Goal: Task Accomplishment & Management: Use online tool/utility

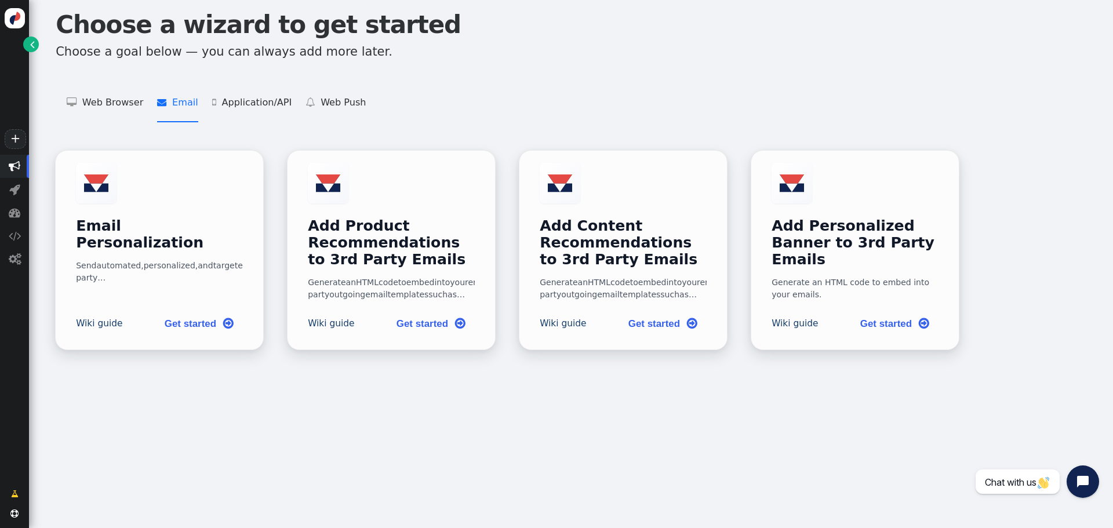
click at [177, 100] on li " Email   Email Personalization    Add Product Recommendations to 3rd Party Em…" at bounding box center [177, 102] width 41 height 39
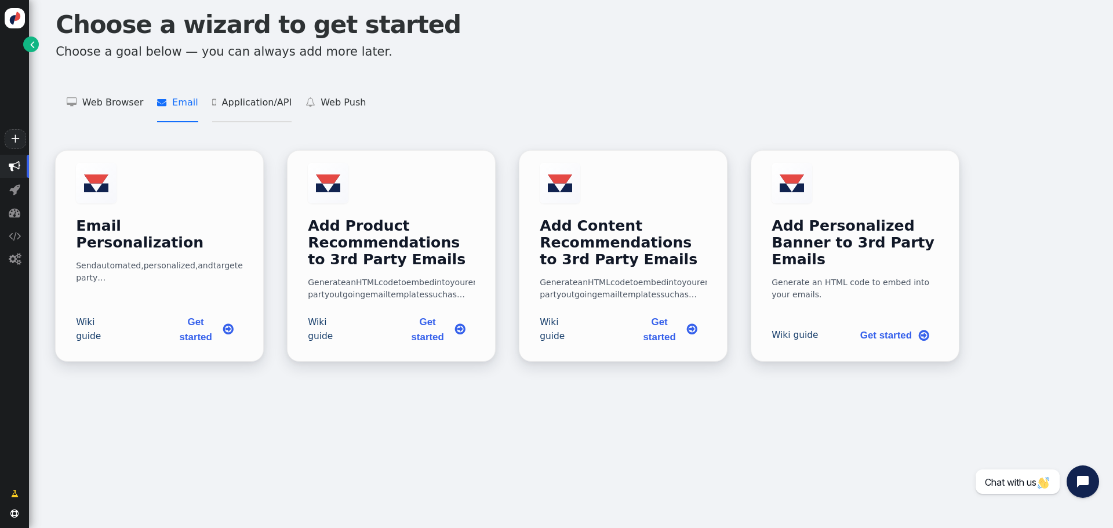
click at [239, 99] on li " Application/API   Targeting and Personalization for Applications    Product …" at bounding box center [251, 102] width 79 height 39
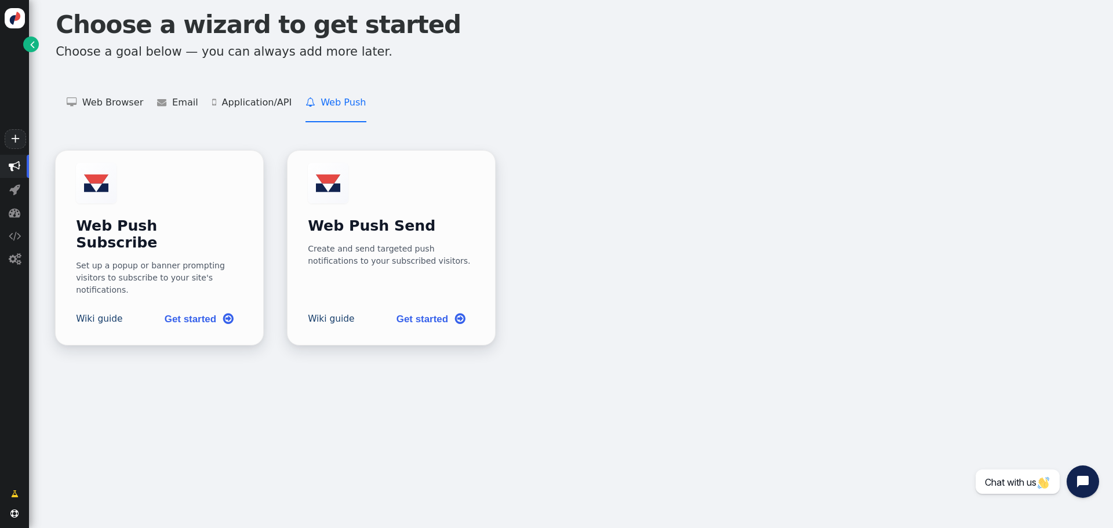
click at [321, 105] on li " Web Push   Web Push Subscribe    Web Push Send " at bounding box center [335, 102] width 60 height 39
click at [97, 102] on li " Web Browser   Targeting and Personalization    A/B Testing    Product Recom…" at bounding box center [105, 102] width 77 height 39
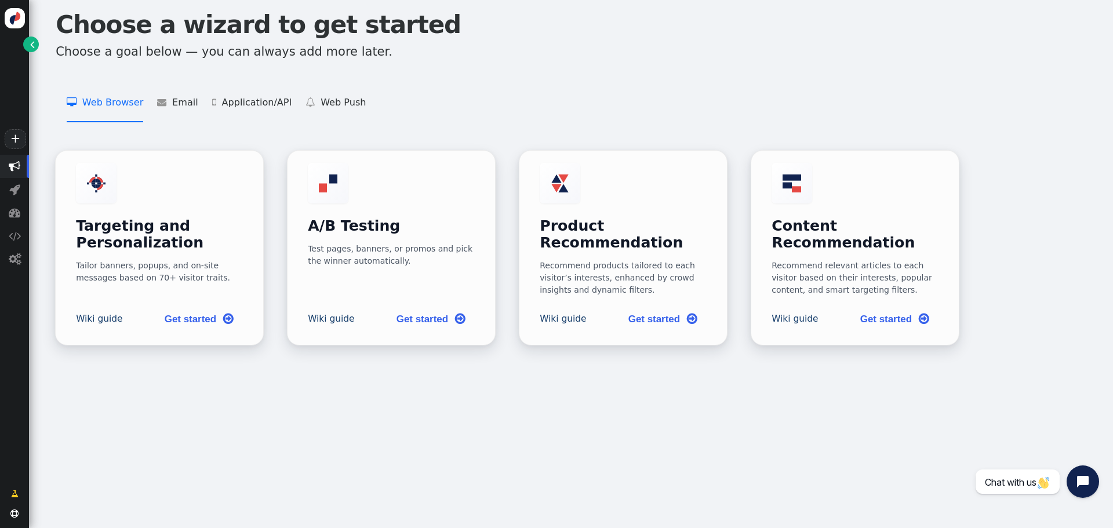
click at [412, 414] on div "Choose a wizard to get started Choose a goal below — you can always add more la…" at bounding box center [571, 264] width 1084 height 528
click at [183, 310] on link "Get started " at bounding box center [199, 318] width 88 height 26
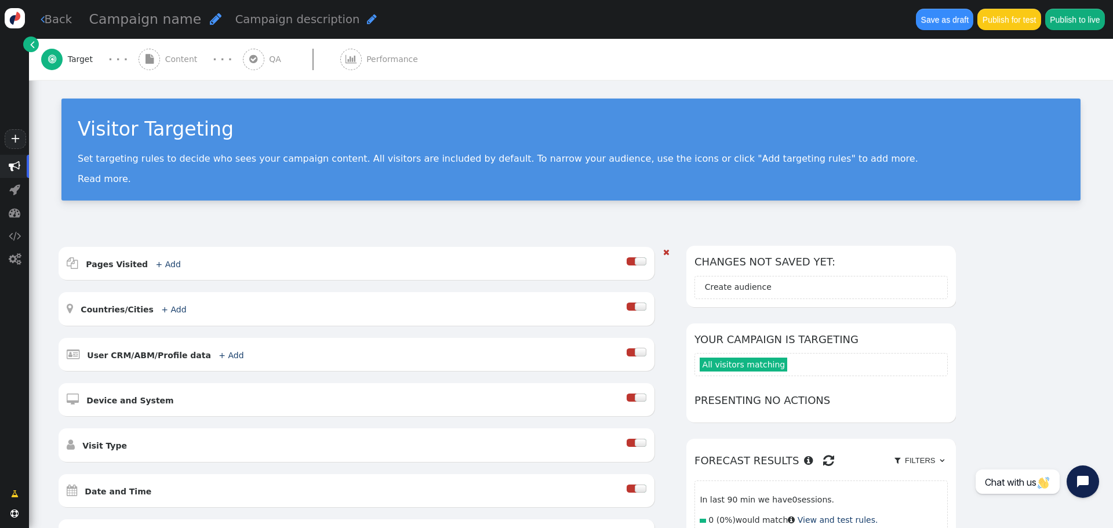
click at [632, 308] on div at bounding box center [632, 307] width 10 height 8
click at [638, 307] on div at bounding box center [641, 307] width 12 height 8
click at [631, 307] on div at bounding box center [632, 307] width 10 height 8
click at [630, 307] on div at bounding box center [632, 307] width 10 height 8
click at [161, 309] on link "+ Add" at bounding box center [173, 309] width 25 height 9
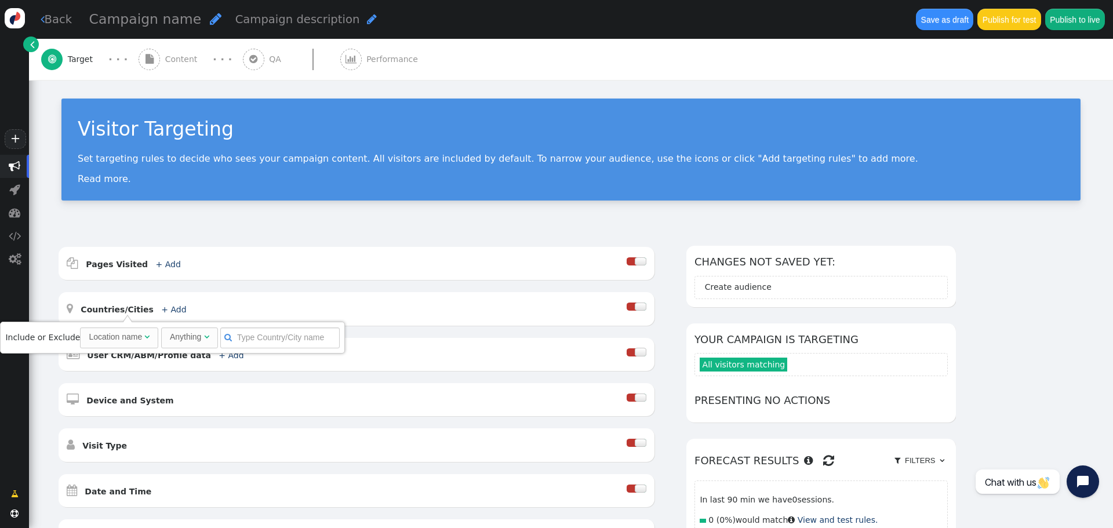
click at [48, 302] on div "AND OR XOR AND     Pages Visited + Add  Include Current Page is Any of - V…" at bounding box center [571, 454] width 1084 height 449
click at [107, 308] on b "Countries/Cities" at bounding box center [117, 309] width 73 height 9
click at [107, 337] on div "Location name" at bounding box center [115, 337] width 53 height 12
click at [175, 337] on div "Anything" at bounding box center [185, 337] width 31 height 12
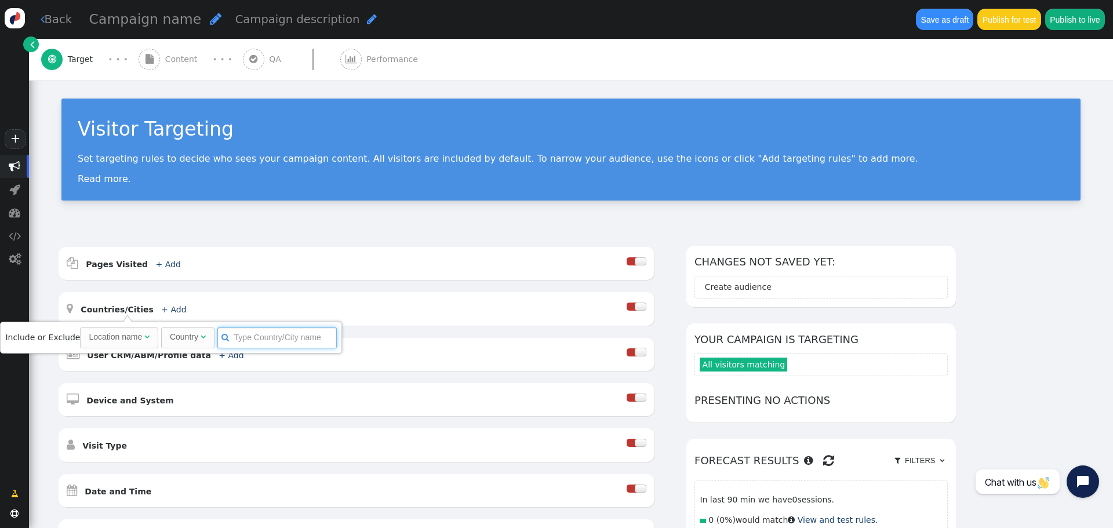
click at [243, 337] on input "text" at bounding box center [276, 337] width 119 height 21
type input "Germ"
click at [334, 366] on link "Include" at bounding box center [349, 366] width 30 height 9
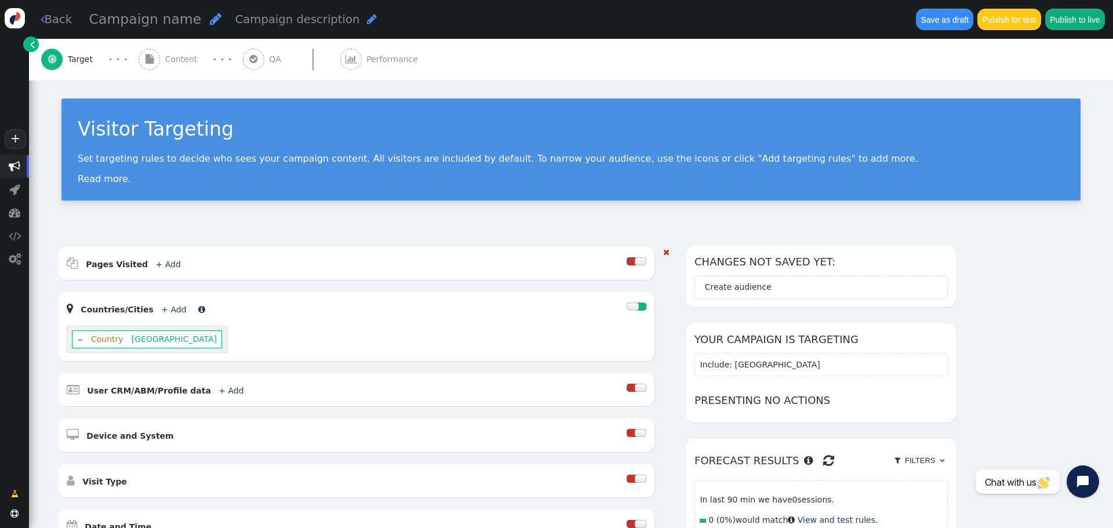
click at [161, 311] on link "+ Add" at bounding box center [173, 309] width 25 height 9
click at [180, 339] on div "Country" at bounding box center [184, 337] width 28 height 12
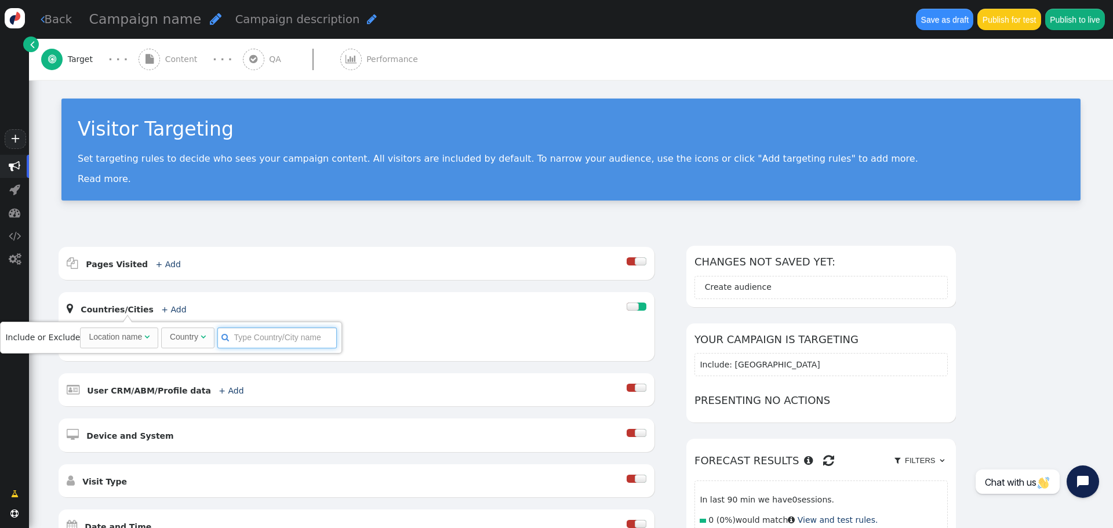
click at [238, 338] on input "text" at bounding box center [276, 337] width 119 height 21
type input "[GEOGRAPHIC_DATA]"
click at [338, 368] on link "Include" at bounding box center [353, 366] width 30 height 9
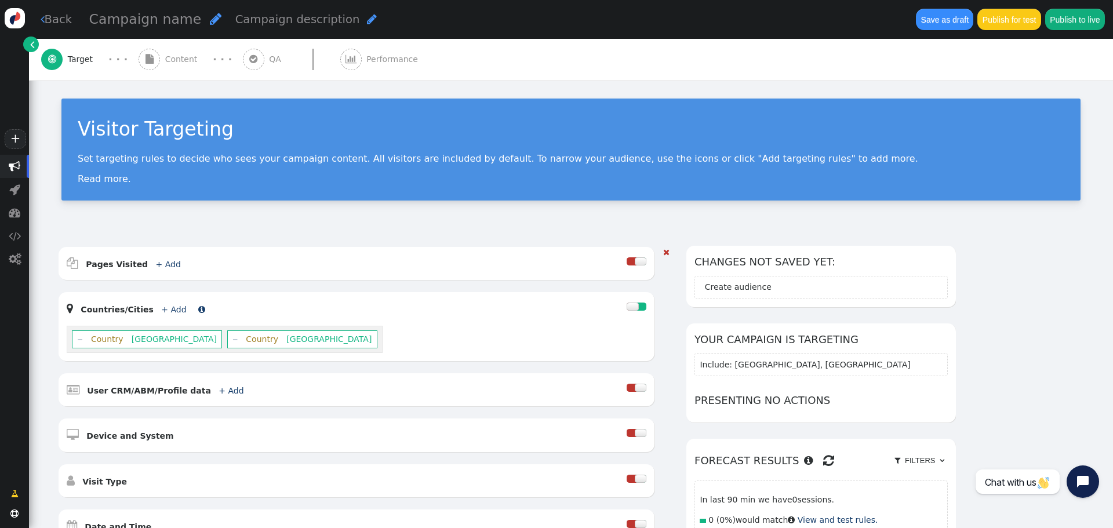
click at [161, 310] on link "+ Add" at bounding box center [173, 309] width 25 height 9
click at [254, 341] on input "text" at bounding box center [276, 337] width 119 height 21
click at [49, 420] on div "AND OR XOR AND     Pages Visited + Add  Include Current Page is Any of - V…" at bounding box center [571, 466] width 1084 height 472
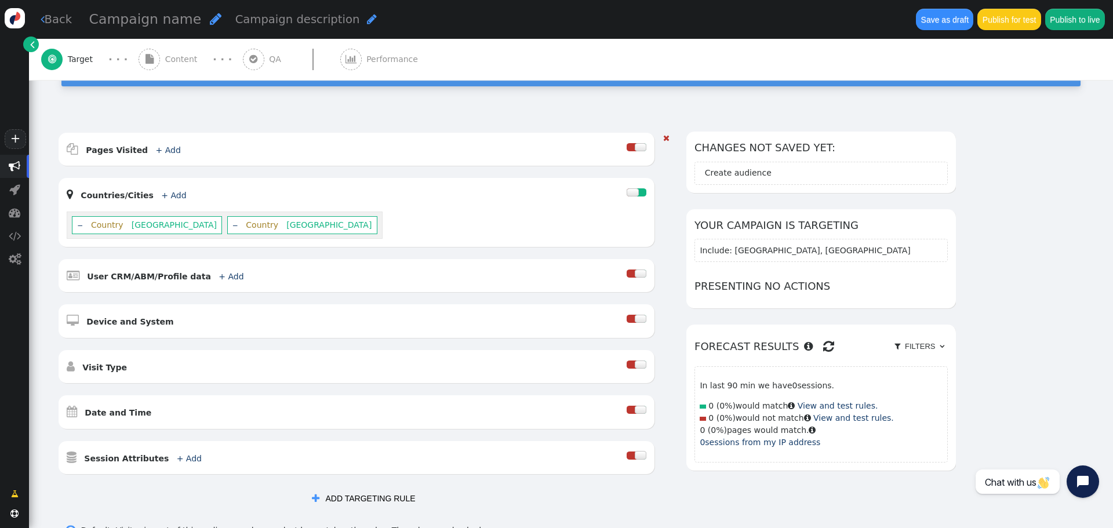
scroll to position [116, 0]
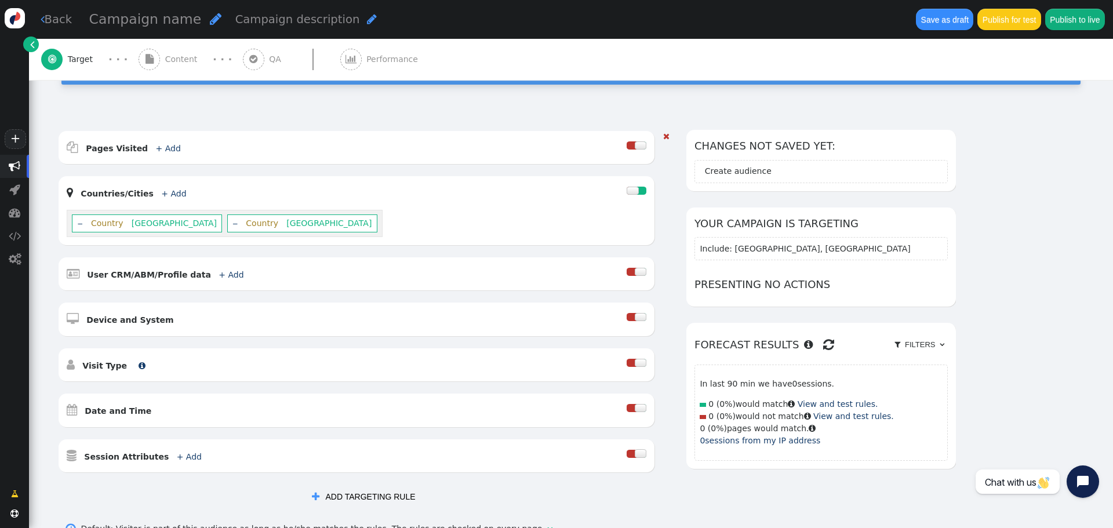
click at [112, 370] on b "Visit Type" at bounding box center [104, 365] width 45 height 9
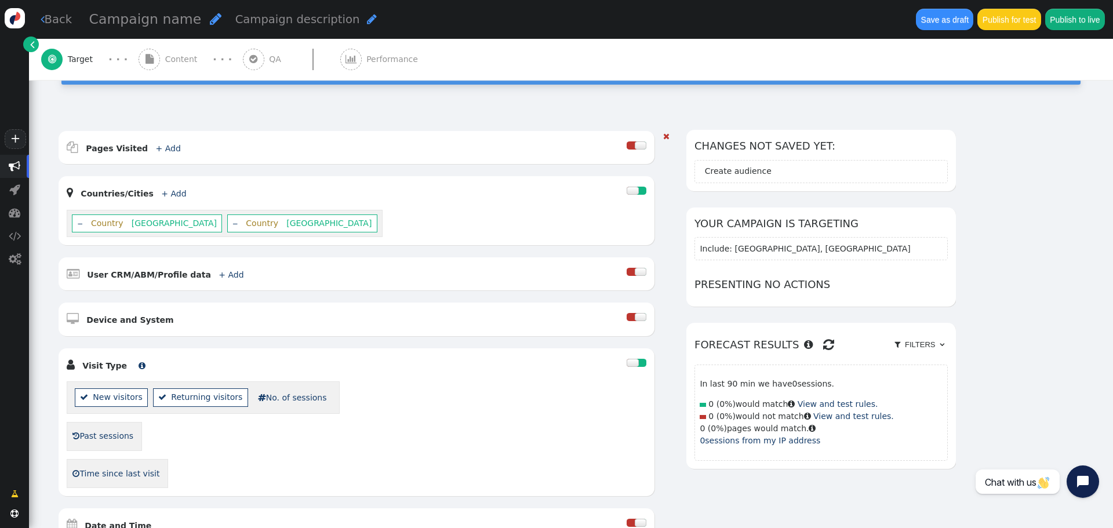
click at [112, 370] on b "Visit Type" at bounding box center [104, 365] width 45 height 9
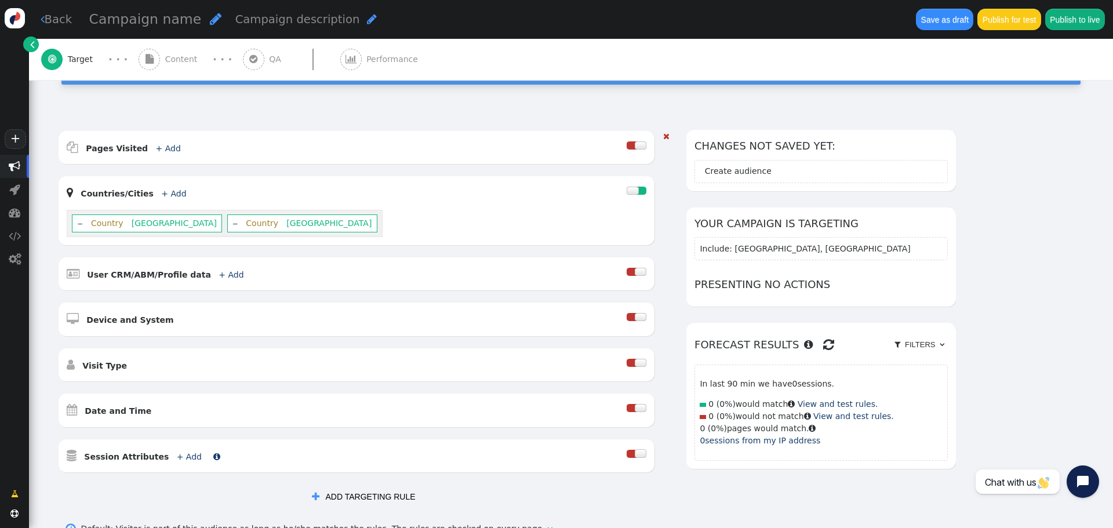
click at [105, 457] on b "Session Attributes" at bounding box center [126, 456] width 85 height 9
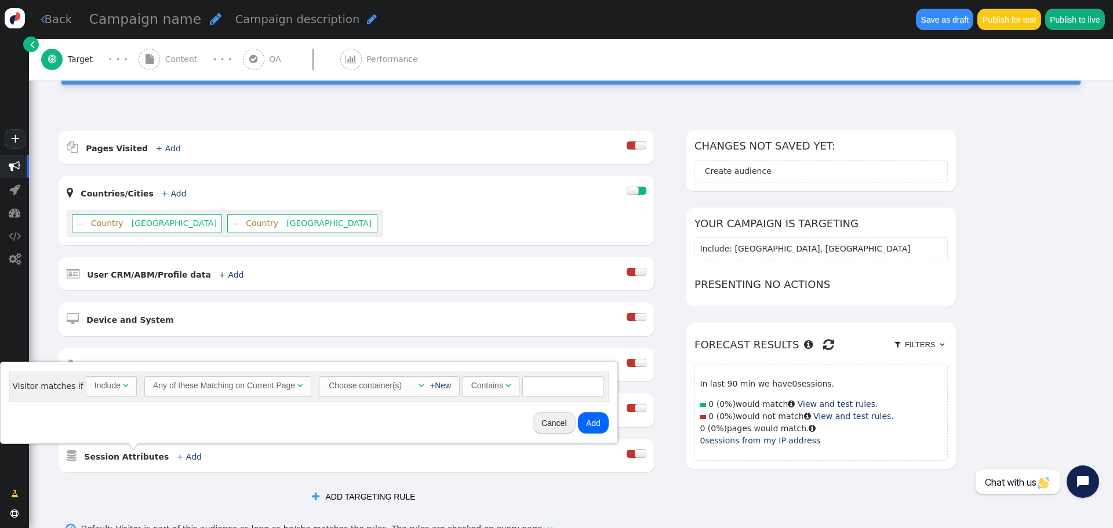
click at [195, 389] on div "Any of these Matching on Current Page" at bounding box center [224, 386] width 142 height 12
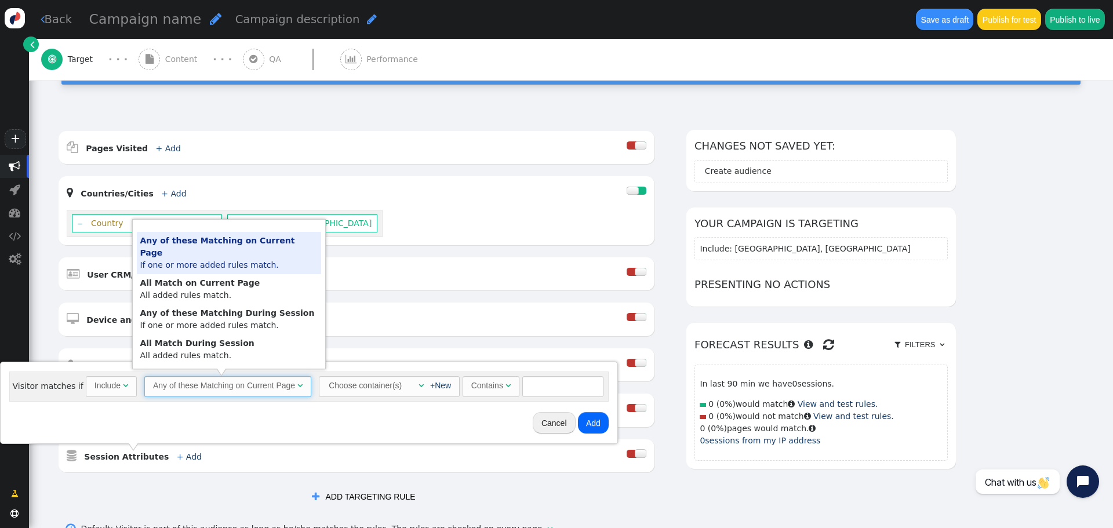
click at [420, 424] on div "Cancel Add" at bounding box center [309, 423] width 609 height 32
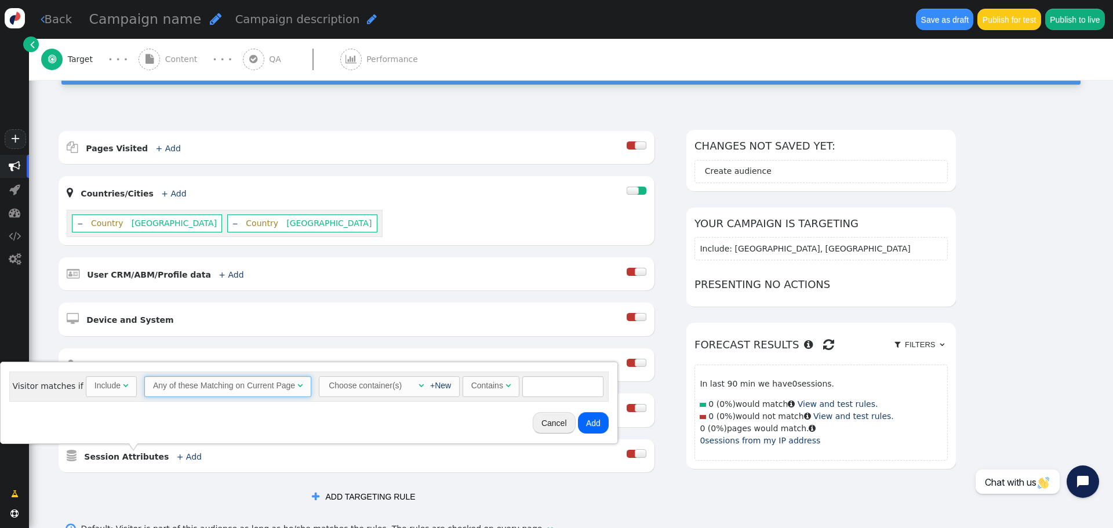
click at [382, 387] on div "Choose container(s)" at bounding box center [364, 386] width 75 height 19
click at [392, 388] on div "Choose container(s)" at bounding box center [364, 386] width 75 height 19
click at [432, 388] on link "+New" at bounding box center [440, 385] width 21 height 9
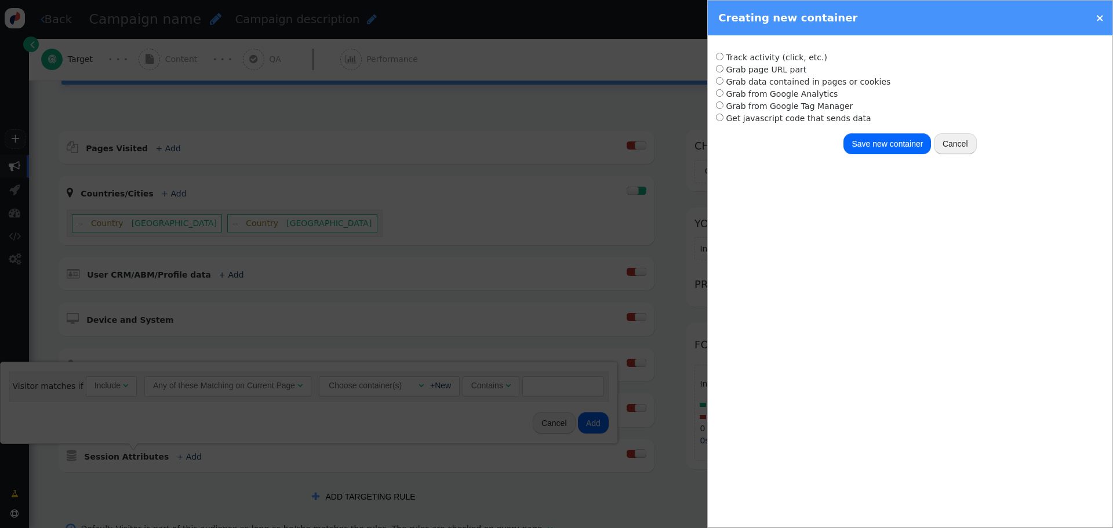
click at [1105, 17] on div "×" at bounding box center [990, 18] width 244 height 16
click at [1097, 18] on link "×" at bounding box center [1099, 18] width 9 height 12
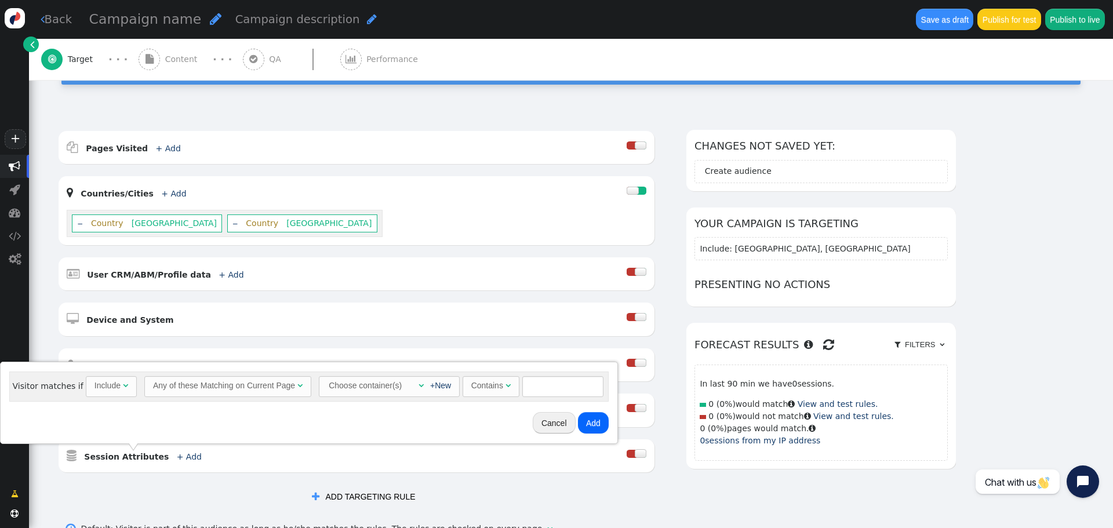
click at [549, 426] on button "Cancel" at bounding box center [554, 422] width 43 height 21
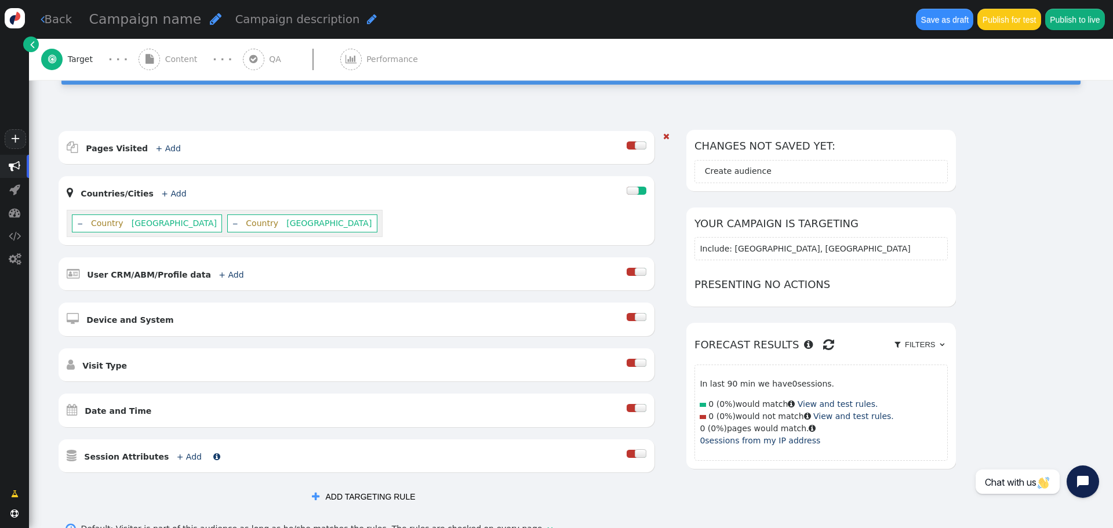
click at [130, 457] on b "Session Attributes" at bounding box center [126, 456] width 85 height 9
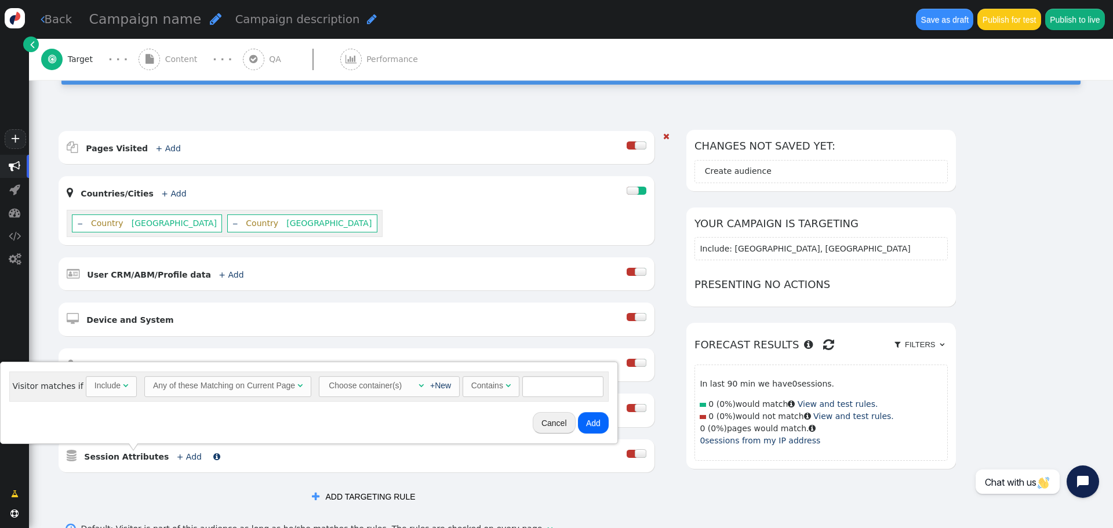
click at [130, 457] on b "Session Attributes" at bounding box center [126, 456] width 85 height 9
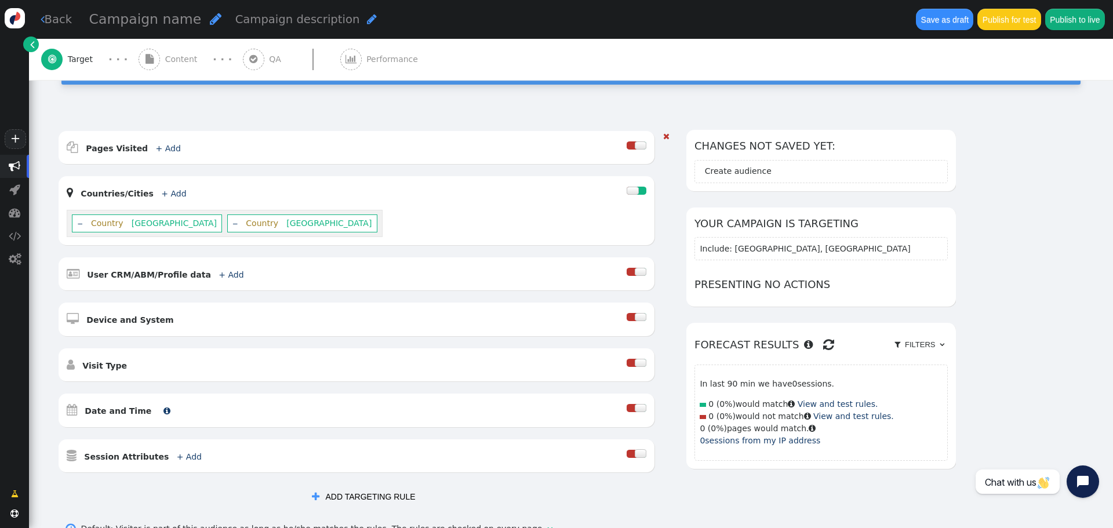
click at [109, 413] on b "Date and Time" at bounding box center [118, 410] width 67 height 9
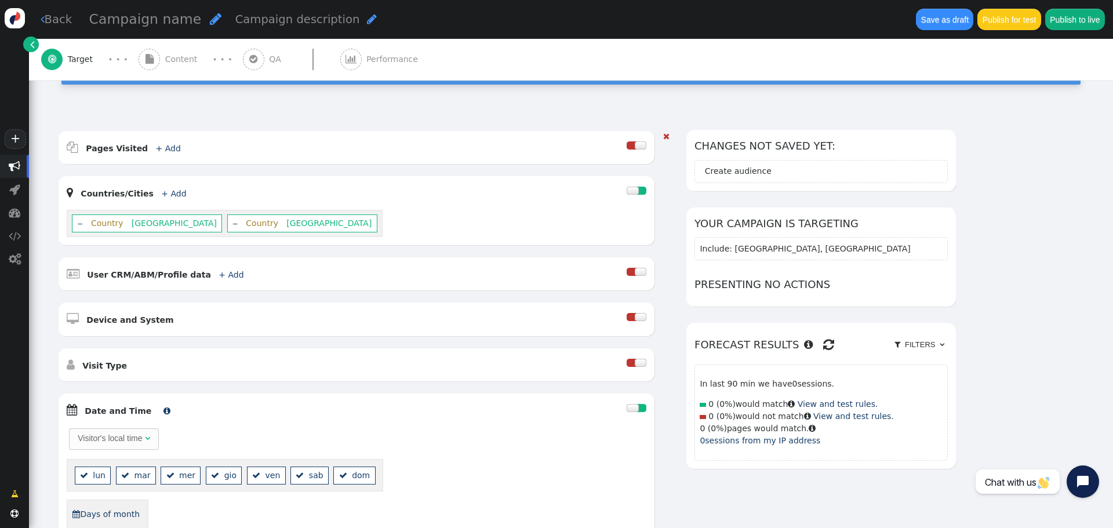
click at [109, 413] on b "Date and Time" at bounding box center [118, 410] width 67 height 9
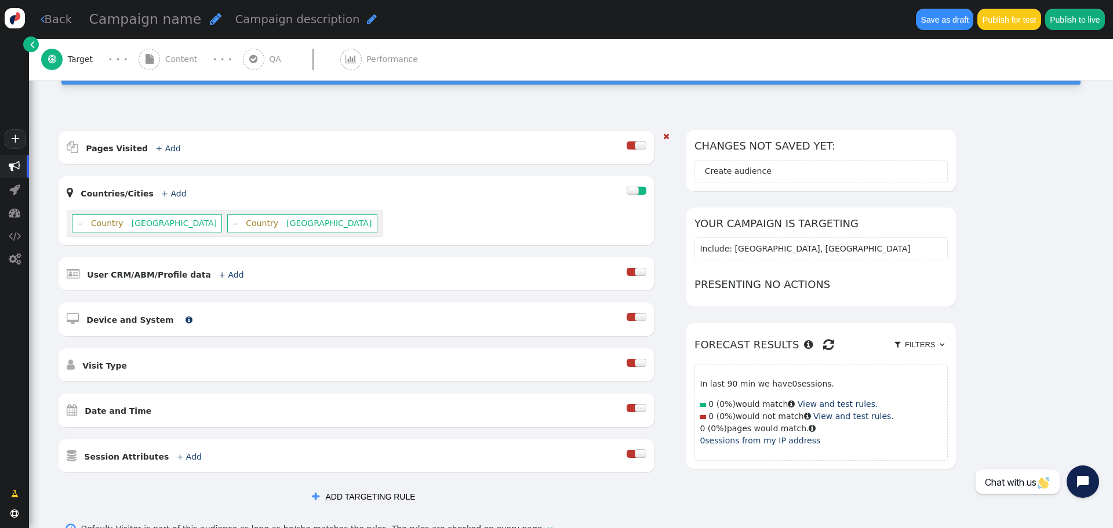
click at [120, 319] on b "Device and System" at bounding box center [129, 319] width 87 height 9
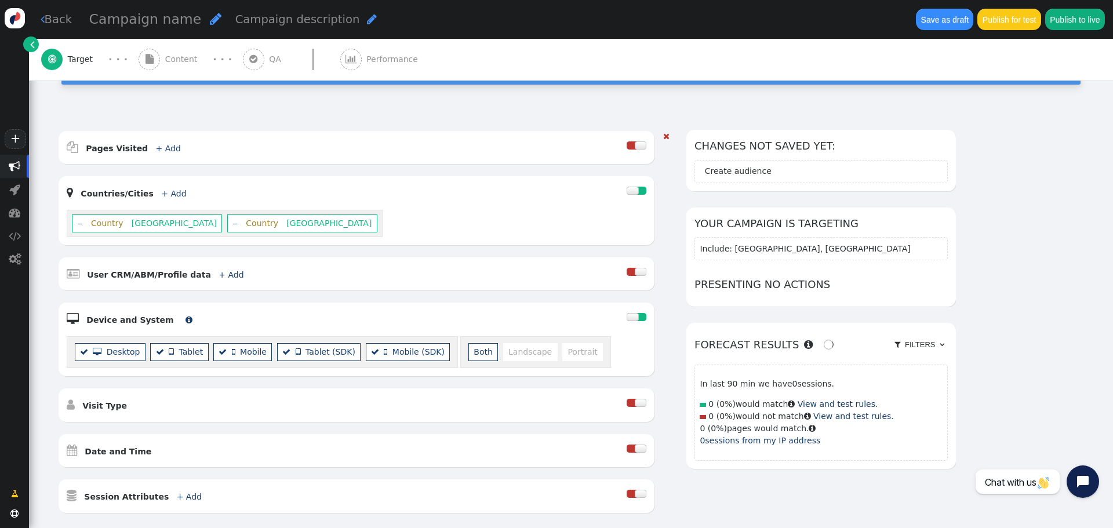
click at [120, 319] on b "Device and System" at bounding box center [129, 319] width 87 height 9
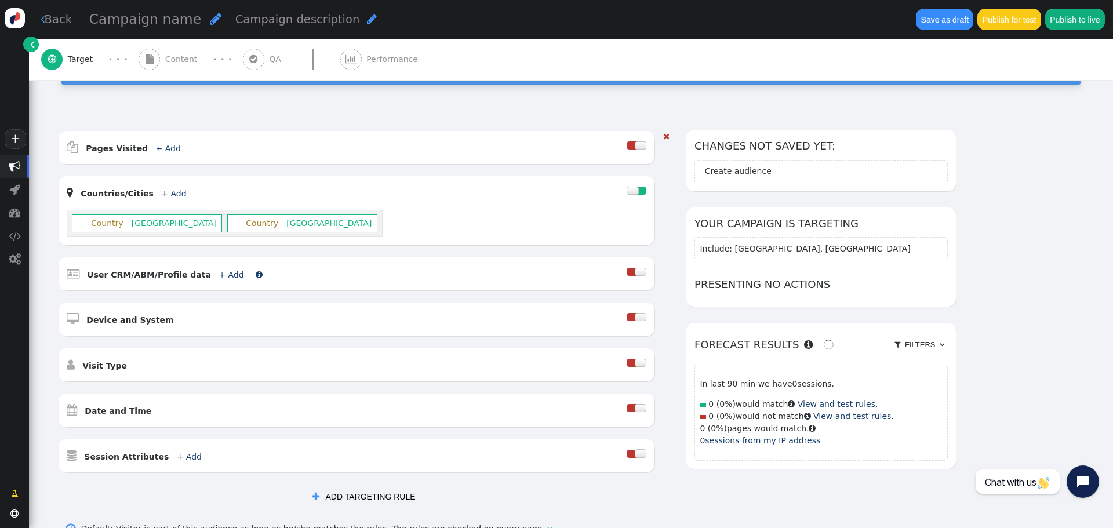
click at [125, 274] on b "User CRM/ABM/Profile data" at bounding box center [149, 274] width 124 height 9
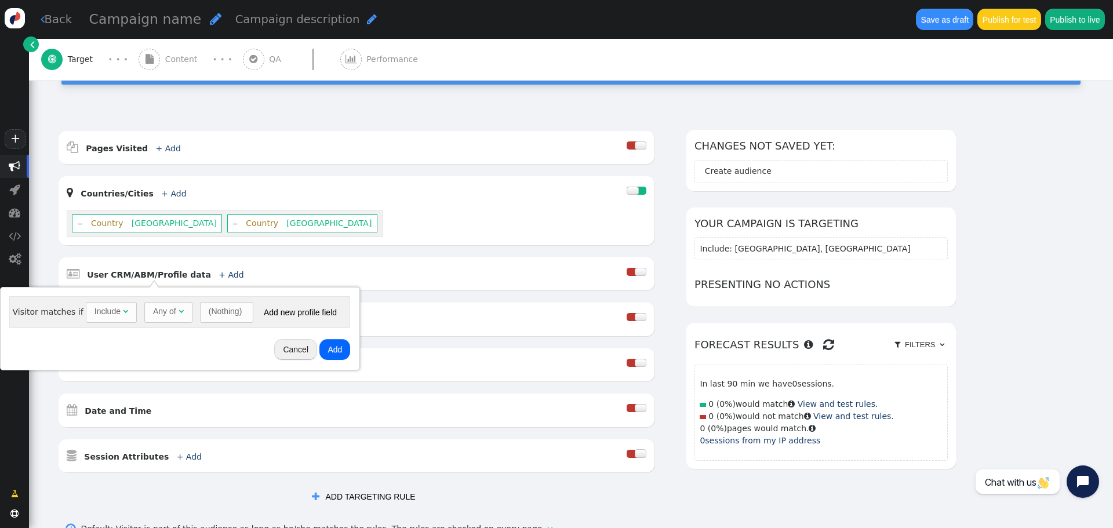
click at [111, 314] on div "Include" at bounding box center [107, 311] width 26 height 12
click at [165, 310] on div "Any of" at bounding box center [164, 311] width 23 height 12
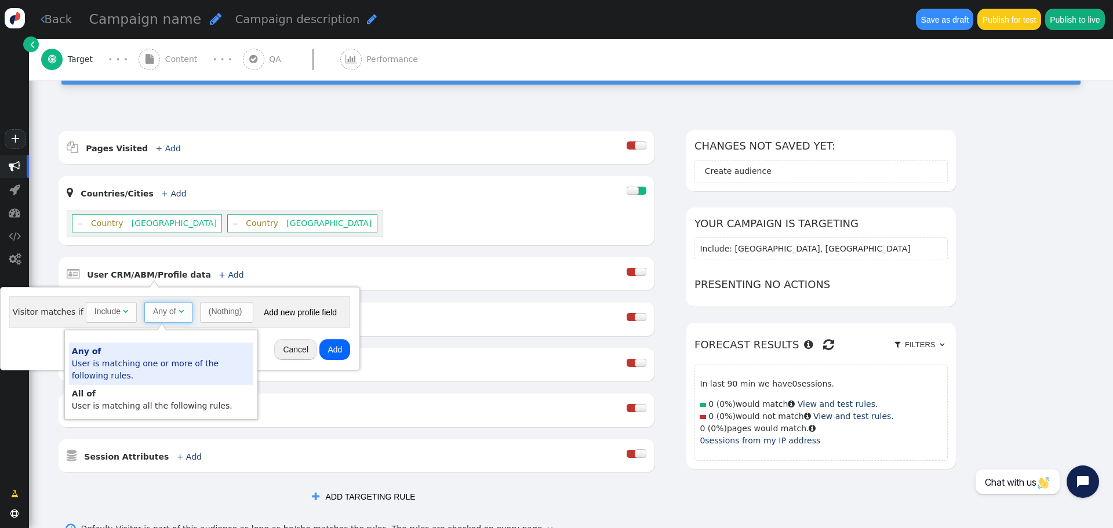
click at [222, 310] on div "(Nothing)" at bounding box center [226, 311] width 34 height 12
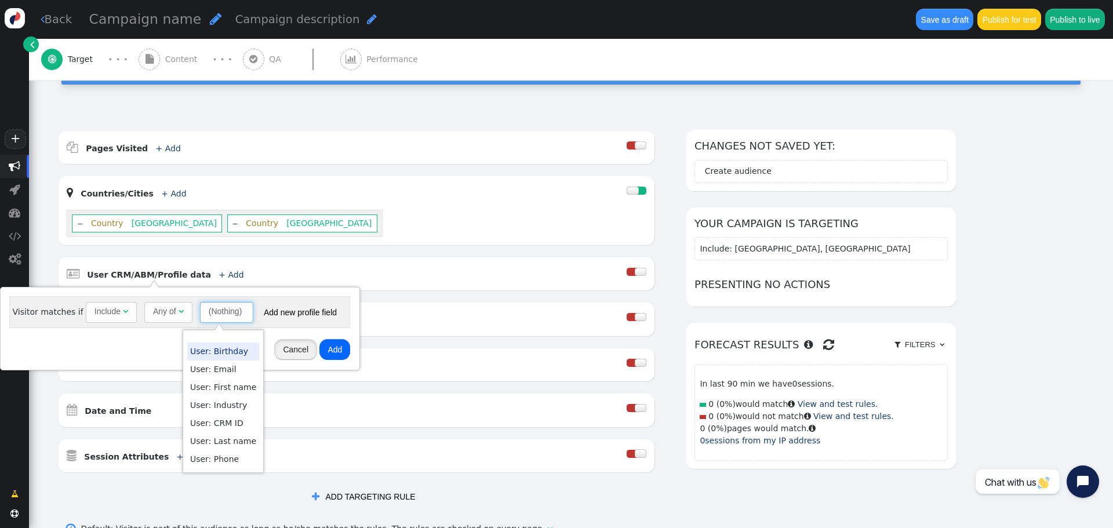
click at [294, 347] on button "Cancel" at bounding box center [295, 349] width 43 height 21
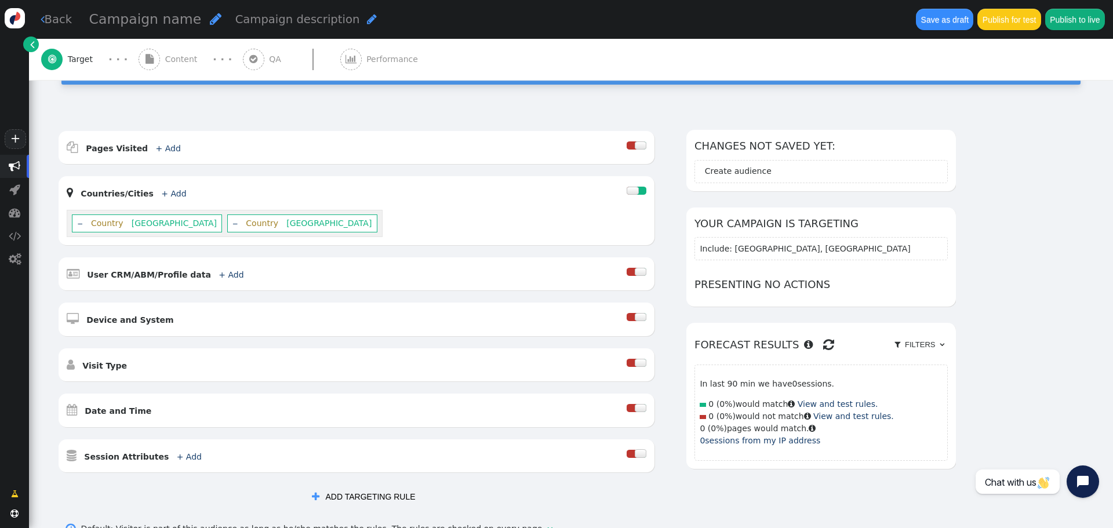
click at [762, 283] on h6 "Presenting no actions" at bounding box center [820, 284] width 253 height 16
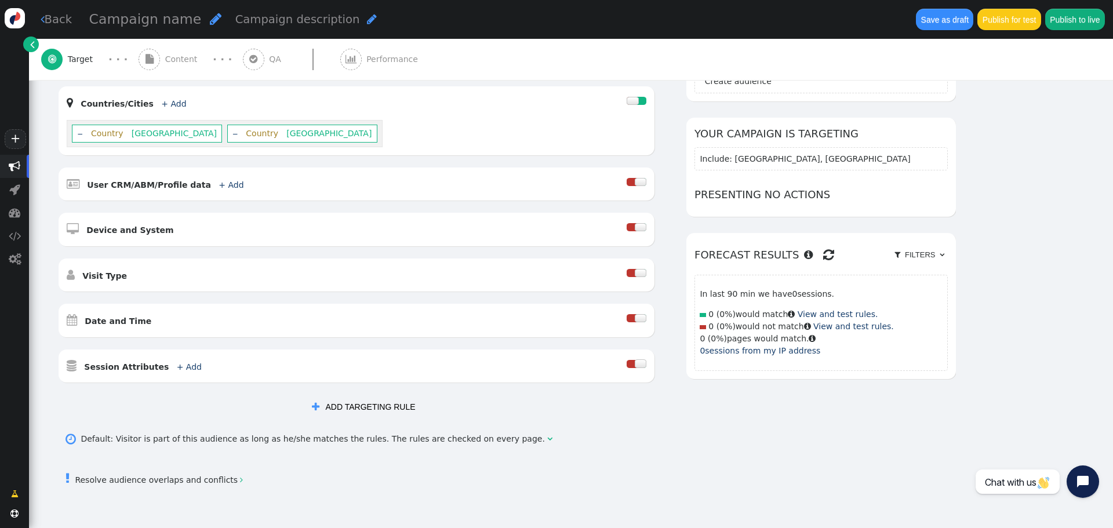
scroll to position [232, 0]
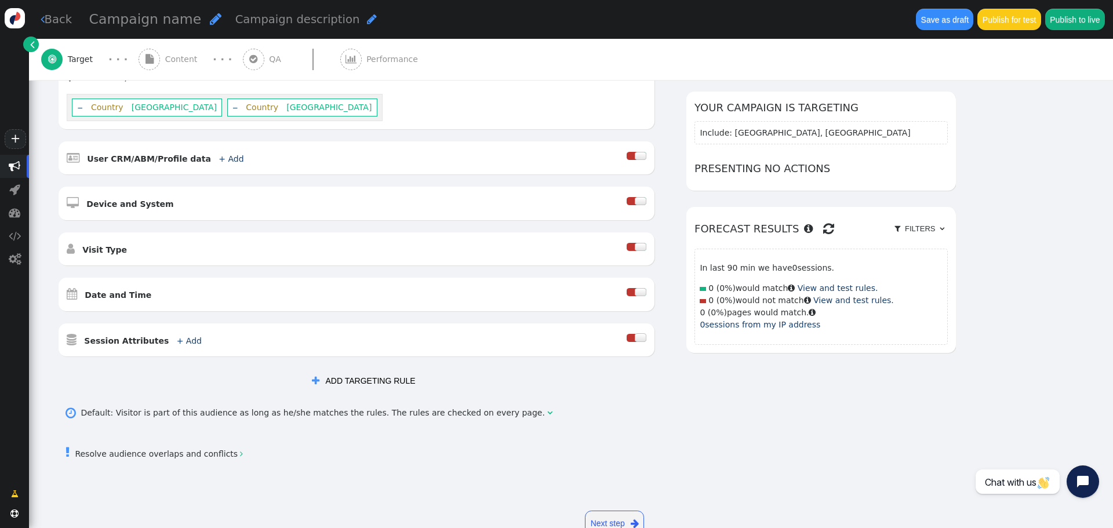
click at [393, 383] on button " ADD TARGETING RULE" at bounding box center [363, 380] width 119 height 21
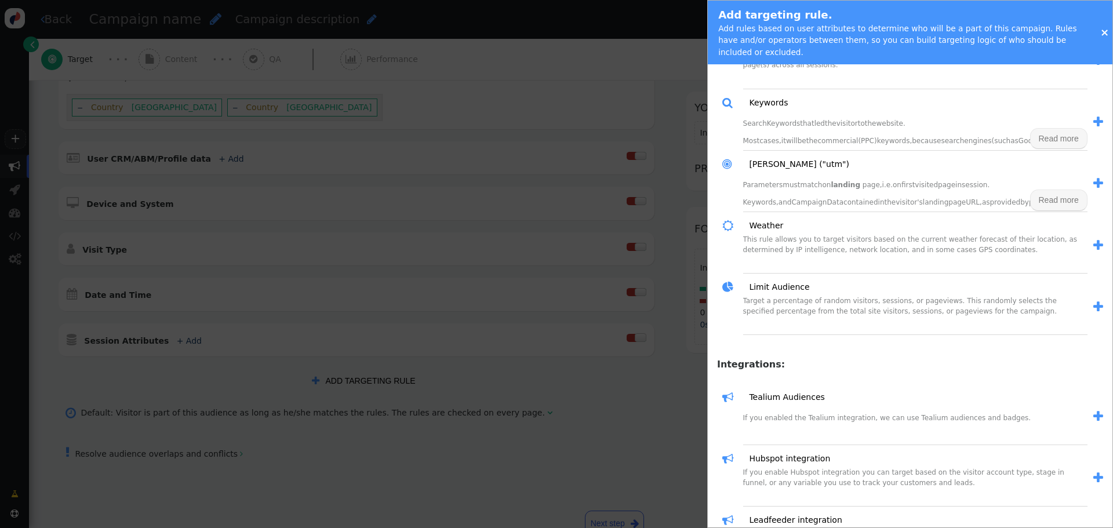
scroll to position [1239, 0]
click at [1101, 27] on link "×" at bounding box center [1104, 32] width 9 height 12
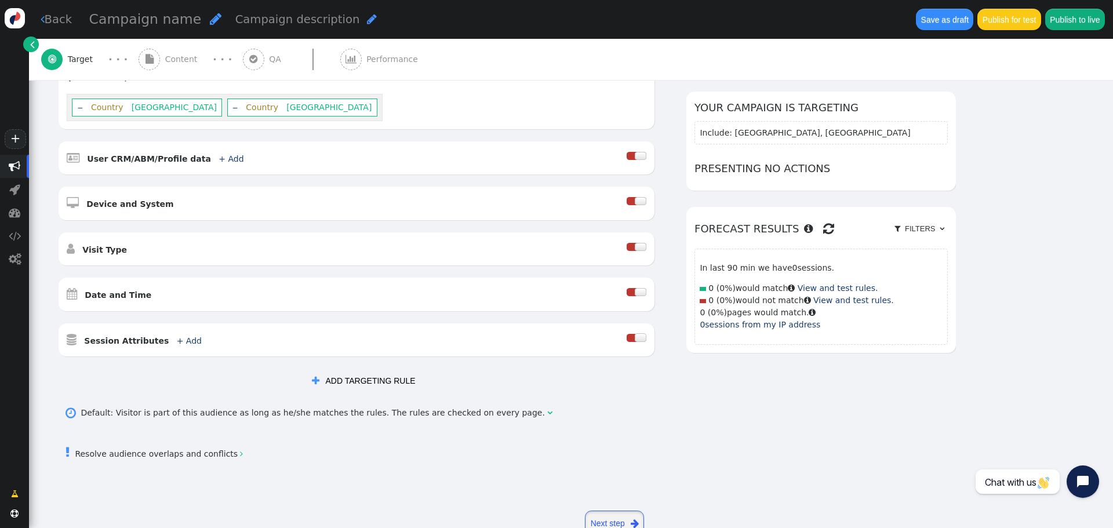
click at [604, 523] on link "Next step " at bounding box center [614, 524] width 59 height 26
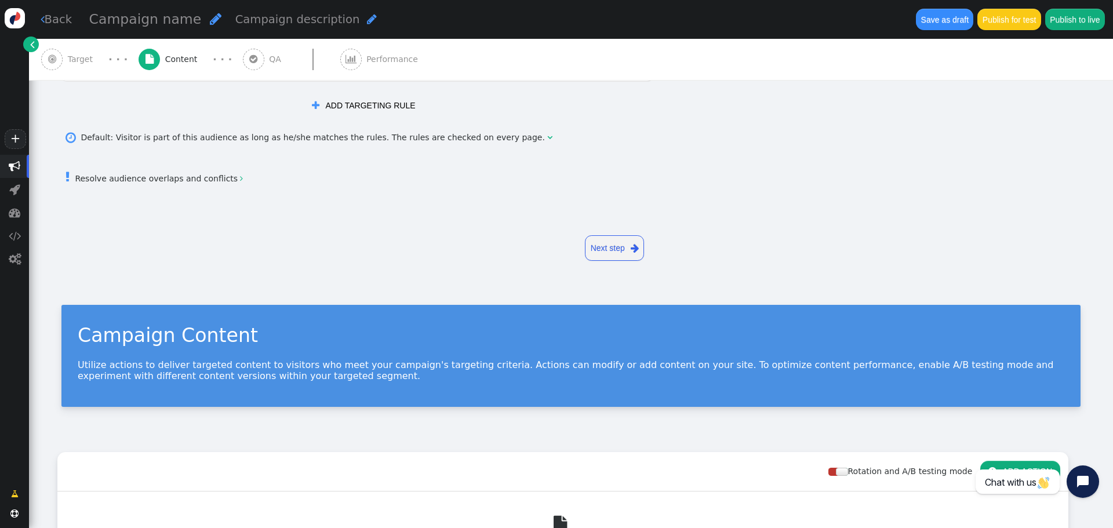
scroll to position [0, 0]
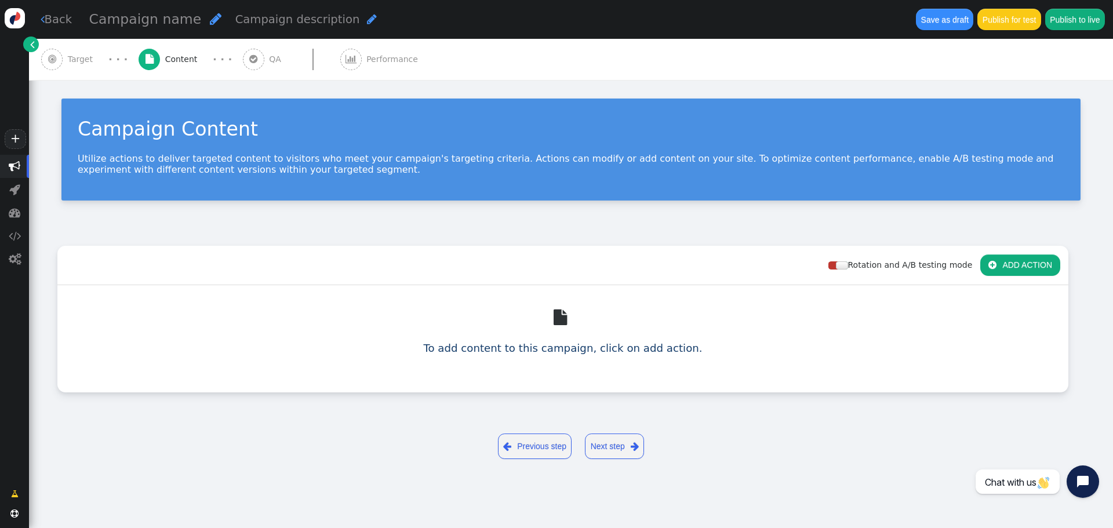
click at [1013, 259] on button " ADD ACTION" at bounding box center [1020, 264] width 80 height 21
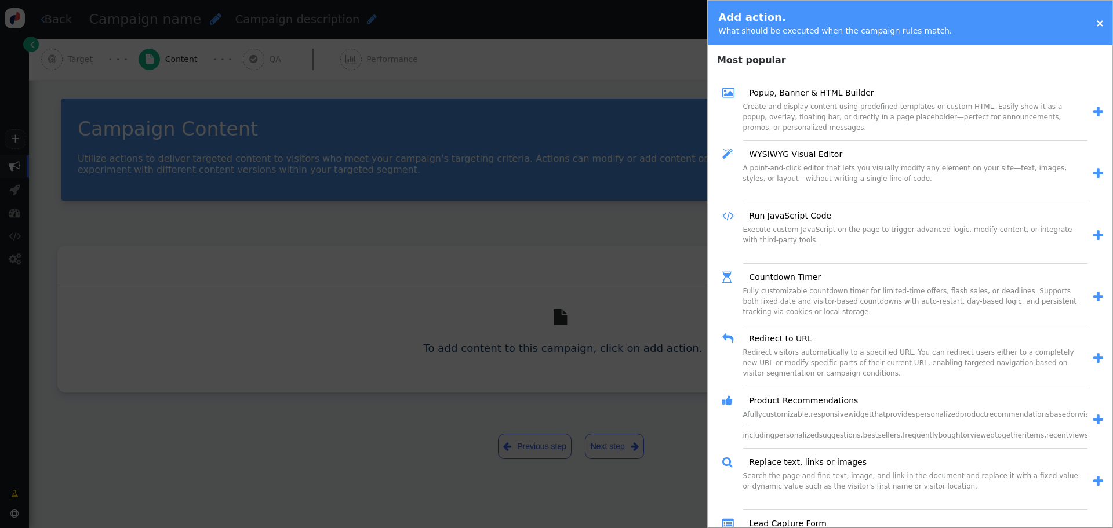
click at [1093, 173] on span "" at bounding box center [1098, 174] width 10 height 12
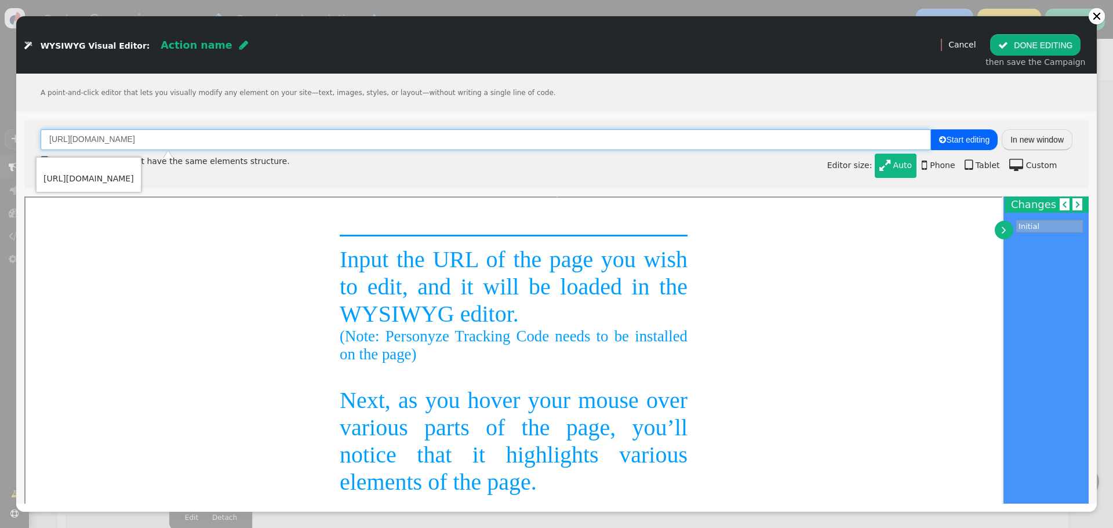
click at [190, 136] on input "[URL][DOMAIN_NAME]" at bounding box center [486, 139] width 890 height 21
type input "https://www.time2marketing.com/en/"
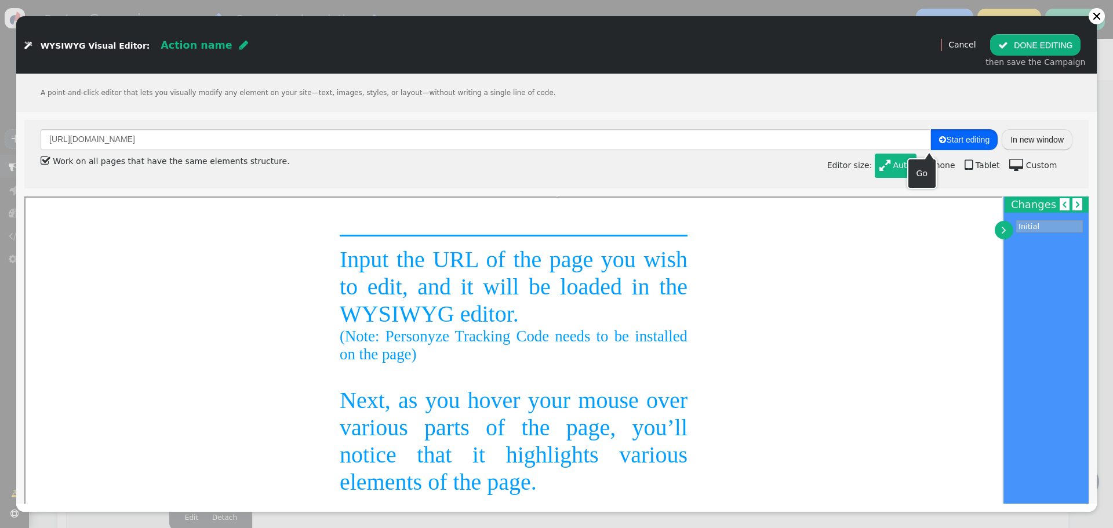
click at [957, 139] on span " Start editing" at bounding box center [964, 139] width 50 height 9
click at [43, 161] on span "" at bounding box center [46, 161] width 10 height 20
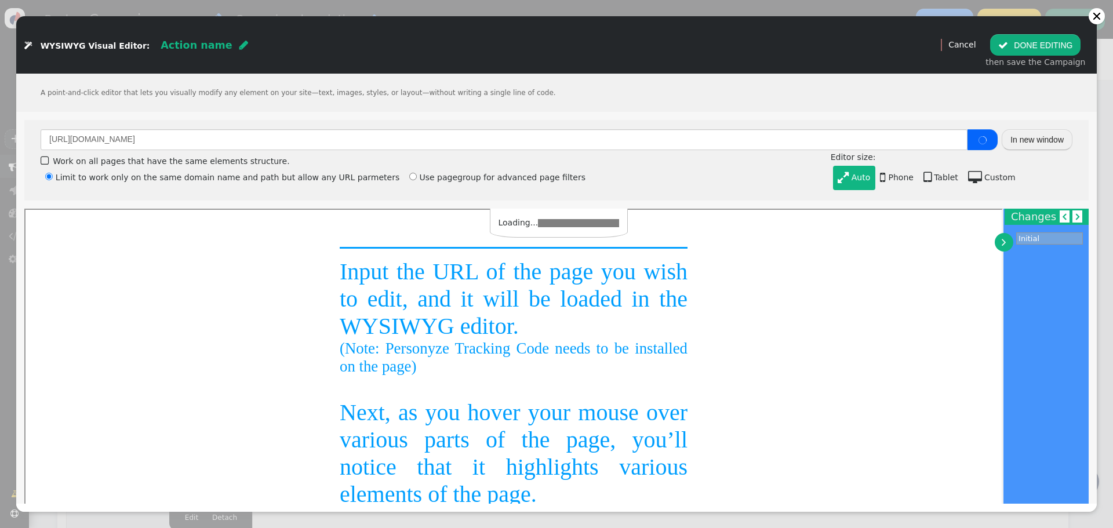
click at [1031, 234] on nobr "Initial" at bounding box center [1028, 238] width 21 height 9
click at [1076, 212] on span "" at bounding box center [1077, 217] width 3 height 10
click at [1059, 210] on link "" at bounding box center [1064, 216] width 10 height 12
click at [1036, 230] on div "Undo" at bounding box center [1056, 233] width 40 height 31
click at [1002, 236] on span "" at bounding box center [1004, 242] width 5 height 12
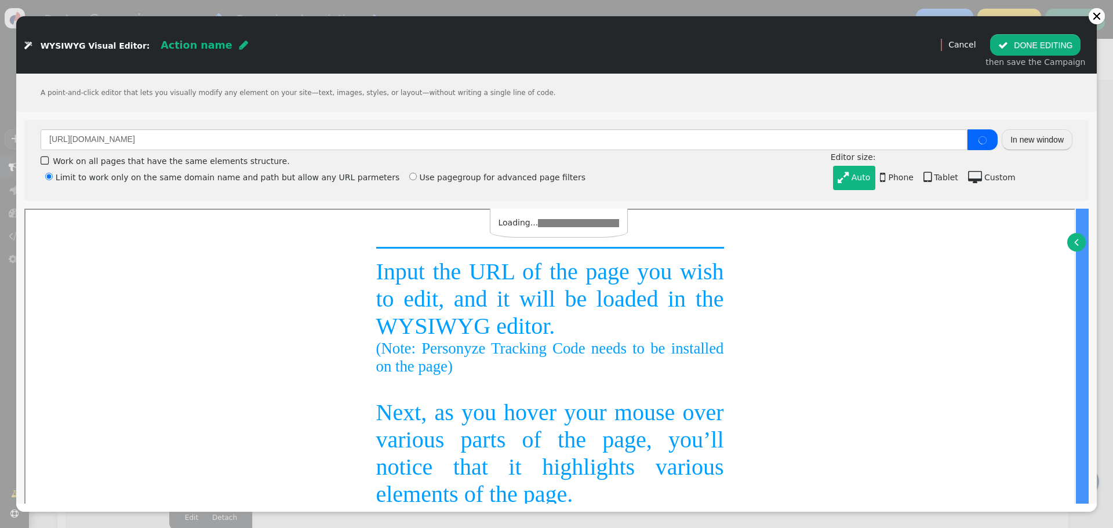
click at [1067, 233] on link "" at bounding box center [1076, 242] width 19 height 19
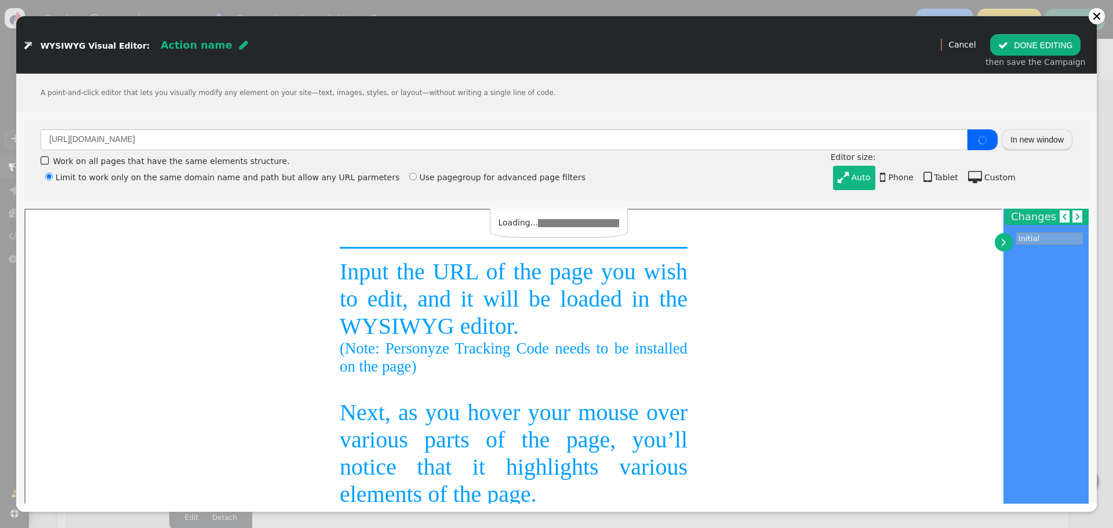
click at [190, 45] on span "Action name" at bounding box center [196, 45] width 71 height 12
click at [194, 43] on input "text" at bounding box center [220, 44] width 119 height 21
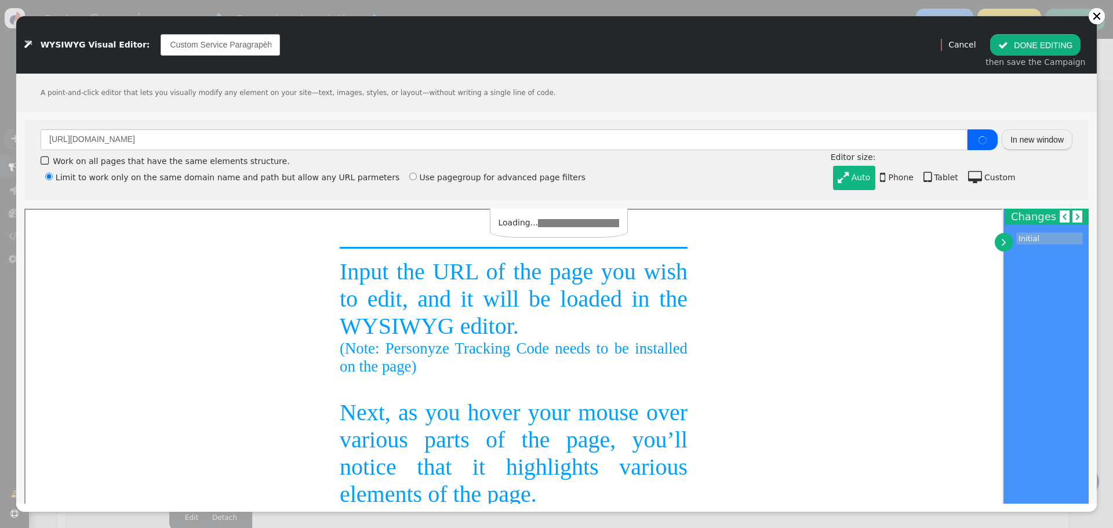
click at [249, 41] on input "DACH - Custom Service Paragrapèh" at bounding box center [220, 44] width 119 height 21
type input "DACH - Custom Service Paragraph"
click at [556, 90] on div "A point-and-click editor that lets you visually modify any element on your site…" at bounding box center [556, 93] width 1080 height 38
click at [548, 219] on progress at bounding box center [578, 223] width 81 height 8
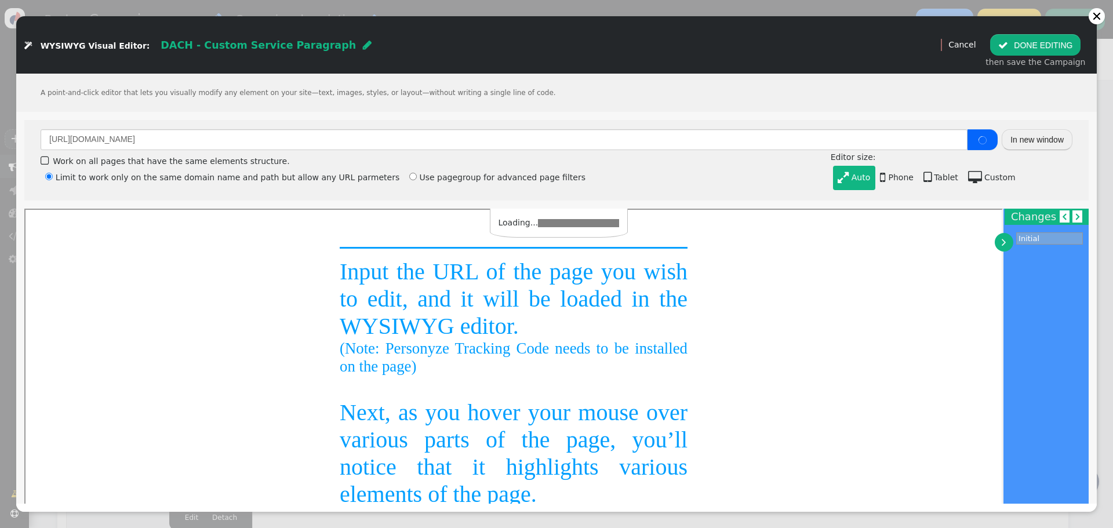
click at [548, 219] on progress at bounding box center [578, 223] width 81 height 8
click at [975, 140] on icon "button" at bounding box center [982, 140] width 14 height 8
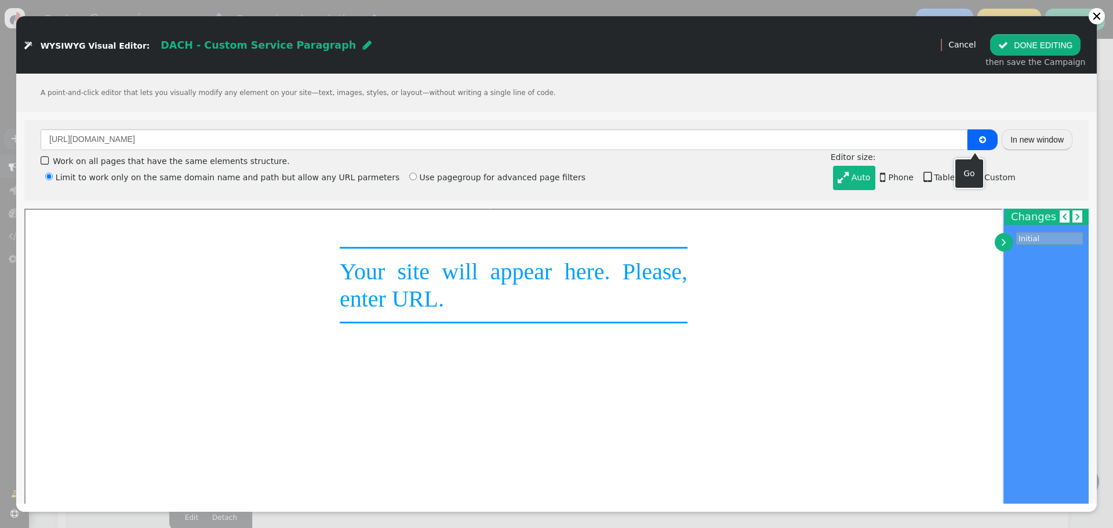
scroll to position [0, 0]
click at [979, 137] on span "" at bounding box center [982, 140] width 7 height 8
click at [977, 133] on button "button" at bounding box center [982, 139] width 30 height 21
click at [1040, 134] on button "In new window" at bounding box center [1037, 139] width 71 height 21
click at [968, 140] on button "" at bounding box center [982, 139] width 30 height 21
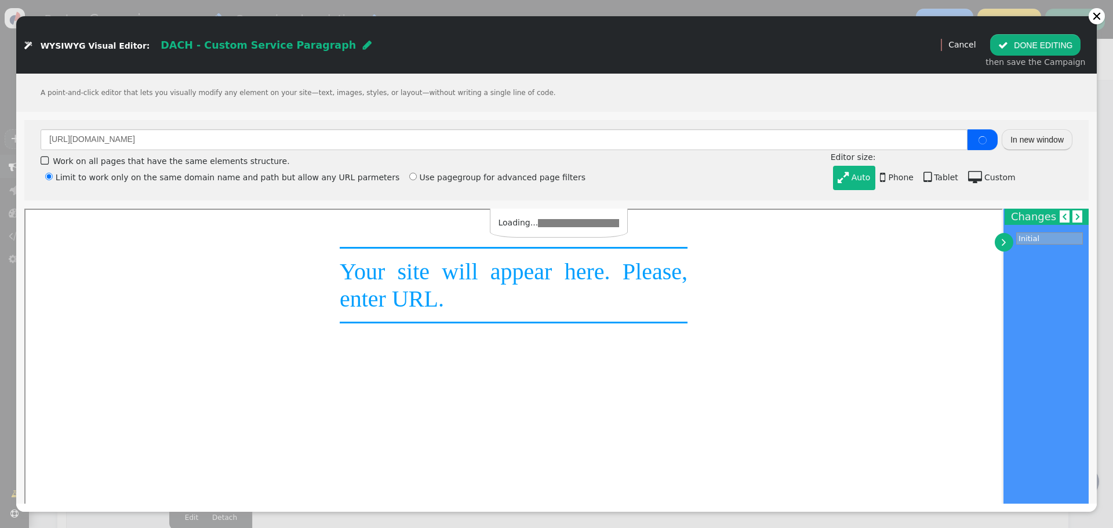
click at [24, 42] on span "" at bounding box center [28, 46] width 8 height 8
click at [86, 42] on span "WYSIWYG Visual Editor:" at bounding box center [96, 45] width 110 height 9
click at [1099, 15] on div at bounding box center [1096, 16] width 9 height 9
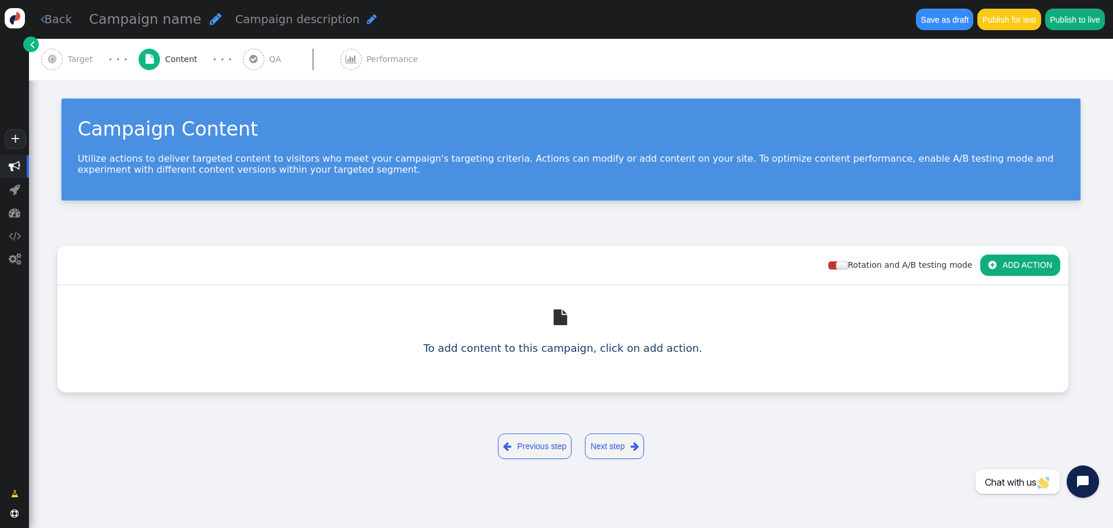
click at [1020, 265] on button " ADD ACTION" at bounding box center [1020, 264] width 80 height 21
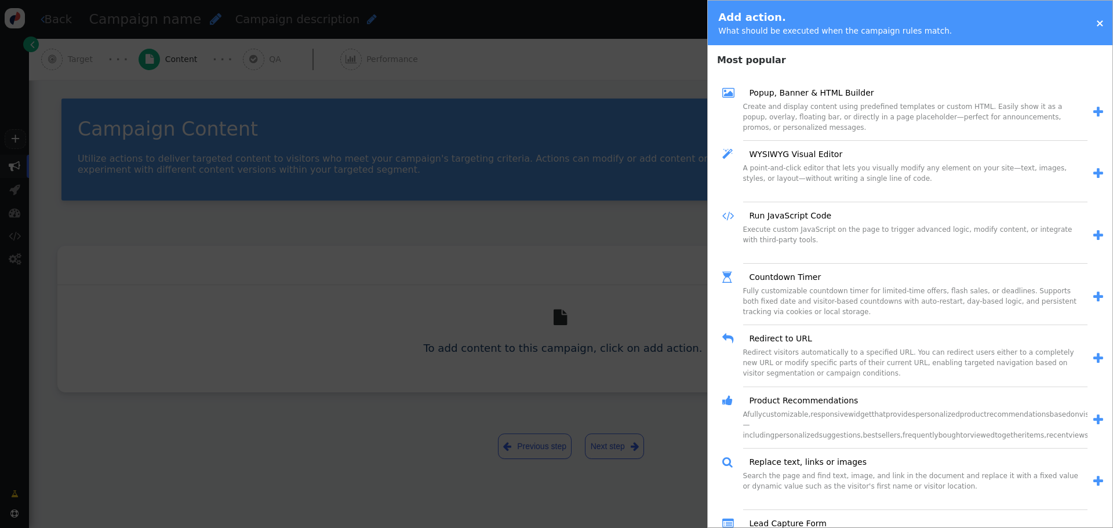
click at [1101, 24] on link "×" at bounding box center [1099, 23] width 9 height 12
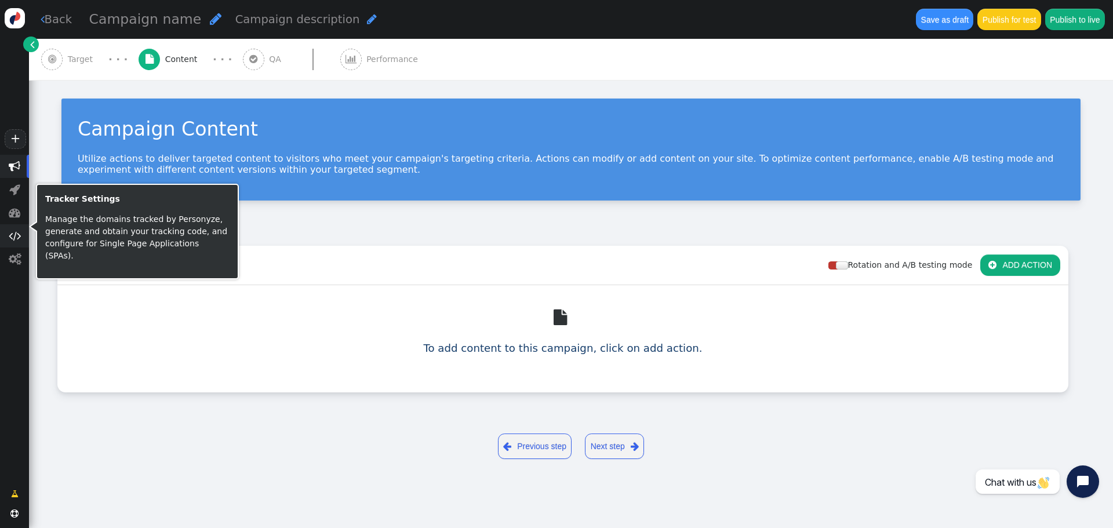
click at [13, 235] on span "" at bounding box center [15, 236] width 12 height 12
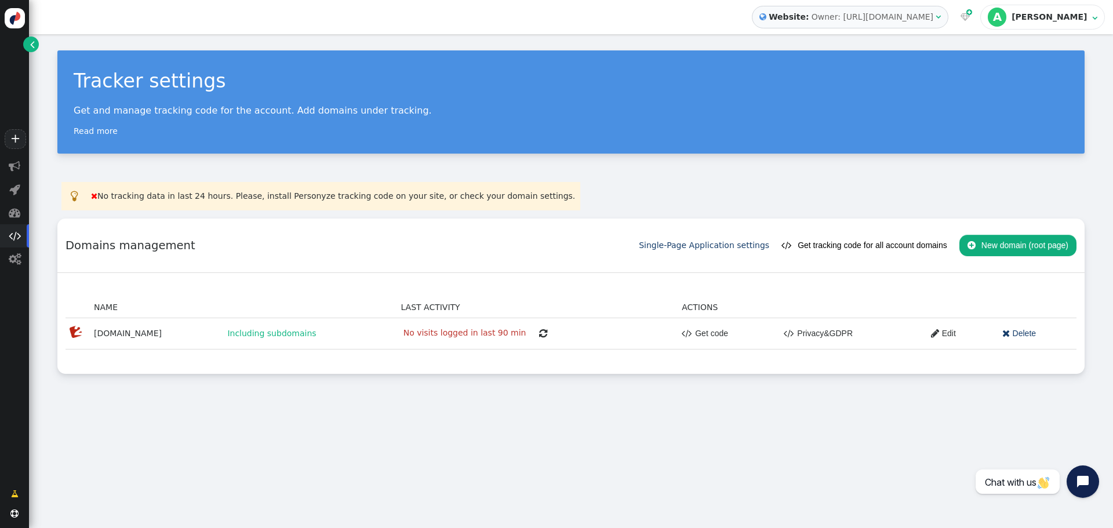
click at [539, 334] on span "" at bounding box center [543, 333] width 8 height 9
click at [13, 262] on span "" at bounding box center [15, 259] width 12 height 12
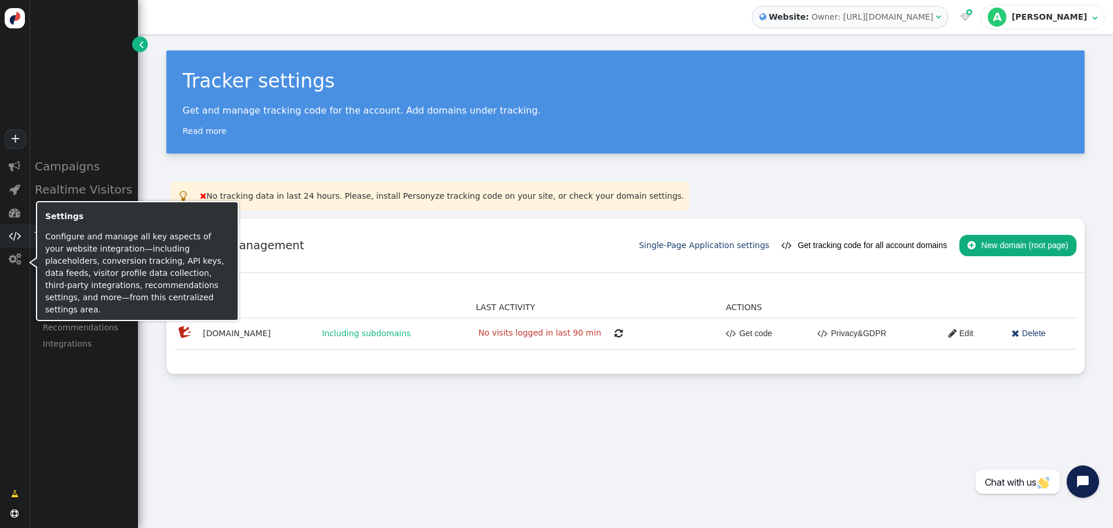
click at [249, 395] on div "Tracker settings Get and manage tracking code for the account. Add domains unde…" at bounding box center [625, 281] width 975 height 494
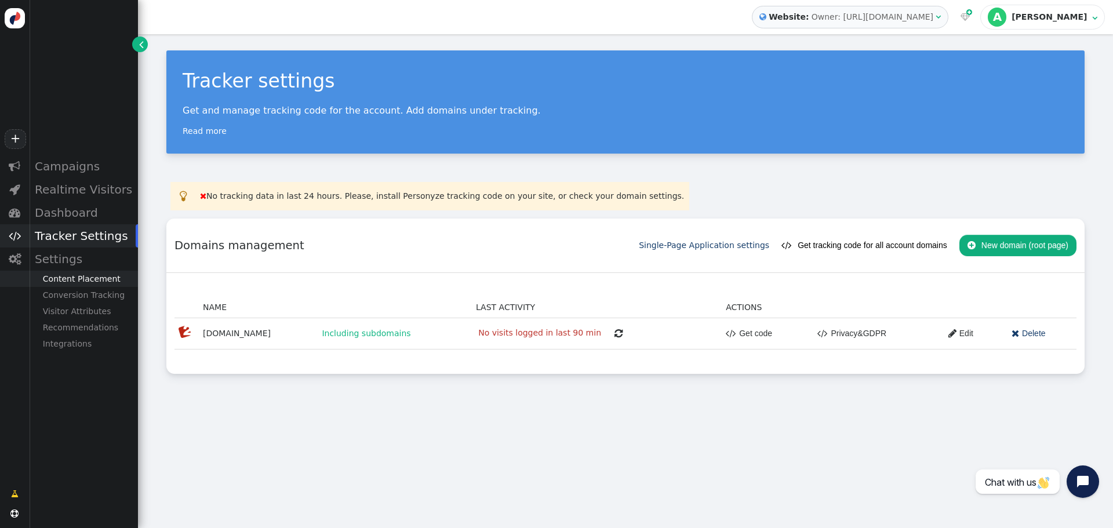
click at [90, 282] on div "Content Placement" at bounding box center [83, 279] width 109 height 16
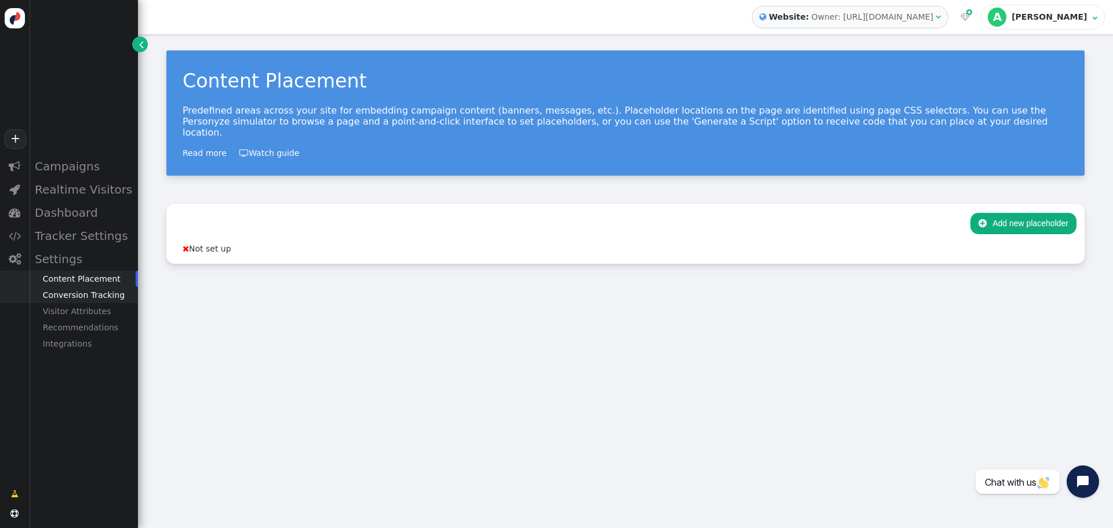
click at [84, 293] on div "Conversion Tracking" at bounding box center [83, 295] width 109 height 16
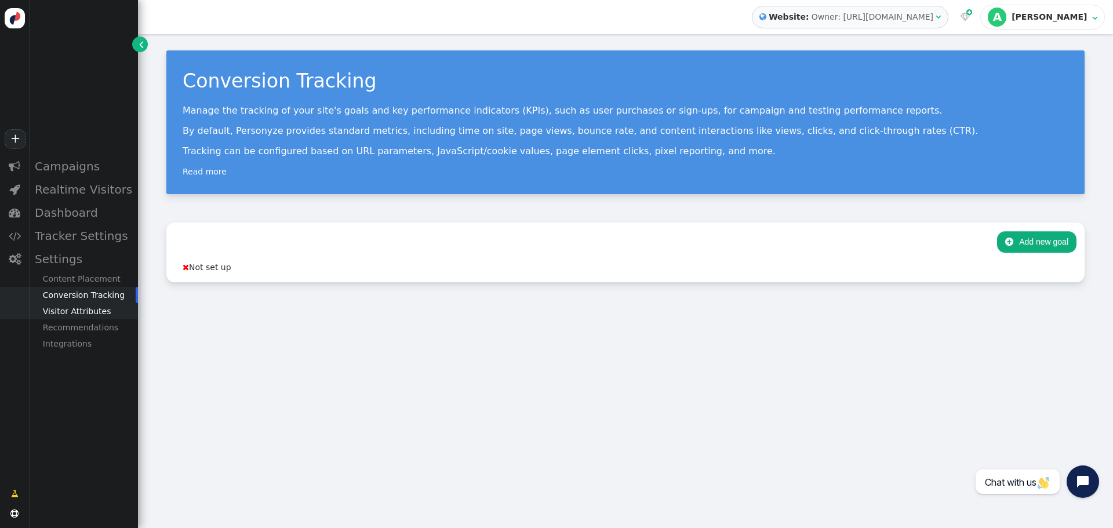
click at [67, 314] on div "Visitor Attributes" at bounding box center [83, 311] width 109 height 16
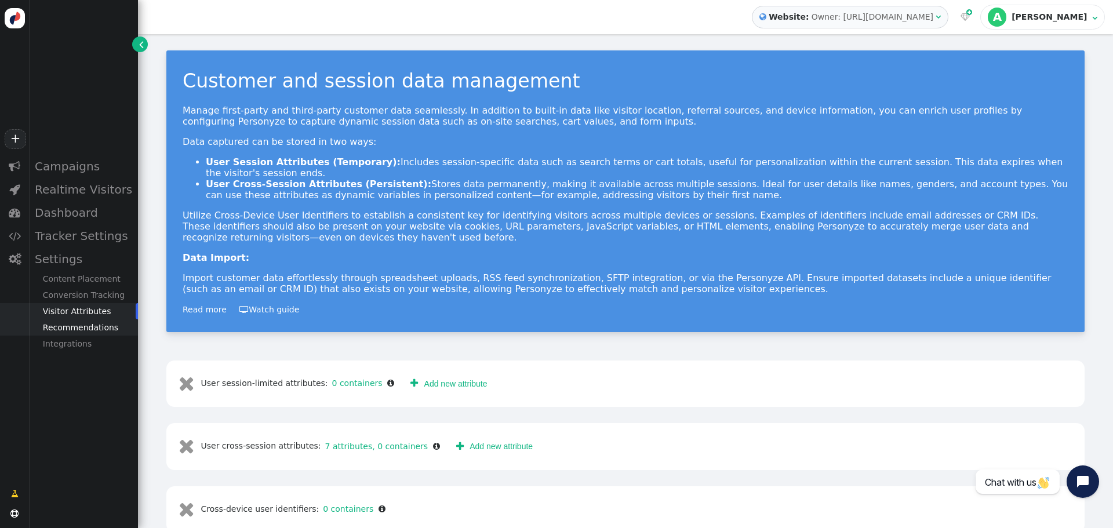
click at [60, 334] on div "Recommendations" at bounding box center [83, 327] width 109 height 16
click at [83, 345] on div "Product Catalog" at bounding box center [83, 344] width 109 height 16
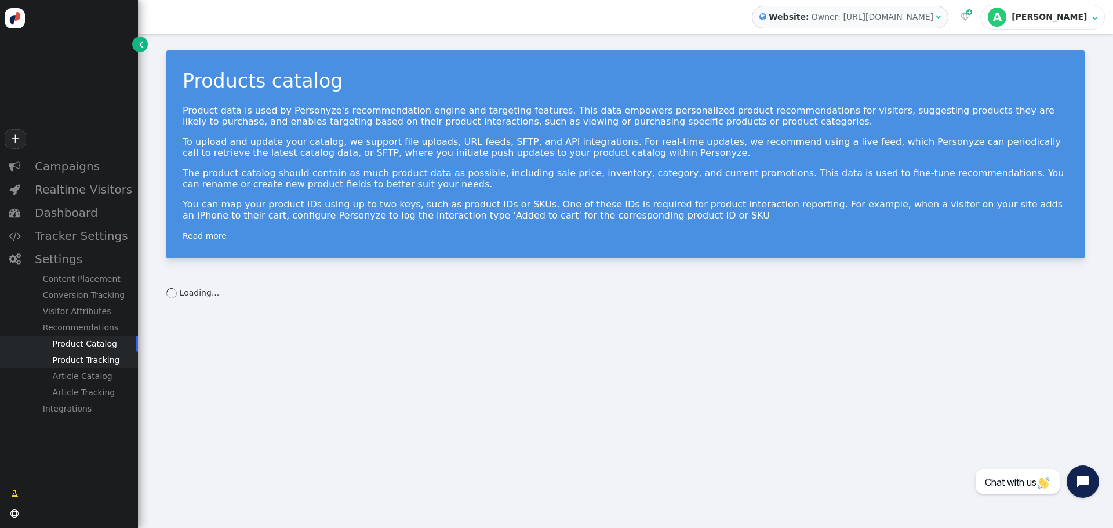
click at [83, 361] on div "Product Tracking" at bounding box center [83, 360] width 109 height 16
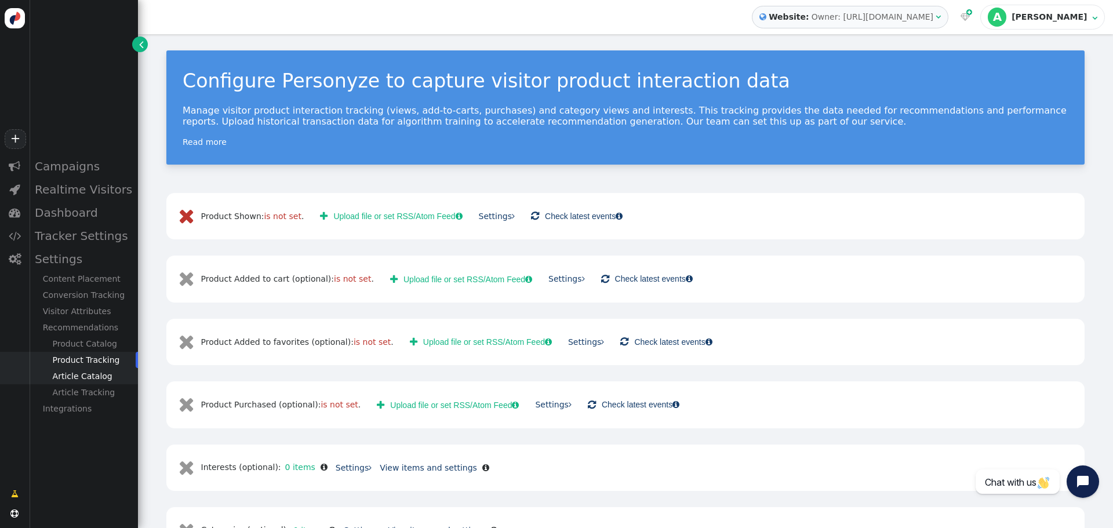
click at [78, 380] on div "Article Catalog" at bounding box center [83, 376] width 109 height 16
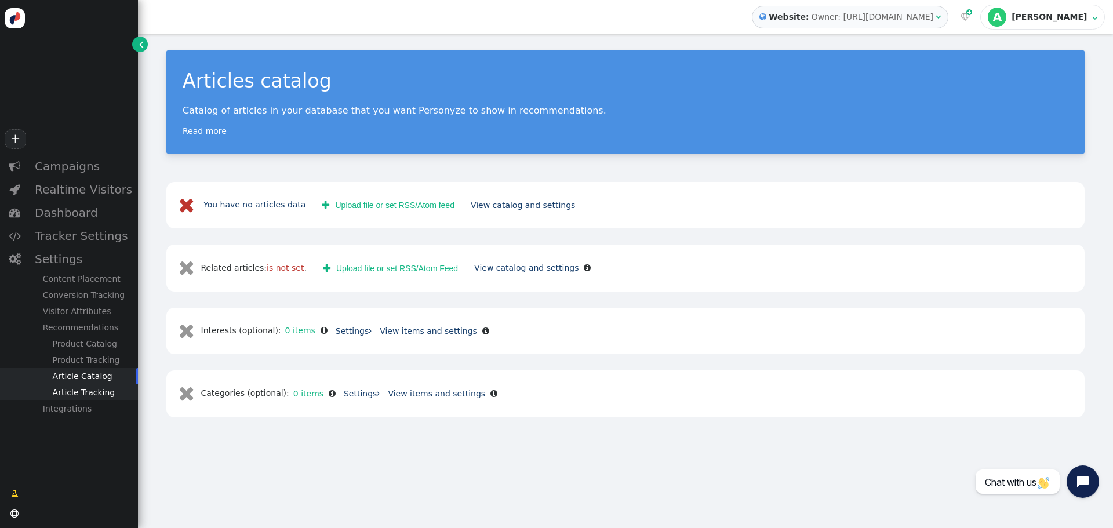
click at [77, 395] on div "Article Tracking" at bounding box center [83, 392] width 109 height 16
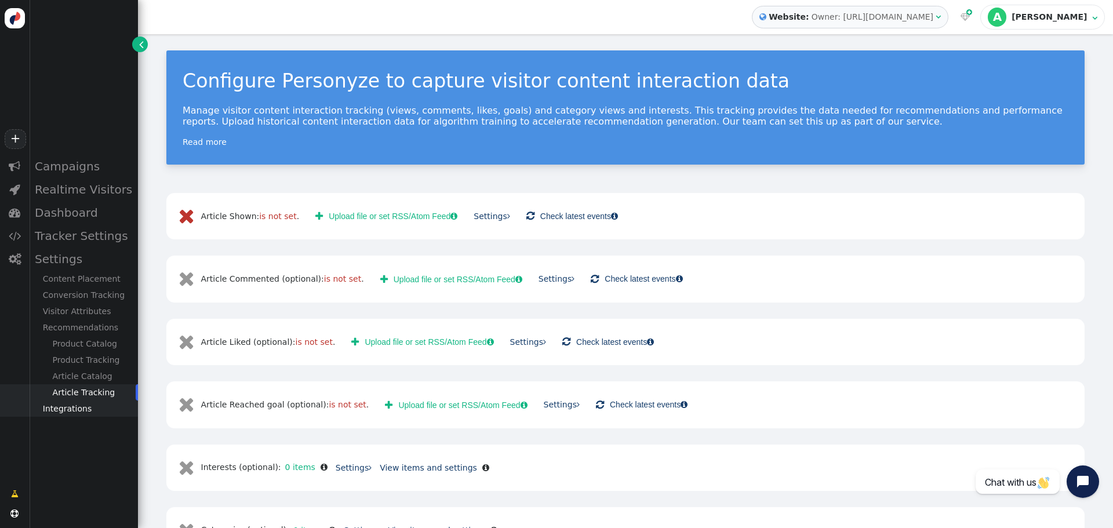
click at [65, 407] on div "Integrations" at bounding box center [83, 408] width 109 height 16
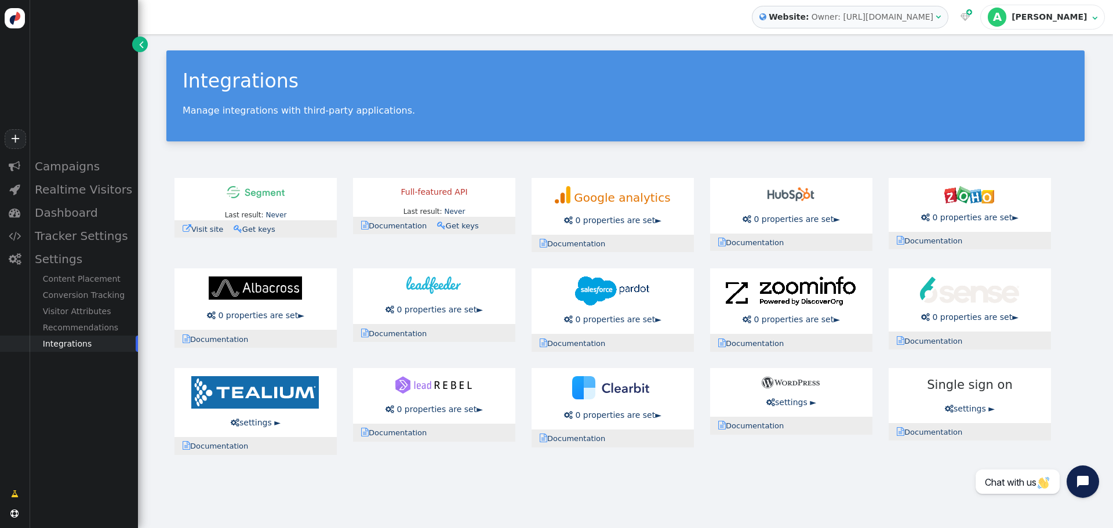
drag, startPoint x: 349, startPoint y: 480, endPoint x: 569, endPoint y: 482, distance: 219.7
click at [410, 482] on div "+  Campaigns  Realtime Visitors  Dashboard  Tracker Settings  Settings Con…" at bounding box center [556, 264] width 1113 height 528
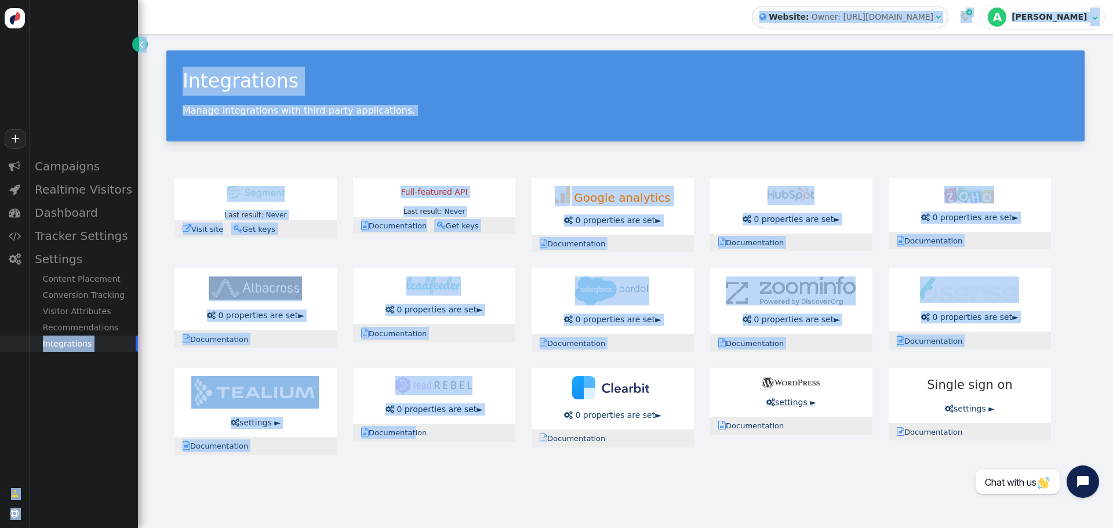
click at [793, 402] on link " settings ►" at bounding box center [791, 402] width 50 height 9
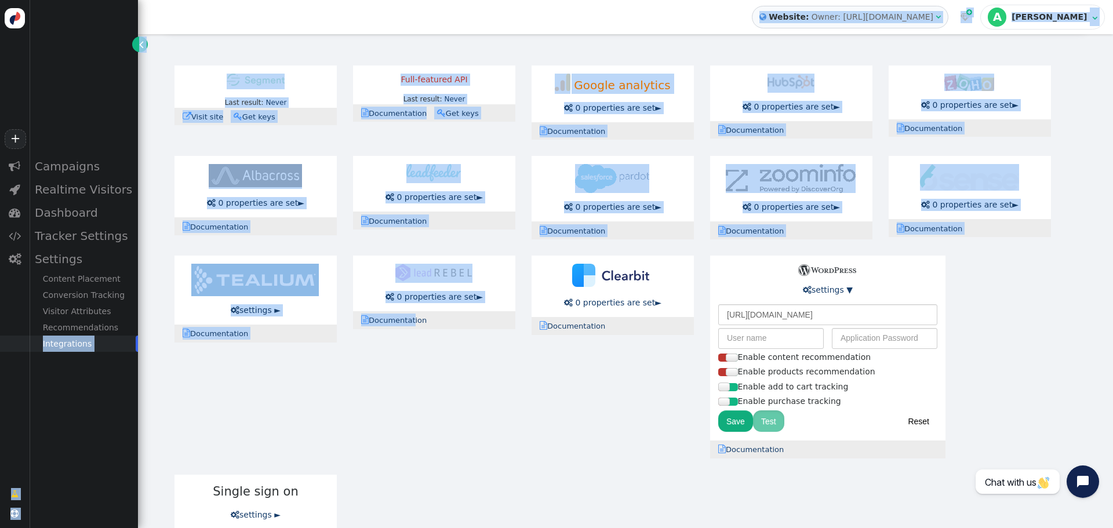
scroll to position [116, 0]
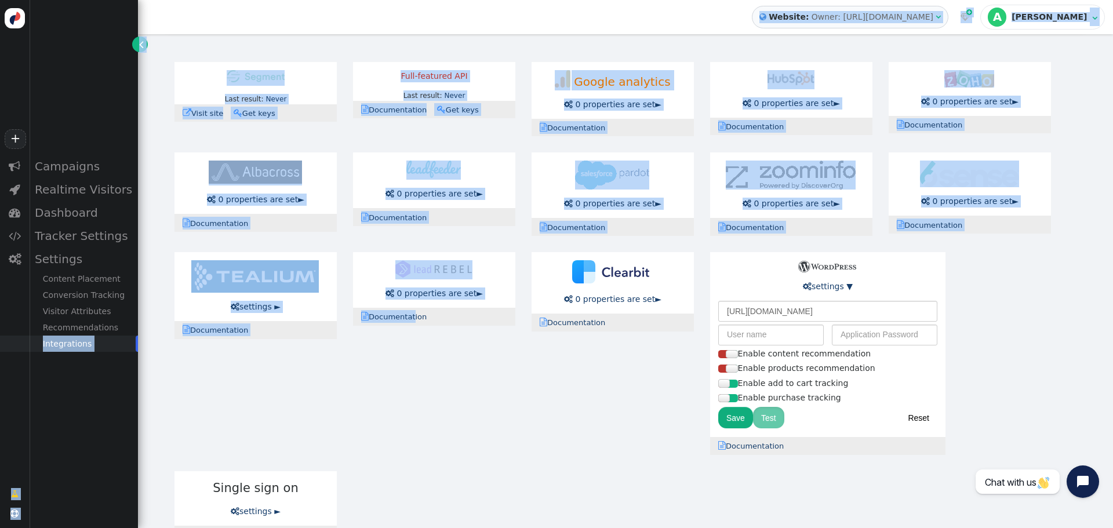
click at [732, 354] on div at bounding box center [732, 354] width 12 height 8
click at [722, 387] on div at bounding box center [724, 383] width 12 height 8
click at [722, 398] on div at bounding box center [724, 398] width 12 height 8
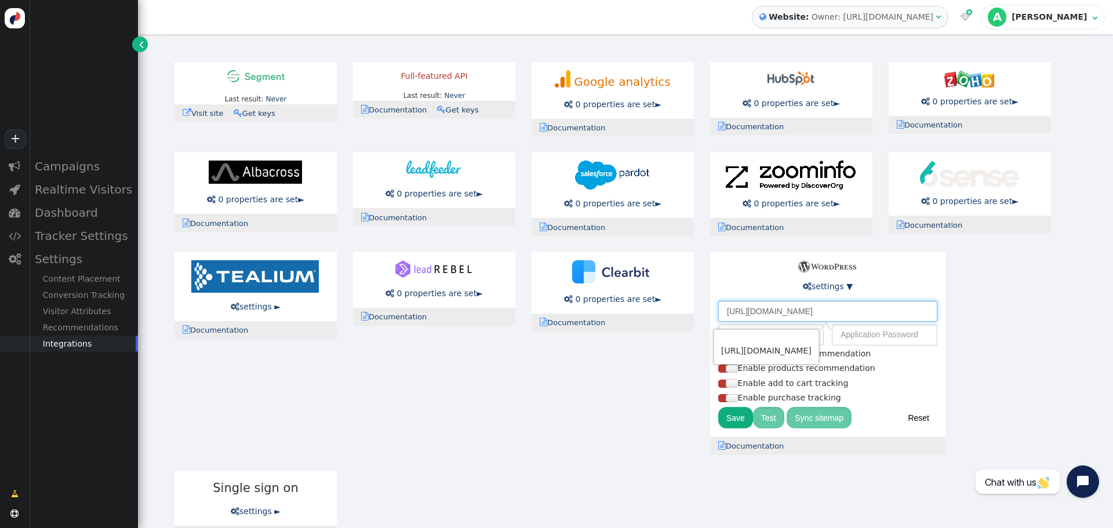
click at [760, 314] on input "https://time2marketing.com/" at bounding box center [827, 311] width 219 height 21
click at [752, 312] on input "https://time2marketing.com/" at bounding box center [827, 311] width 219 height 21
click at [874, 312] on input "[URL][DOMAIN_NAME]" at bounding box center [827, 311] width 219 height 21
type input "[URL][DOMAIN_NAME]"
click at [986, 322] on div "Last result: Never Last error: Never  Visit site  Documentation  Get keys Fu…" at bounding box center [625, 303] width 918 height 498
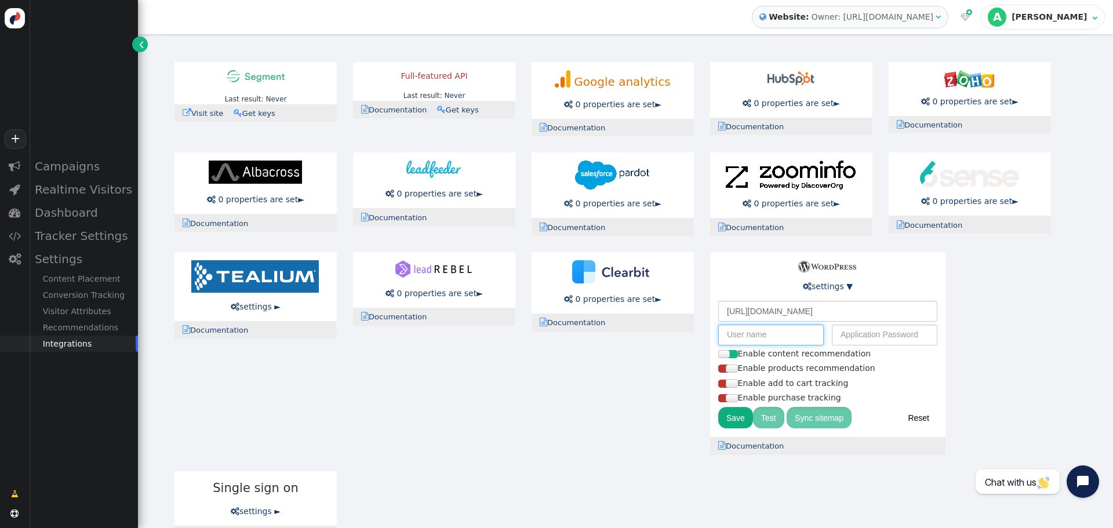
click at [815, 338] on input "text" at bounding box center [770, 335] width 105 height 21
click at [158, 383] on div "Integrations Manage integrations with third-party applications. Last result: Ne…" at bounding box center [625, 243] width 975 height 650
click at [729, 334] on input "text" at bounding box center [770, 335] width 105 height 21
paste input "time2marketing"
type input "time2marketing"
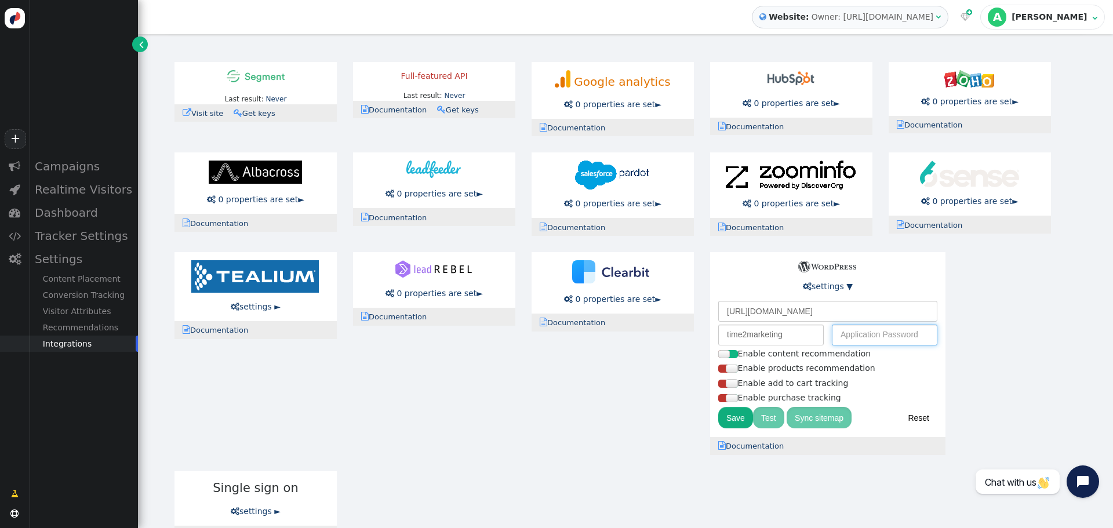
click at [893, 333] on input "text" at bounding box center [884, 335] width 105 height 21
paste input "8NSibTMtEnIsOocBhBjlc$z&"
type input "8NSibTMtEnIsOocBhBjlc$z&"
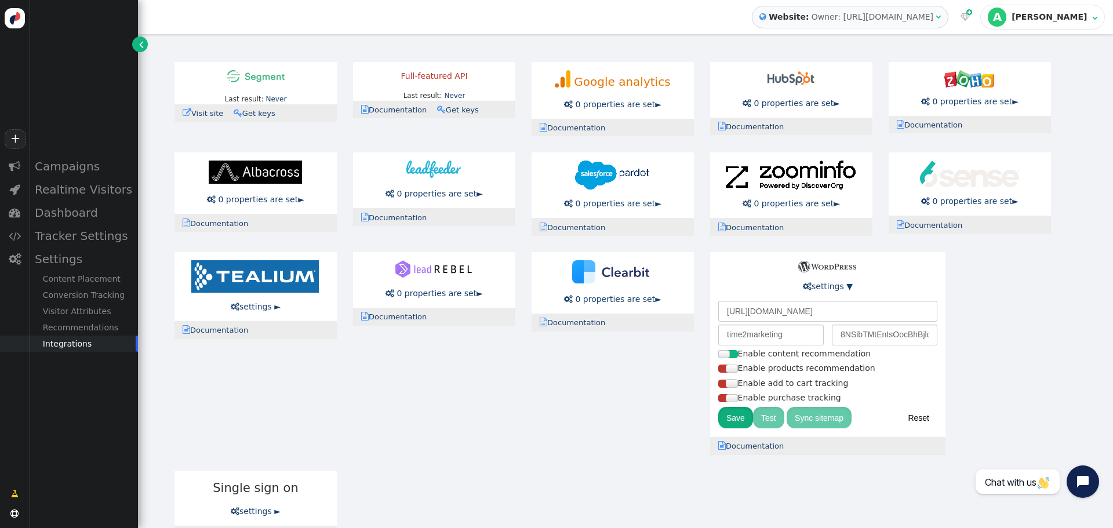
click at [742, 420] on button "Save" at bounding box center [735, 417] width 35 height 21
click at [842, 420] on button "Sync sitemap" at bounding box center [818, 417] width 65 height 21
click at [796, 339] on input "time2marketing" at bounding box center [770, 335] width 105 height 21
click at [857, 333] on input "8NSibTMtEnIsOocBhBjlc$z&" at bounding box center [884, 335] width 105 height 21
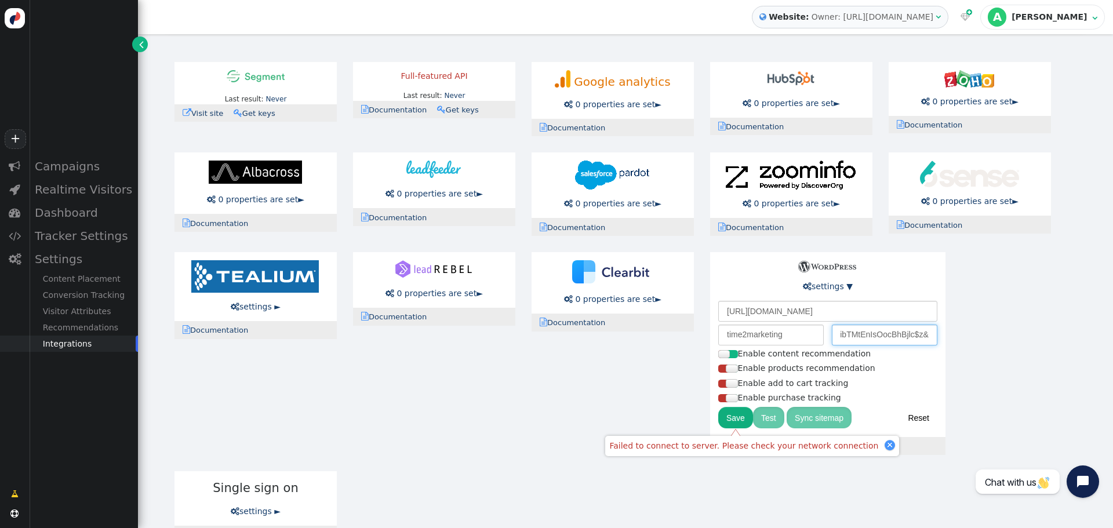
drag, startPoint x: 839, startPoint y: 334, endPoint x: 1021, endPoint y: 335, distance: 182.0
click at [1021, 335] on div "Last result: Never Last error: Never  Visit site  Documentation  Get keys Fu…" at bounding box center [625, 303] width 918 height 498
click at [1028, 325] on div "Last result: Never Last error: Never  Visit site  Documentation  Get keys Fu…" at bounding box center [625, 303] width 918 height 498
click at [902, 336] on input "text" at bounding box center [884, 335] width 105 height 21
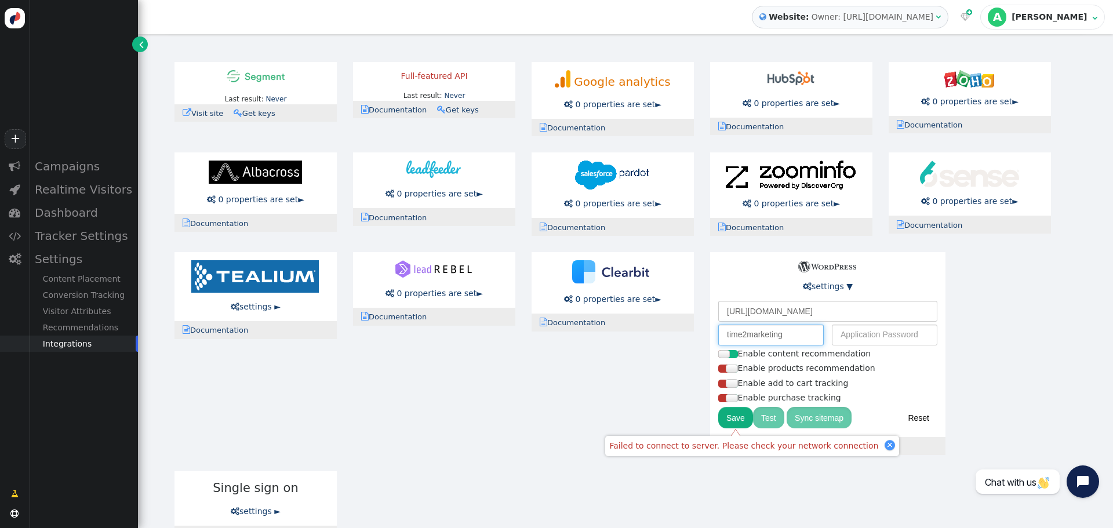
click at [799, 332] on input "time2marketing" at bounding box center [770, 335] width 105 height 21
click at [799, 333] on input "time2marketing" at bounding box center [770, 335] width 105 height 21
click at [846, 287] on link " settings ▼" at bounding box center [828, 286] width 50 height 9
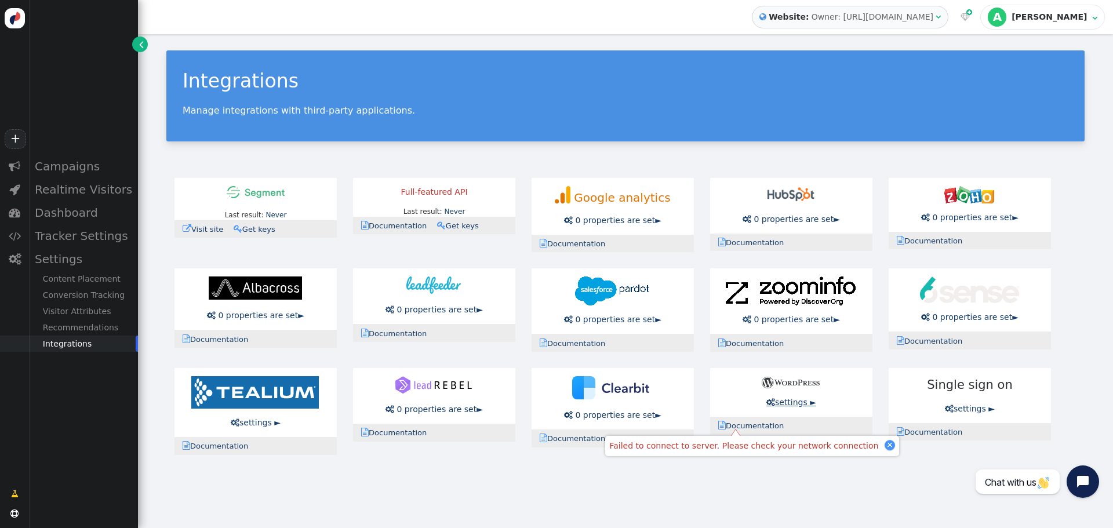
click at [788, 407] on link " settings ►" at bounding box center [791, 402] width 50 height 9
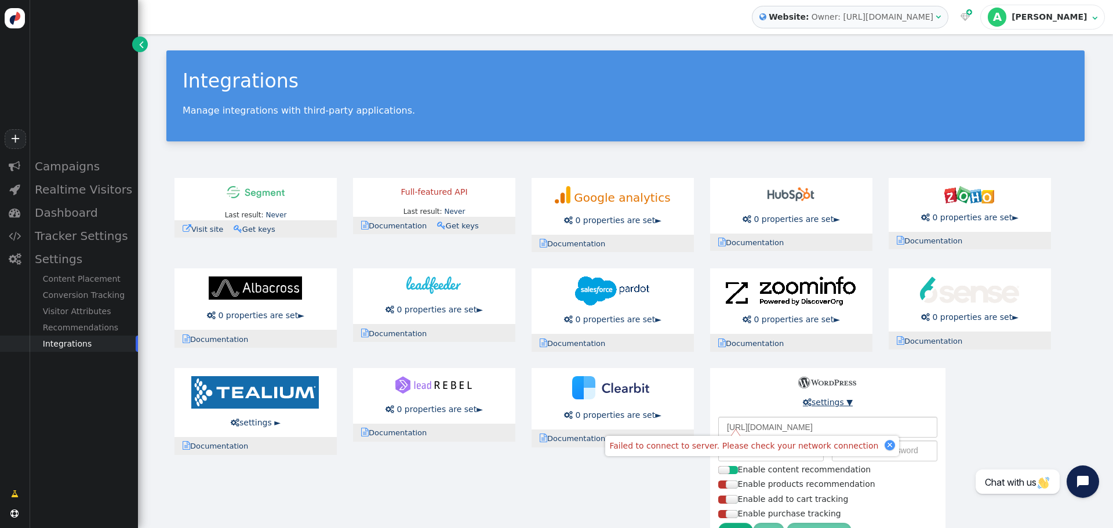
click at [814, 401] on link " settings ▼" at bounding box center [828, 402] width 50 height 9
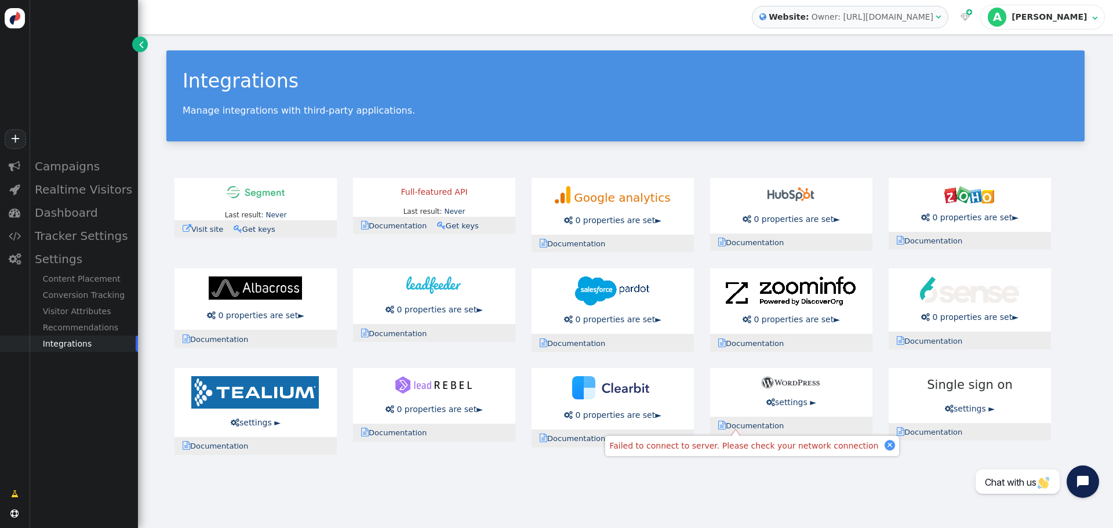
click at [762, 429] on link " Documentation" at bounding box center [754, 425] width 73 height 9
click at [760, 428] on link " Documentation" at bounding box center [754, 425] width 73 height 9
drag, startPoint x: 795, startPoint y: 400, endPoint x: 803, endPoint y: 398, distance: 8.3
click at [795, 400] on link " settings ►" at bounding box center [791, 402] width 50 height 9
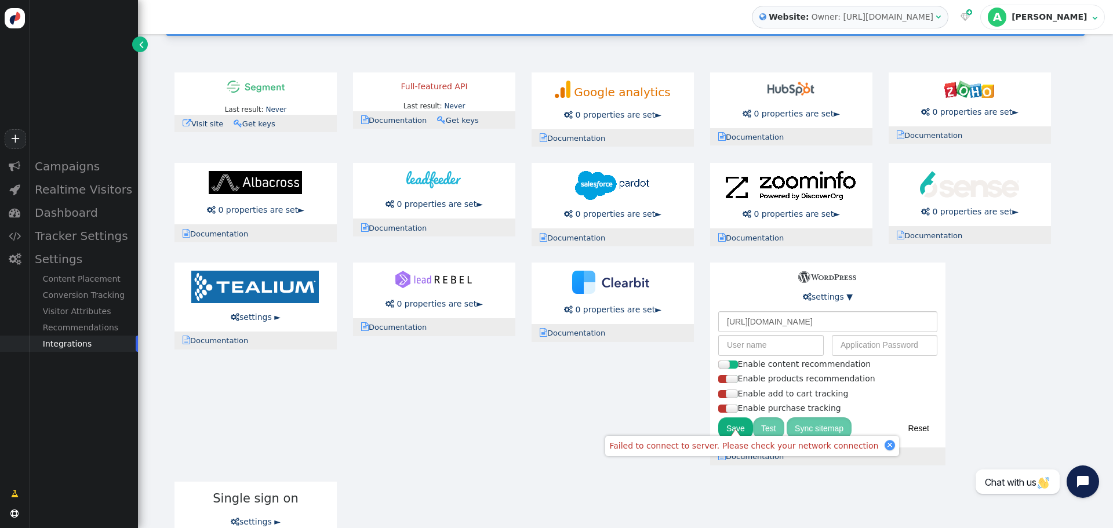
scroll to position [116, 0]
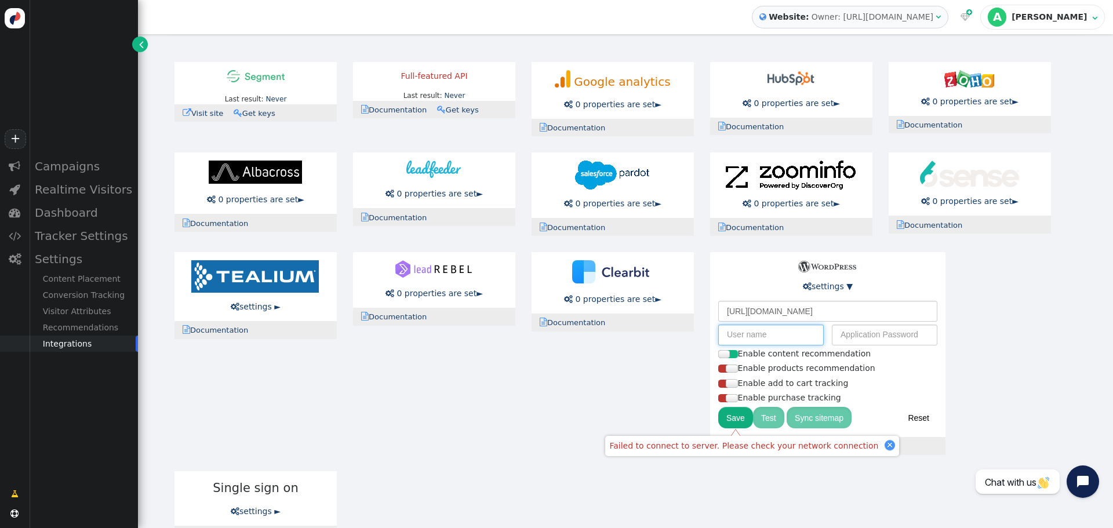
click at [744, 335] on input "text" at bounding box center [770, 335] width 105 height 21
paste input "personyze"
type input "personyze"
click at [882, 338] on input "text" at bounding box center [884, 335] width 105 height 21
click at [865, 340] on input "text" at bounding box center [884, 335] width 105 height 21
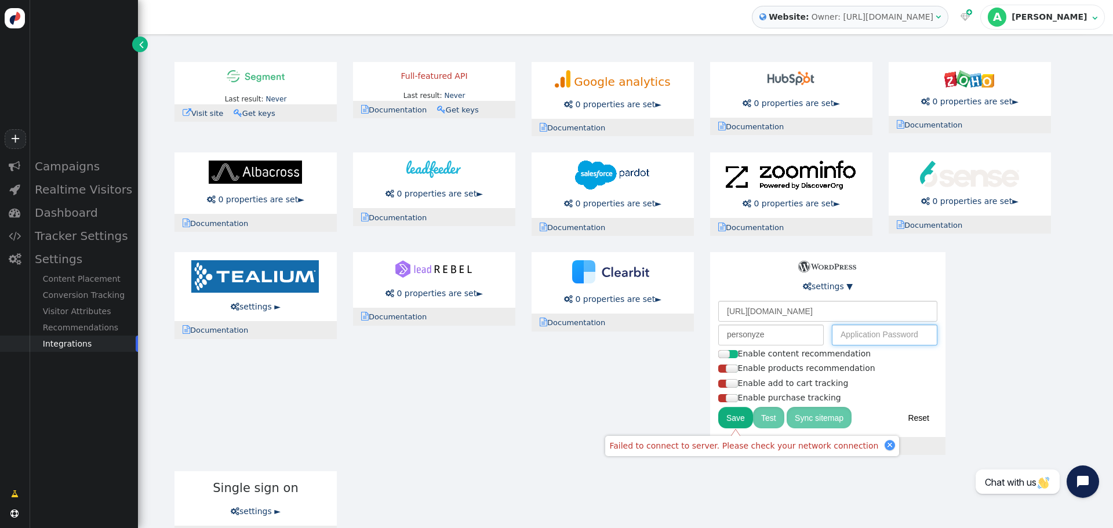
paste input "id9UQdhNO(%2%Y(OnnGg)&wO"
type input "id9UQdhNO(%2%Y(OnnGg)&wO"
click at [737, 422] on button "Save" at bounding box center [735, 417] width 35 height 21
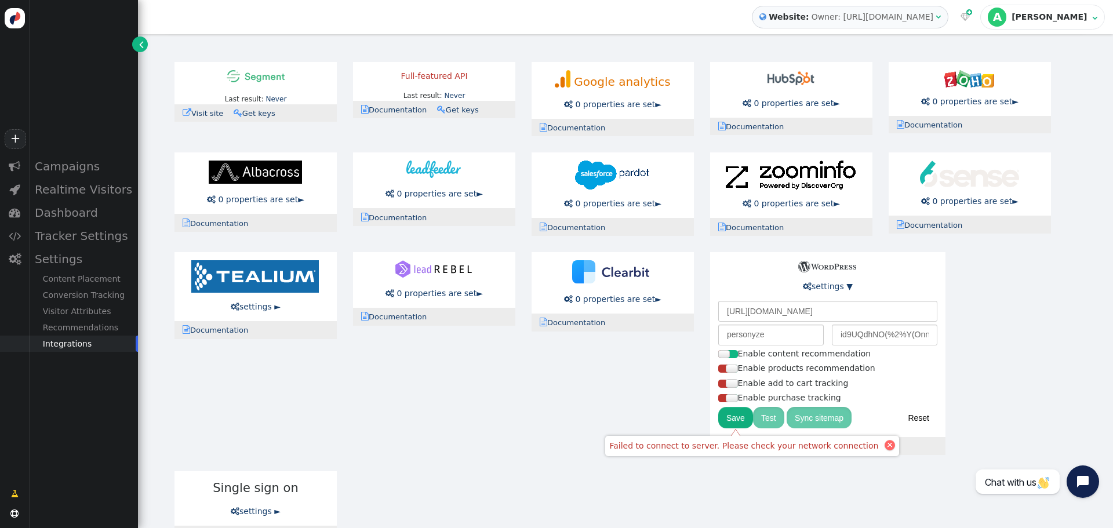
click at [887, 445] on div at bounding box center [890, 445] width 6 height 6
click at [769, 421] on button "Test" at bounding box center [768, 417] width 31 height 21
click at [824, 418] on button "Sync sitemap" at bounding box center [818, 417] width 65 height 21
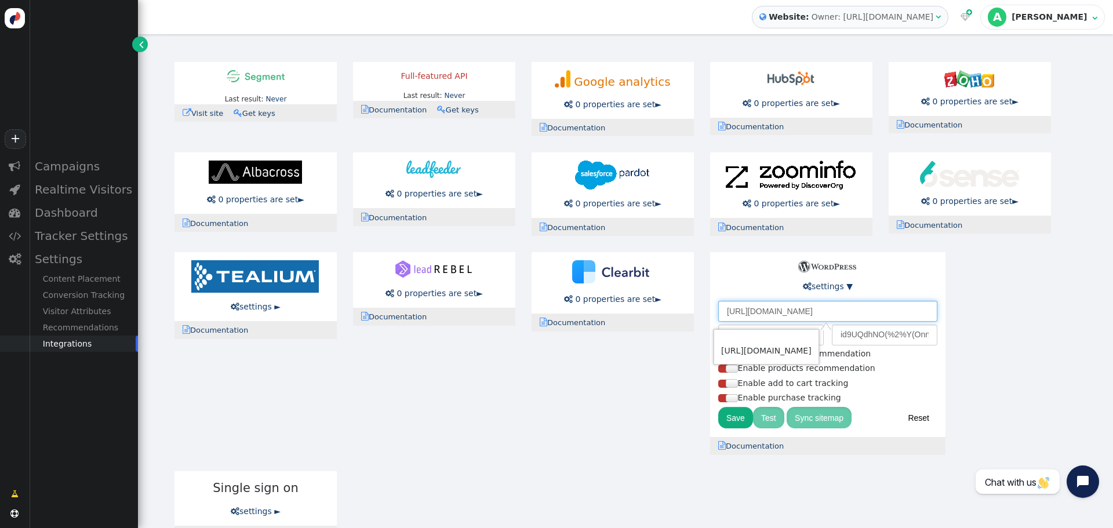
drag, startPoint x: 843, startPoint y: 313, endPoint x: 716, endPoint y: 303, distance: 127.4
click at [716, 303] on div " settings ▼ https://www.time2marketing.com/ personyze id9UQdhNO(%2%Y(OnnGg)&wO…" at bounding box center [827, 344] width 235 height 185
click at [749, 290] on div " settings ▼ personyze id9UQdhNO(%2%Y(OnnGg)&wO Enable content recommendation E…" at bounding box center [827, 344] width 235 height 185
click at [748, 314] on input "text" at bounding box center [827, 311] width 219 height 21
click at [733, 420] on button "Save" at bounding box center [735, 417] width 35 height 21
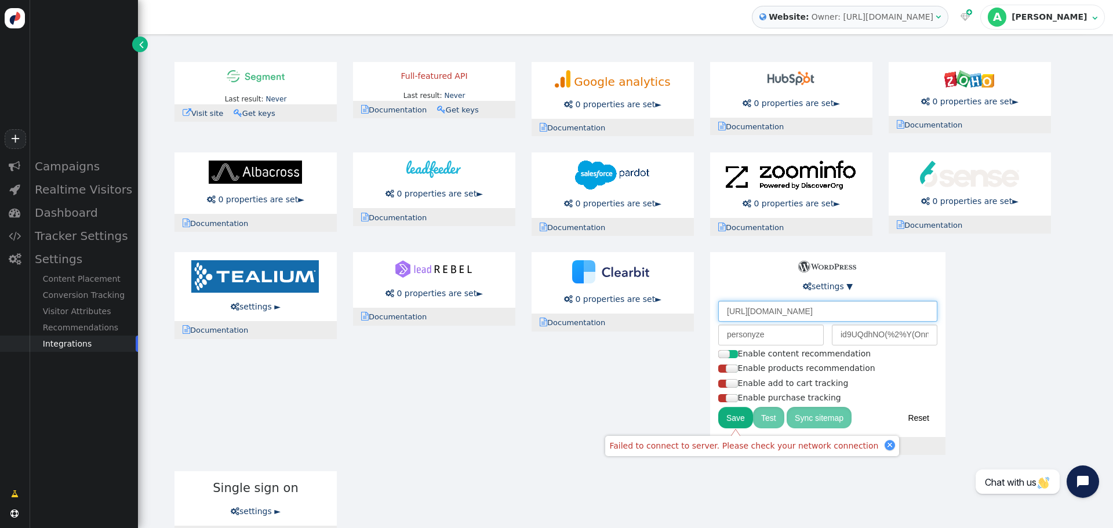
click at [764, 315] on input "https://time2marketing.com/" at bounding box center [827, 311] width 219 height 21
click at [752, 311] on input "https://time2marketing.com/" at bounding box center [827, 311] width 219 height 21
click at [751, 308] on input "https://time2marketing.com/" at bounding box center [827, 311] width 219 height 21
type input "[URL][DOMAIN_NAME]"
click at [988, 314] on div "Last result: Never Last error: Never  Visit site  Documentation  Get keys Fu…" at bounding box center [625, 303] width 918 height 498
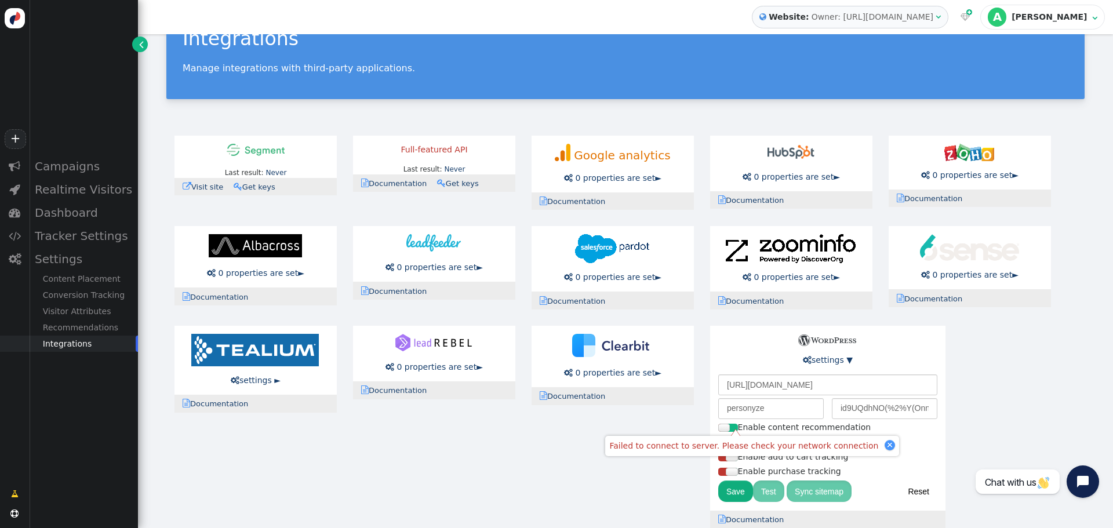
scroll to position [41, 0]
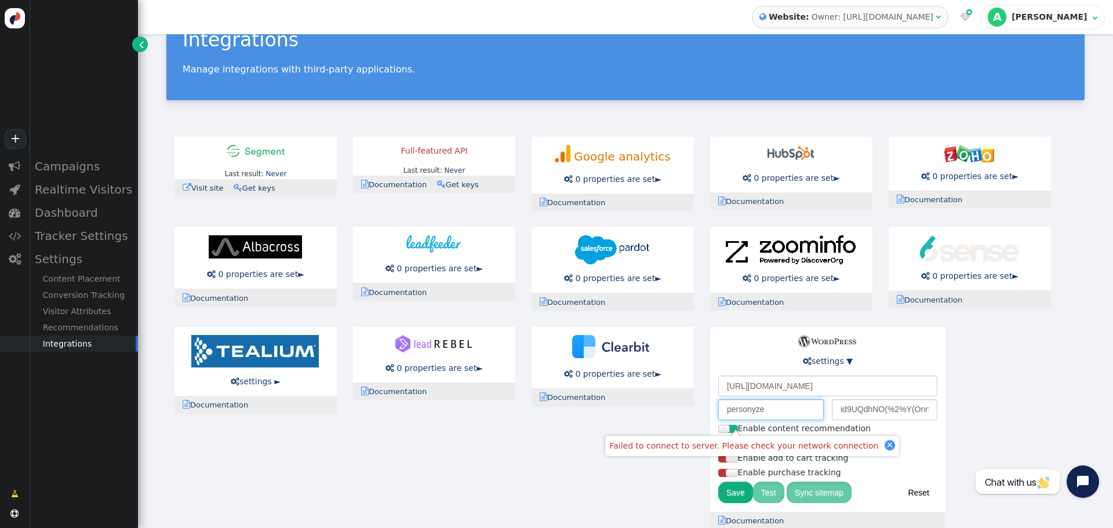
click at [755, 409] on input "personyze" at bounding box center [770, 409] width 105 height 21
click at [864, 412] on input "id9UQdhNO(%2%Y(OnnGg)&wO" at bounding box center [884, 409] width 105 height 21
click at [864, 410] on input "id9UQdhNO(%2%Y(OnnGg)&wO" at bounding box center [884, 409] width 105 height 21
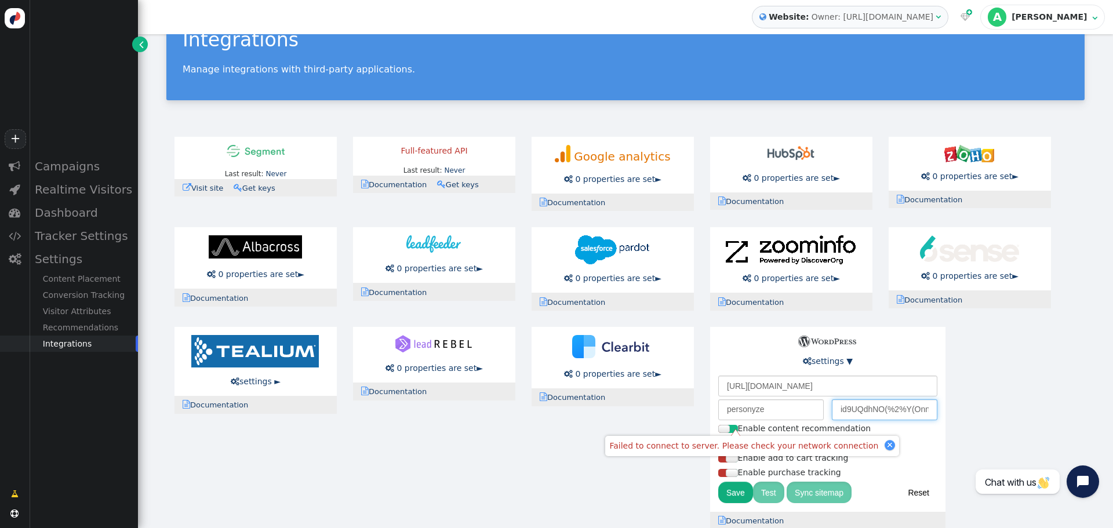
click at [864, 410] on input "id9UQdhNO(%2%Y(OnnGg)&wO" at bounding box center [884, 409] width 105 height 21
paste input "qwgK Ga3L D9JU Phhn G8Az J0Ih"
type input "qwgK Ga3L D9JU Phhn G8Az J0Ih"
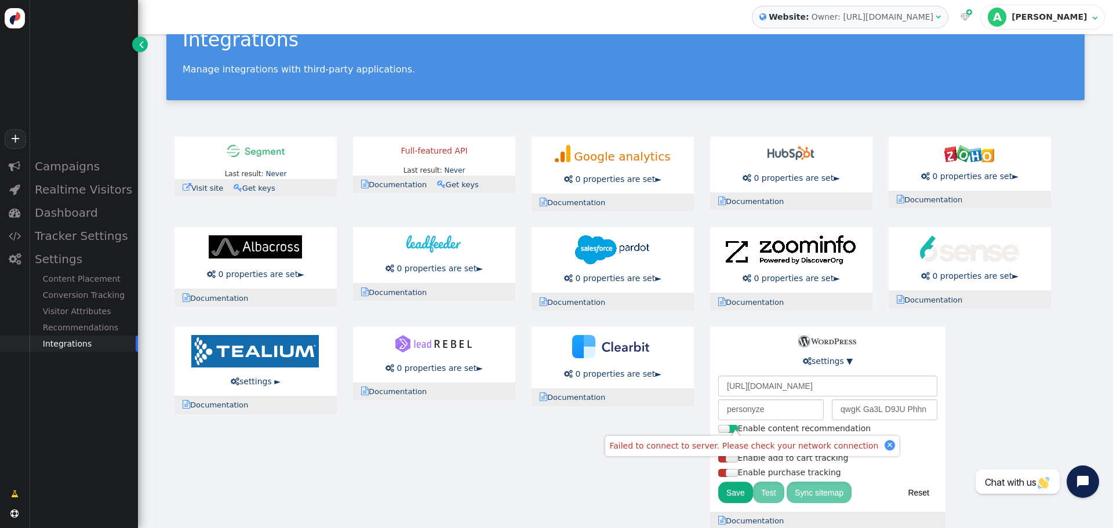
click at [906, 446] on div "Enable products recommendation" at bounding box center [827, 443] width 219 height 12
click at [732, 493] on button "Save" at bounding box center [735, 492] width 35 height 21
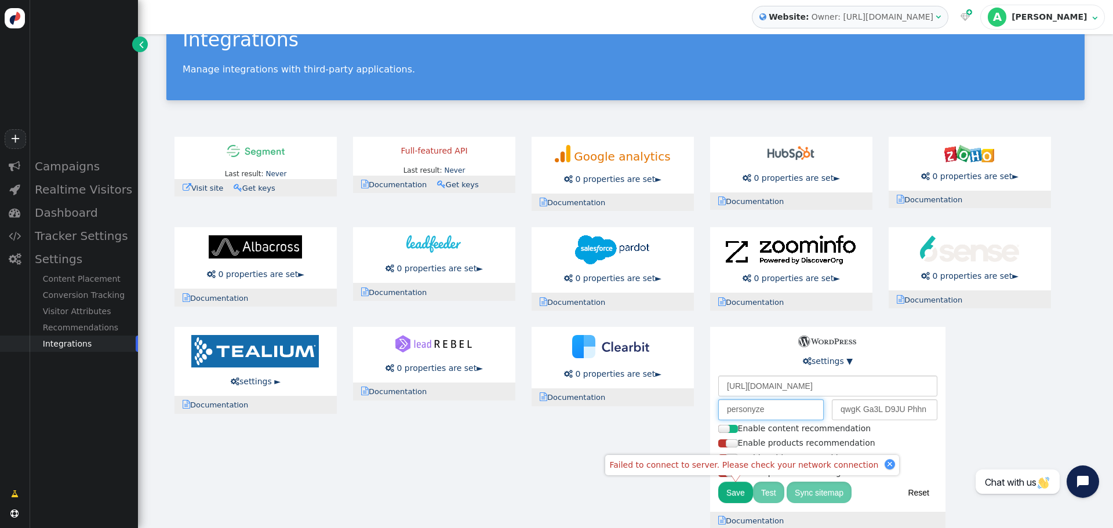
click at [751, 406] on input "personyze" at bounding box center [770, 409] width 105 height 21
click at [750, 407] on input "personyze" at bounding box center [770, 409] width 105 height 21
paste input "0guwlspAwroGLco48W"
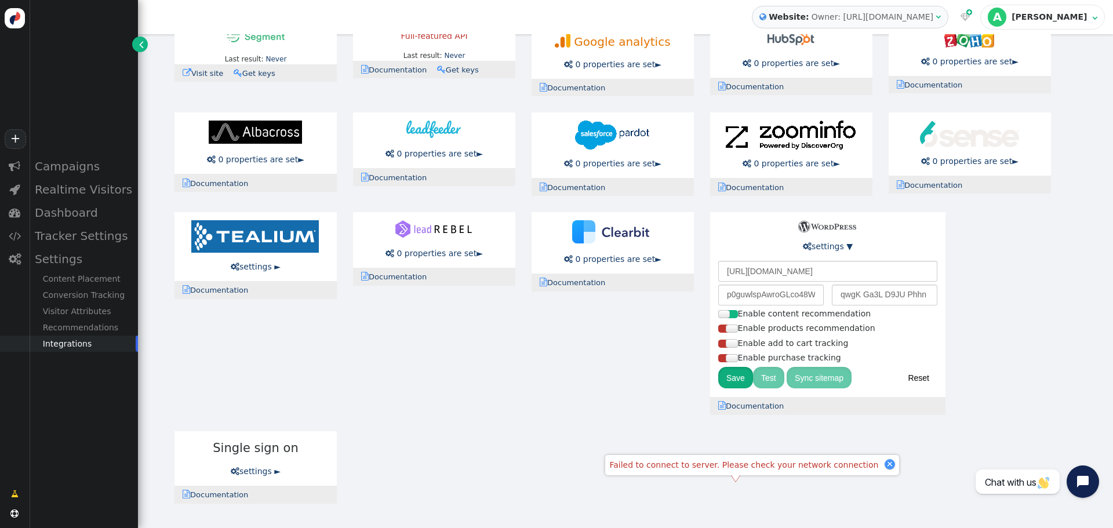
click at [732, 380] on button "Save" at bounding box center [735, 377] width 35 height 21
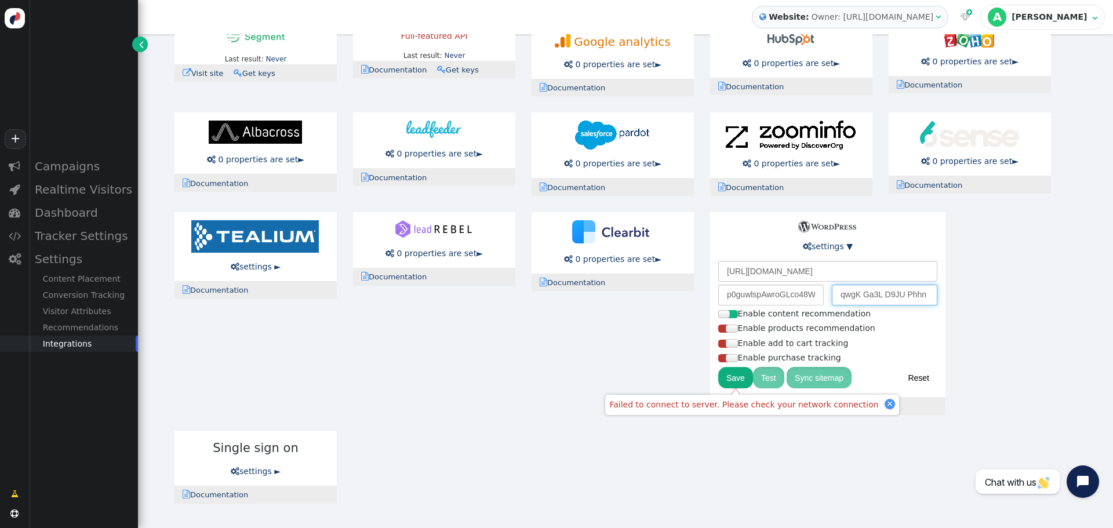
click at [877, 295] on input "qwgK Ga3L D9JU Phhn G8Az J0Ih" at bounding box center [884, 295] width 105 height 21
click at [763, 289] on input "p0guwlspAwroGLco48W" at bounding box center [770, 295] width 105 height 21
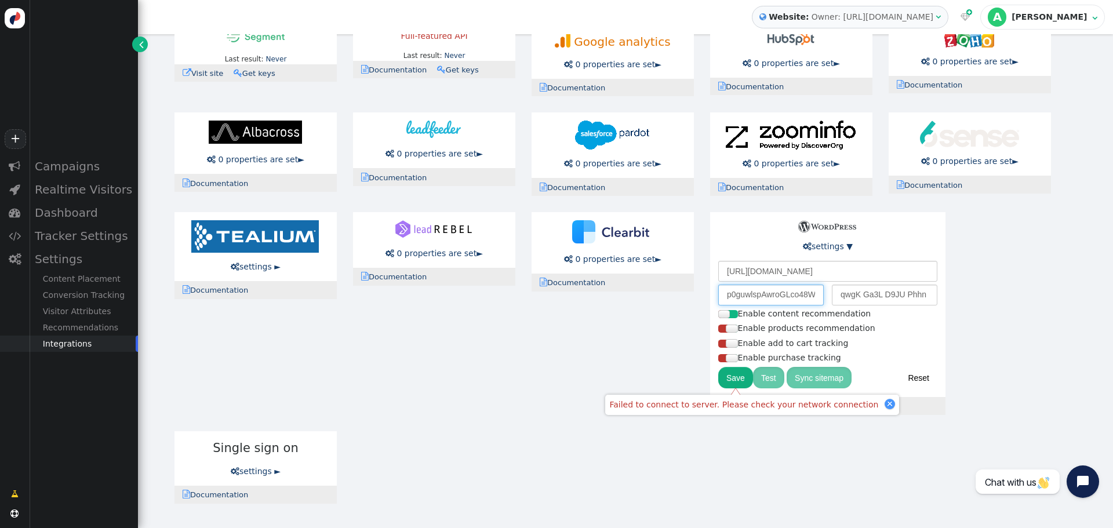
click at [763, 289] on input "p0guwlspAwroGLco48W" at bounding box center [770, 295] width 105 height 21
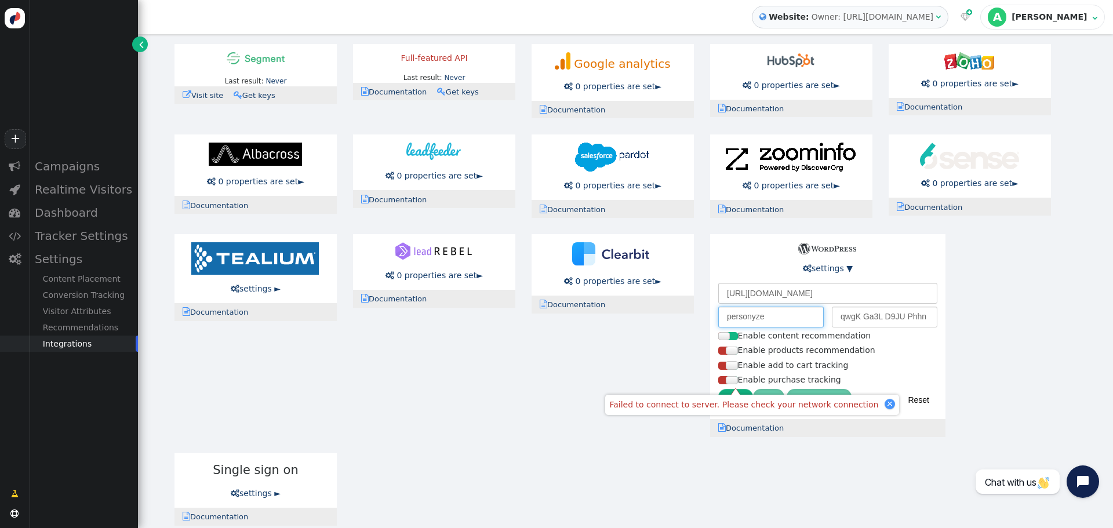
scroll to position [157, 0]
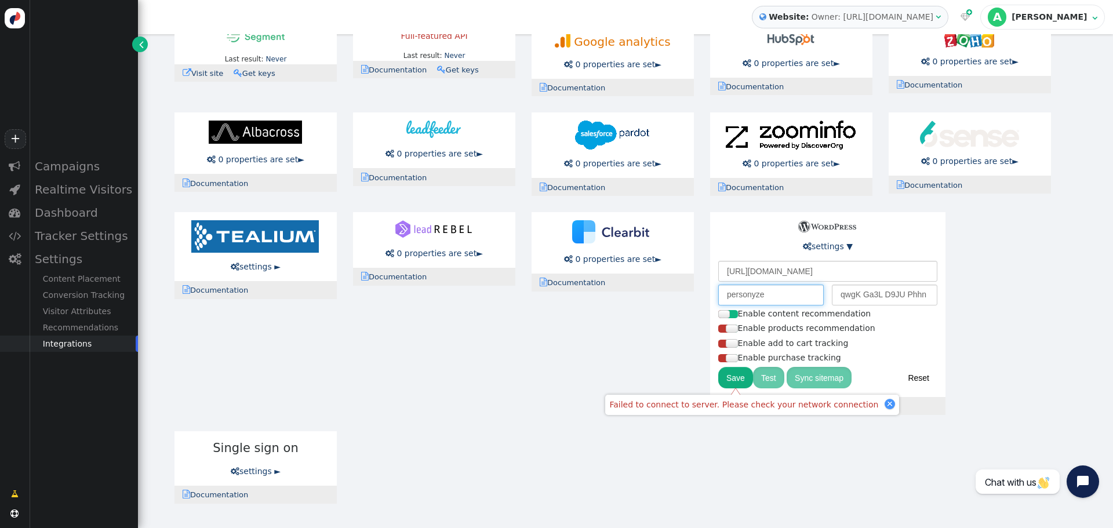
type input "personyze"
click at [737, 376] on button "Save" at bounding box center [735, 377] width 35 height 21
click at [740, 374] on button "Save" at bounding box center [735, 377] width 35 height 21
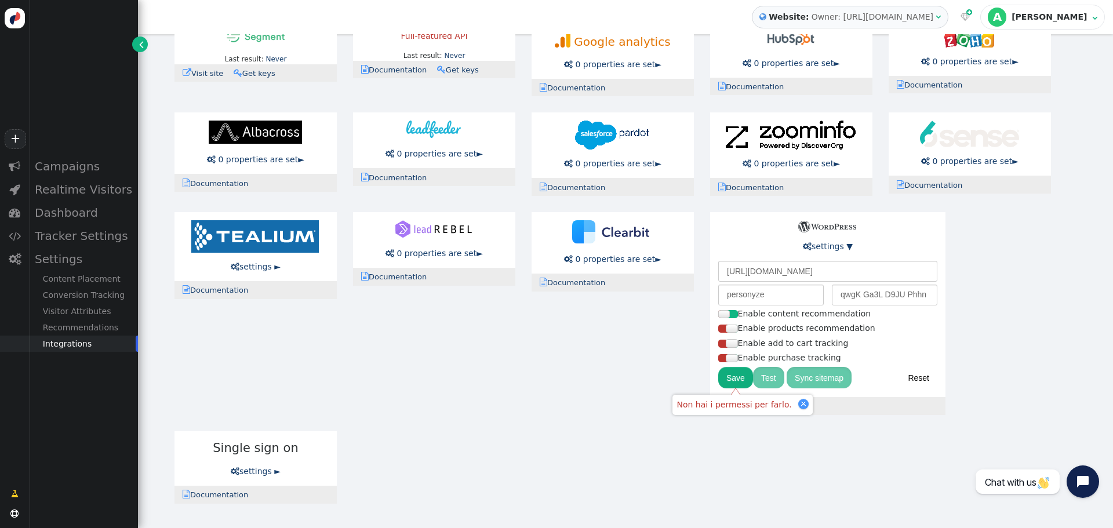
click at [899, 330] on div "Enable products recommendation" at bounding box center [827, 328] width 219 height 12
click at [871, 263] on input "[URL][DOMAIN_NAME]" at bounding box center [827, 271] width 219 height 21
click at [963, 288] on div "Last result: Never Last error: Never  Visit site  Documentation  Get keys Fu…" at bounding box center [625, 263] width 918 height 498
click at [850, 289] on input "qwgK Ga3L D9JU Phhn G8Az J0Ih" at bounding box center [884, 295] width 105 height 21
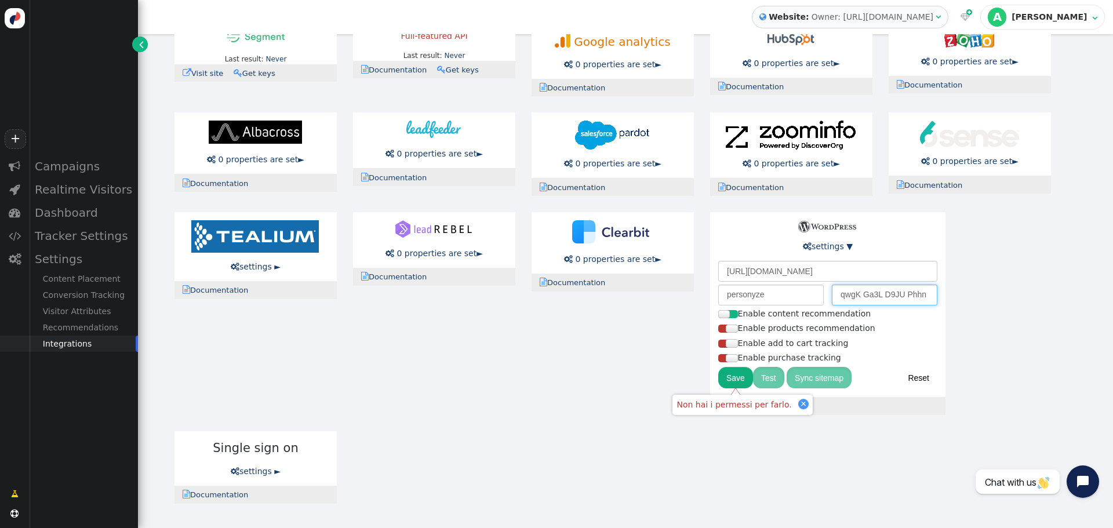
click at [850, 289] on input "qwgK Ga3L D9JU Phhn G8Az J0Ih" at bounding box center [884, 295] width 105 height 21
click at [739, 294] on input "personyze" at bounding box center [770, 295] width 105 height 21
drag, startPoint x: 917, startPoint y: 379, endPoint x: 600, endPoint y: 41, distance: 462.9
click at [917, 379] on button "Reset" at bounding box center [919, 377] width 38 height 21
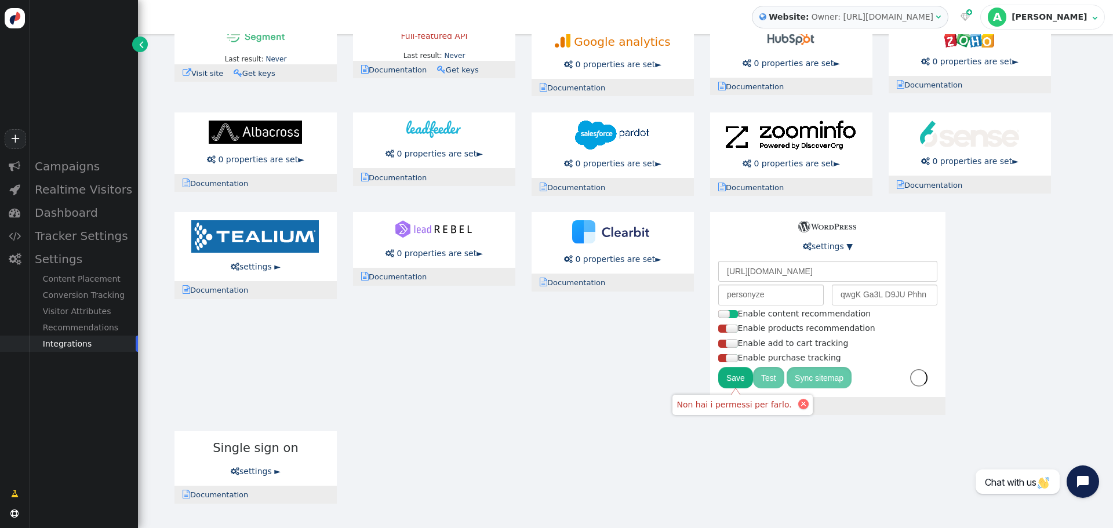
click at [798, 407] on div at bounding box center [803, 404] width 10 height 10
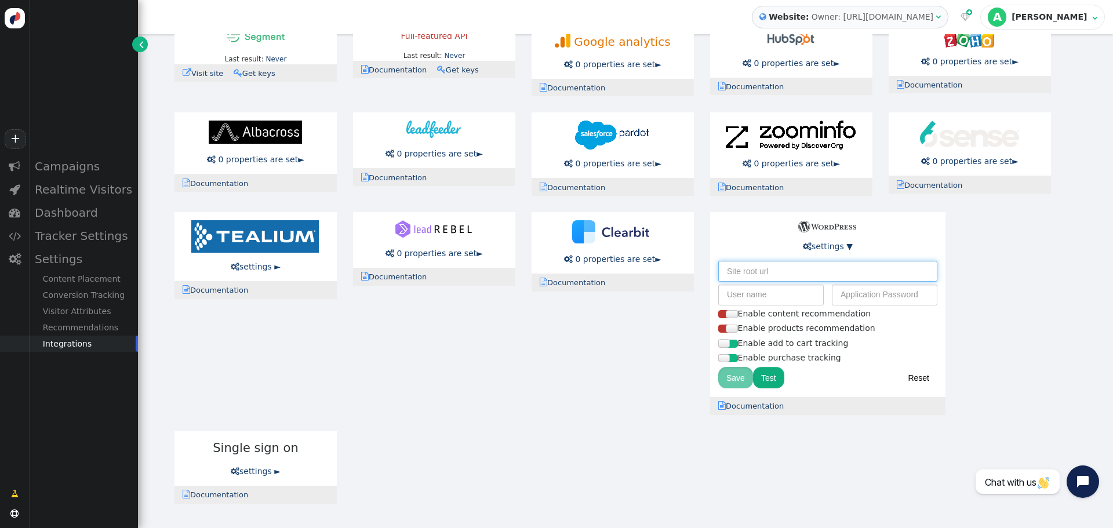
click at [749, 270] on input "text" at bounding box center [827, 271] width 219 height 21
type input "https://time2marketing.com/"
click at [731, 344] on div at bounding box center [733, 344] width 10 height 8
click at [734, 356] on div at bounding box center [733, 358] width 10 height 8
click at [725, 316] on div at bounding box center [723, 314] width 10 height 8
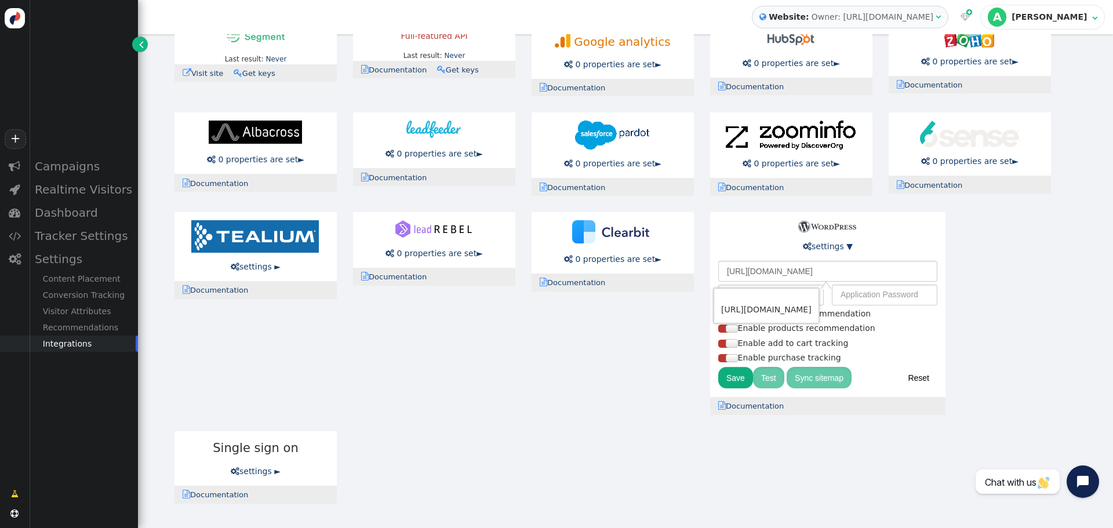
click at [747, 294] on div " https://time2marketing.com/" at bounding box center [766, 306] width 96 height 26
click at [981, 279] on div "Last result: Never Last error: Never  Visit site  Documentation  Get keys Fu…" at bounding box center [625, 263] width 918 height 498
click at [730, 298] on input "text" at bounding box center [770, 295] width 105 height 21
paste input "personyze"
type input "personyze"
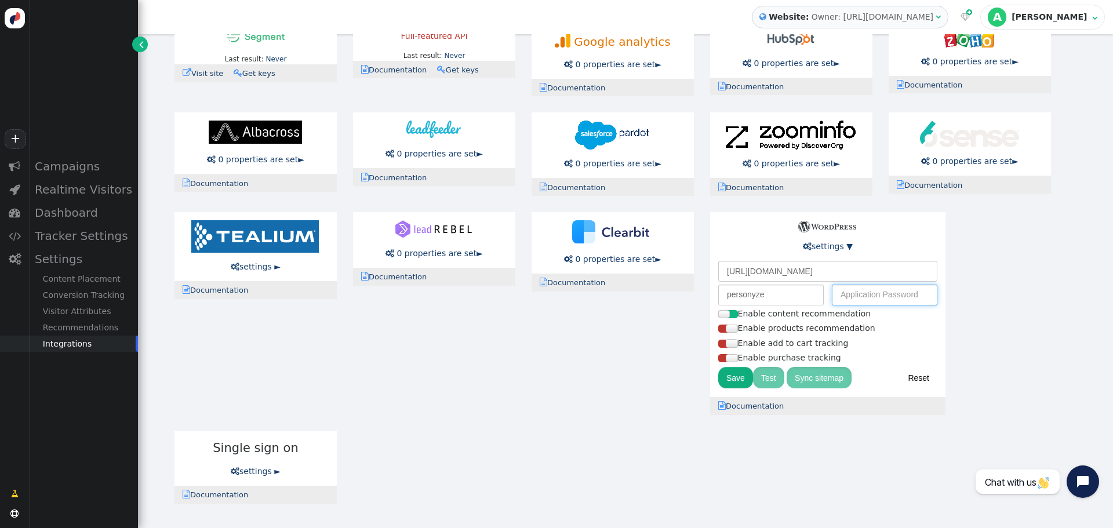
click at [864, 301] on input "text" at bounding box center [884, 295] width 105 height 21
paste input "qwgK Ga3L D9JU Phhn G8Az J0Ih"
click at [735, 377] on button "Save" at bounding box center [735, 377] width 35 height 21
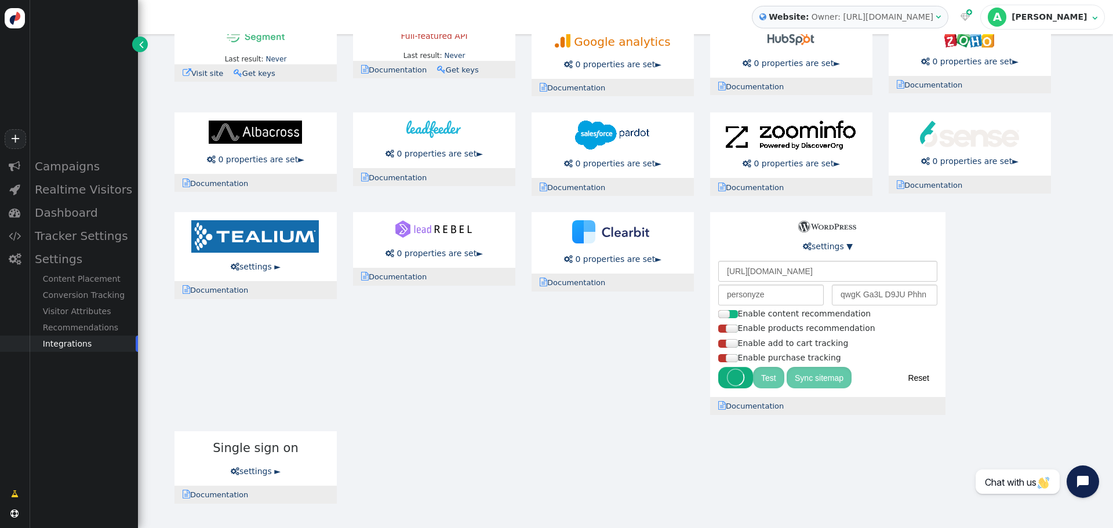
type input "•••• •••• •••• •••• •••• • 0Ih"
click at [763, 378] on button "Test" at bounding box center [768, 377] width 31 height 21
click at [825, 375] on button "Sync sitemap" at bounding box center [818, 377] width 65 height 21
click at [986, 334] on div "Last result: Never Last error: Never  Visit site  Documentation  Get keys Fu…" at bounding box center [625, 263] width 918 height 498
click at [1036, 430] on div "Last result: Never Last error: Never  Visit site  Documentation  Get keys Fu…" at bounding box center [625, 263] width 918 height 498
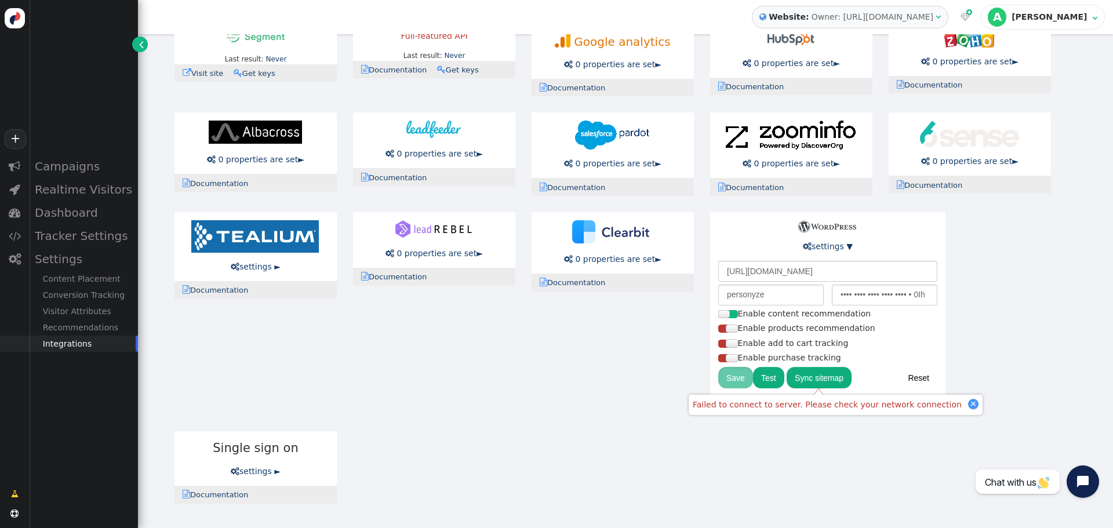
click at [1003, 331] on div "Last result: Never Last error: Never  Visit site  Documentation  Get keys Fu…" at bounding box center [625, 263] width 918 height 498
click at [821, 245] on link " settings ▼" at bounding box center [828, 246] width 50 height 9
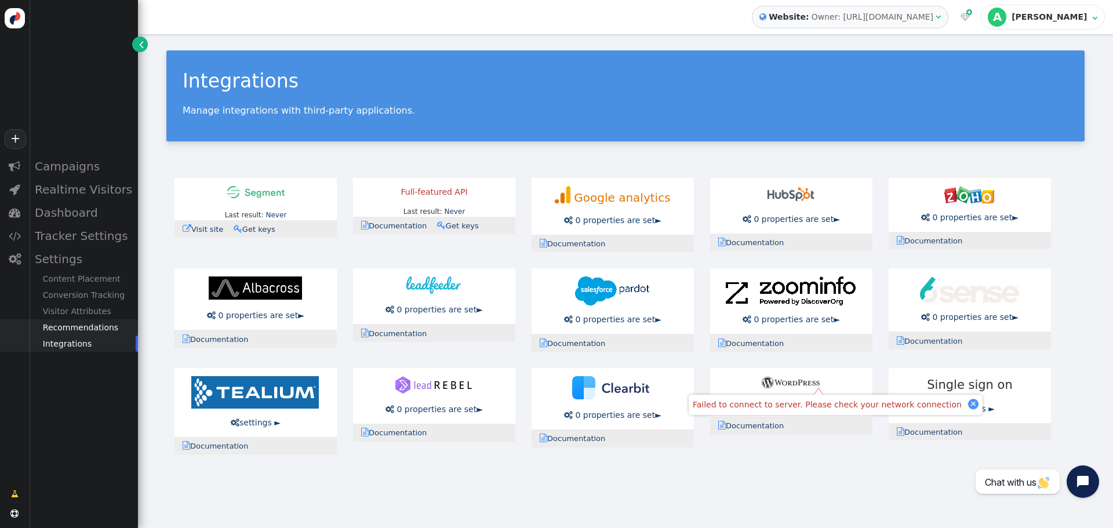
click at [77, 333] on div "Recommendations" at bounding box center [83, 327] width 109 height 16
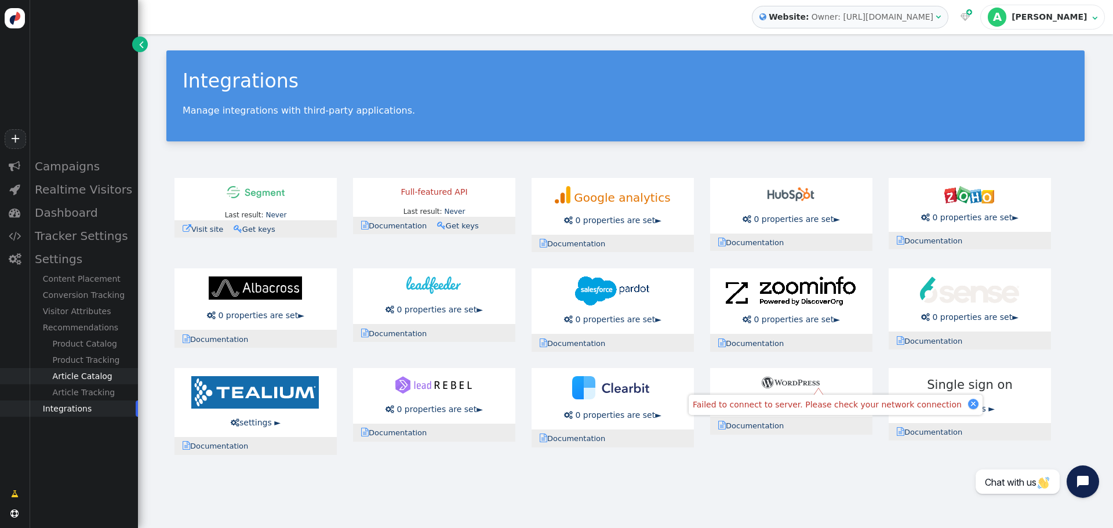
click at [83, 378] on div "Article Catalog" at bounding box center [83, 376] width 109 height 16
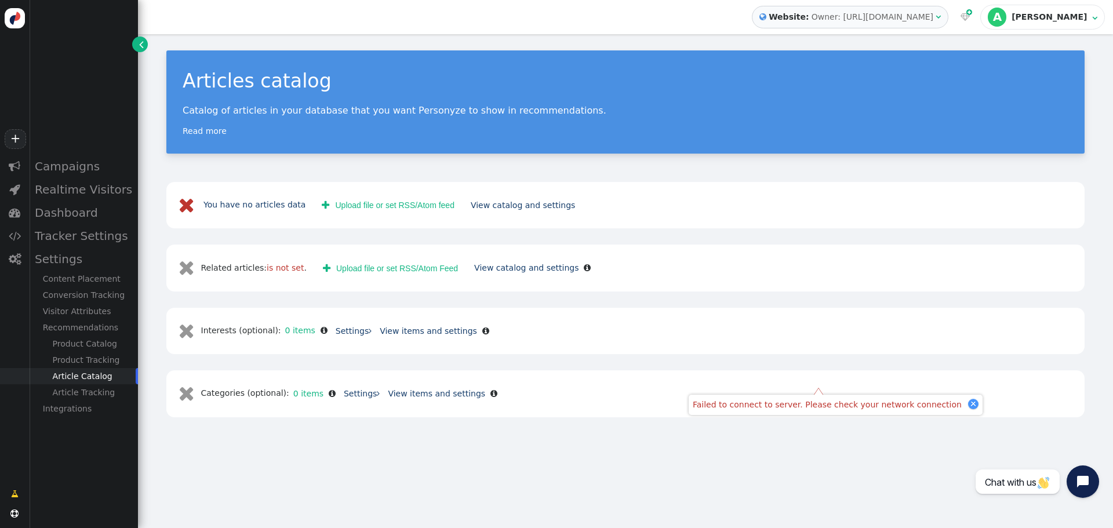
click at [368, 202] on button " Upload file or set RSS/Atom feed" at bounding box center [388, 205] width 149 height 21
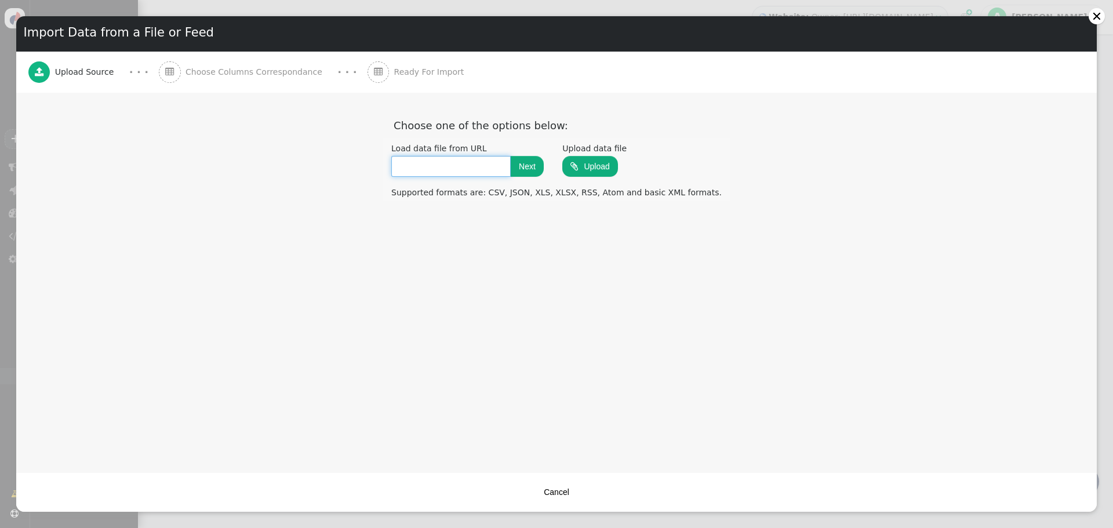
click at [474, 166] on input "text" at bounding box center [450, 166] width 119 height 21
click at [544, 165] on button "Next" at bounding box center [527, 166] width 33 height 21
click at [464, 163] on input "text" at bounding box center [450, 166] width 119 height 21
paste input "https://www.time2marketing.com/post-sitemap.xml"
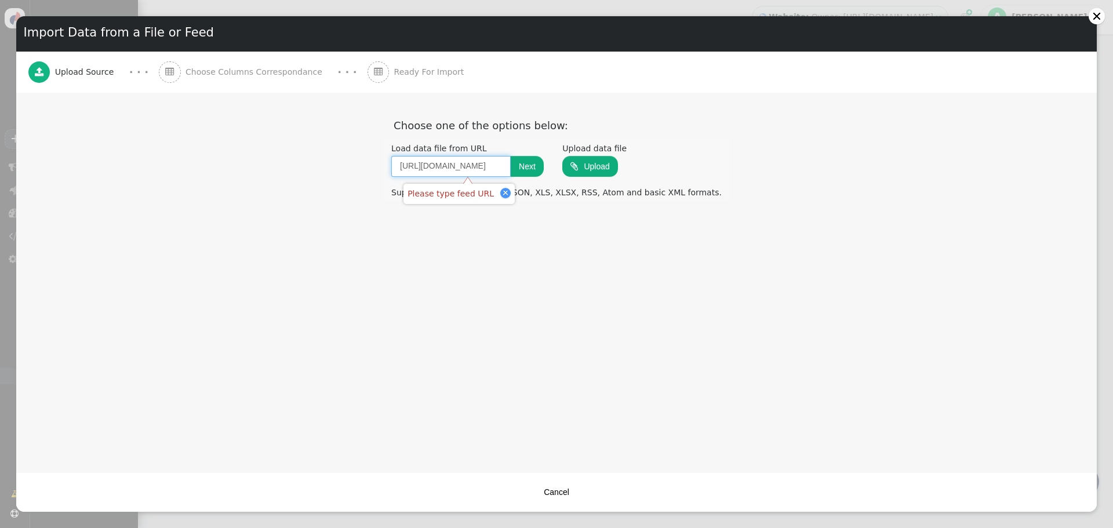
type input "https://www.time2marketing.com/post-sitemap.xml"
click at [544, 166] on button "Next" at bounding box center [527, 166] width 33 height 21
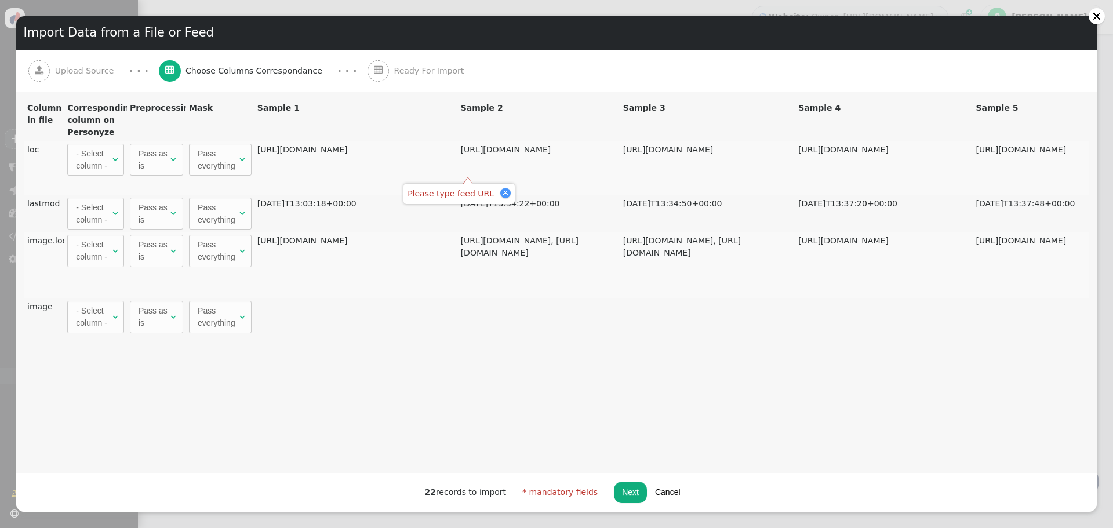
click at [103, 155] on div "- Select column -" at bounding box center [93, 160] width 34 height 24
click at [160, 161] on div "Pass as is" at bounding box center [154, 160] width 30 height 24
click at [246, 158] on span "Pass everything " at bounding box center [220, 160] width 63 height 32
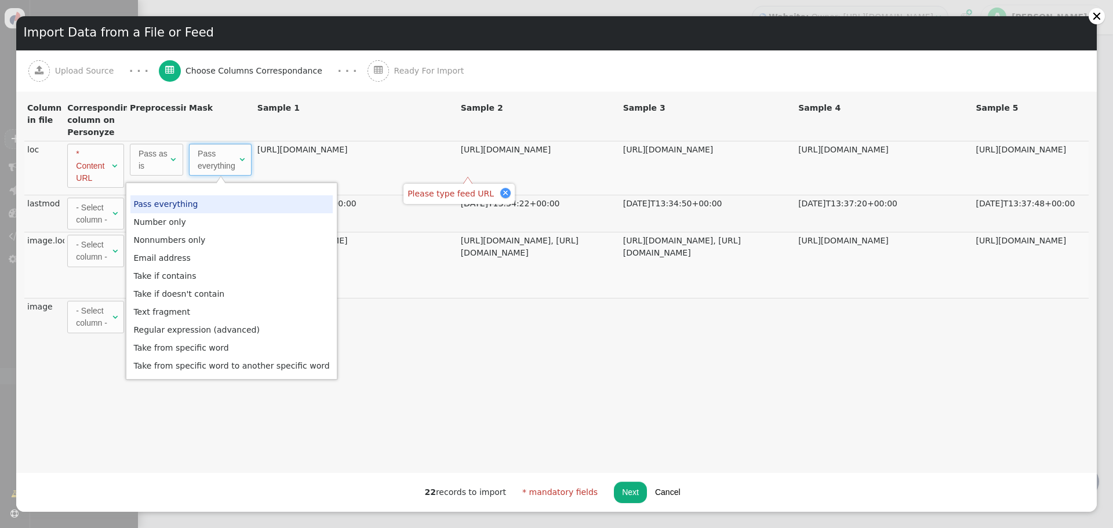
click at [347, 119] on th "Sample 1" at bounding box center [355, 121] width 203 height 42
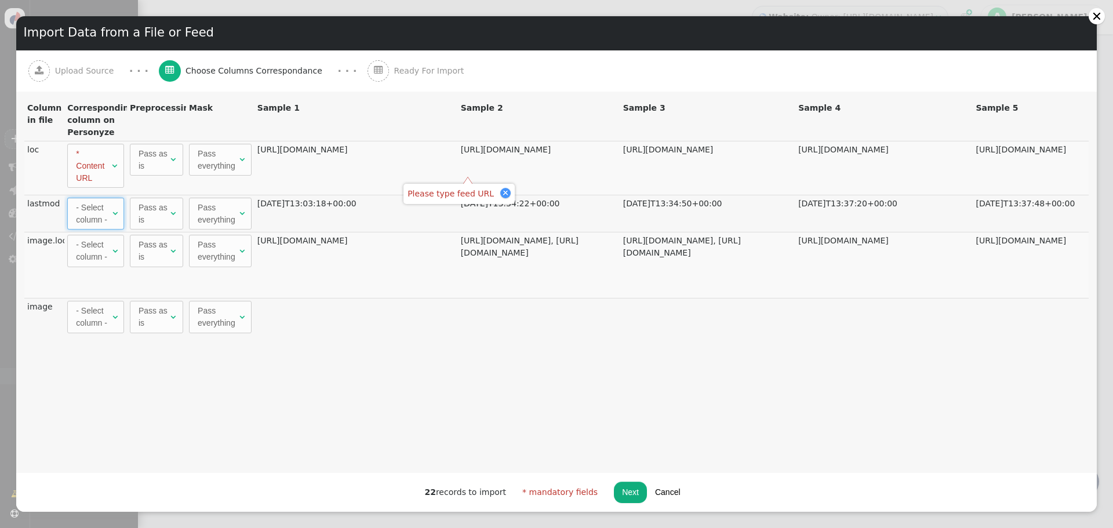
click at [113, 213] on span "" at bounding box center [114, 213] width 5 height 8
click at [104, 252] on div "- Select column -" at bounding box center [93, 251] width 34 height 24
click at [181, 247] on span "Pass as is " at bounding box center [156, 251] width 53 height 32
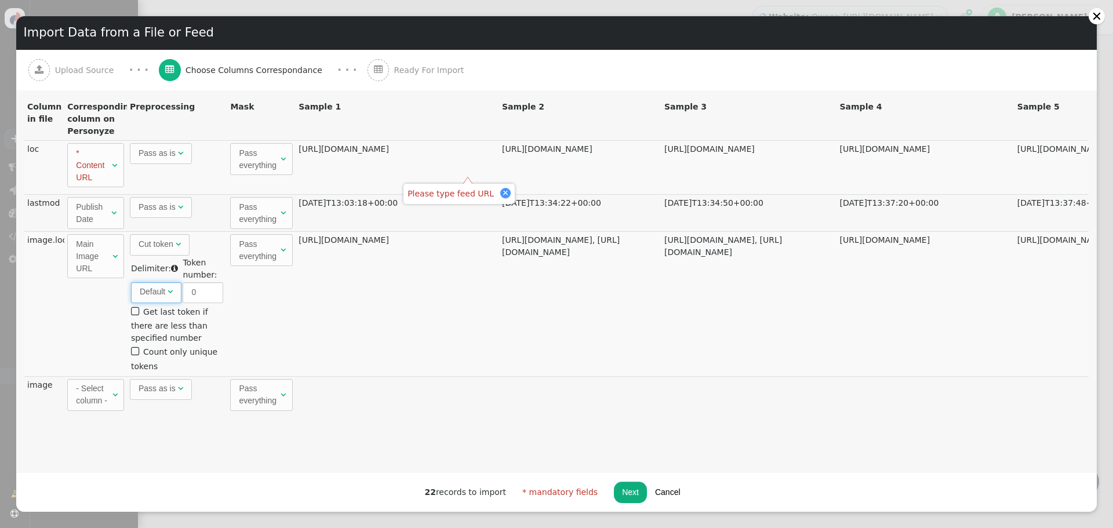
click at [169, 294] on span "" at bounding box center [170, 291] width 5 height 8
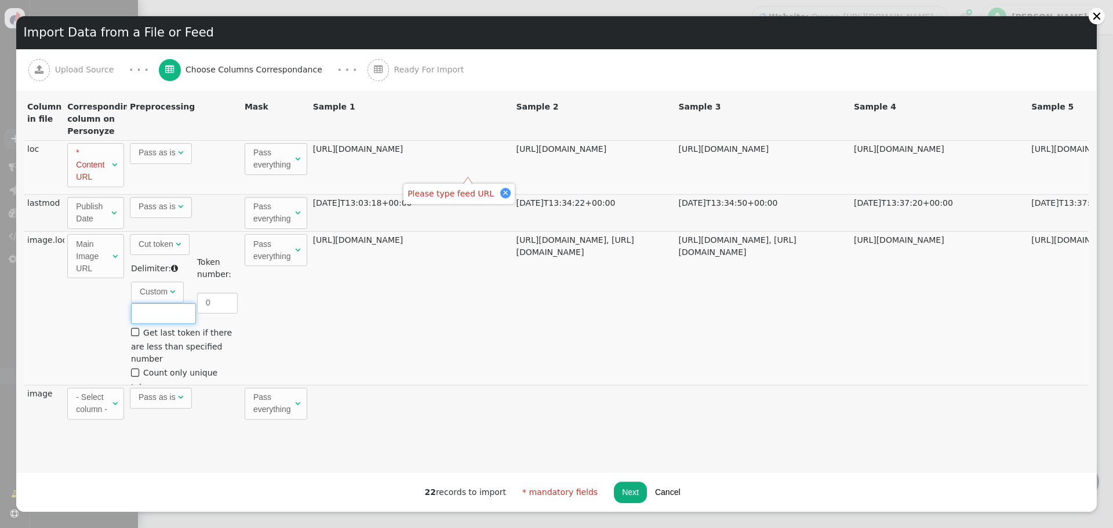
click at [167, 311] on input "text" at bounding box center [163, 313] width 65 height 21
type input ","
click at [275, 300] on td "Pass everything " at bounding box center [276, 308] width 68 height 154
drag, startPoint x: 227, startPoint y: 298, endPoint x: 258, endPoint y: 300, distance: 31.3
type input "1"
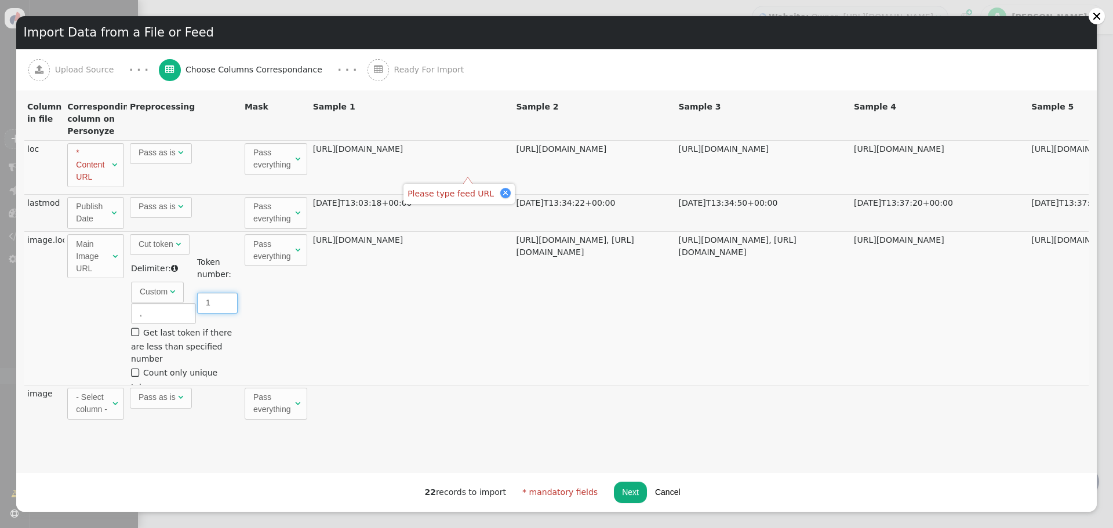
click at [227, 298] on input "1" at bounding box center [217, 303] width 41 height 21
click at [307, 307] on td "Pass everything " at bounding box center [276, 308] width 68 height 154
click at [630, 496] on button "Next" at bounding box center [630, 492] width 33 height 21
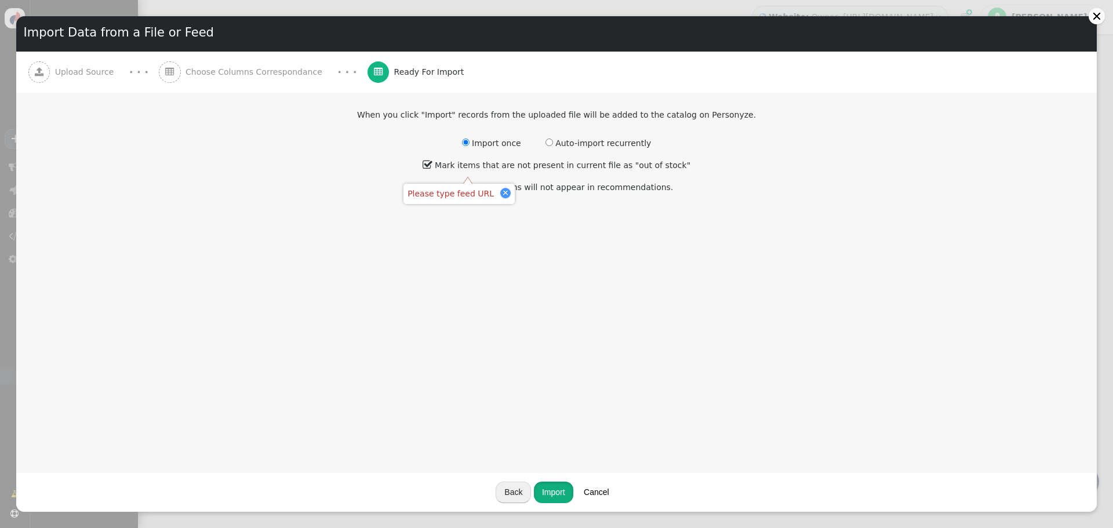
click at [550, 490] on button "Import" at bounding box center [553, 492] width 39 height 21
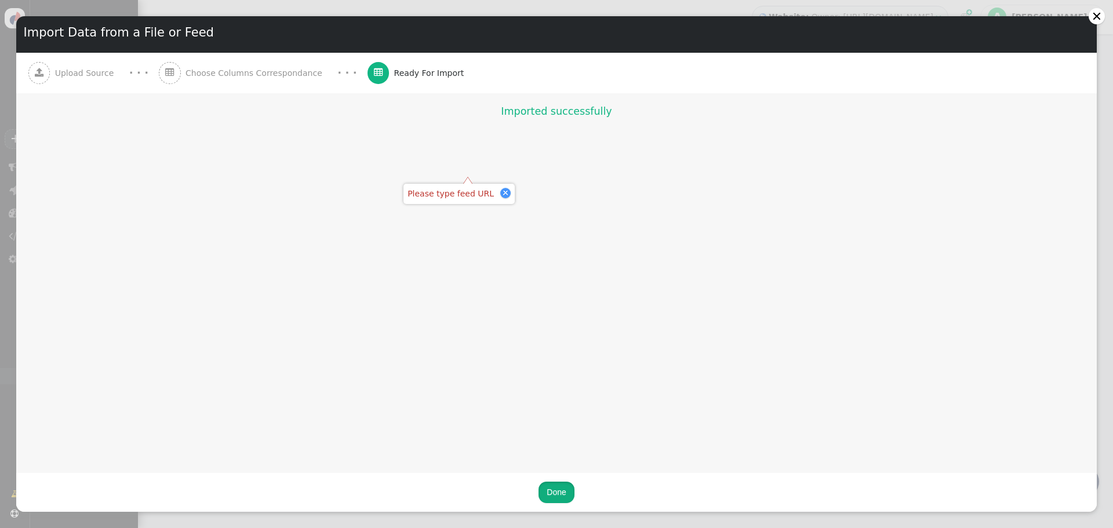
click at [554, 493] on button "Done" at bounding box center [555, 492] width 35 height 21
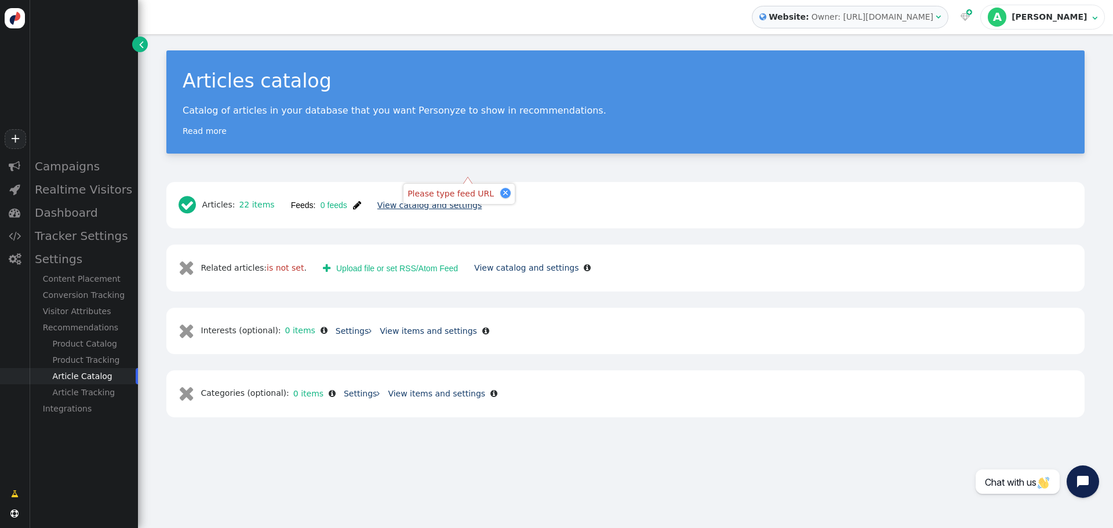
click at [420, 204] on link "View catalog and settings" at bounding box center [429, 205] width 104 height 9
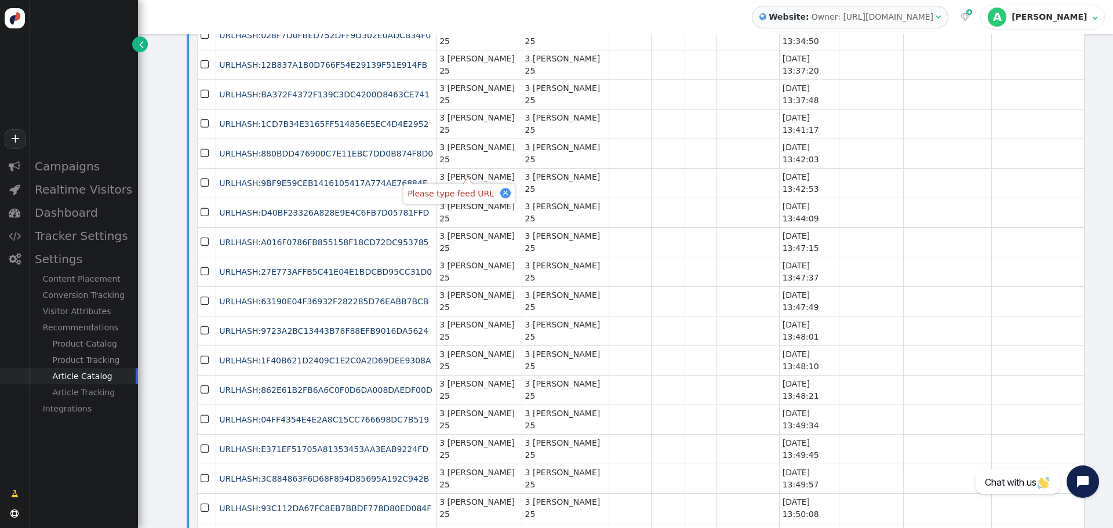
scroll to position [62, 0]
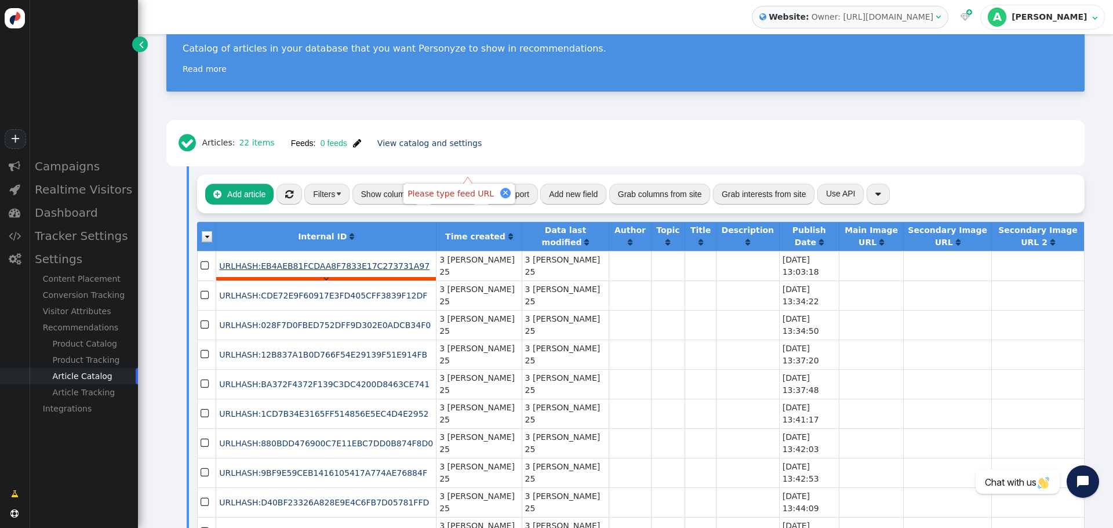
click at [298, 265] on span "URLHASH:EB4AEB81FCDAA8F7833E17C273731A97" at bounding box center [324, 265] width 210 height 9
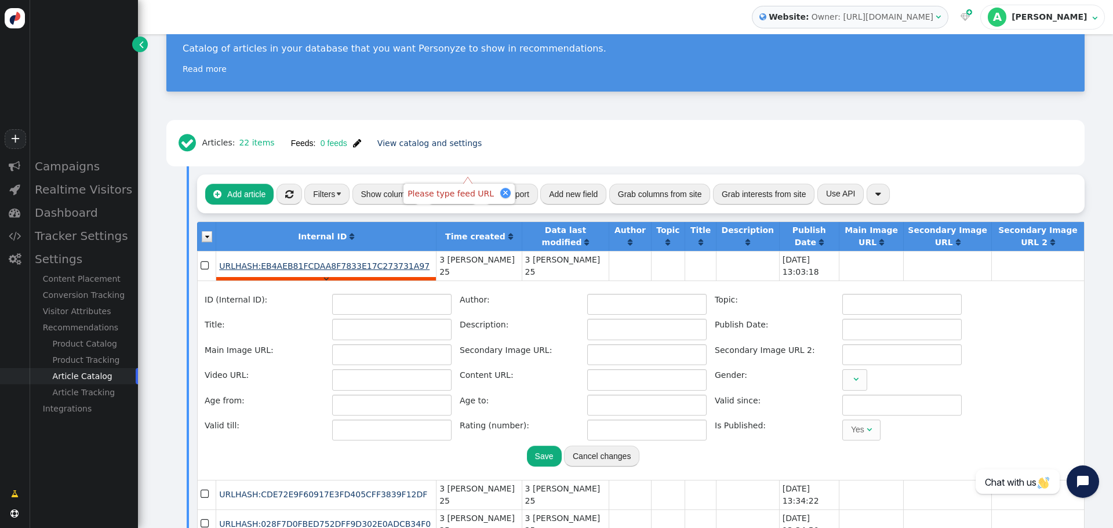
type input "URLHASH:EB4AEB81FCDAA8F7833E17C273731A97"
type input "2019-10-10 13:03:18"
type input "http://www.time2marketing.com/wp-content/uploads/2019/10/gazzettino-8-10.jpg"
type input "https://www.time2marketing.com/news/presentazione-del-nuovo-portale-di-destinaz…"
click at [544, 460] on button "Save" at bounding box center [544, 456] width 35 height 21
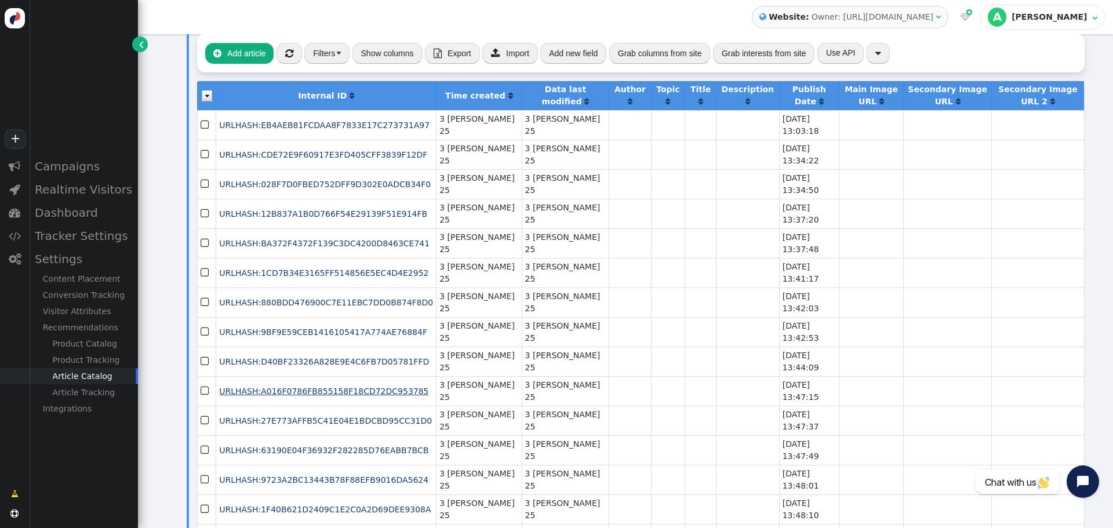
scroll to position [178, 0]
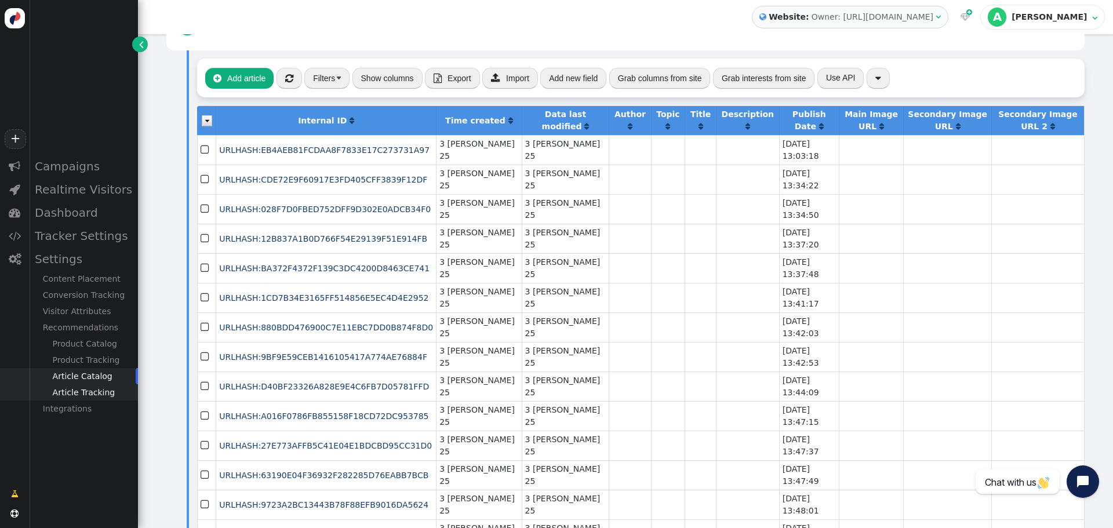
click at [90, 394] on div "Article Tracking" at bounding box center [83, 392] width 109 height 16
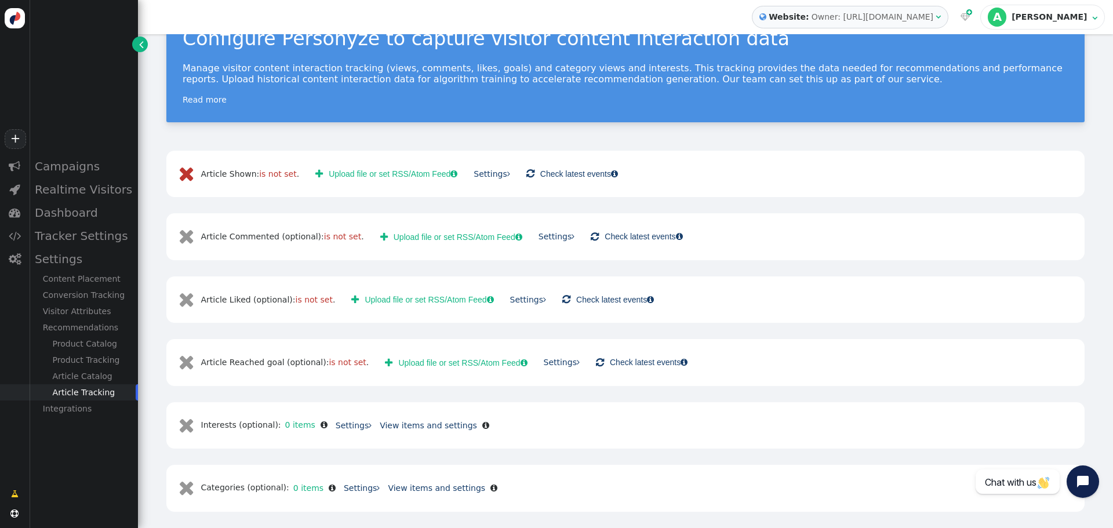
scroll to position [31, 0]
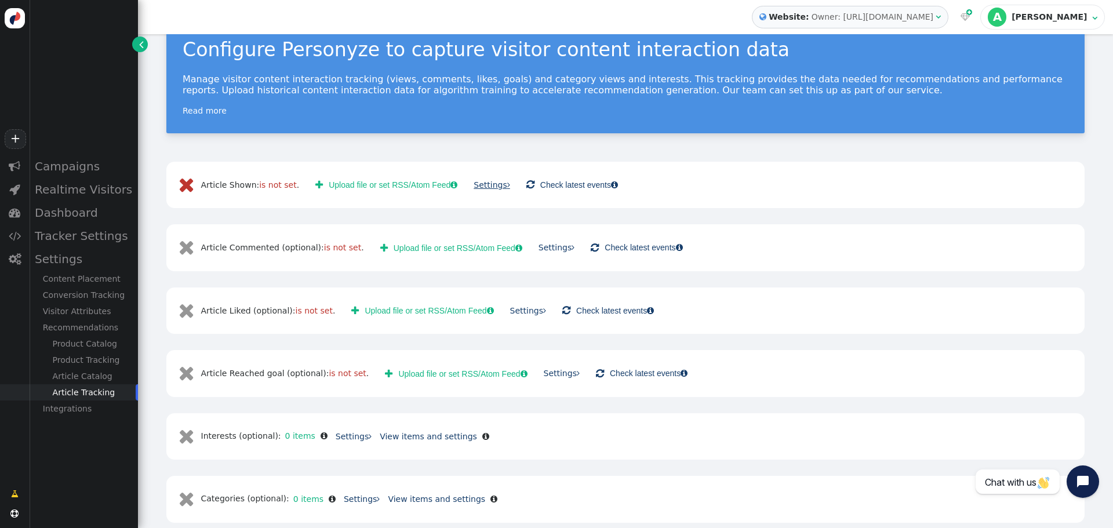
click at [482, 188] on link "Settings " at bounding box center [492, 184] width 36 height 9
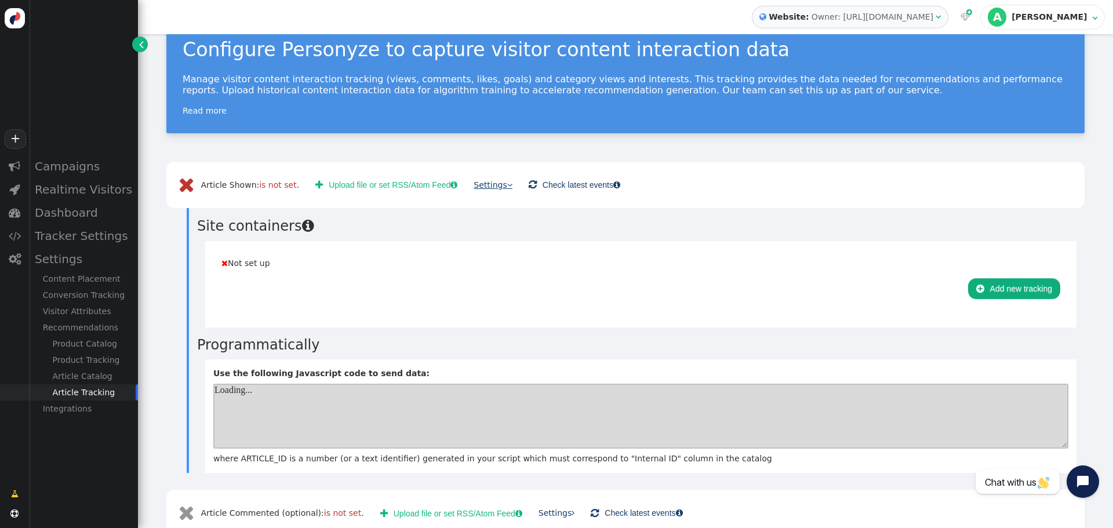
scroll to position [0, 0]
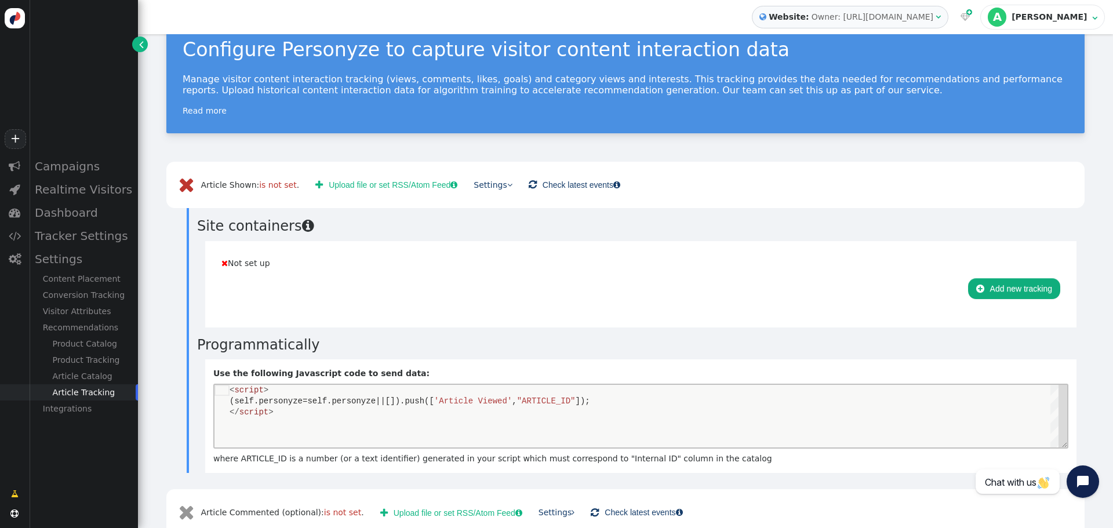
click at [985, 287] on button " Add new tracking" at bounding box center [1014, 288] width 92 height 21
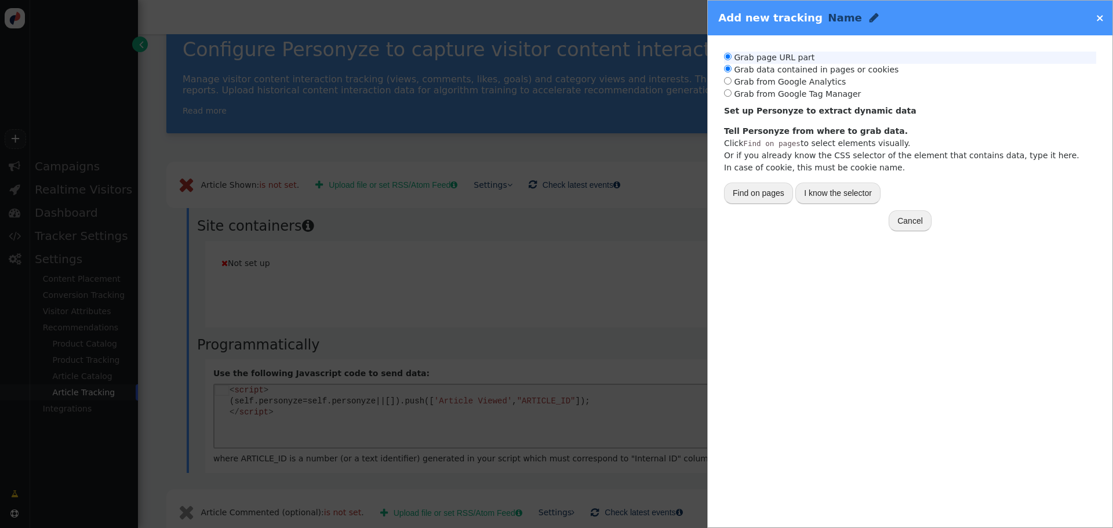
radio input "true"
radio input "false"
click at [726, 57] on input "radio" at bounding box center [728, 57] width 8 height 8
click at [784, 199] on div "URL parameter" at bounding box center [760, 197] width 55 height 12
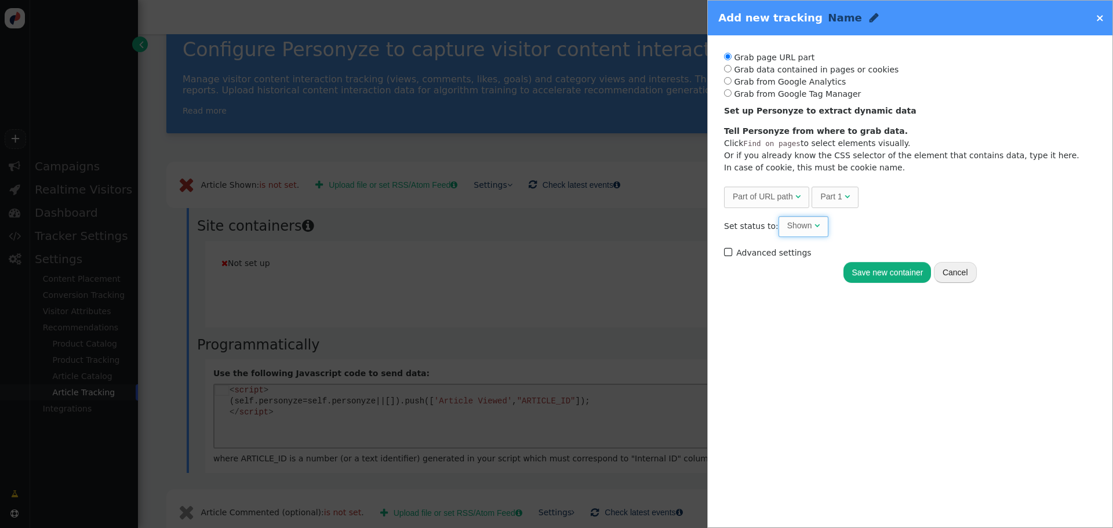
click at [818, 227] on span "Shown " at bounding box center [803, 226] width 50 height 21
click at [863, 217] on div "Set status to: Shown " at bounding box center [910, 226] width 372 height 21
click at [732, 250] on span "" at bounding box center [729, 253] width 10 height 16
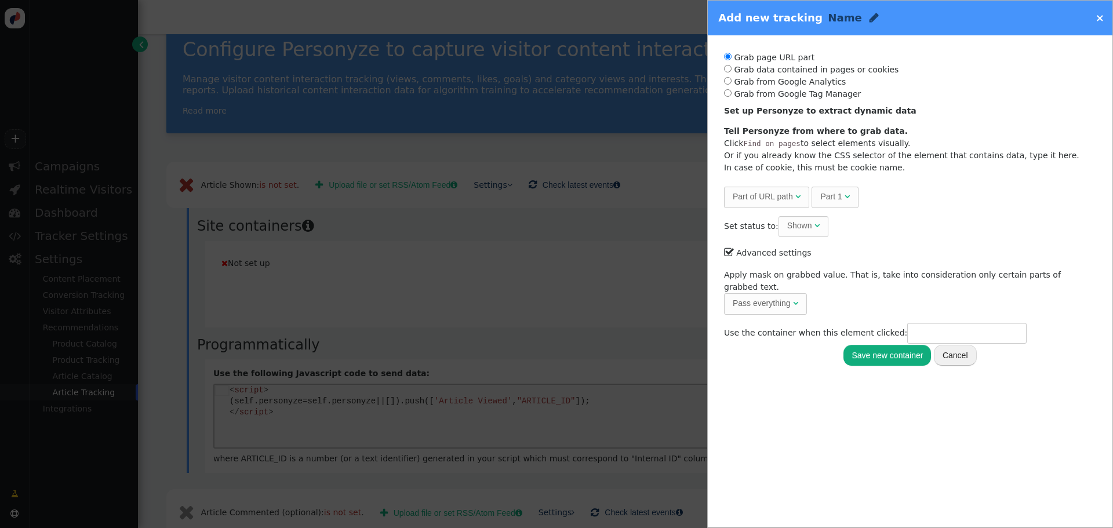
click at [788, 297] on div "Pass everything" at bounding box center [762, 303] width 58 height 12
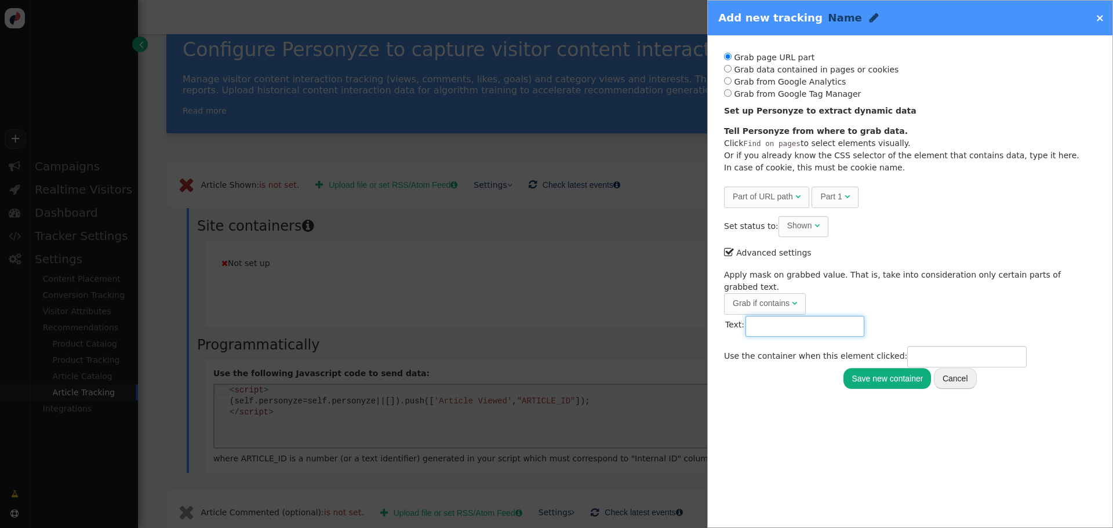
click at [776, 316] on input "text" at bounding box center [804, 326] width 119 height 21
type input "news"
drag, startPoint x: 880, startPoint y: 370, endPoint x: 934, endPoint y: 370, distance: 53.9
click at [930, 372] on button "Save new container" at bounding box center [887, 378] width 88 height 21
click at [944, 368] on button "Cancel" at bounding box center [955, 378] width 43 height 21
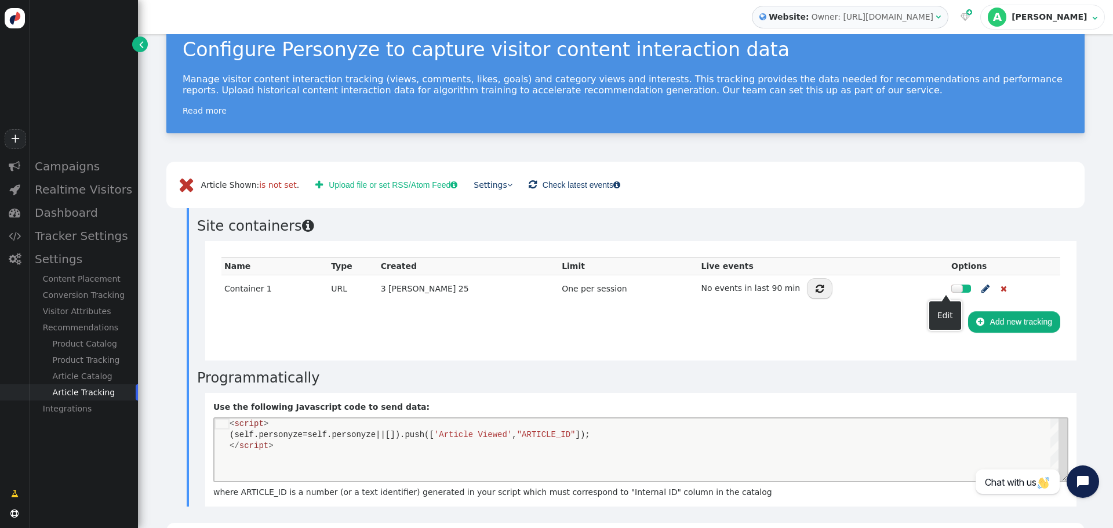
click at [981, 286] on span "" at bounding box center [985, 289] width 8 height 14
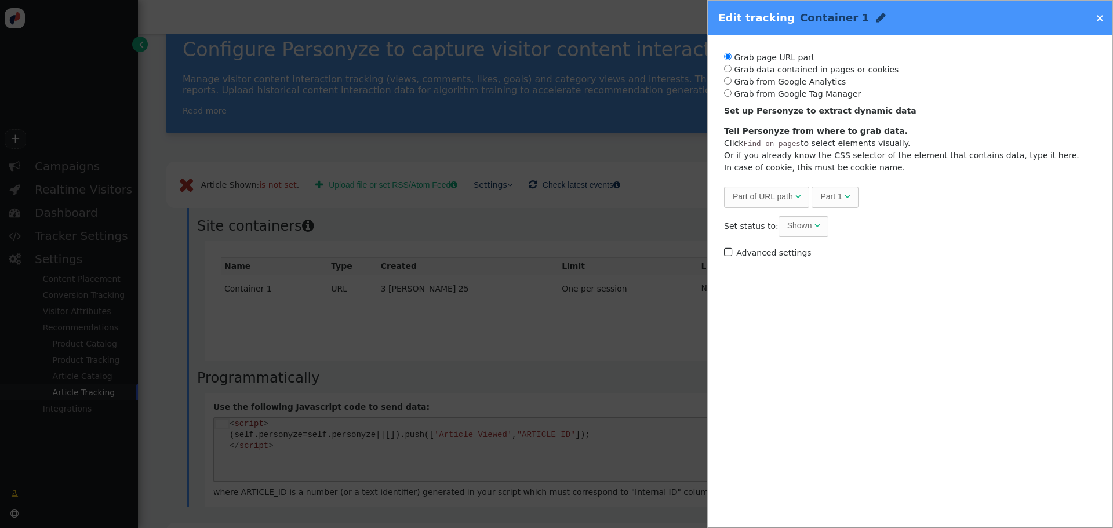
click at [735, 253] on label " Advanced settings" at bounding box center [768, 252] width 88 height 9
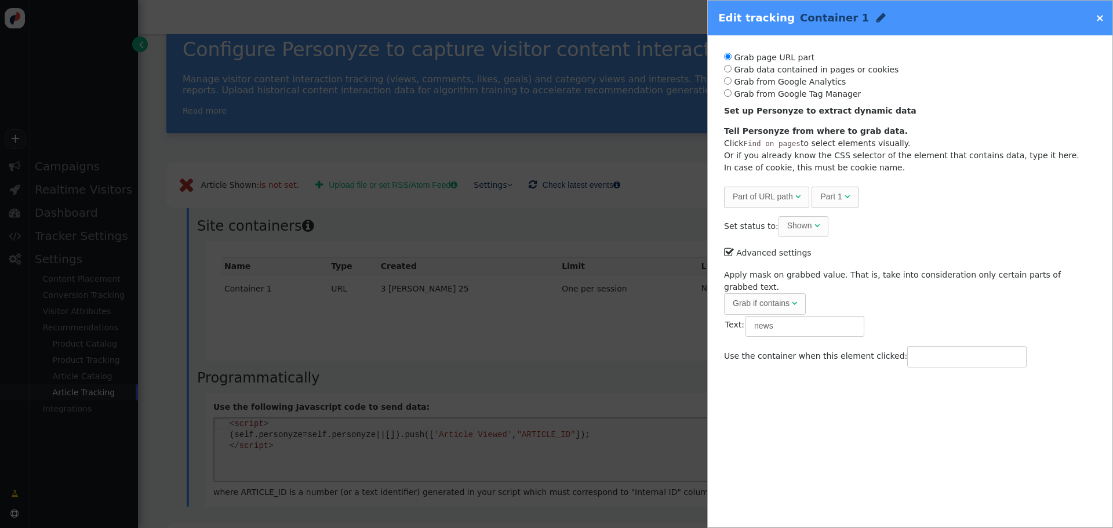
click at [1101, 16] on link "×" at bounding box center [1099, 18] width 9 height 12
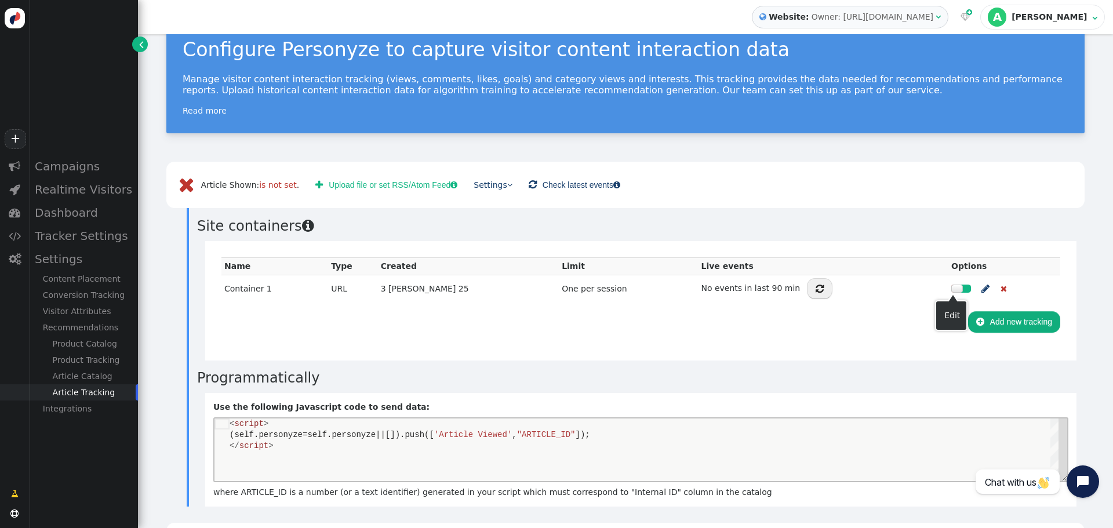
click at [974, 287] on td " " at bounding box center [1004, 289] width 112 height 28
click at [1000, 286] on span "" at bounding box center [1003, 289] width 6 height 8
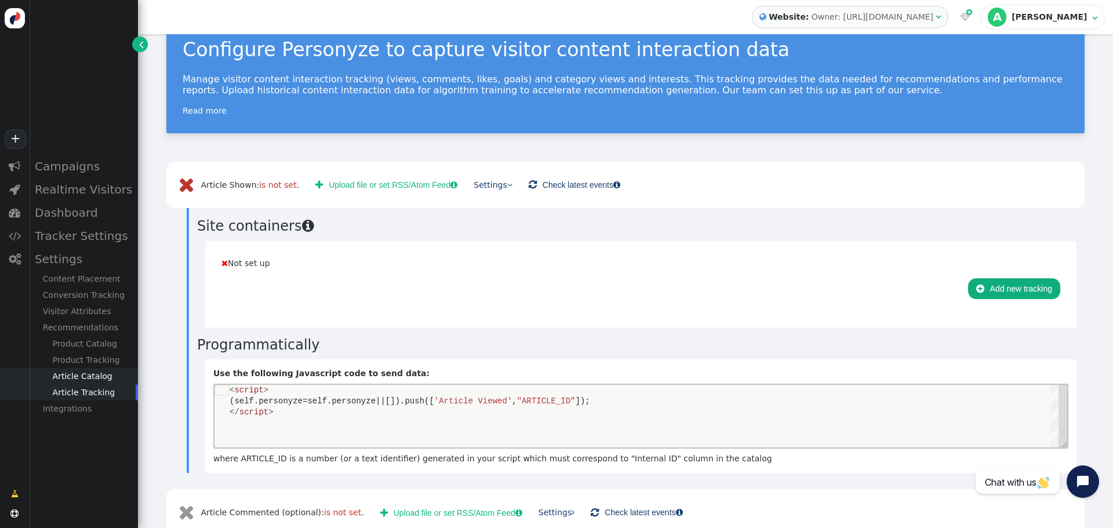
click at [79, 381] on div "Article Catalog" at bounding box center [83, 376] width 109 height 16
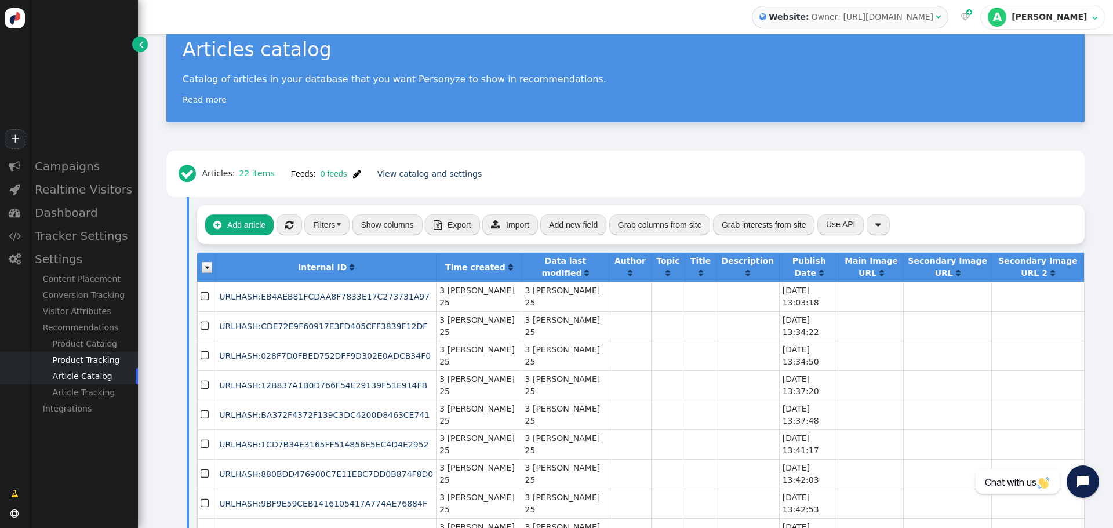
click at [79, 363] on div "Product Tracking" at bounding box center [83, 360] width 109 height 16
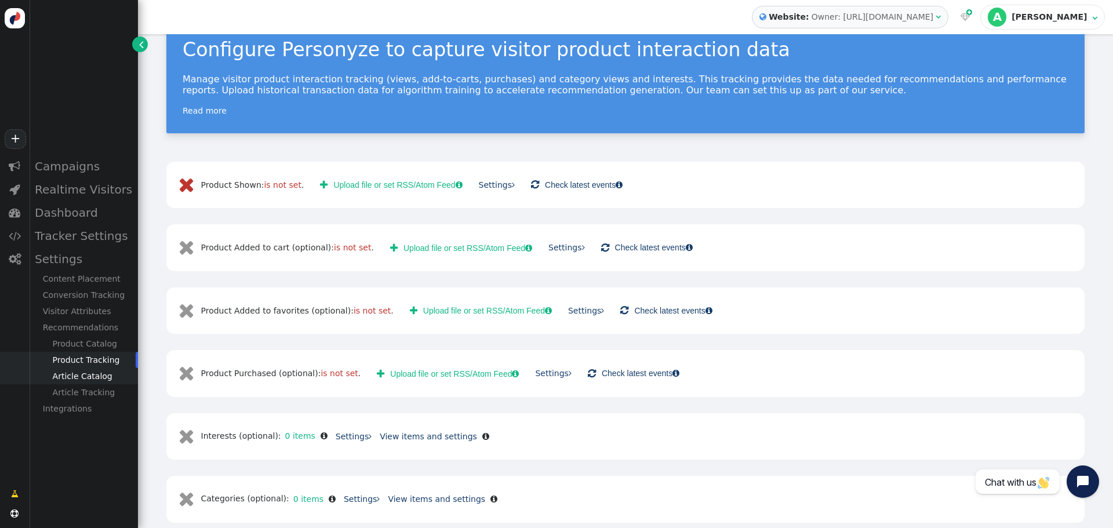
click at [77, 378] on div "Article Catalog" at bounding box center [83, 376] width 109 height 16
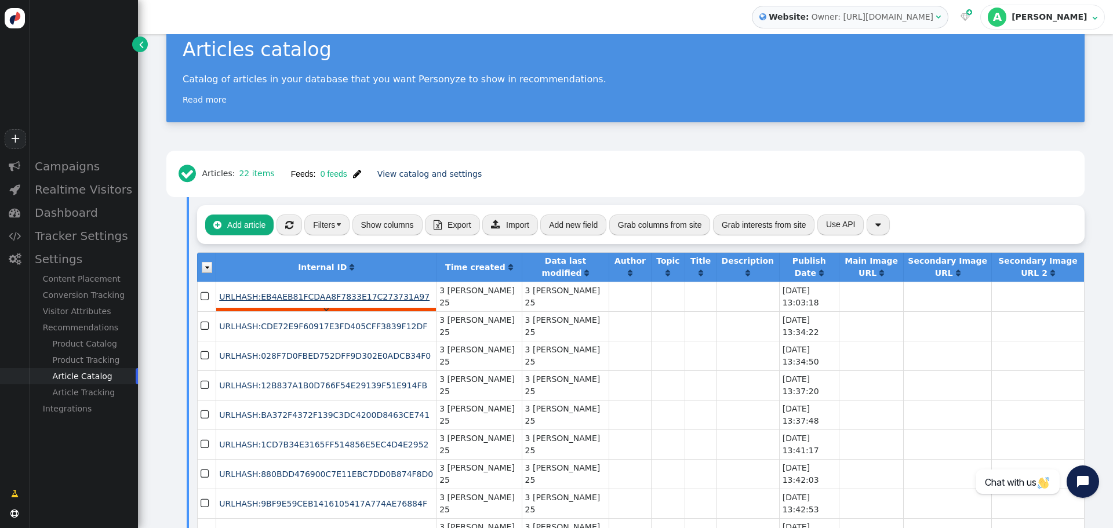
click at [246, 297] on span "URLHASH:EB4AEB81FCDAA8F7833E17C273731A97" at bounding box center [324, 296] width 210 height 9
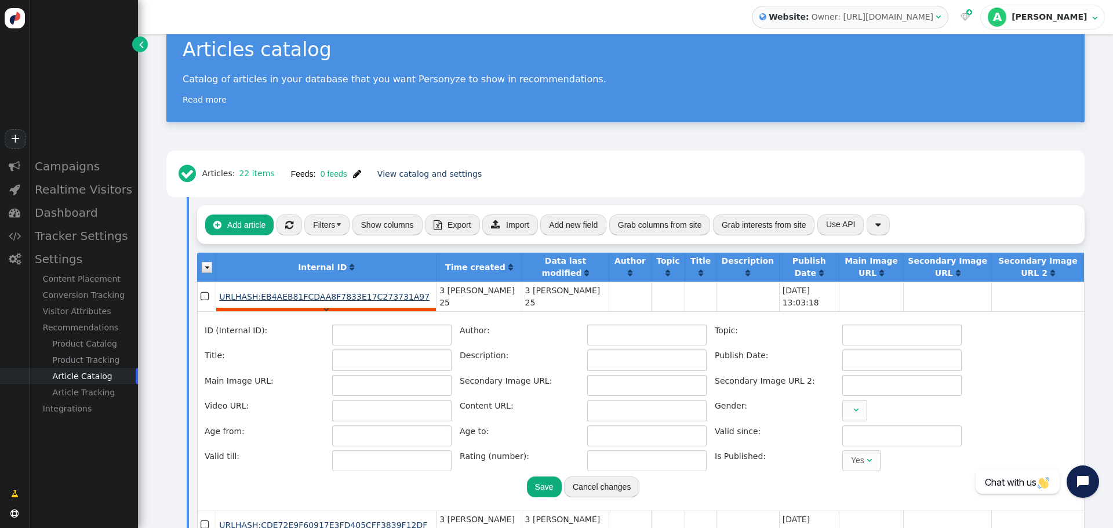
type input "URLHASH:EB4AEB81FCDAA8F7833E17C273731A97"
type input "2019-10-10 13:03:18"
type input "http://www.time2marketing.com/wp-content/uploads/2019/10/gazzettino-8-10.jpg"
type input "https://www.time2marketing.com/news/presentazione-del-nuovo-portale-di-destinaz…"
click at [647, 412] on input "https://www.time2marketing.com/news/presentazione-del-nuovo-portale-di-destinaz…" at bounding box center [646, 410] width 119 height 21
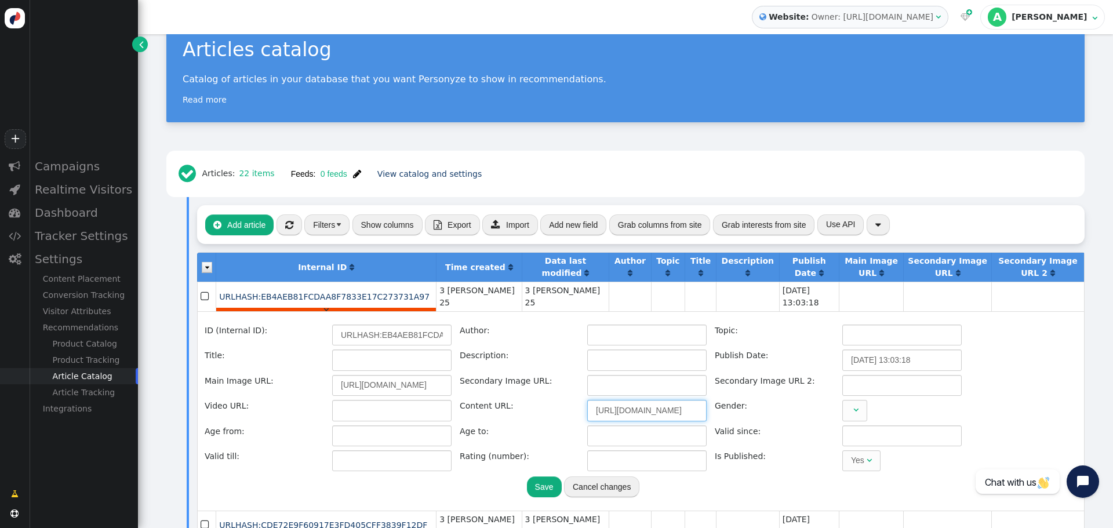
scroll to position [0, 258]
drag, startPoint x: 684, startPoint y: 412, endPoint x: 693, endPoint y: 413, distance: 9.3
click at [693, 413] on input "https://www.time2marketing.com/news/presentazione-del-nuovo-portale-di-destinaz…" at bounding box center [646, 410] width 119 height 21
click at [874, 411] on div "" at bounding box center [901, 410] width 119 height 21
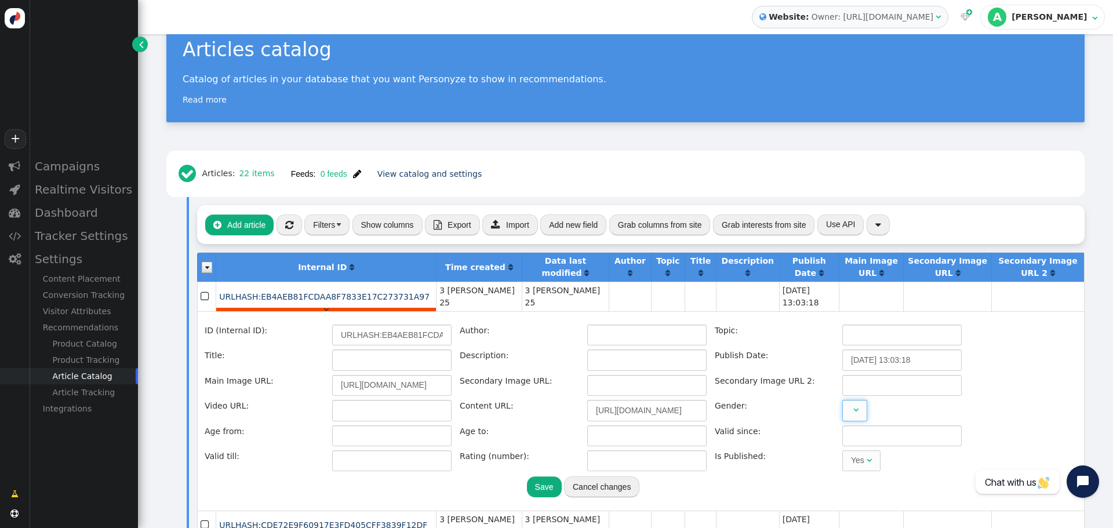
click at [861, 410] on span "" at bounding box center [854, 410] width 25 height 21
click at [882, 435] on input "number" at bounding box center [901, 435] width 119 height 21
click at [880, 391] on input "text" at bounding box center [901, 385] width 119 height 21
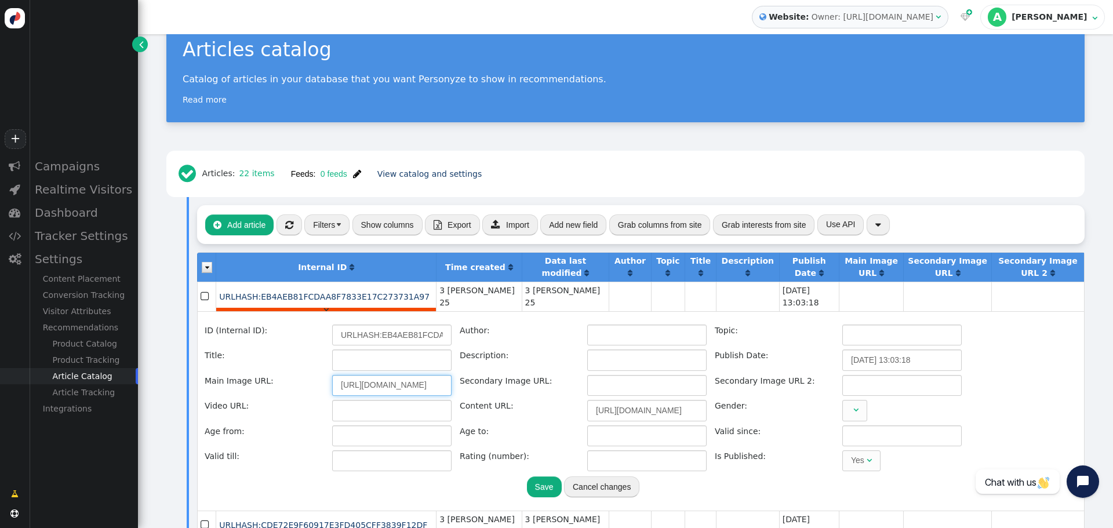
drag, startPoint x: 409, startPoint y: 385, endPoint x: 450, endPoint y: 385, distance: 41.2
click at [450, 385] on input "http://www.time2marketing.com/wp-content/uploads/2019/10/gazzettino-8-10.jpg" at bounding box center [391, 385] width 119 height 21
click at [437, 389] on input "http://www.time2marketing.com/wp-content/uploads/2019/10/gazzettino-8-10.jpg" at bounding box center [391, 385] width 119 height 21
drag, startPoint x: 417, startPoint y: 385, endPoint x: 339, endPoint y: 380, distance: 77.8
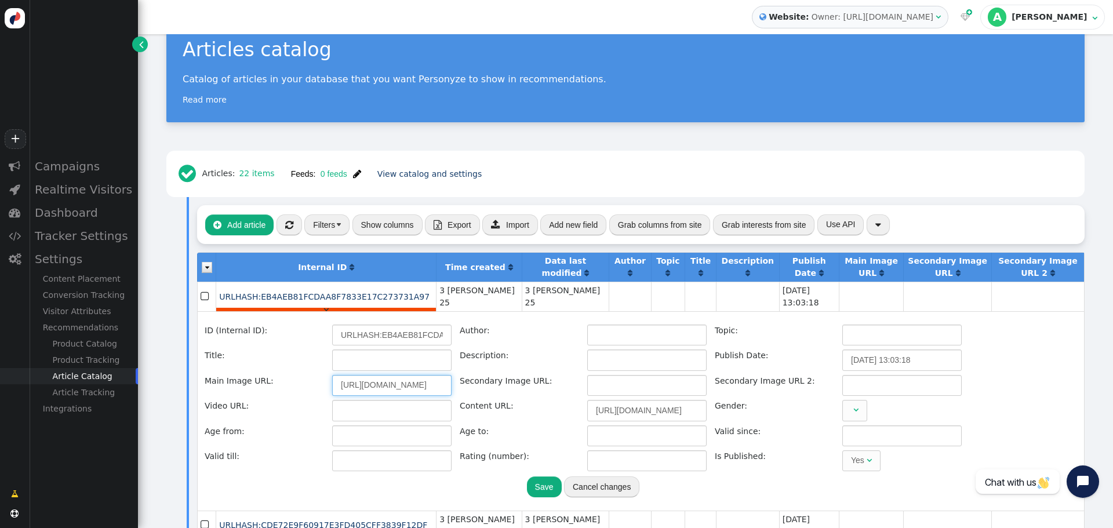
click at [339, 380] on input "http://www.time2marketing.com/wp-content/uploads/2019/10/gazzettino-8-10.jpg" at bounding box center [391, 385] width 119 height 21
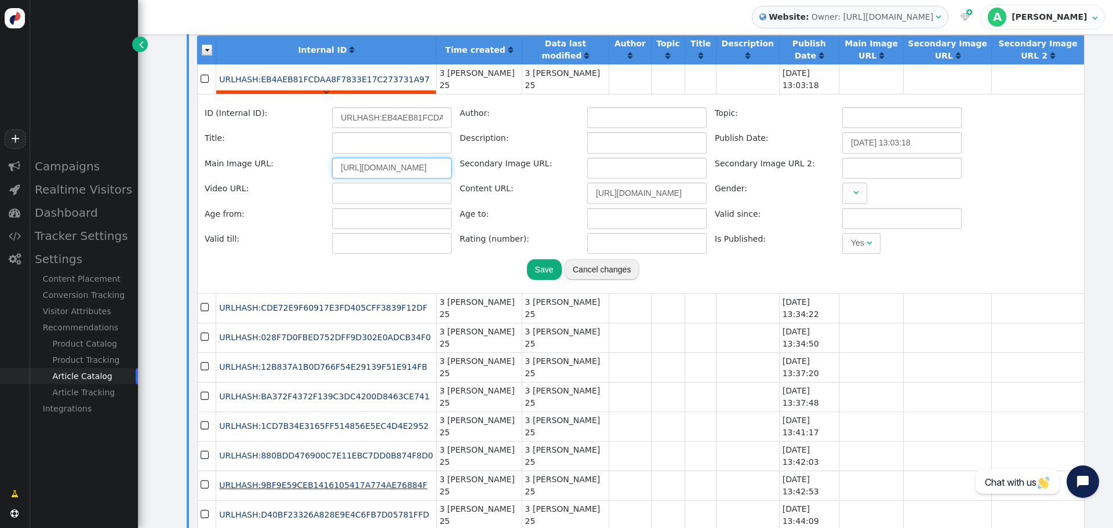
scroll to position [321, 0]
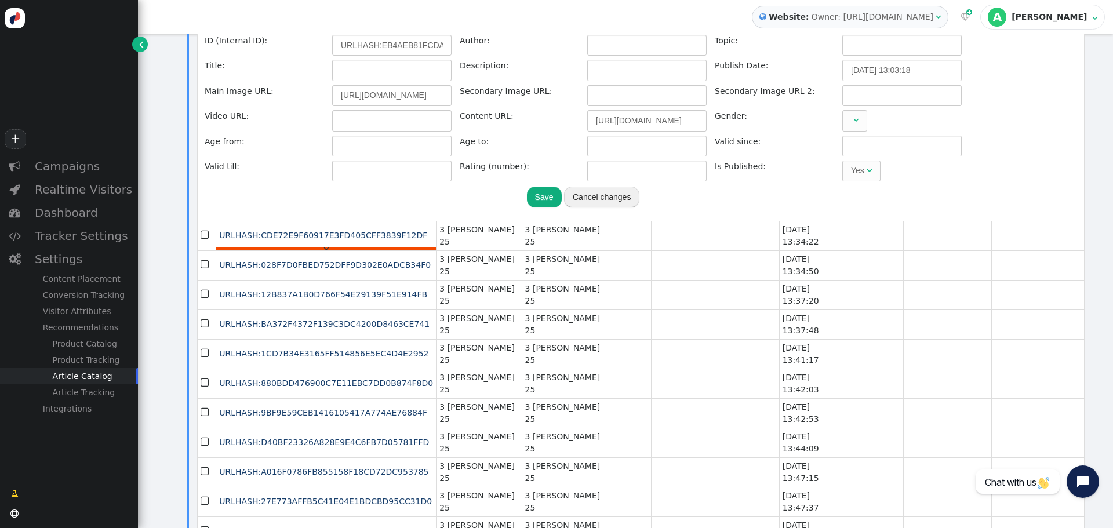
click at [351, 239] on span "URLHASH:CDE72E9F60917E3FD405CFF3839F12DF" at bounding box center [323, 235] width 208 height 9
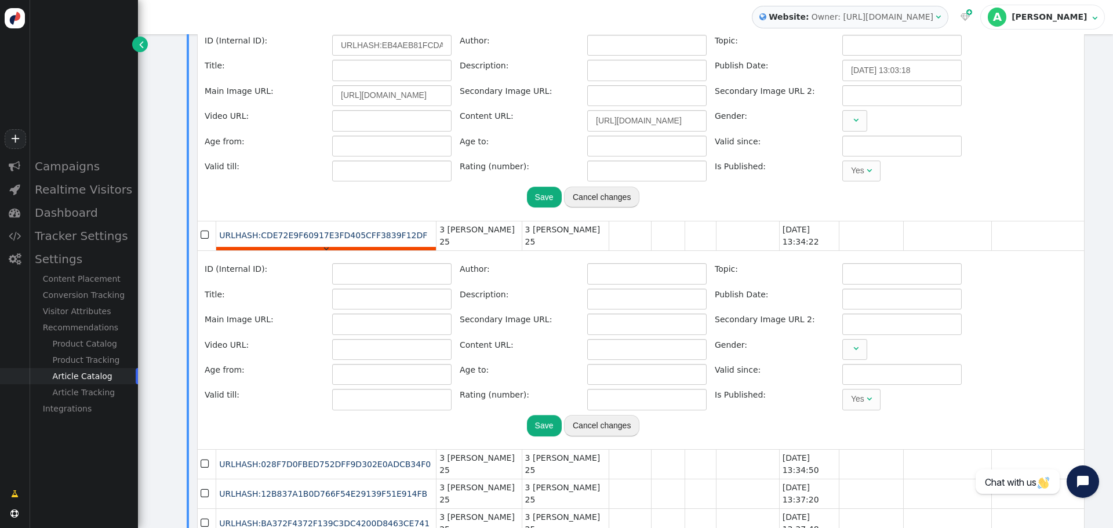
type input "URLHASH:CDE72E9F60917E3FD405CFF3839F12DF"
type input "2019-10-10 13:34:22"
type input "http://www.time2marketing.com/wp-content/uploads/2019/07/cover-intro-eraclea.jpg"
type input "https://www.time2marketing.com/news/un-progetto-di-sensory-marketing-a-eraclea/"
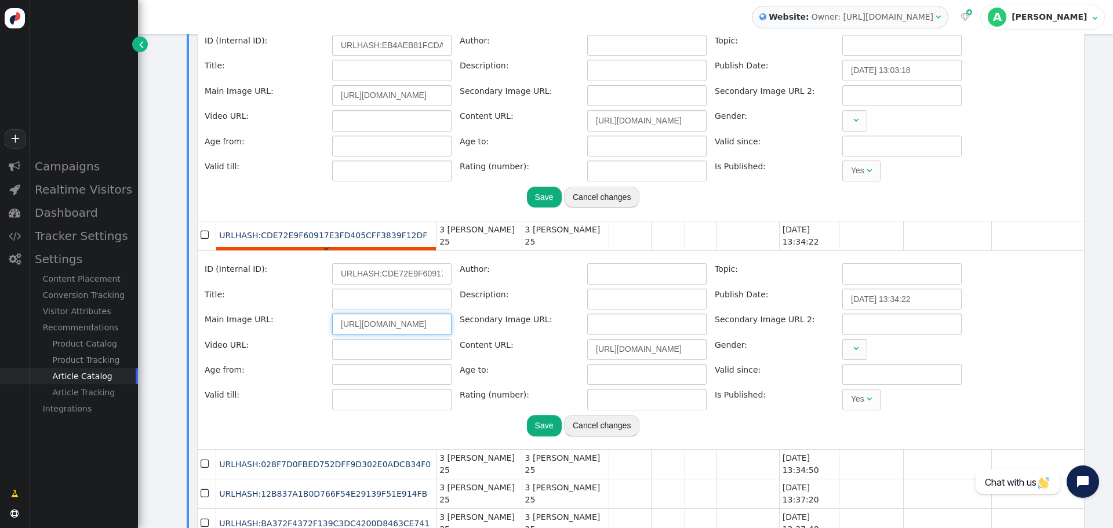
drag, startPoint x: 396, startPoint y: 330, endPoint x: 443, endPoint y: 329, distance: 47.0
click at [443, 329] on input "http://www.time2marketing.com/wp-content/uploads/2019/07/cover-intro-eraclea.jpg" at bounding box center [391, 324] width 119 height 21
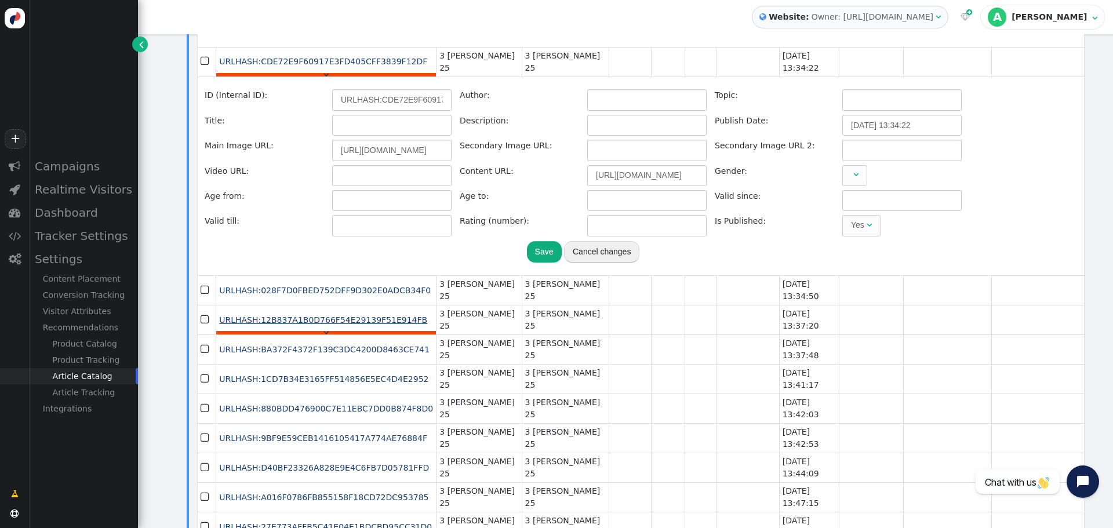
scroll to position [0, 0]
click at [361, 318] on span "URLHASH:12B837A1B0D766F54E29139F51E914FB" at bounding box center [323, 319] width 208 height 9
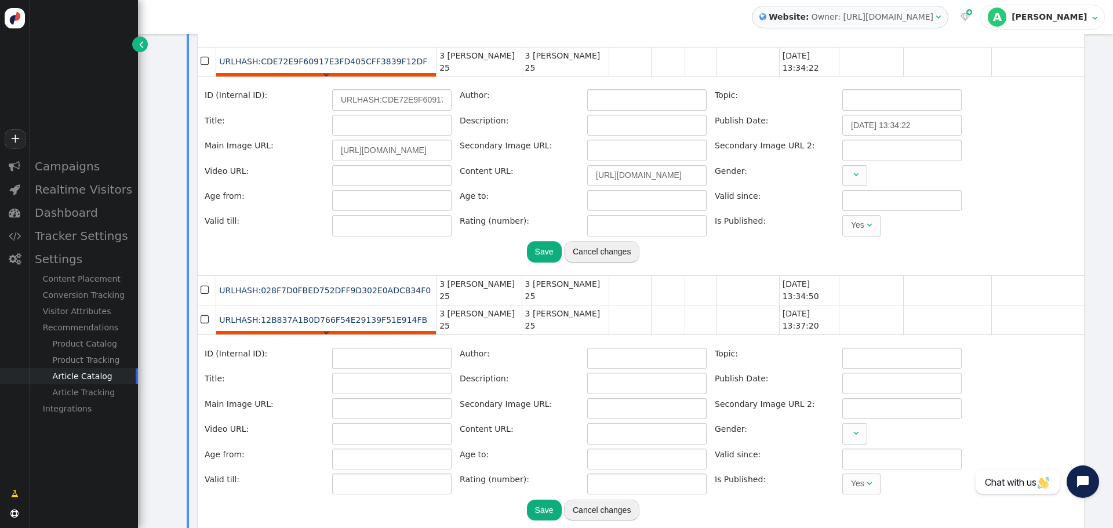
type input "URLHASH:12B837A1B0D766F54E29139F51E914FB"
type input "2019-10-10 13:37:20"
type input "http://www.time2marketing.com/wp-content/uploads/2019/06/cover-intro-ugc.jpg"
type input "https://www.time2marketing.com/news/perche-gli-ugc-user-generated-content-tendo…"
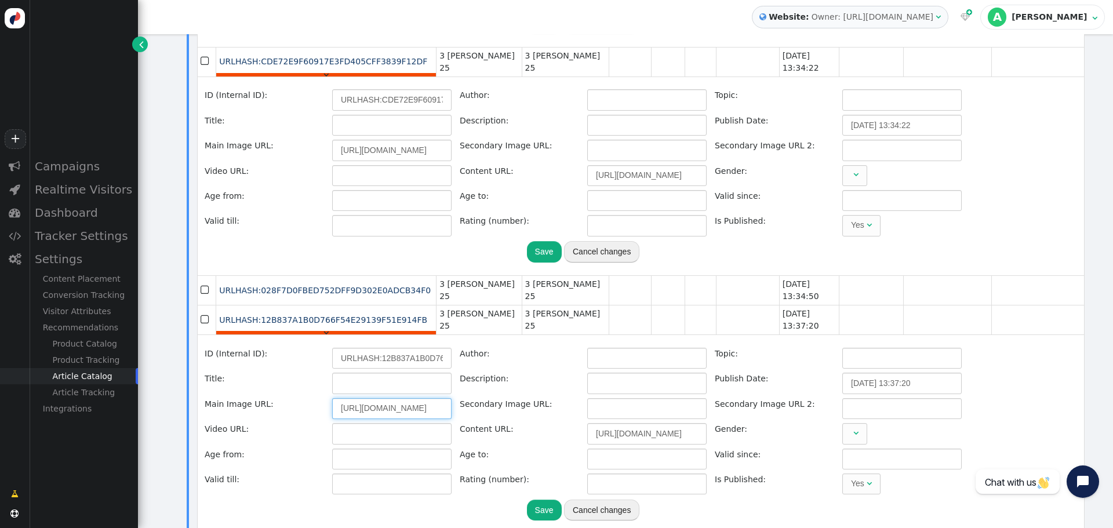
drag, startPoint x: 380, startPoint y: 412, endPoint x: 476, endPoint y: 411, distance: 96.2
click at [476, 411] on div "ID (Internal ID): URLHASH:12B837A1B0D766F54E29139F51E914FB Author: Topic: Title…" at bounding box center [583, 421] width 757 height 147
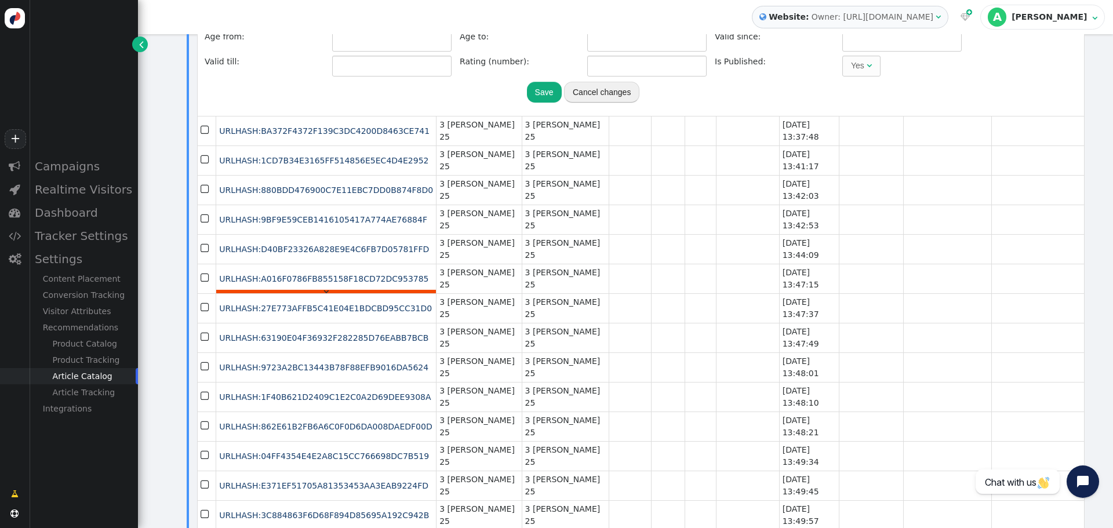
scroll to position [1017, 0]
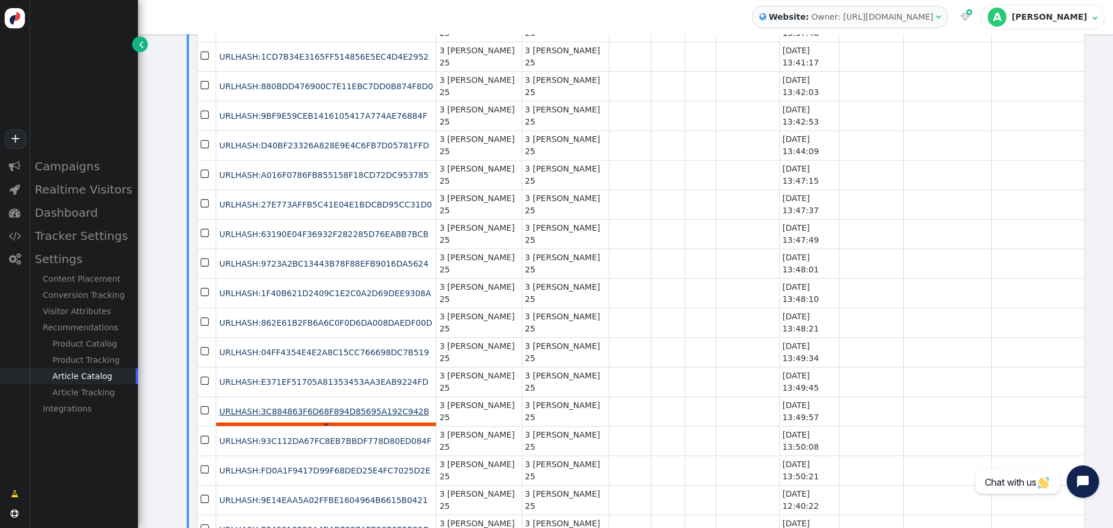
click at [350, 416] on span "URLHASH:3C884863F6D68F894D85695A192C942B" at bounding box center [324, 411] width 210 height 9
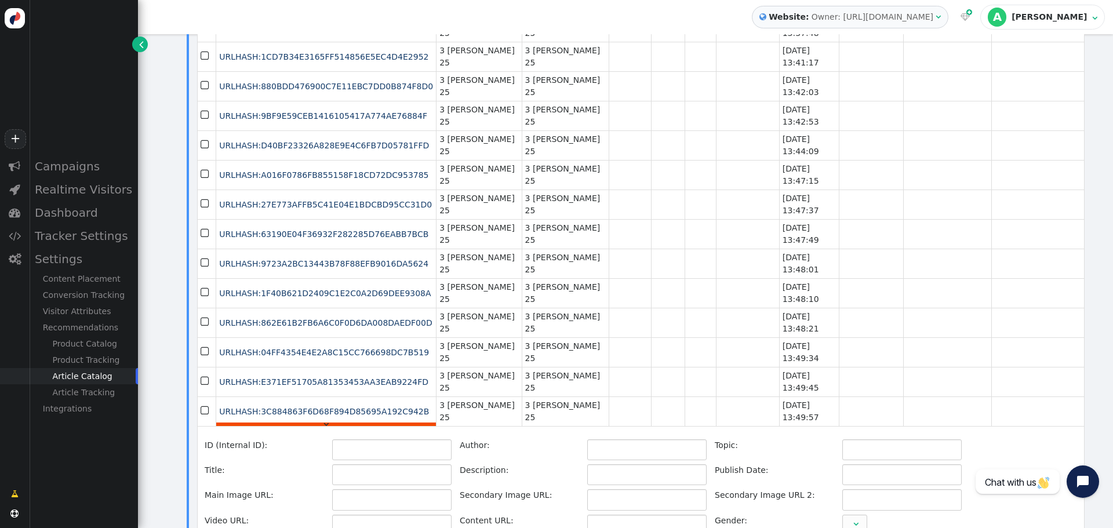
type input "URLHASH:3C884863F6D68F894D85695A192C942B"
type input "2019-10-10 13:49:57"
type input "http://www.time2marketing.com/wp-content/uploads/2017/06/predittive.gif"
type input "https://www.time2marketing.com/news/analisi-predittive-marketing-destinazione/"
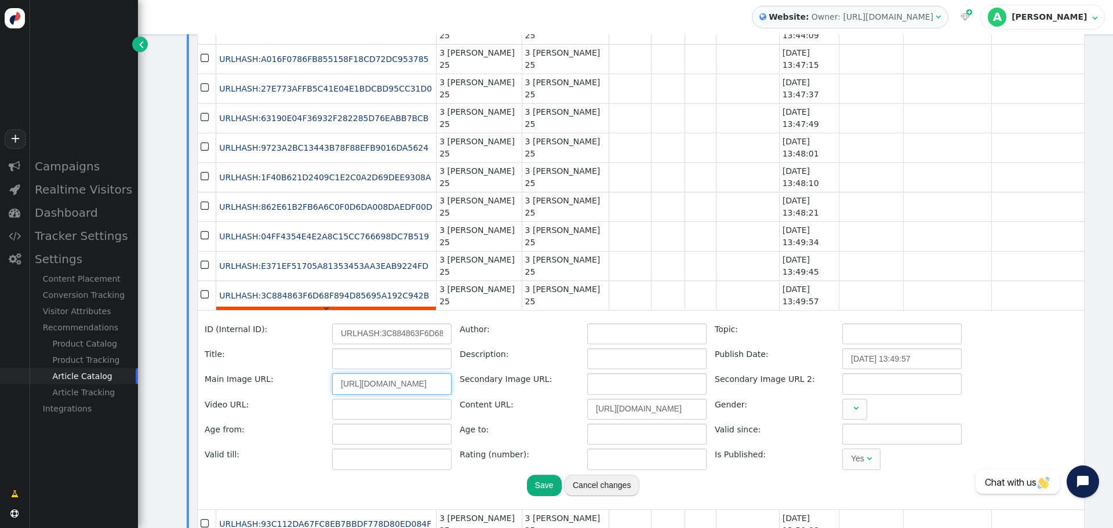
scroll to position [0, 161]
drag, startPoint x: 381, startPoint y: 388, endPoint x: 457, endPoint y: 388, distance: 76.5
click at [457, 388] on div "ID (Internal ID): URLHASH:3C884863F6D68F894D85695A192C942B Author: Topic: Title…" at bounding box center [583, 396] width 757 height 147
click at [304, 354] on div "Title:" at bounding box center [264, 358] width 119 height 21
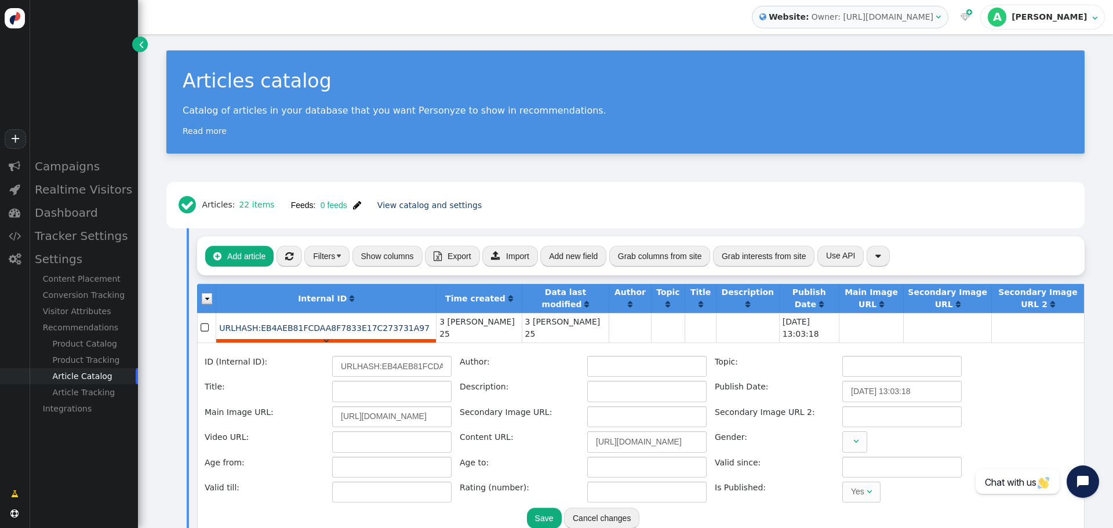
click at [941, 17] on span "" at bounding box center [937, 17] width 5 height 8
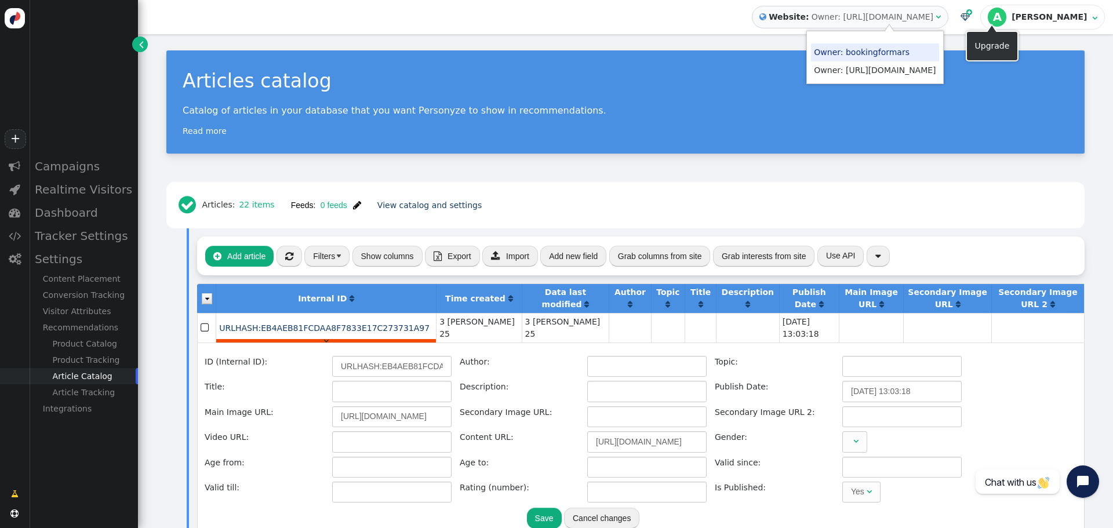
click at [970, 18] on span "" at bounding box center [964, 17] width 9 height 8
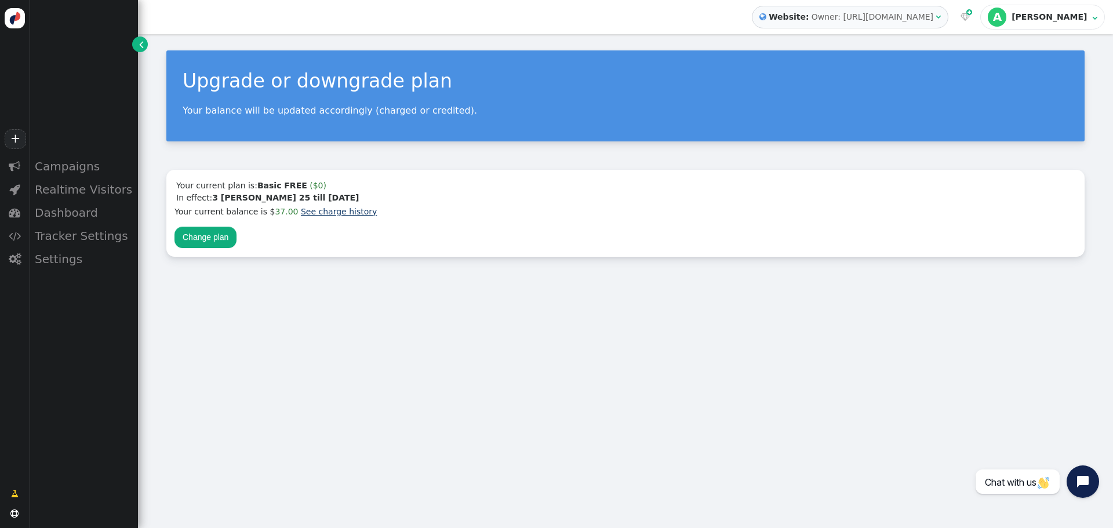
click at [337, 213] on link "See charge history" at bounding box center [339, 211] width 76 height 9
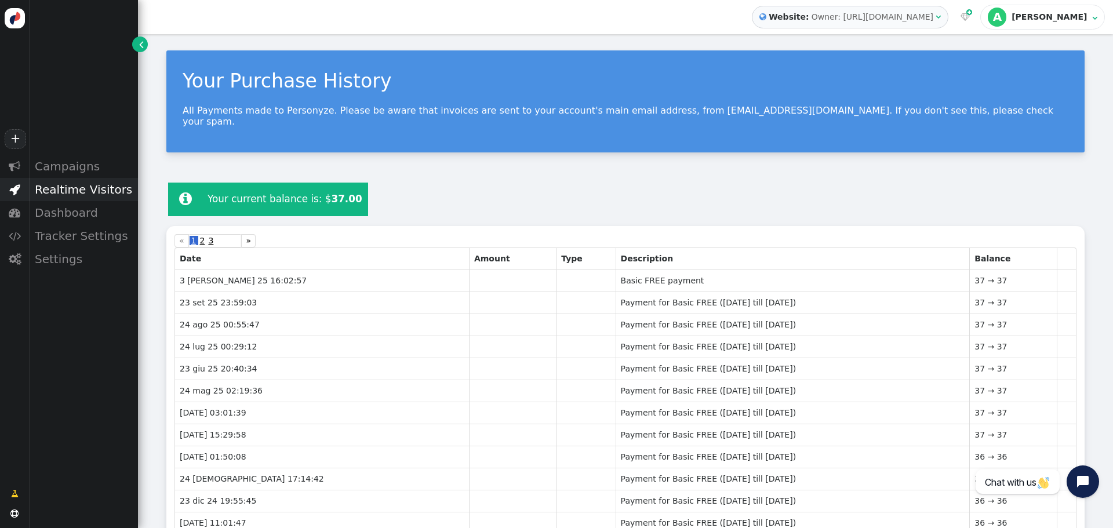
click at [63, 193] on div "Realtime Visitors" at bounding box center [83, 189] width 109 height 23
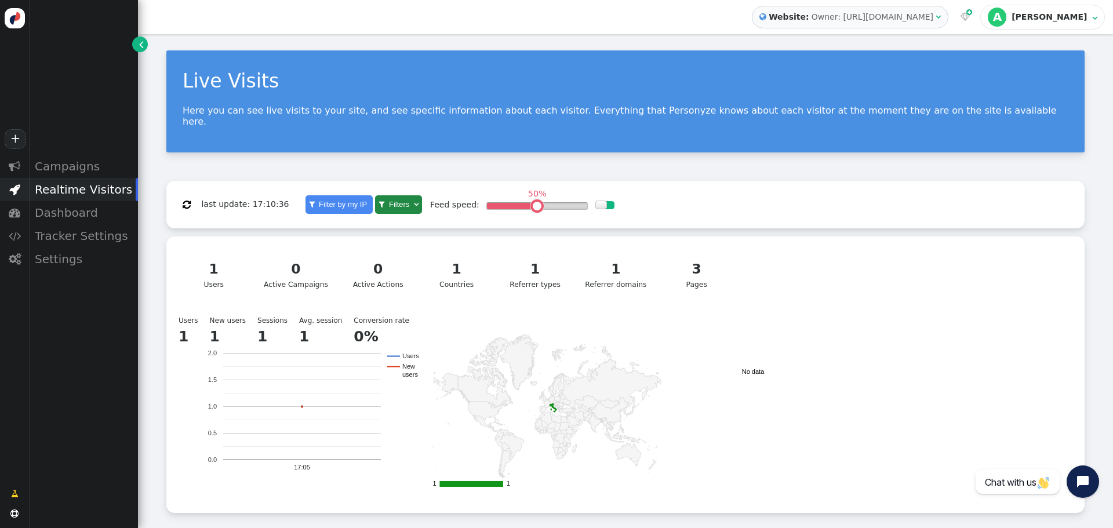
click at [462, 267] on div "1" at bounding box center [456, 269] width 57 height 20
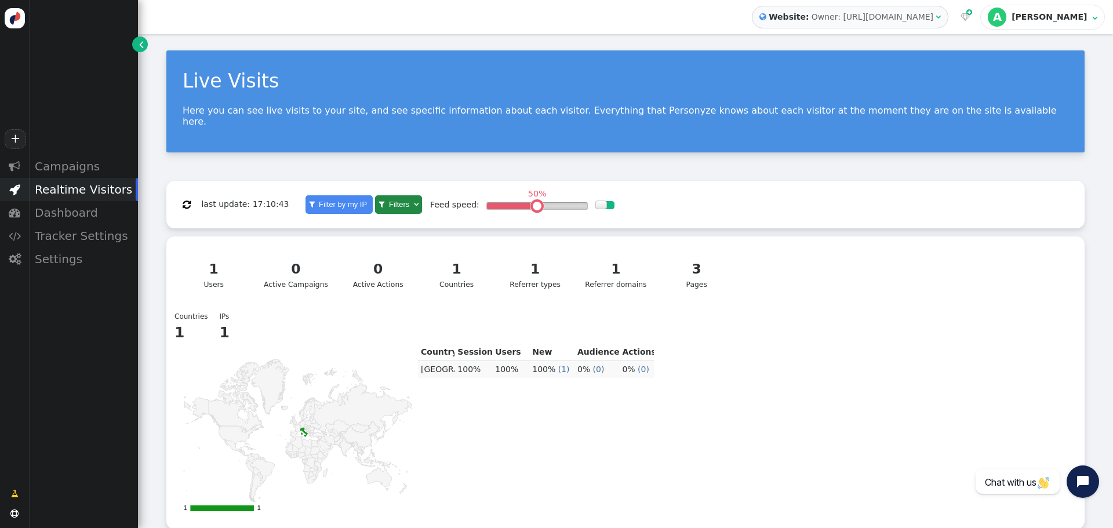
click at [603, 263] on div "1" at bounding box center [615, 269] width 61 height 20
click at [687, 260] on div "3" at bounding box center [696, 269] width 57 height 20
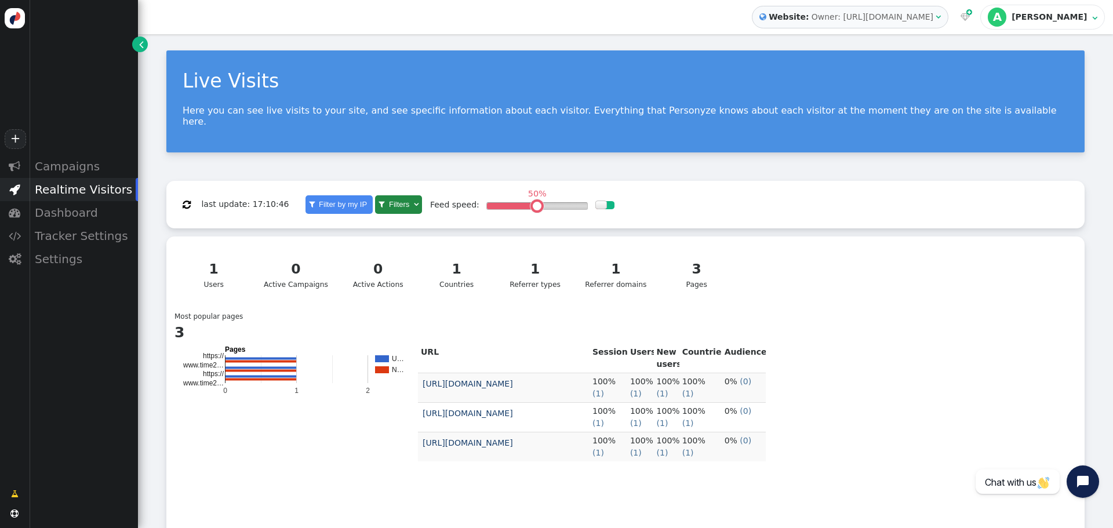
click at [191, 259] on div "1" at bounding box center [213, 269] width 57 height 20
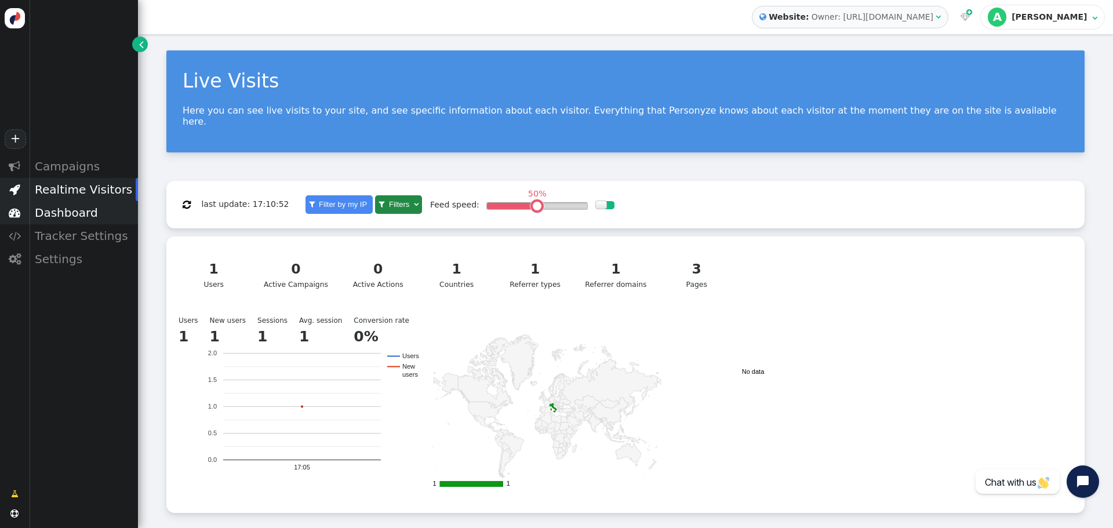
click at [70, 217] on div "Dashboard" at bounding box center [83, 212] width 109 height 23
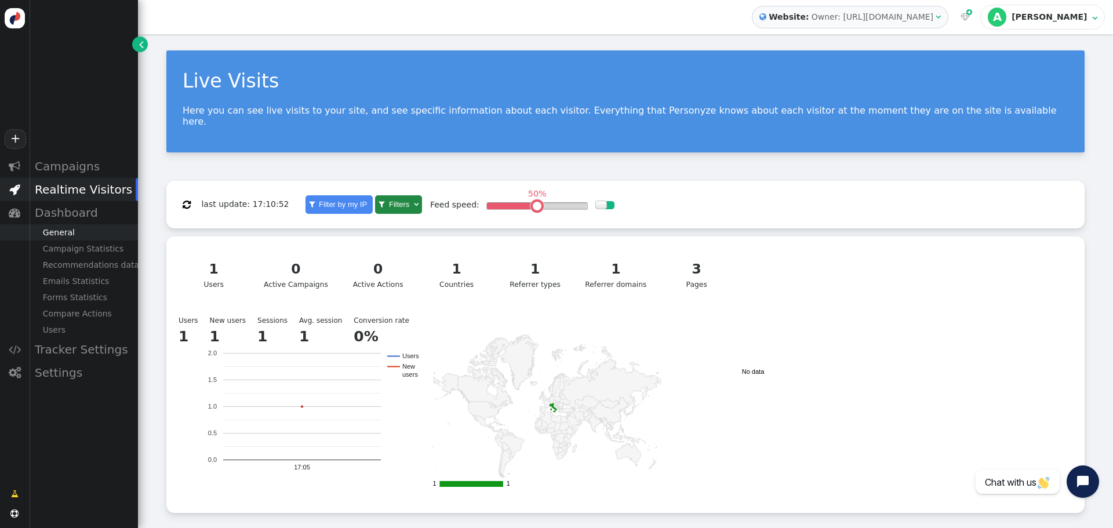
click at [68, 234] on div "General" at bounding box center [83, 232] width 109 height 16
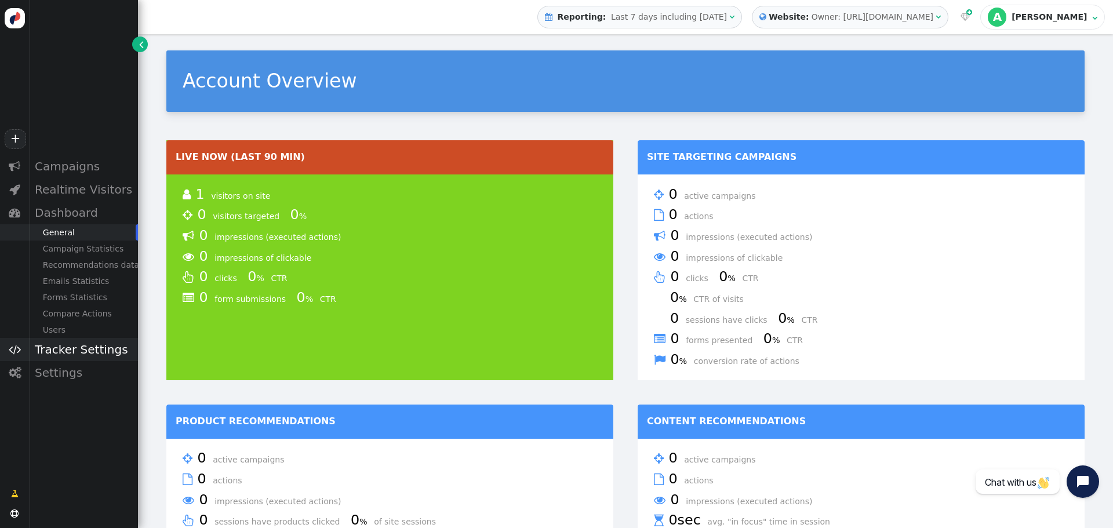
click at [53, 350] on div "Tracker Settings" at bounding box center [83, 349] width 109 height 23
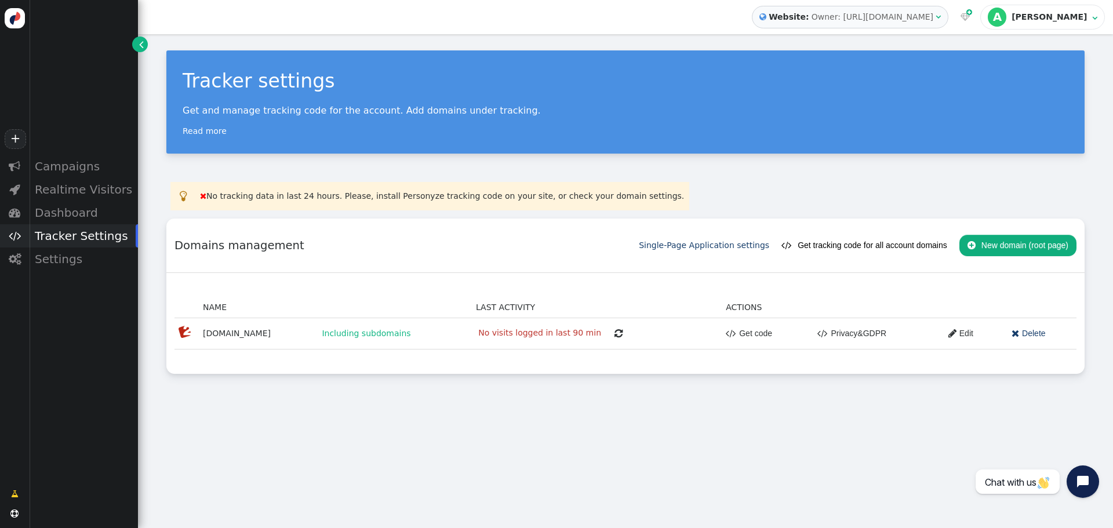
click at [614, 331] on span "" at bounding box center [618, 333] width 8 height 9
click at [730, 245] on link "Single-Page Application settings" at bounding box center [704, 245] width 130 height 9
click at [734, 210] on div "  No tracking data in last 24 hours. Please, install Personyze tracking code …" at bounding box center [625, 196] width 918 height 29
click at [54, 264] on div "Settings" at bounding box center [83, 258] width 109 height 23
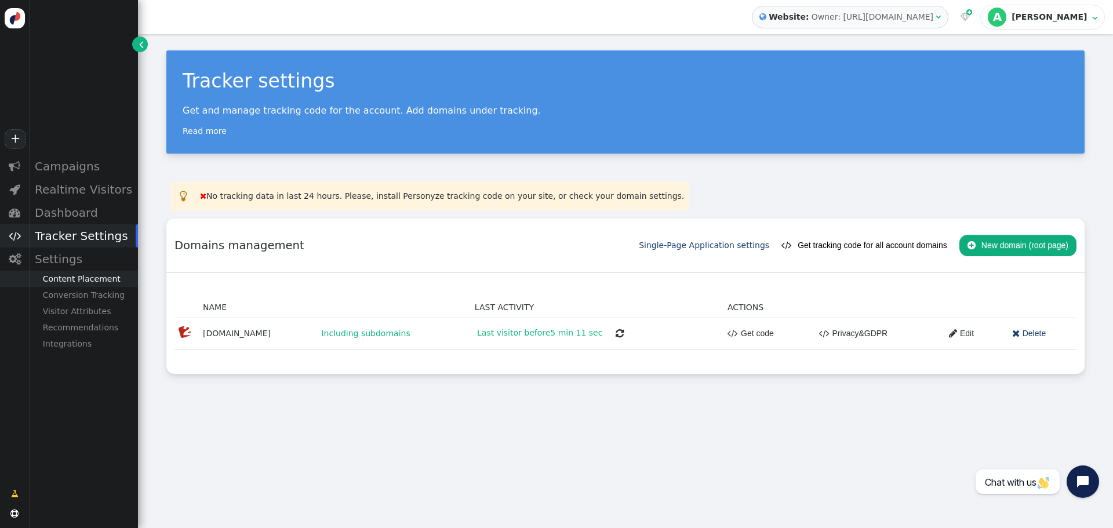
click at [60, 281] on div "Content Placement" at bounding box center [83, 279] width 109 height 16
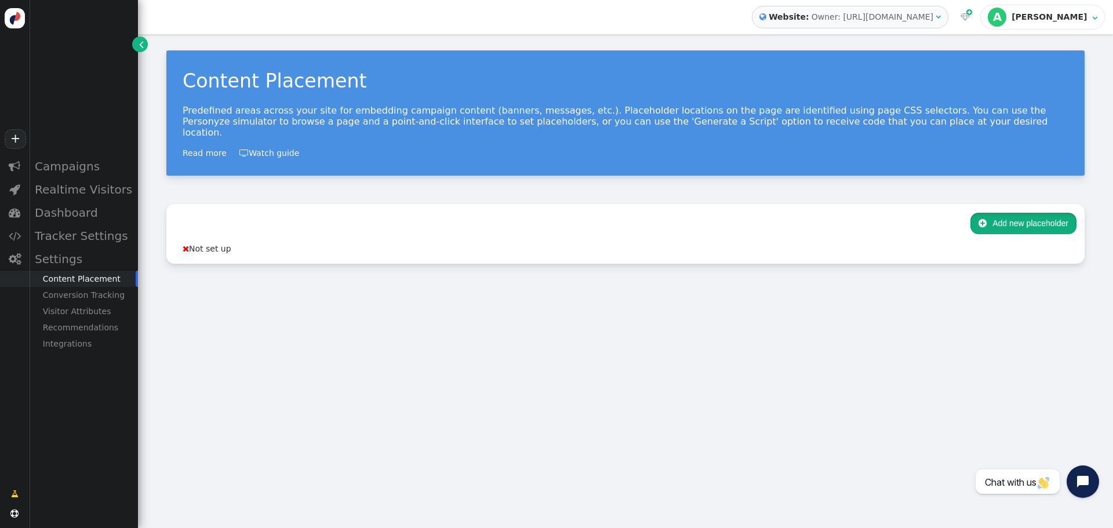
click at [1035, 219] on button " Add new placeholder" at bounding box center [1023, 223] width 106 height 21
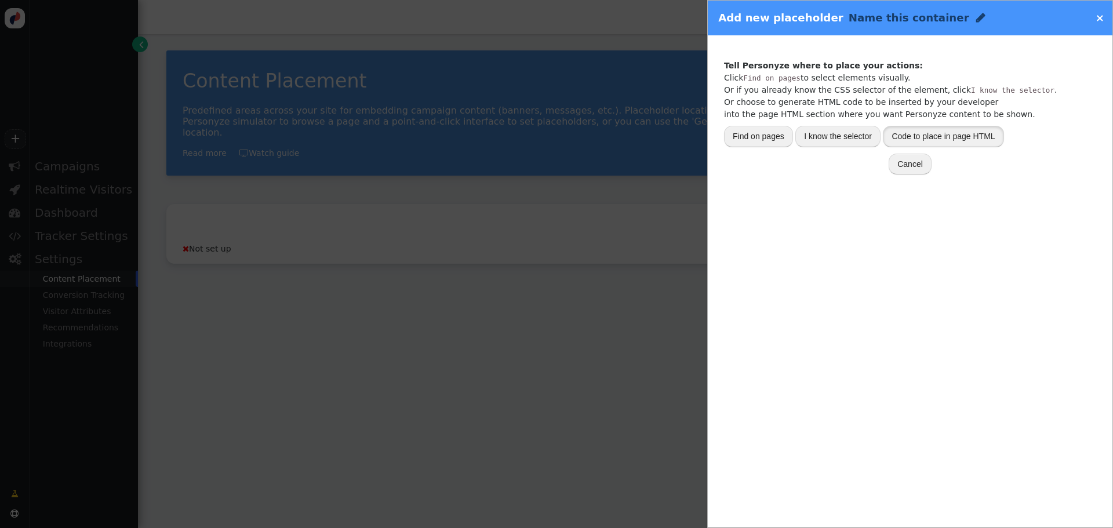
click at [957, 136] on button "Code to place in page HTML" at bounding box center [943, 136] width 121 height 21
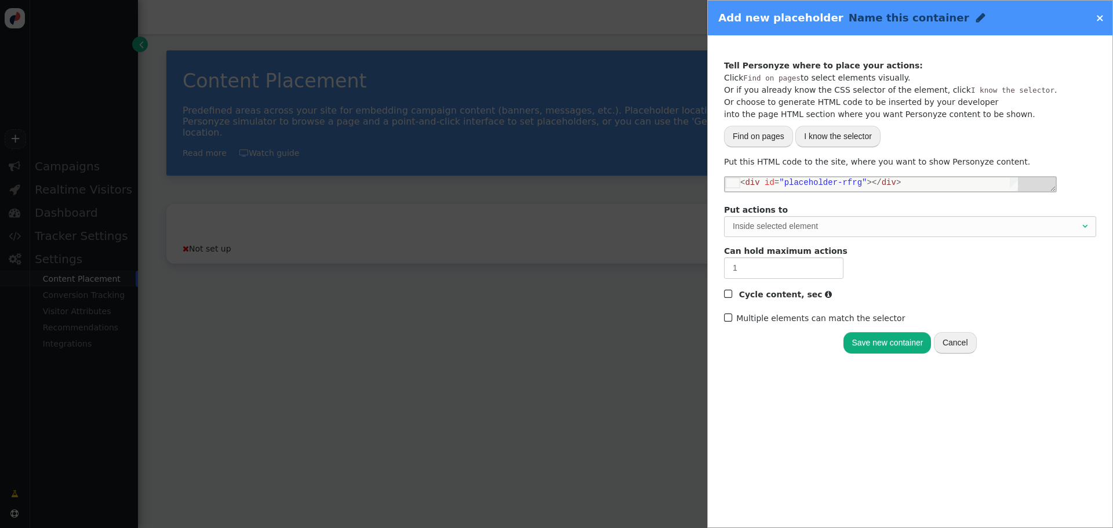
click at [976, 16] on span "" at bounding box center [980, 17] width 9 height 11
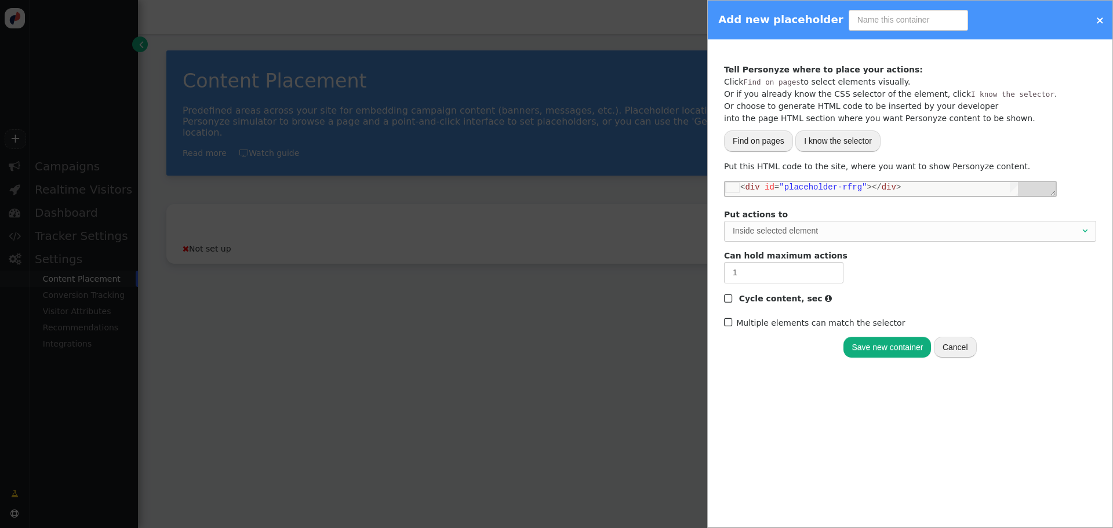
click at [895, 23] on input "text" at bounding box center [908, 20] width 119 height 21
click at [824, 181] on html "< div id = "placeholder-rfrg" ></ div > <div id="placeholder-rfrg"></div> Enter…" at bounding box center [890, 181] width 330 height 0
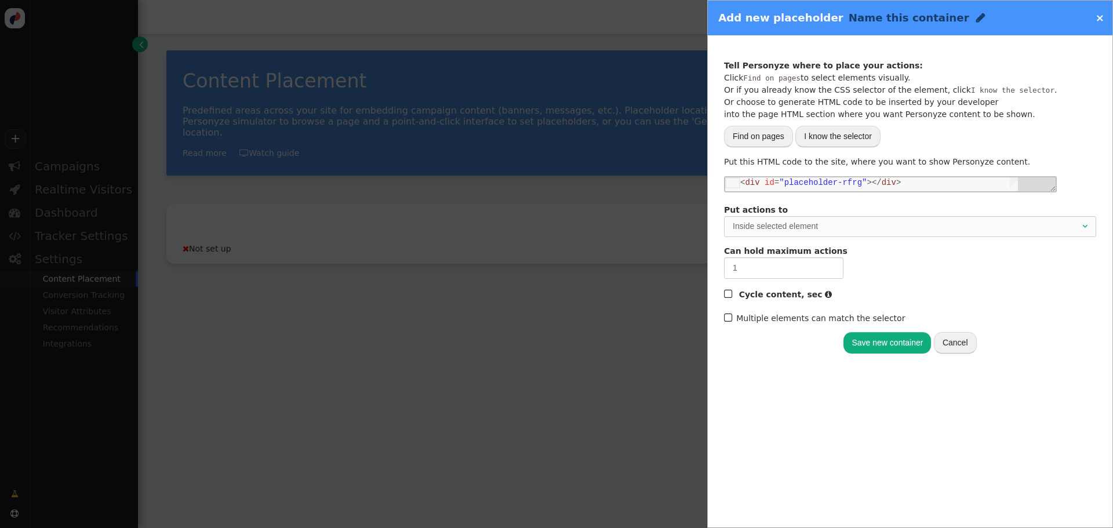
scroll to position [0, 147]
click at [849, 183] on span ""placeholder-rfrg"" at bounding box center [823, 182] width 88 height 9
click at [976, 13] on span "" at bounding box center [980, 17] width 9 height 11
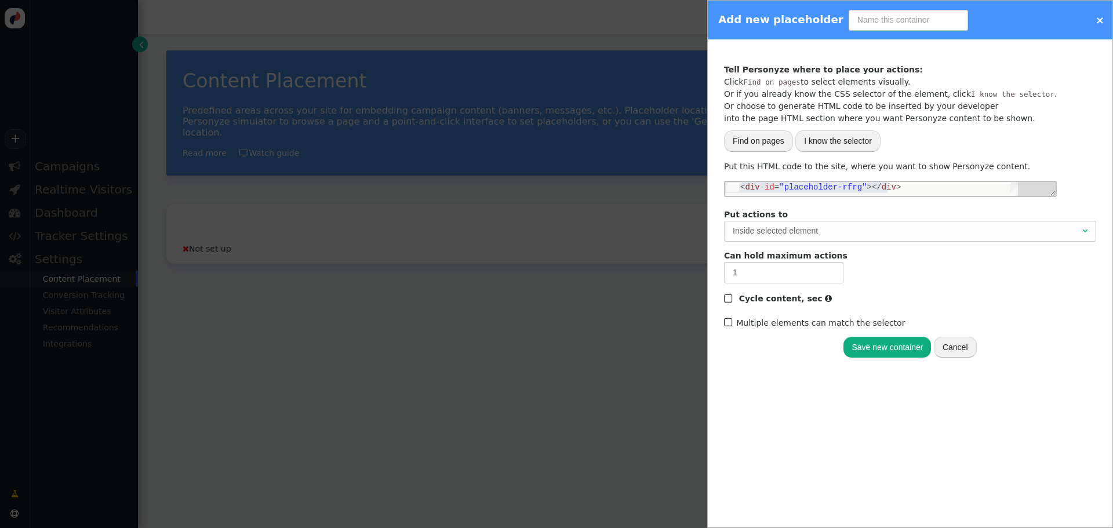
click at [879, 16] on input "text" at bounding box center [908, 20] width 119 height 21
type input "Custom Paragraf for specific market"
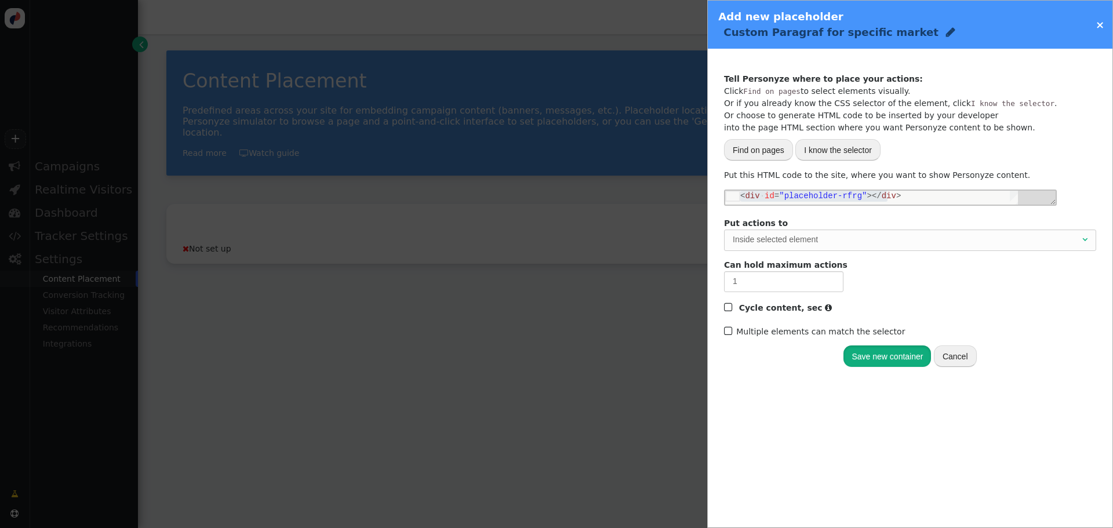
click at [904, 346] on button "Save new container" at bounding box center [887, 355] width 88 height 21
click at [955, 27] on span "" at bounding box center [950, 32] width 9 height 11
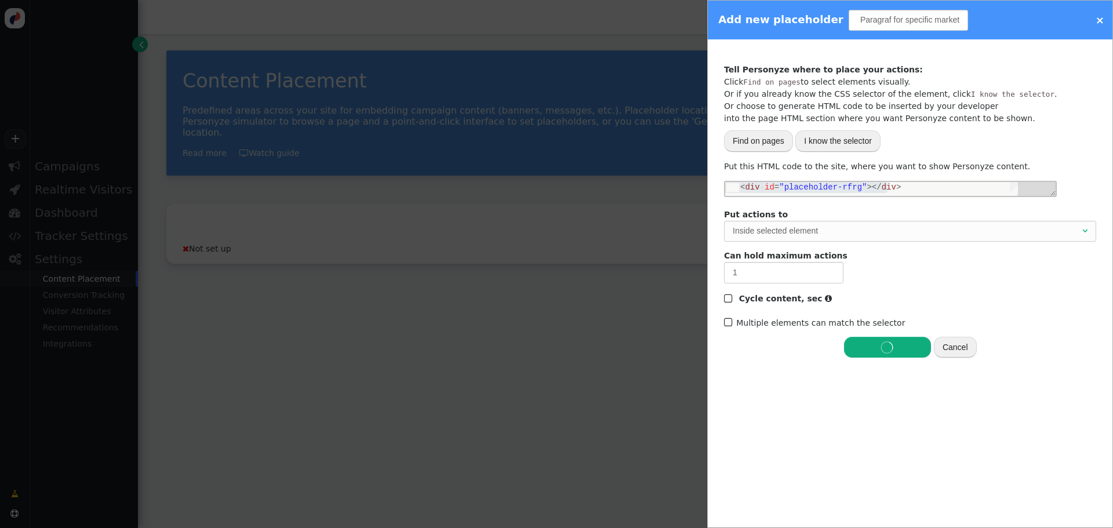
click at [871, 17] on input "Custom Paragraf for specific market" at bounding box center [908, 20] width 119 height 21
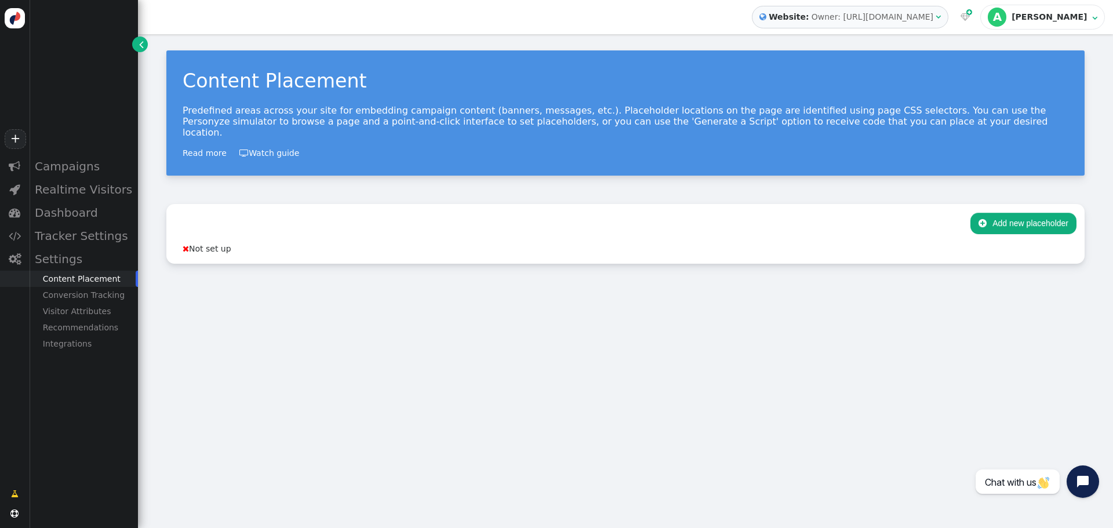
scroll to position [0, 0]
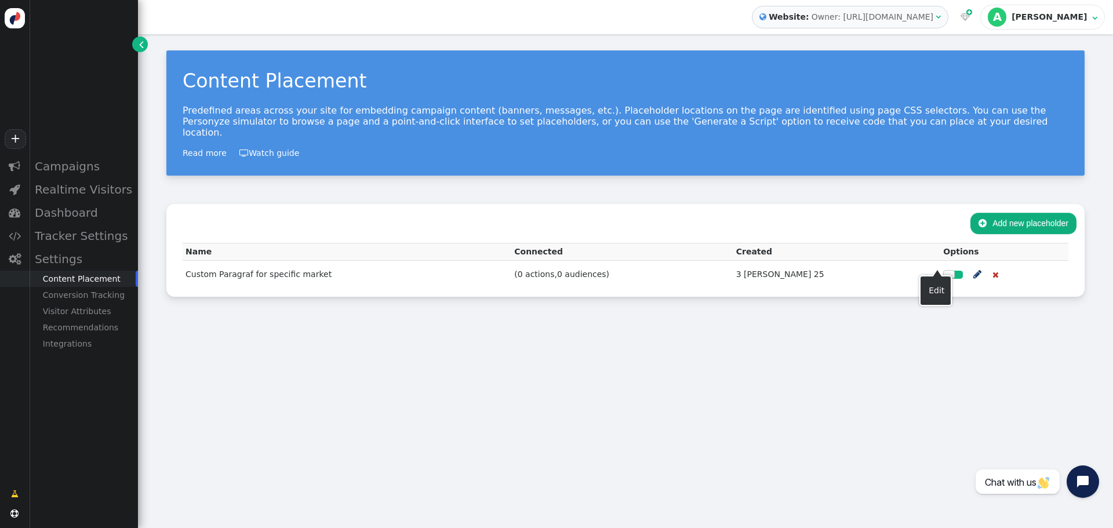
click at [973, 267] on span "" at bounding box center [977, 274] width 8 height 14
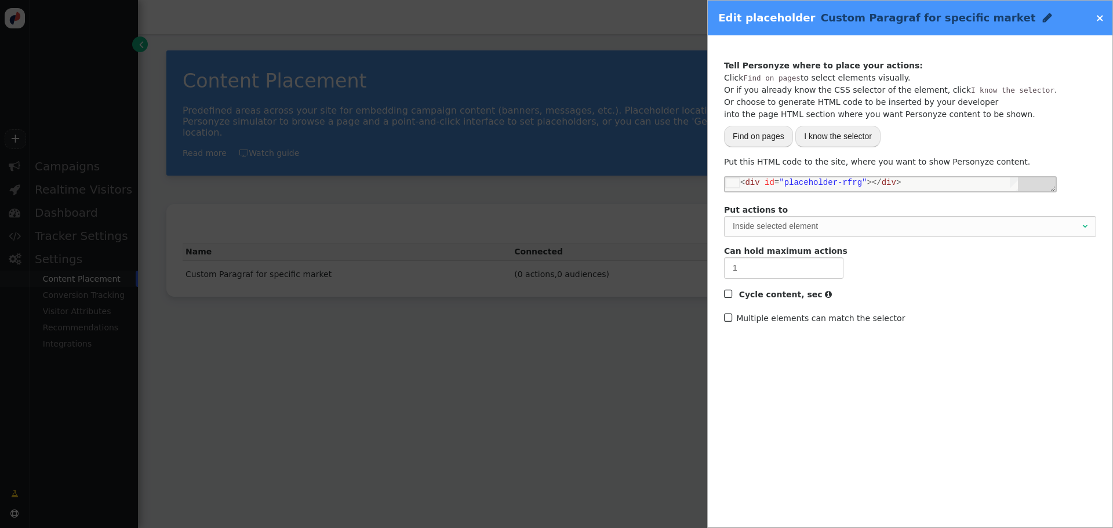
click at [888, 20] on span "Custom Paragraf for specific market" at bounding box center [928, 18] width 215 height 12
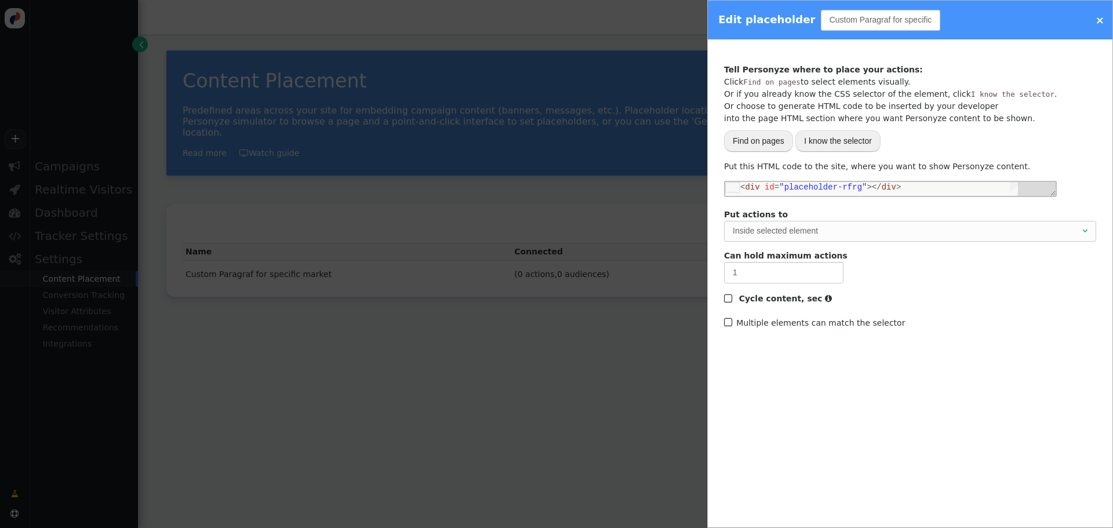
scroll to position [0, 27]
click at [851, 17] on input "Custom Paragraf for specific market" at bounding box center [880, 20] width 119 height 21
click at [849, 22] on input "Custom Paragraf for specific market" at bounding box center [880, 20] width 119 height 21
type input "Custom Paragraph for specific market"
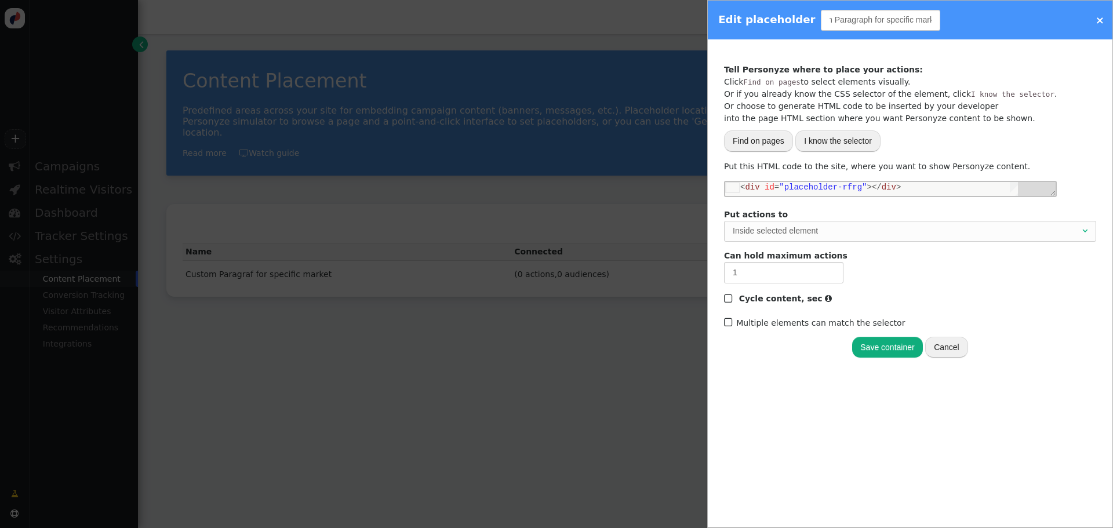
click at [876, 348] on button "Save container" at bounding box center [887, 347] width 70 height 21
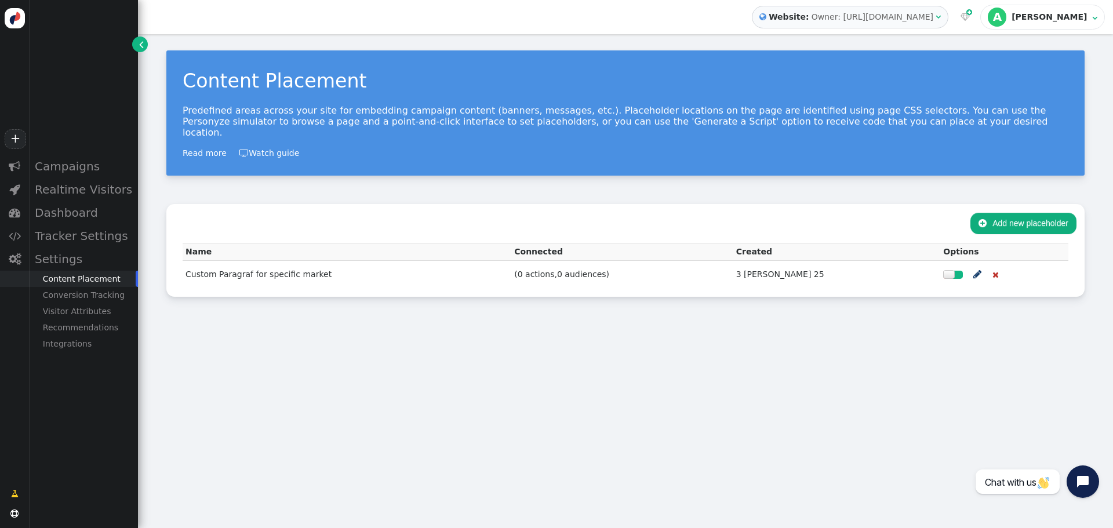
scroll to position [0, 0]
click at [1012, 213] on button " Add new placeholder" at bounding box center [1023, 223] width 106 height 21
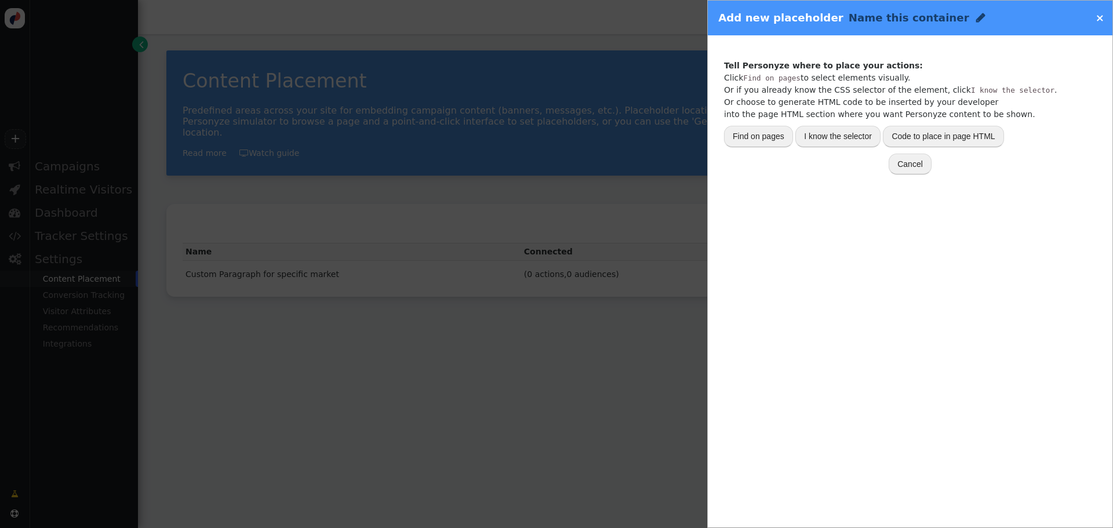
click at [946, 142] on button "Code to place in page HTML" at bounding box center [943, 136] width 121 height 21
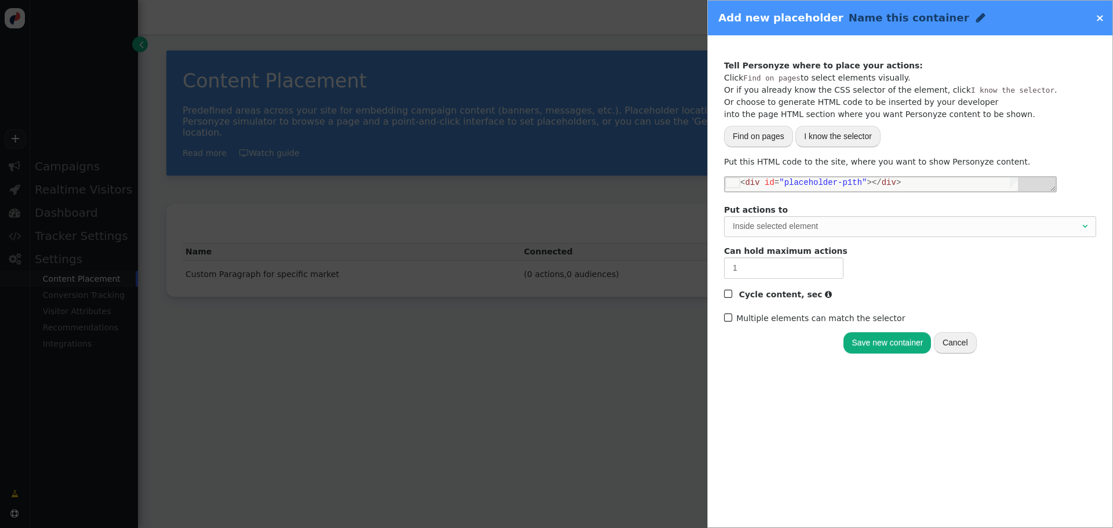
click at [976, 17] on span "" at bounding box center [980, 17] width 9 height 11
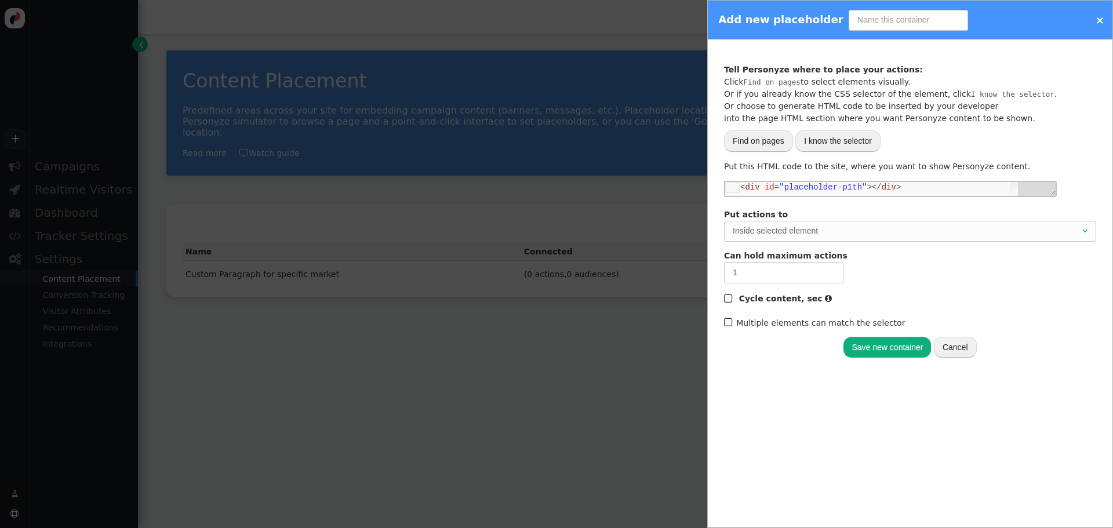
click at [873, 20] on input "text" at bounding box center [908, 20] width 119 height 21
type input "S"
type input "What We Do - Custom Subtitle"
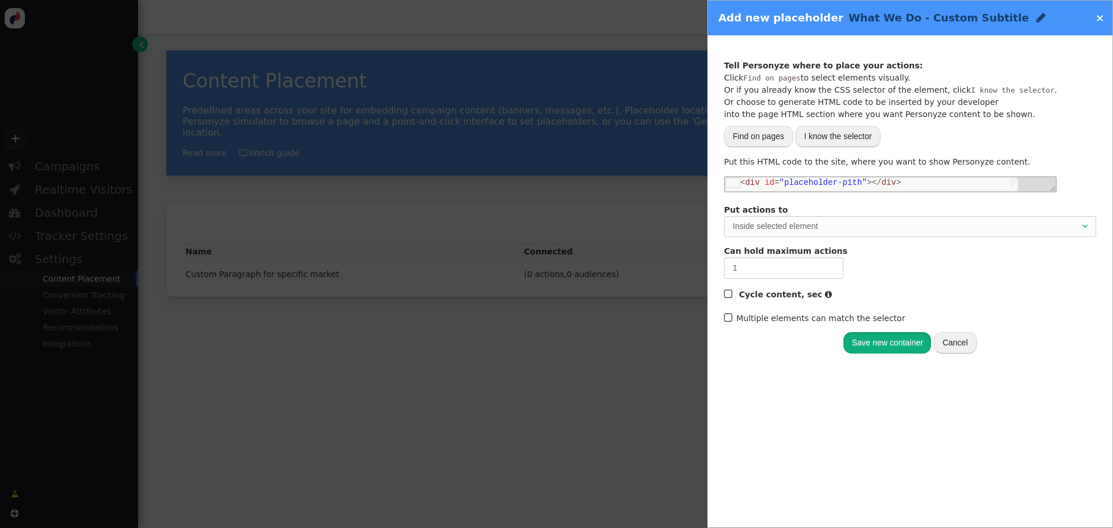
click at [887, 344] on button "Save new container" at bounding box center [887, 342] width 88 height 21
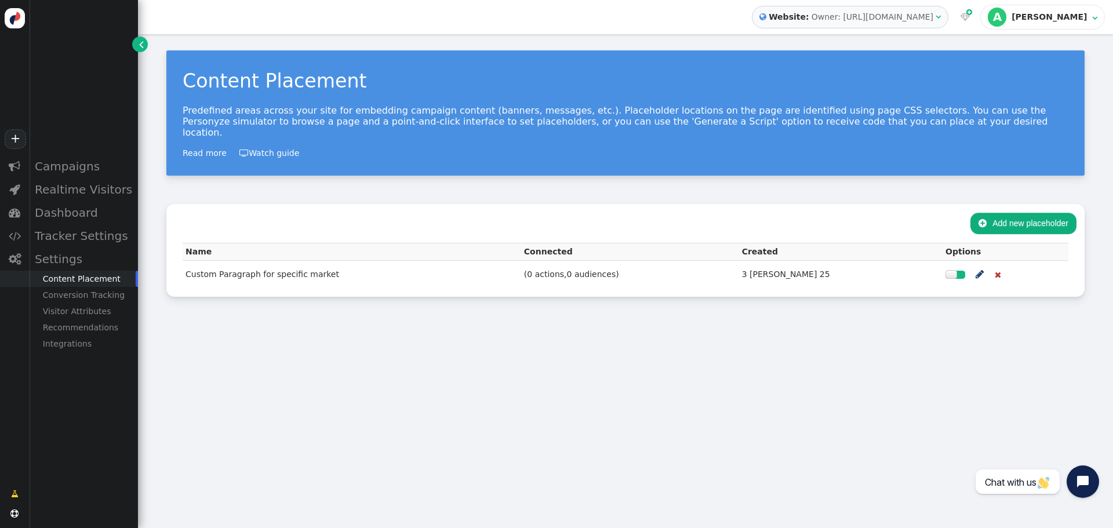
scroll to position [0, 0]
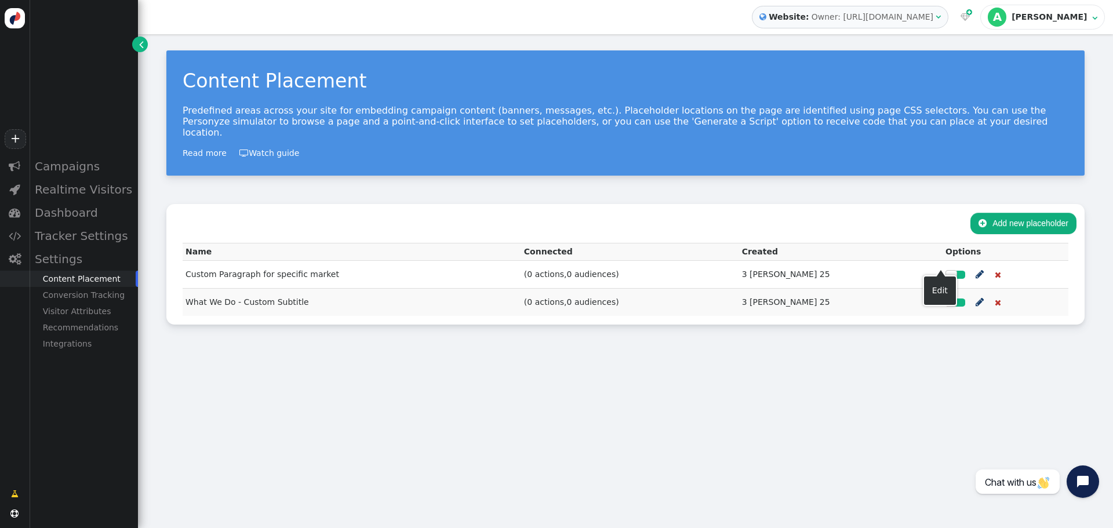
click at [975, 267] on span "" at bounding box center [979, 274] width 8 height 14
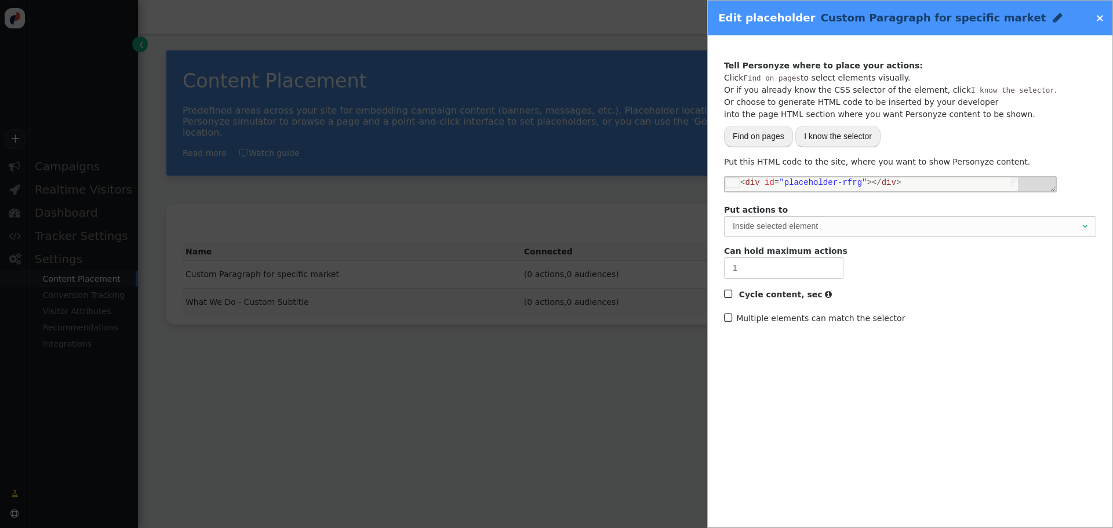
click at [895, 183] on div "< div id = "placeholder-rfrg" ></ div >" at bounding box center [879, 182] width 278 height 11
click at [1098, 20] on link "×" at bounding box center [1099, 18] width 9 height 12
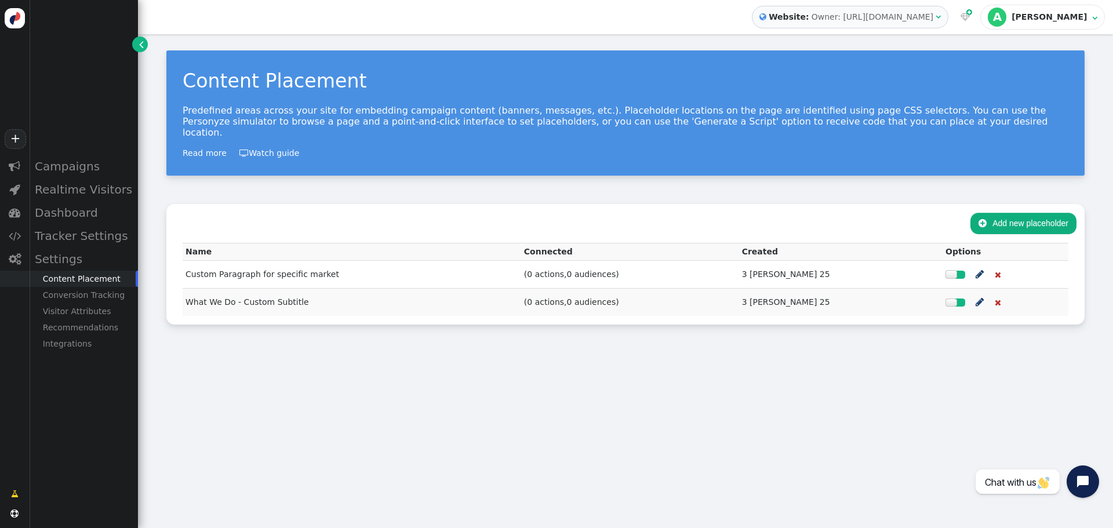
scroll to position [0, 0]
click at [975, 295] on span "" at bounding box center [979, 302] width 8 height 14
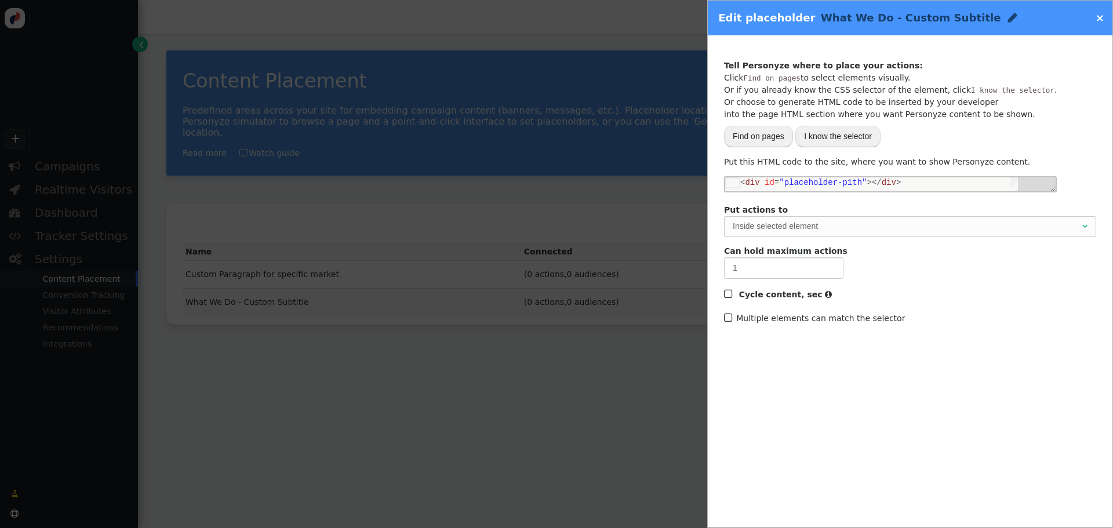
click at [909, 181] on div "< div id = "placeholder-p1th" ></ div >" at bounding box center [879, 182] width 278 height 11
click at [1101, 20] on link "×" at bounding box center [1099, 18] width 9 height 12
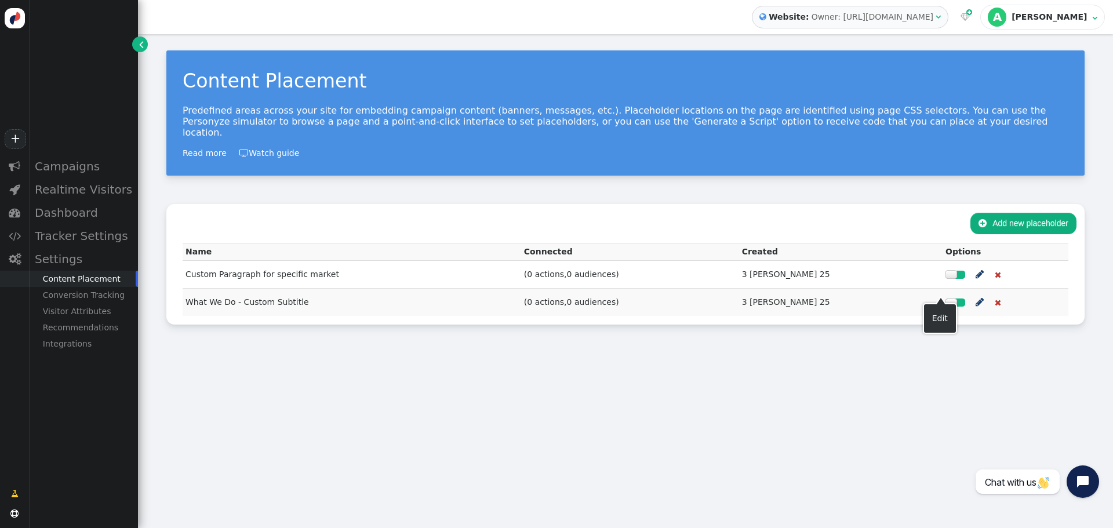
scroll to position [0, 0]
click at [87, 315] on div "Visitor Attributes" at bounding box center [83, 311] width 109 height 16
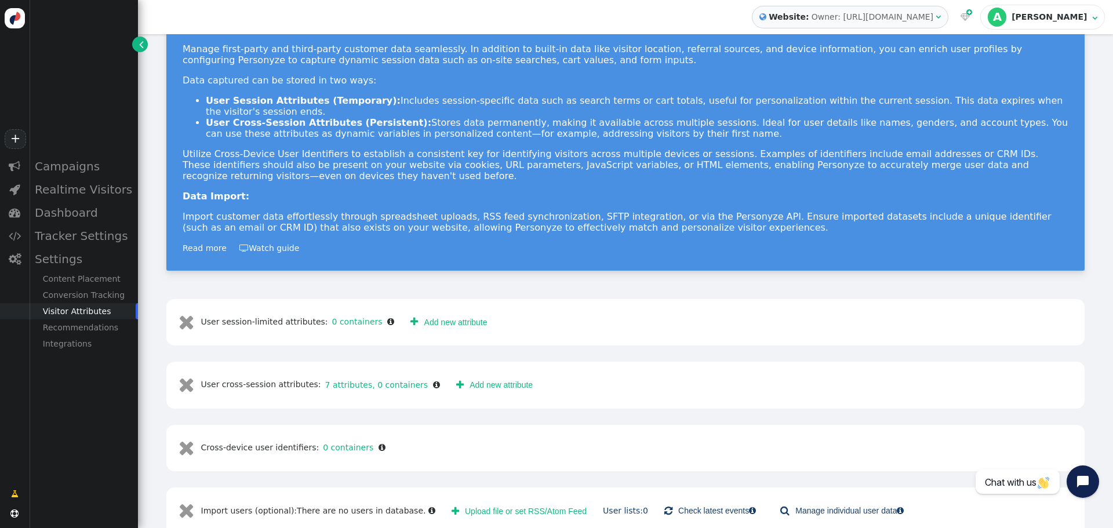
scroll to position [63, 0]
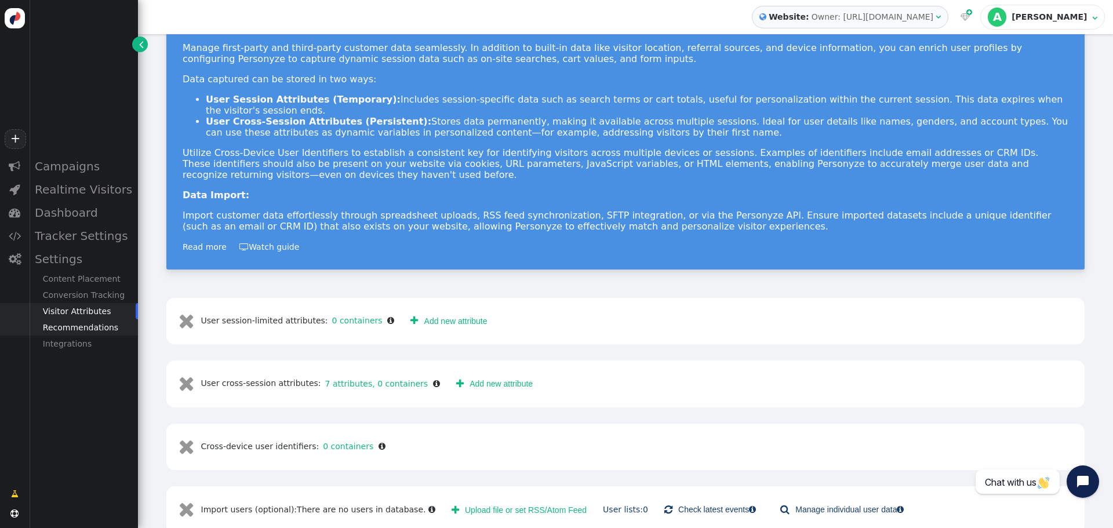
click at [102, 329] on div "Recommendations" at bounding box center [83, 327] width 109 height 16
click at [61, 173] on div "Campaigns" at bounding box center [83, 166] width 109 height 23
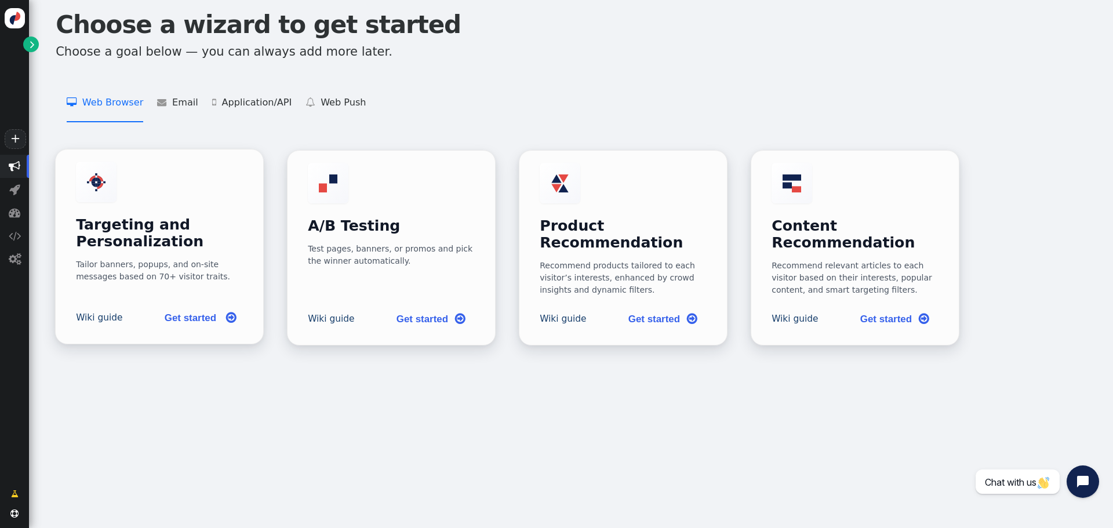
click at [155, 217] on h3 "Targeting and Personalization" at bounding box center [159, 234] width 167 height 34
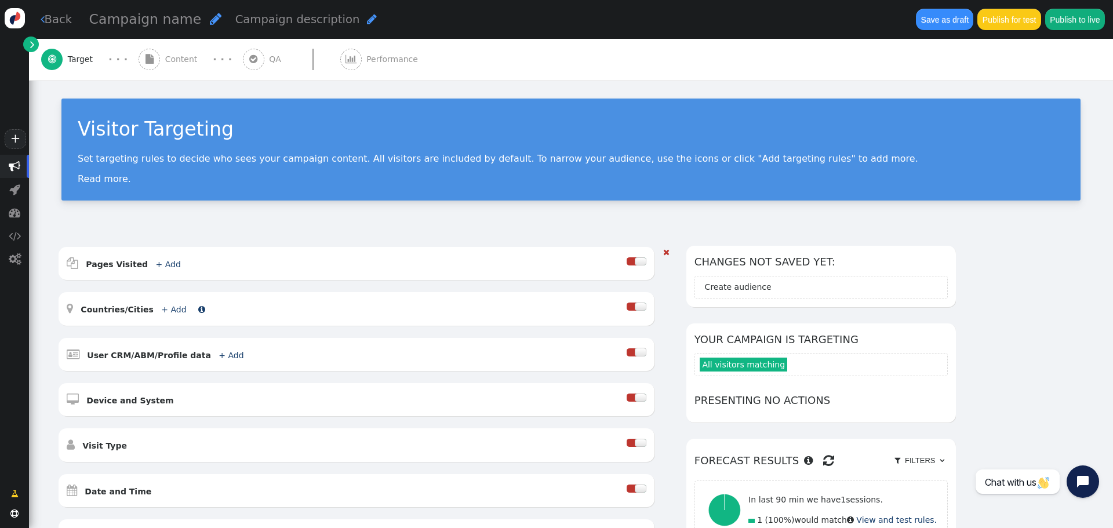
click at [165, 309] on link "+ Add" at bounding box center [173, 309] width 25 height 9
click at [126, 340] on div "Location name" at bounding box center [115, 337] width 53 height 12
drag, startPoint x: 111, startPoint y: 378, endPoint x: 154, endPoint y: 352, distance: 50.5
click at [192, 334] on div "Anything" at bounding box center [185, 337] width 31 height 12
click at [254, 337] on input "text" at bounding box center [276, 337] width 119 height 21
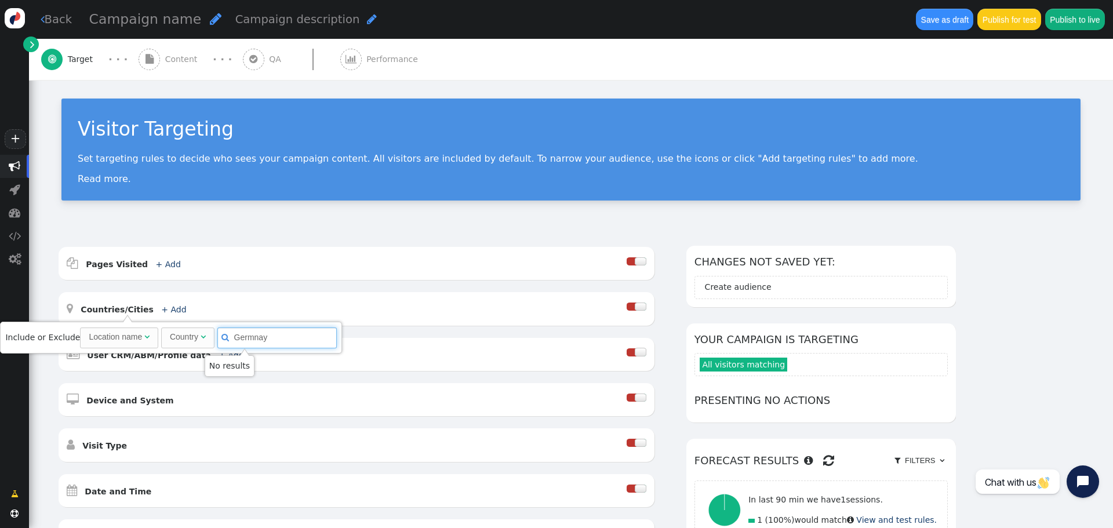
click at [247, 341] on input "Germnay" at bounding box center [276, 337] width 119 height 21
click at [252, 340] on input "Germnay" at bounding box center [276, 337] width 119 height 21
click at [252, 340] on input "Germay" at bounding box center [276, 337] width 119 height 21
type input "[GEOGRAPHIC_DATA]"
click at [214, 304] on div " Countries/Cities + Add " at bounding box center [347, 308] width 560 height 17
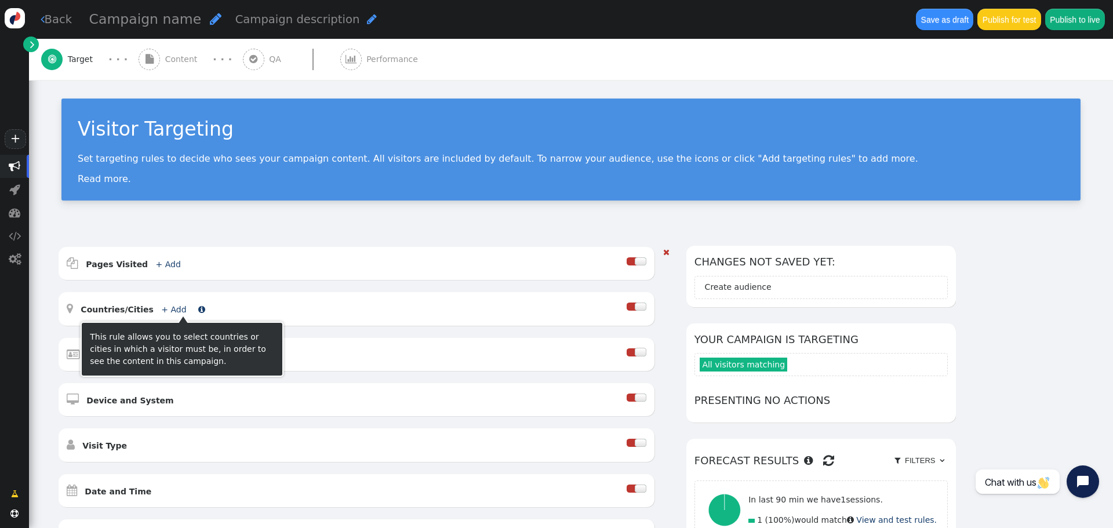
click at [163, 308] on link "+ Add" at bounding box center [173, 309] width 25 height 9
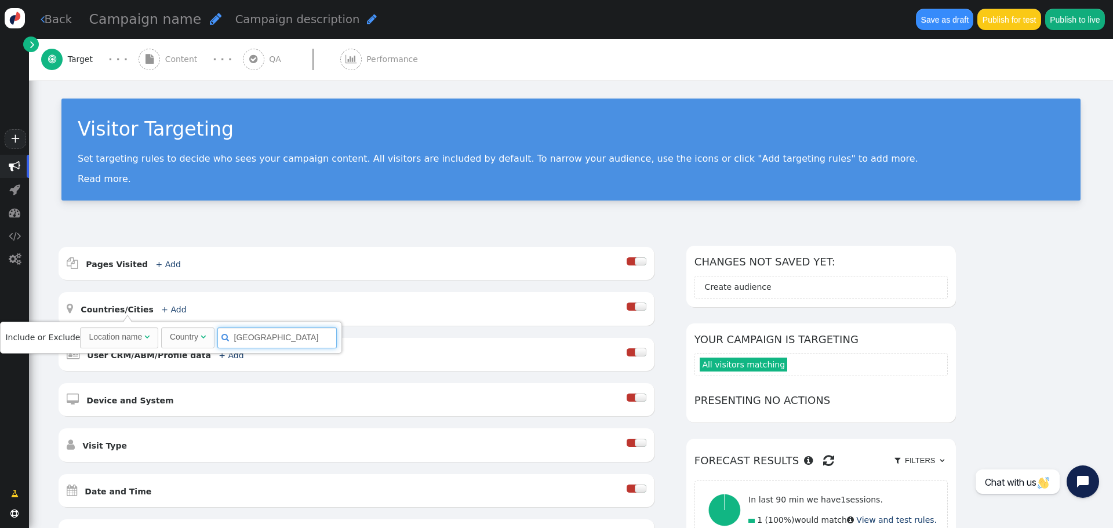
click at [263, 340] on input "[GEOGRAPHIC_DATA]" at bounding box center [276, 337] width 119 height 21
click at [144, 338] on span "" at bounding box center [146, 337] width 5 height 8
click at [190, 334] on div "Country" at bounding box center [184, 337] width 28 height 12
click at [249, 336] on input "[GEOGRAPHIC_DATA]" at bounding box center [276, 337] width 119 height 21
click at [286, 337] on input "[GEOGRAPHIC_DATA]" at bounding box center [276, 337] width 119 height 21
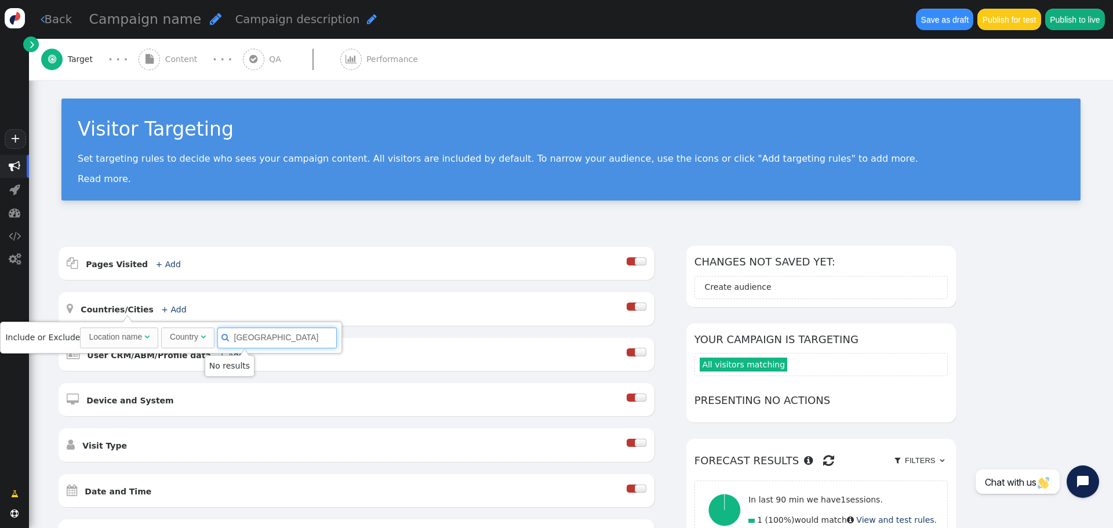
click at [286, 337] on input "[GEOGRAPHIC_DATA]" at bounding box center [276, 337] width 119 height 21
click at [54, 335] on div "Include or Exclude Location name  Country   Ger" at bounding box center [170, 337] width 331 height 21
click at [243, 340] on input "Ger" at bounding box center [276, 337] width 119 height 21
type input "G"
type input "Aust"
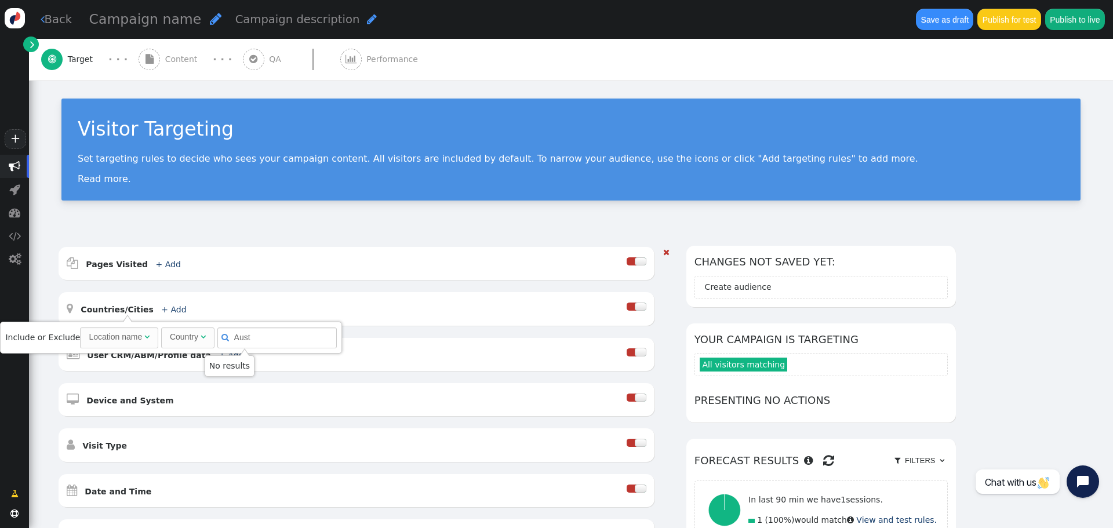
click at [416, 320] on div " Countries/Cities + Add " at bounding box center [357, 308] width 596 height 33
click at [73, 57] on span "Target" at bounding box center [83, 59] width 30 height 12
click at [210, 20] on span "" at bounding box center [216, 18] width 12 height 13
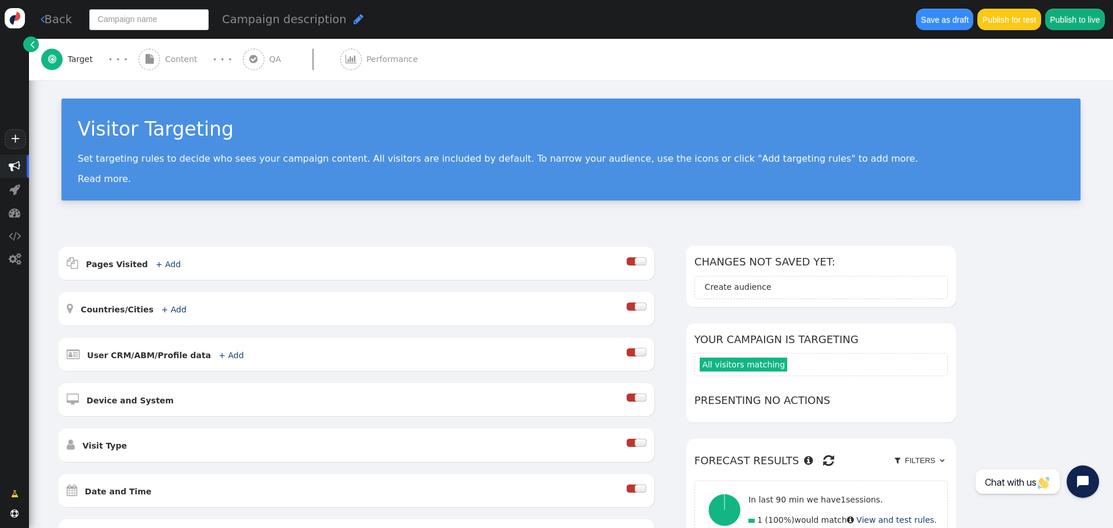
click at [163, 24] on input "text" at bounding box center [148, 19] width 119 height 21
type input "DACH Custom Blocks"
click at [512, 31] on div "DACH Custom Blocks Campaign description " at bounding box center [495, 19] width 824 height 32
click at [161, 308] on link "+ Add" at bounding box center [173, 309] width 25 height 9
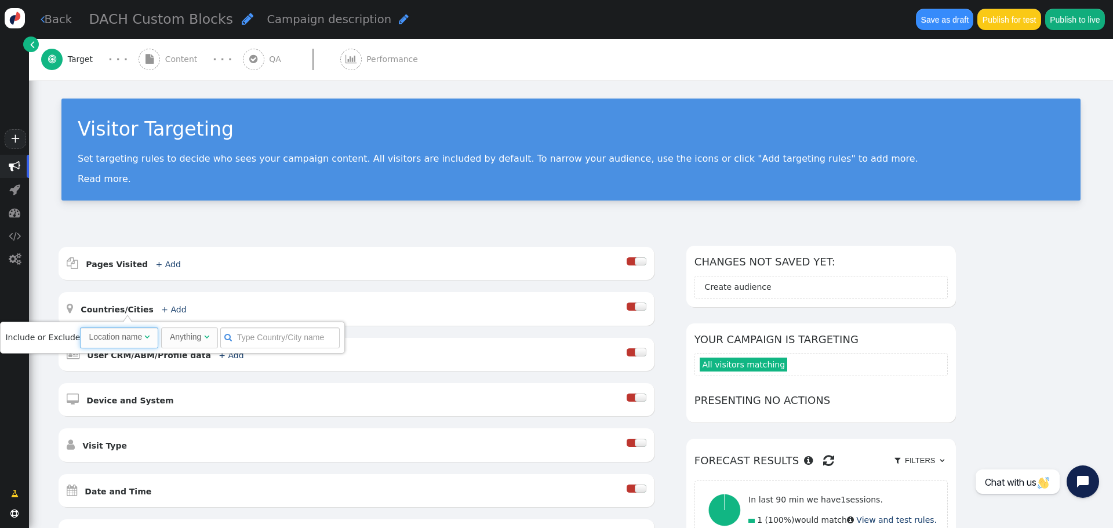
click at [144, 342] on div "" at bounding box center [146, 337] width 5 height 12
click at [172, 336] on div "Anything" at bounding box center [185, 337] width 31 height 12
click at [240, 334] on input "text" at bounding box center [276, 337] width 119 height 21
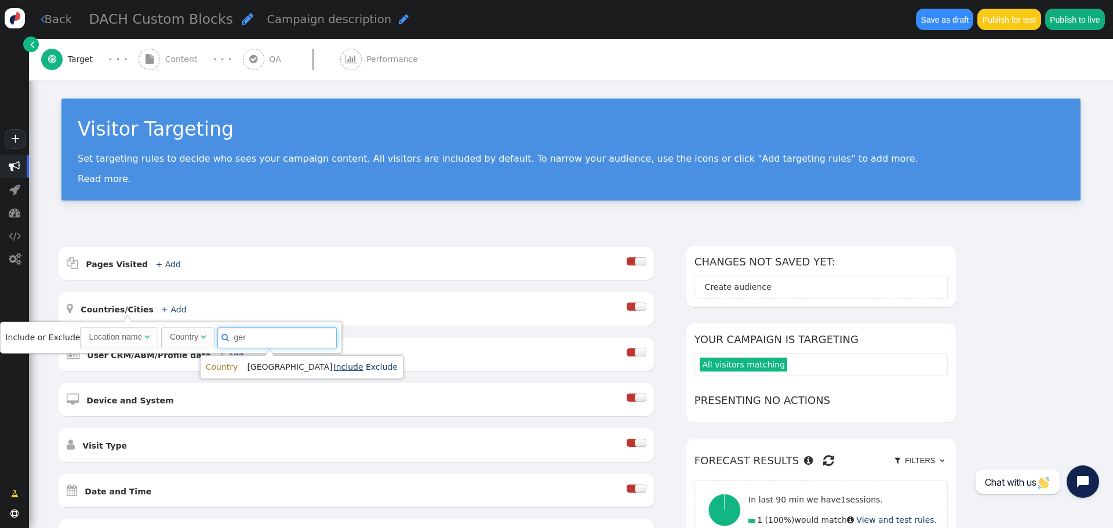
type input "ger"
click at [334, 367] on link "Include" at bounding box center [349, 366] width 30 height 9
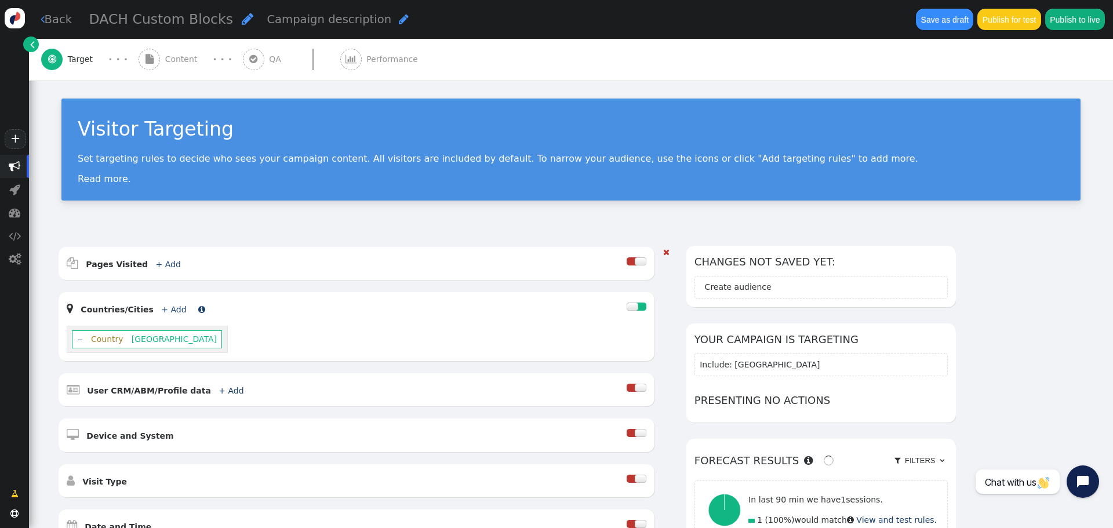
click at [168, 308] on link "+ Add" at bounding box center [173, 309] width 25 height 9
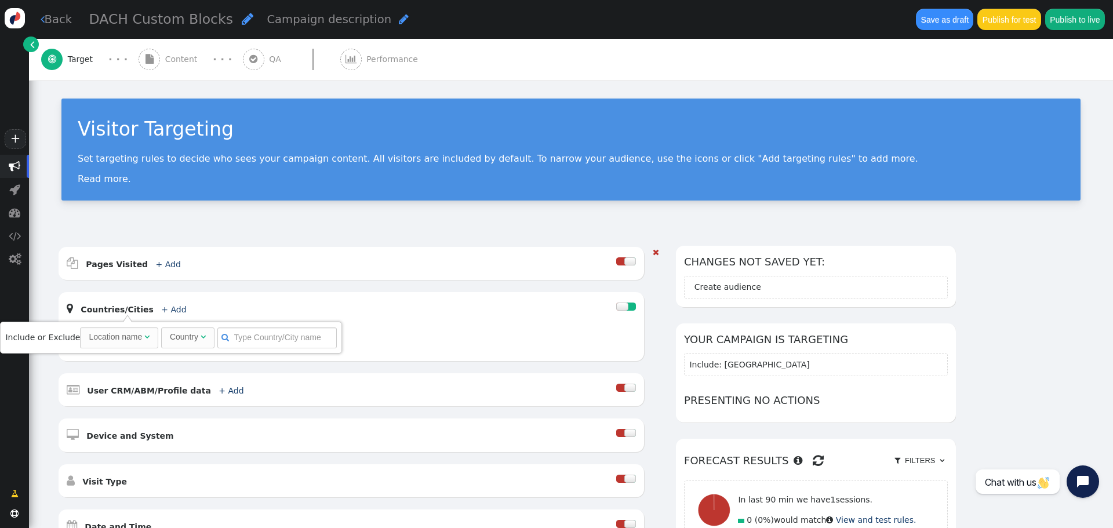
click at [327, 303] on div " Countries/Cities + Add " at bounding box center [341, 308] width 549 height 17
click at [161, 310] on link "+ Add" at bounding box center [173, 309] width 25 height 9
click at [241, 339] on input "text" at bounding box center [276, 337] width 119 height 21
type input "[GEOGRAPHIC_DATA]"
click at [338, 367] on link "Include" at bounding box center [353, 366] width 30 height 9
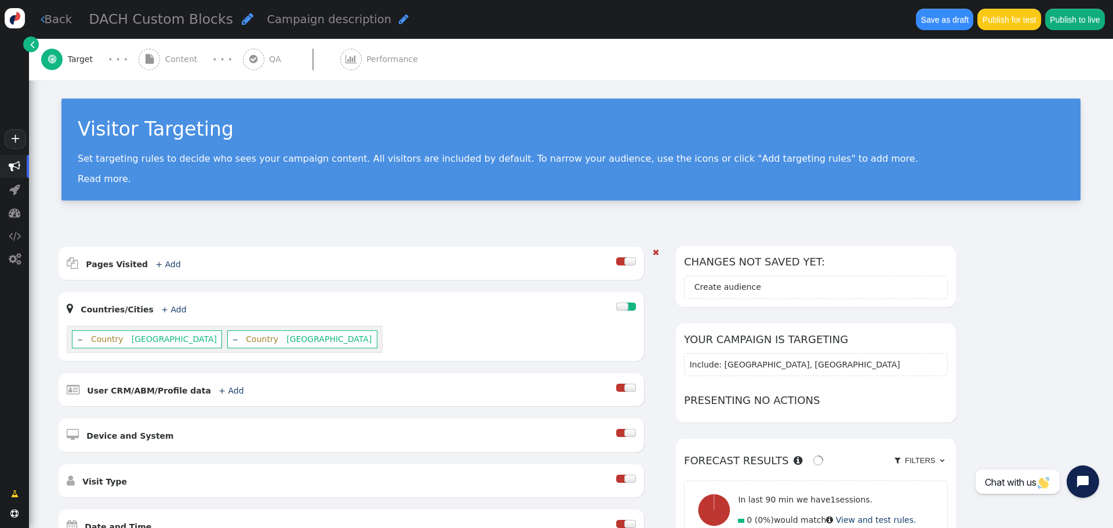
click at [437, 308] on div " Countries/Cities + Add " at bounding box center [341, 308] width 549 height 17
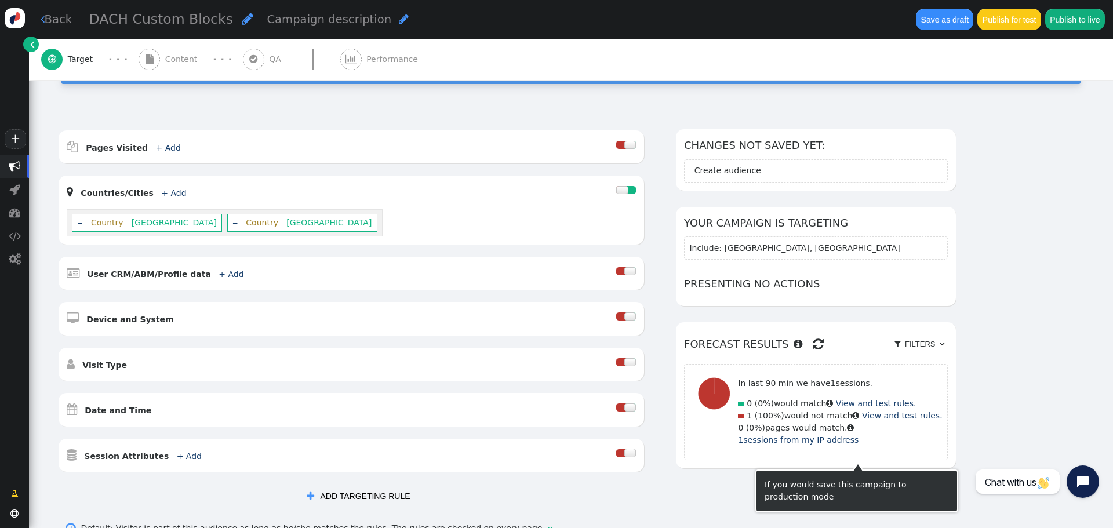
scroll to position [174, 0]
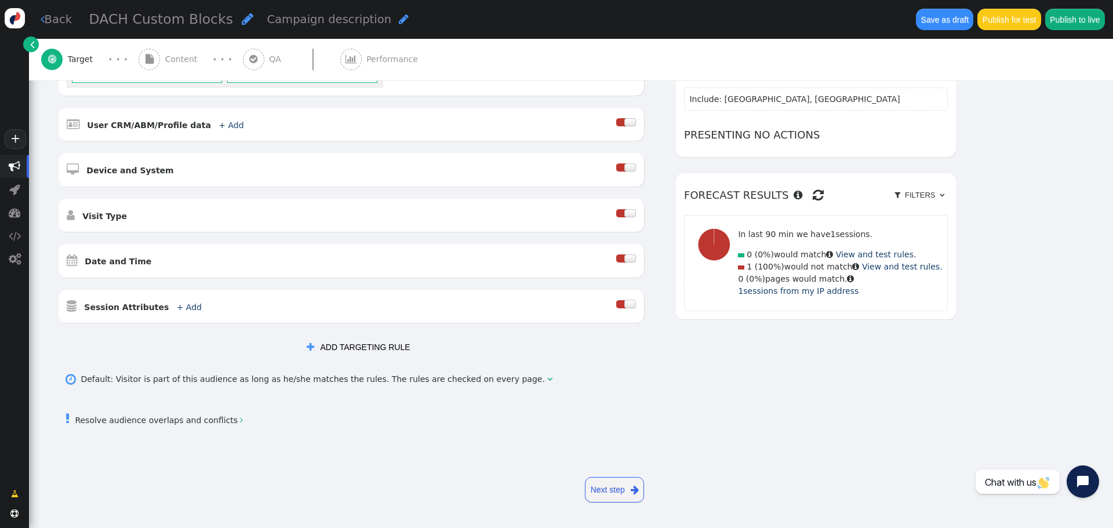
click at [608, 483] on link "Next step " at bounding box center [614, 490] width 59 height 26
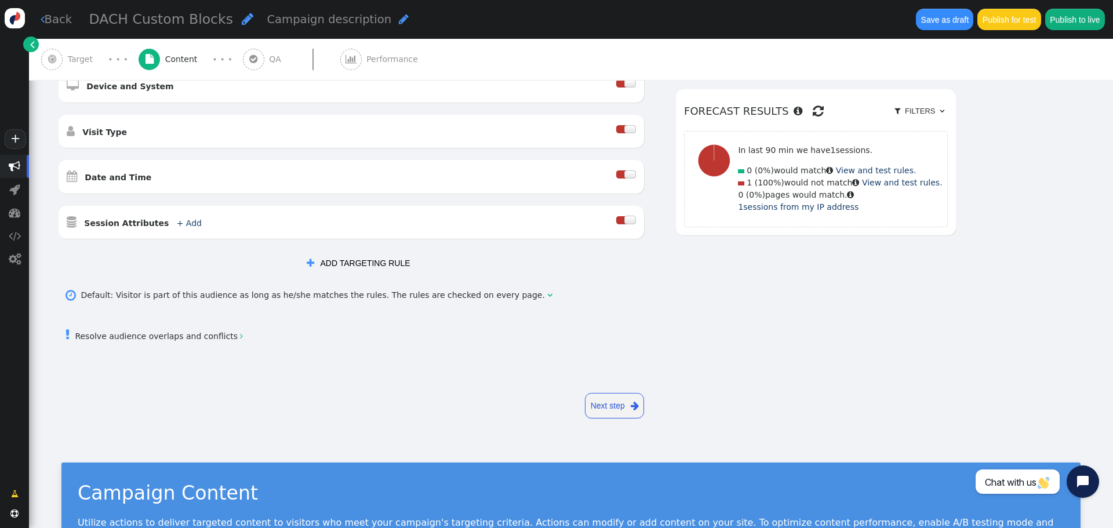
scroll to position [0, 0]
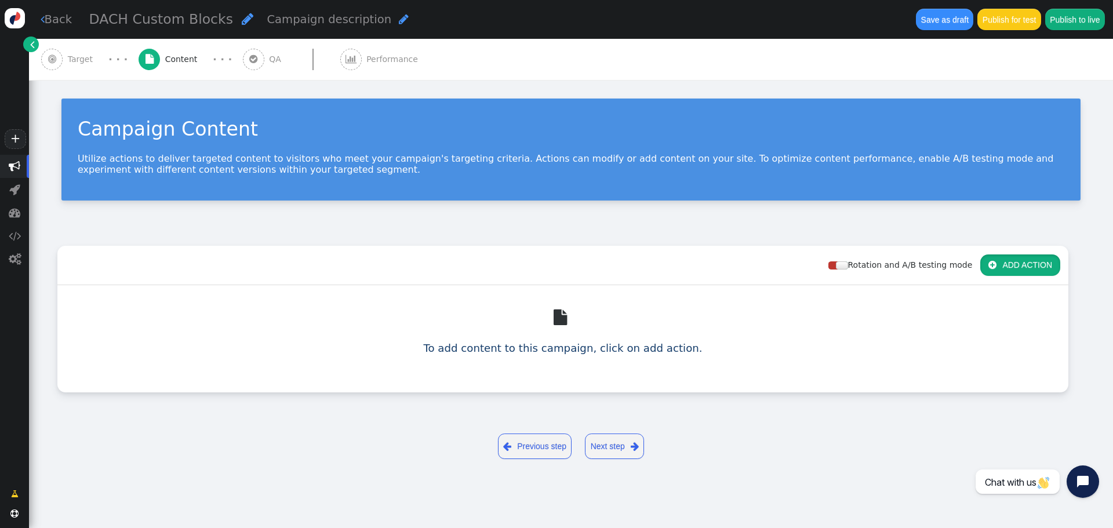
click at [1010, 270] on button " ADD ACTION" at bounding box center [1020, 264] width 80 height 21
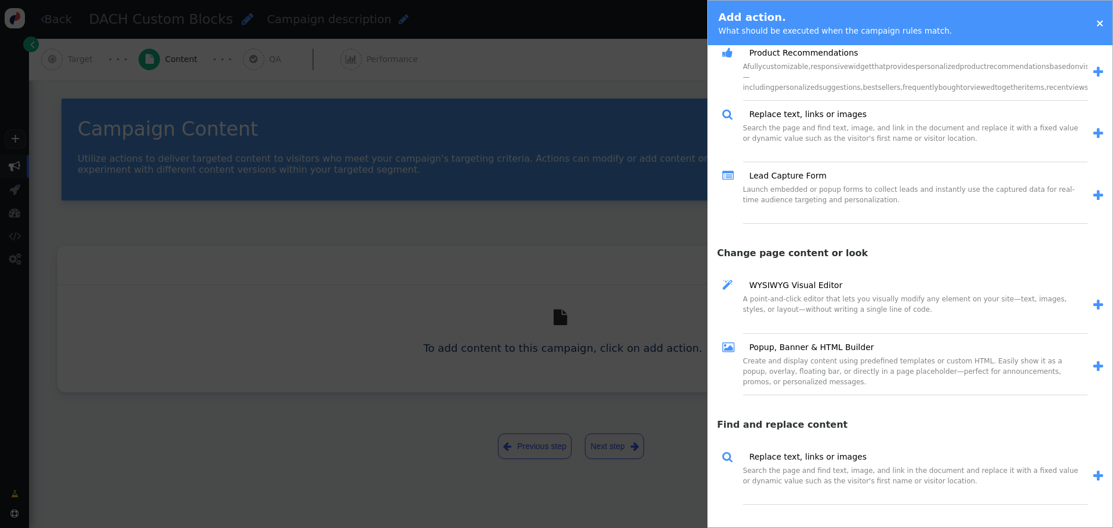
scroll to position [406, 0]
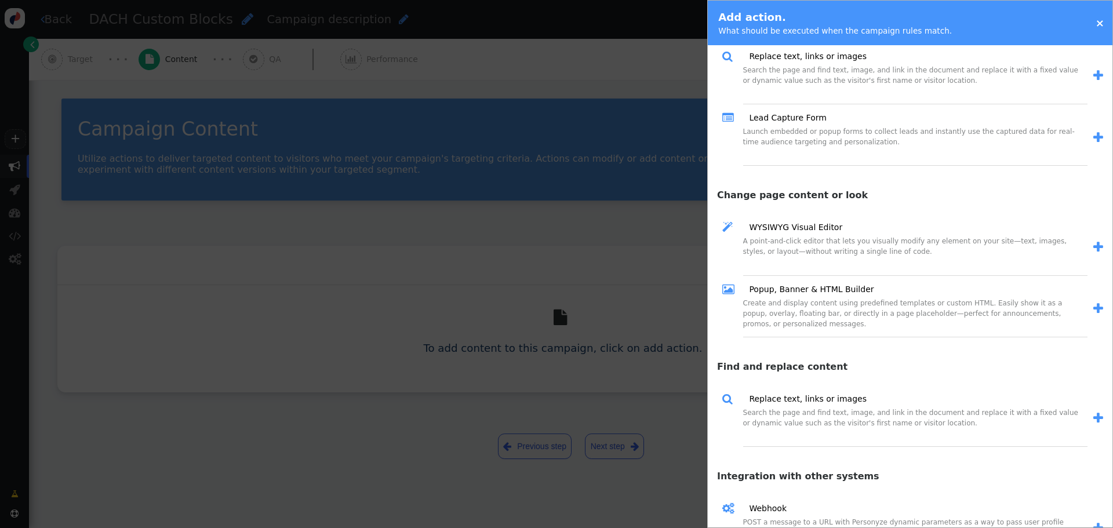
click at [1093, 309] on span "" at bounding box center [1098, 309] width 10 height 12
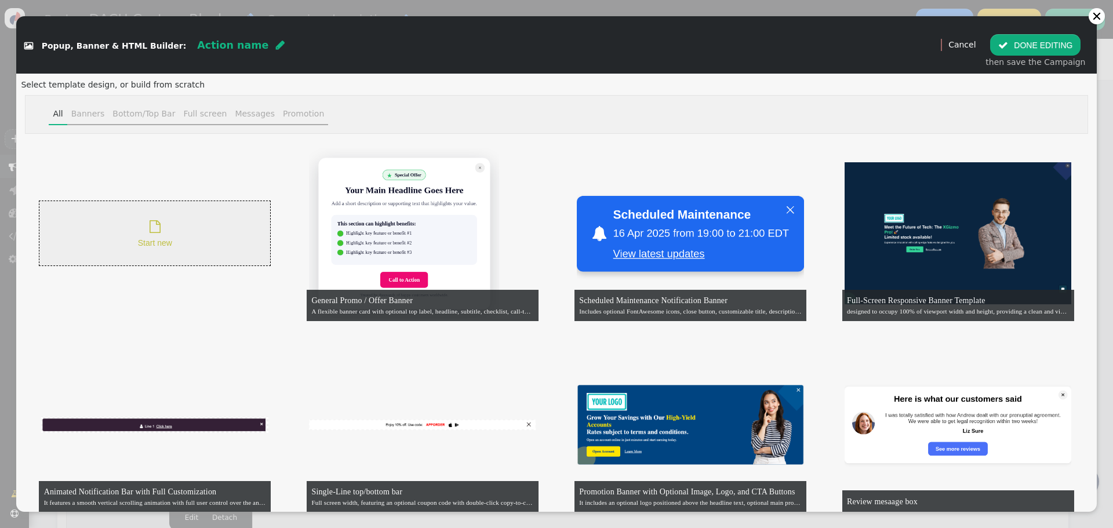
click at [150, 232] on span "" at bounding box center [155, 226] width 11 height 13
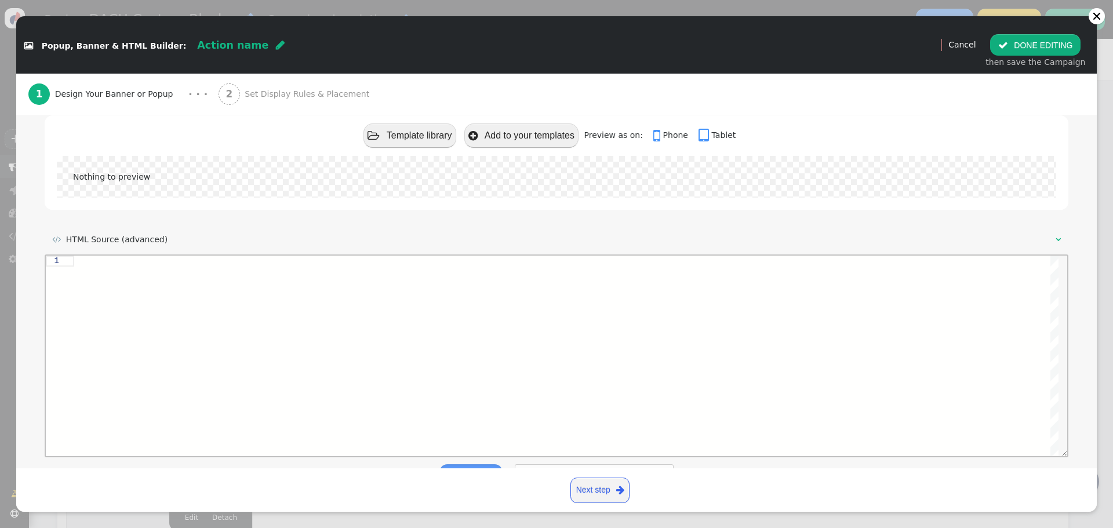
scroll to position [116, 0]
click at [1100, 17] on div at bounding box center [1096, 16] width 9 height 9
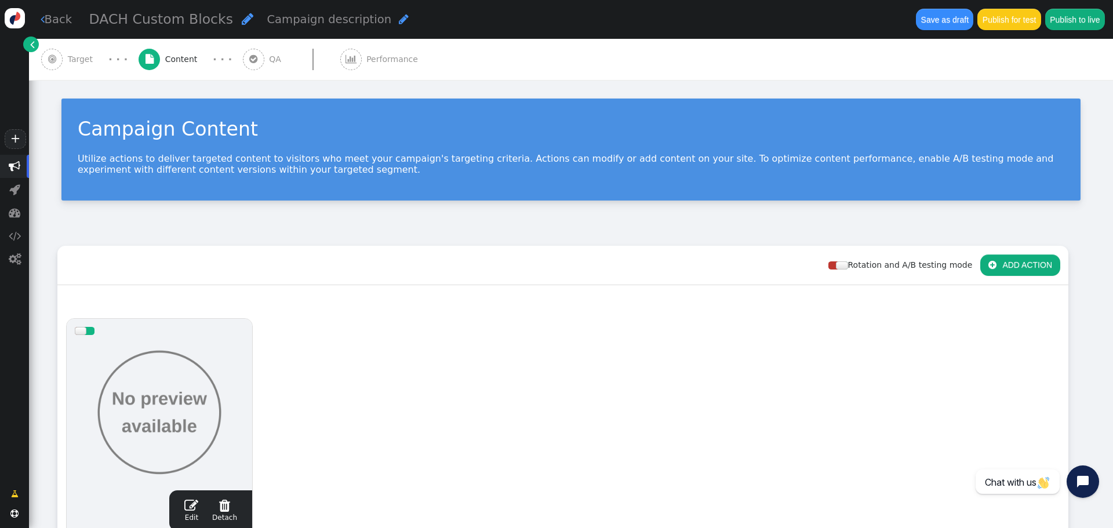
scroll to position [0, 0]
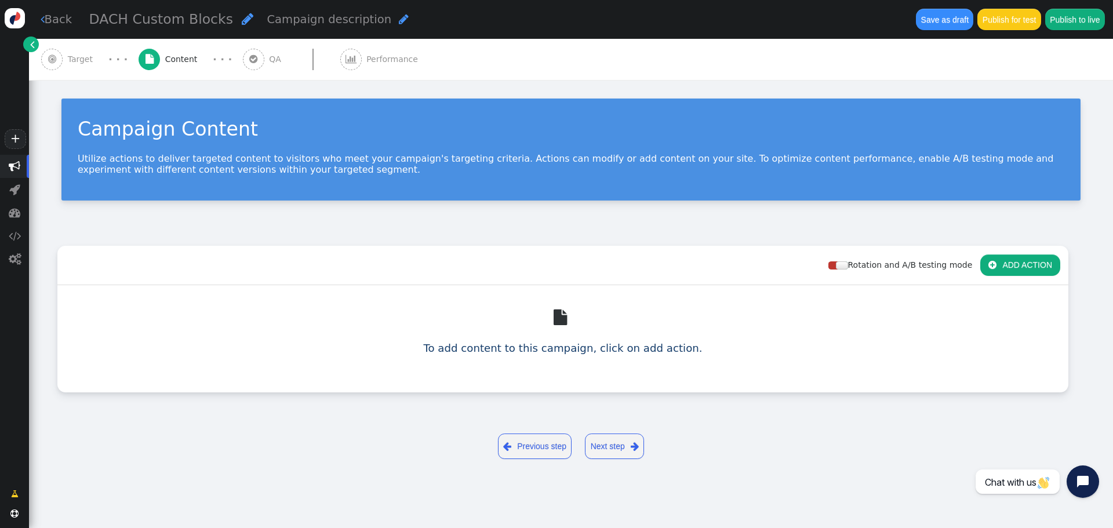
click at [1018, 266] on button " ADD ACTION" at bounding box center [1020, 264] width 80 height 21
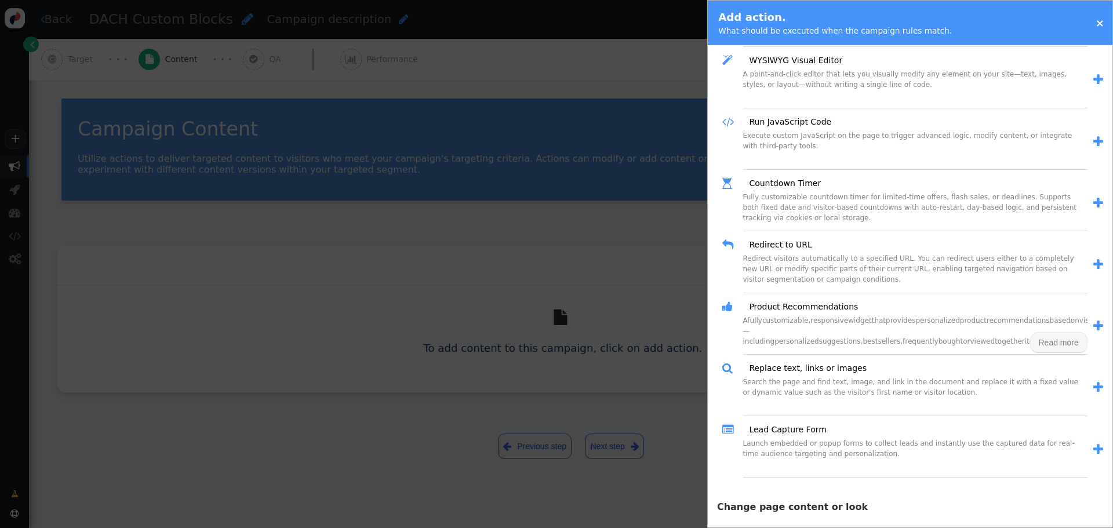
scroll to position [116, 0]
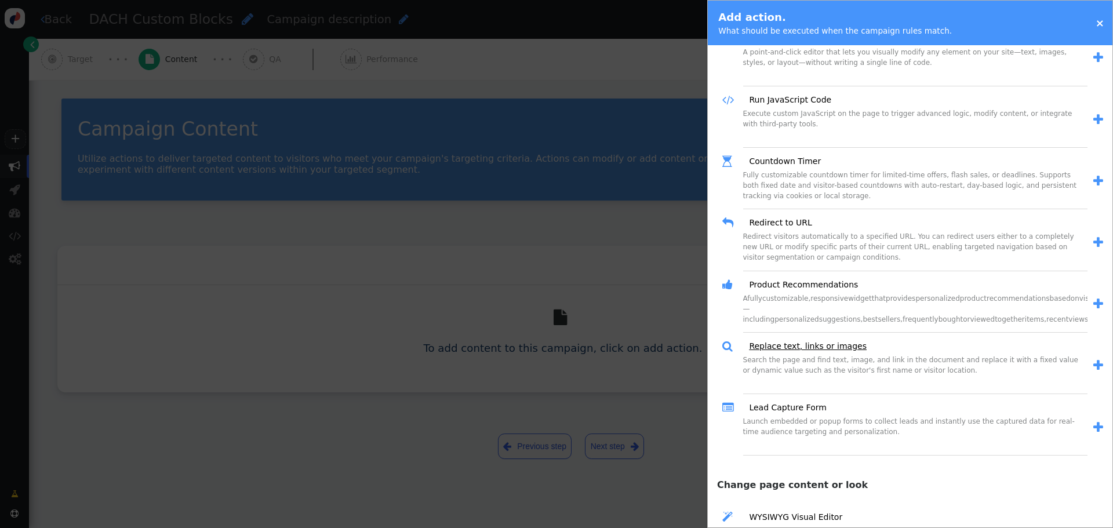
click at [815, 344] on link "Replace text, links or images" at bounding box center [804, 346] width 126 height 12
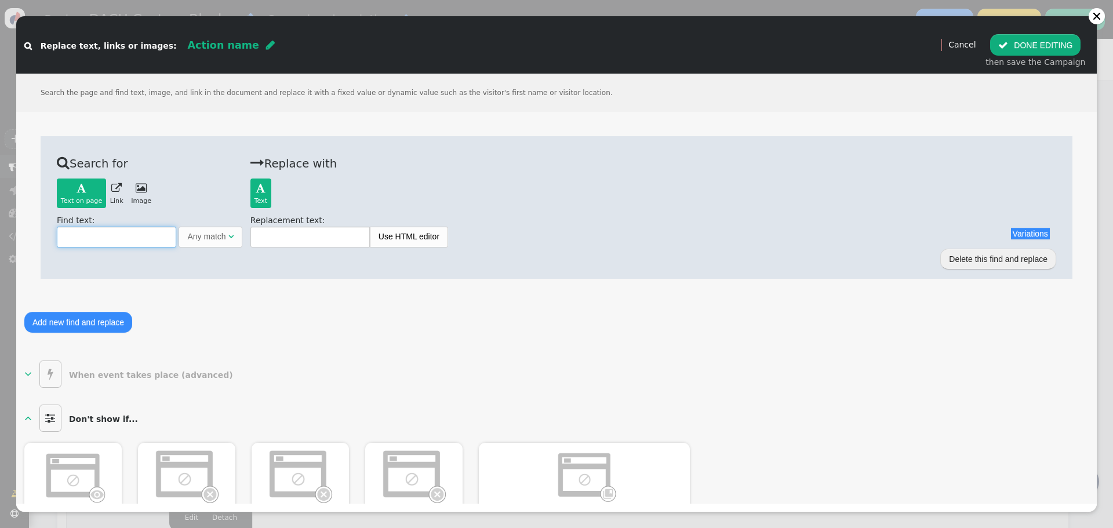
click at [93, 240] on input "text" at bounding box center [116, 237] width 119 height 21
paste input "Strategies and services for destinations, places and accommodations"
click at [213, 241] on div "Any match" at bounding box center [206, 237] width 38 height 12
type input "Strategies and services for destinations, places and accommodations"
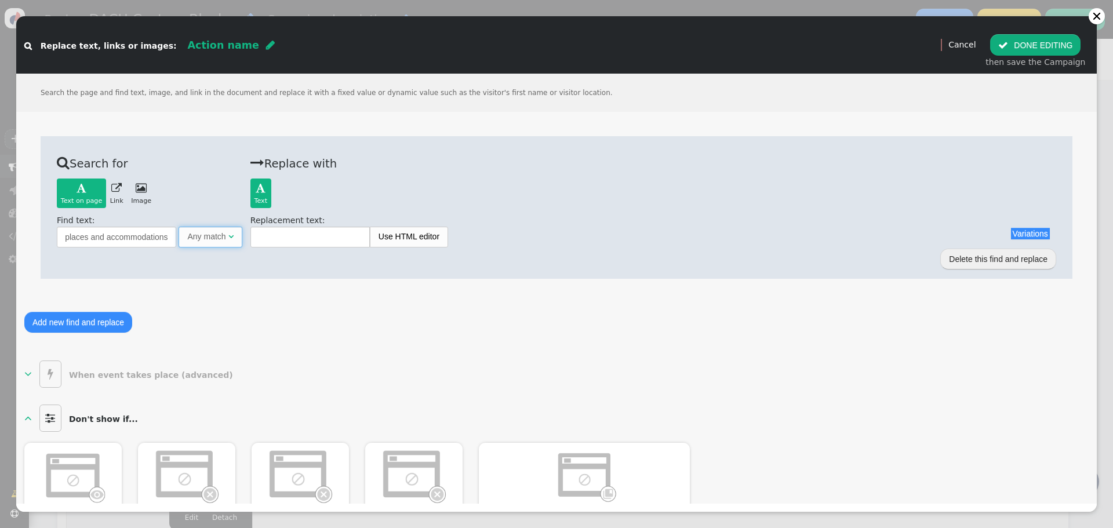
scroll to position [0, 0]
click at [286, 240] on input "text" at bounding box center [318, 237] width 119 height 21
paste input "Strategies and services for destinations, places and accommodations"
type input "Strategies and services for destinations, places and accommodations in [GEOGRAP…"
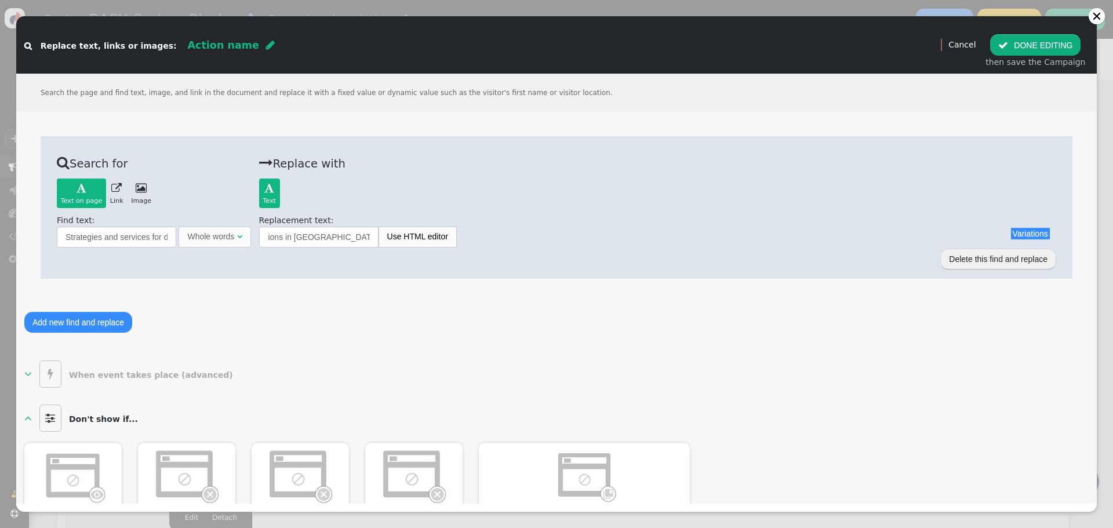
click at [851, 296] on div " Search for Text on page   Text on page  Link  Image  Back Find text: Str…" at bounding box center [556, 239] width 1064 height 238
click at [313, 239] on input "Strategies and services for destinations, places and accommodations in [GEOGRAP…" at bounding box center [318, 237] width 119 height 21
drag, startPoint x: 330, startPoint y: 239, endPoint x: 379, endPoint y: 239, distance: 49.3
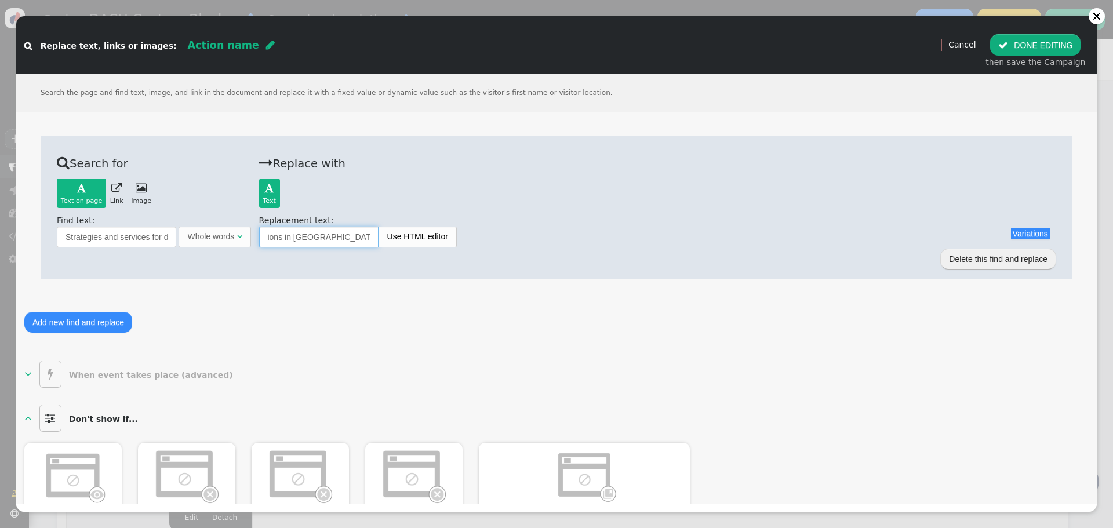
click at [379, 239] on div "Strategies and services for destinations, places and accommodations in [GEOGRAP…" at bounding box center [657, 237] width 797 height 21
click at [337, 249] on div "Delete this find and replace" at bounding box center [556, 258] width 999 height 23
click at [71, 325] on button "Add new find and replace" at bounding box center [78, 322] width 108 height 21
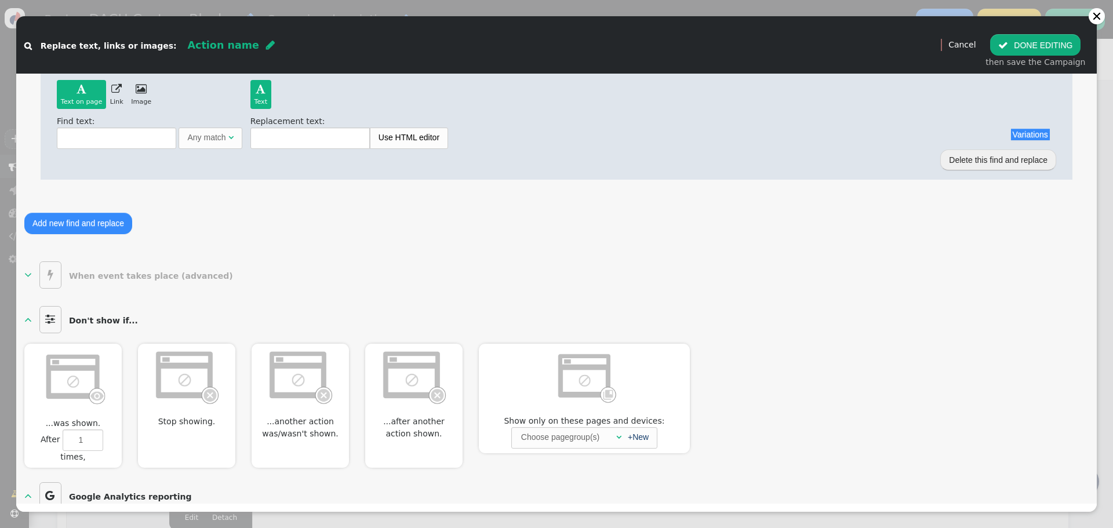
scroll to position [337, 0]
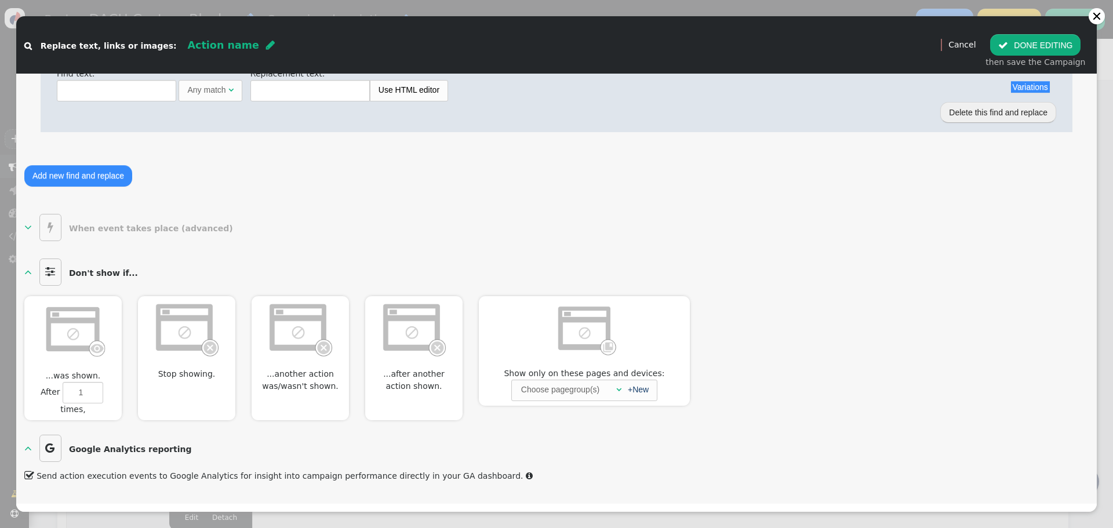
click at [130, 450] on b "Google Analytics reporting" at bounding box center [130, 449] width 123 height 9
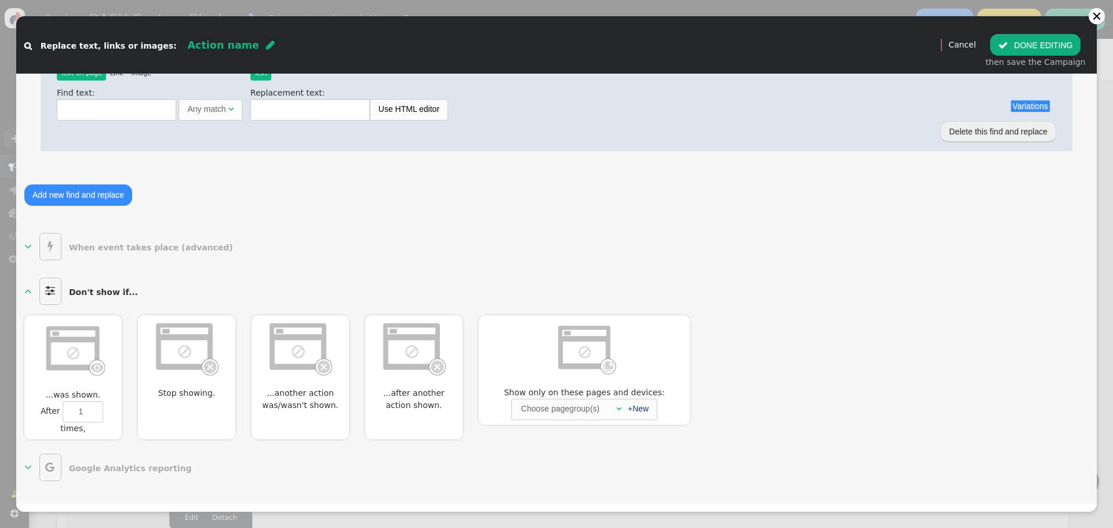
scroll to position [318, 0]
click at [125, 247] on b "When event takes place (advanced)" at bounding box center [151, 247] width 164 height 9
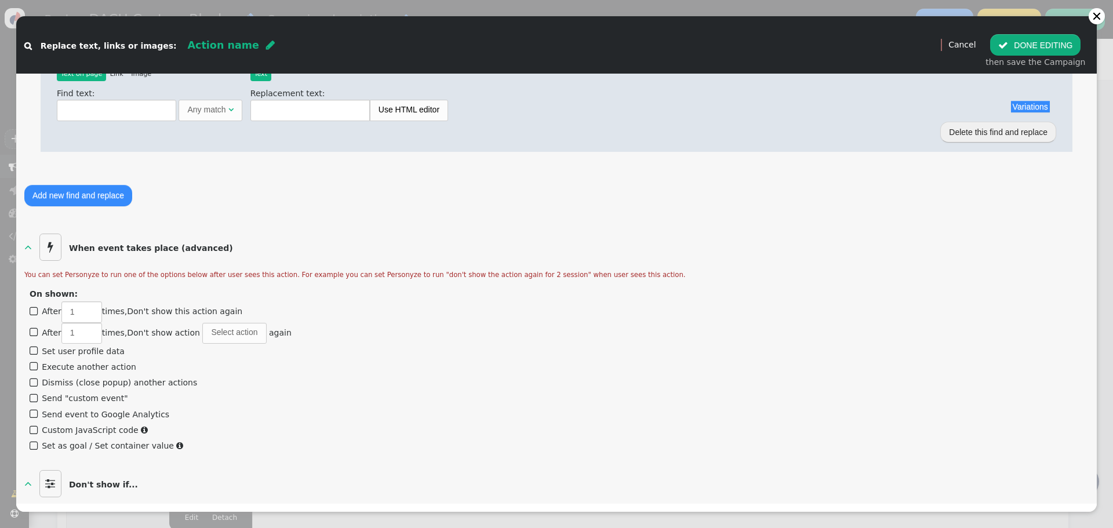
click at [125, 247] on b "When event takes place (advanced)" at bounding box center [151, 247] width 164 height 9
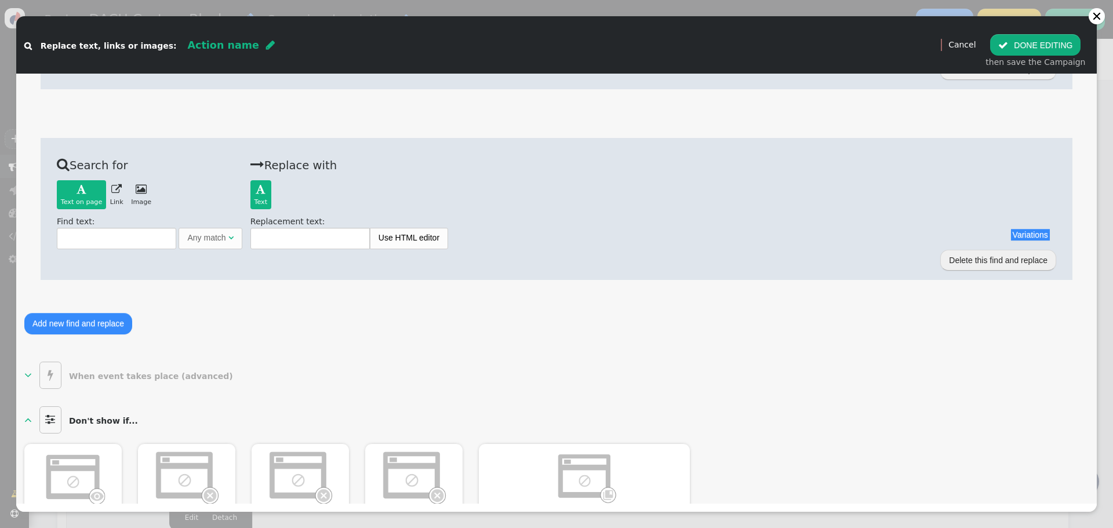
scroll to position [144, 0]
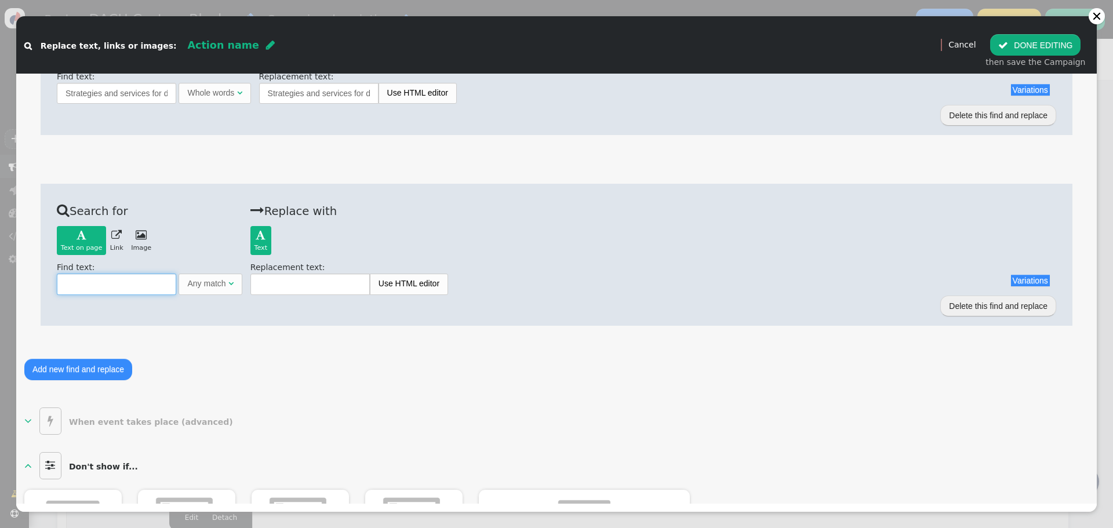
click at [104, 282] on input "text" at bounding box center [116, 284] width 119 height 21
click at [228, 283] on span "" at bounding box center [230, 283] width 5 height 8
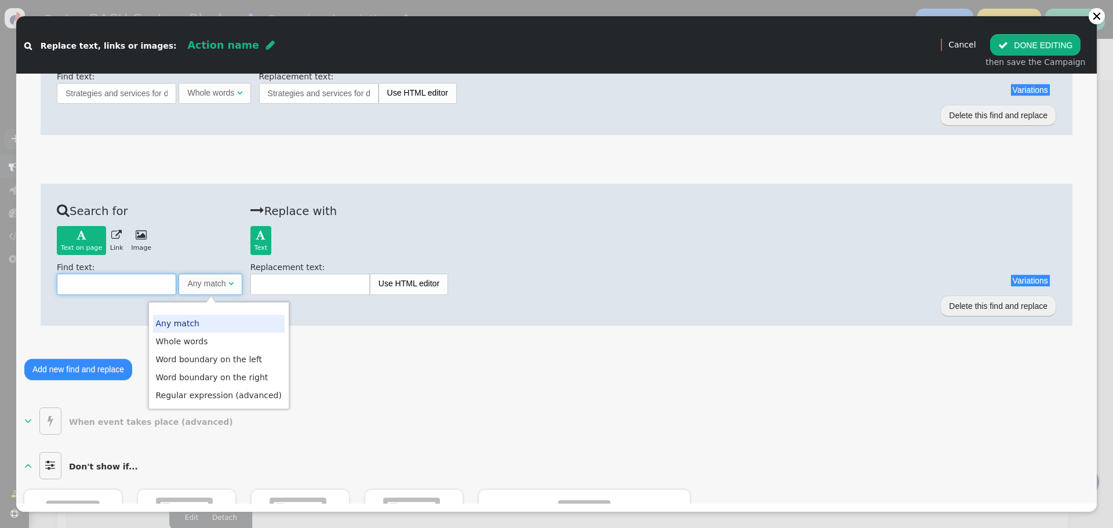
click at [104, 283] on input "text" at bounding box center [116, 284] width 119 height 21
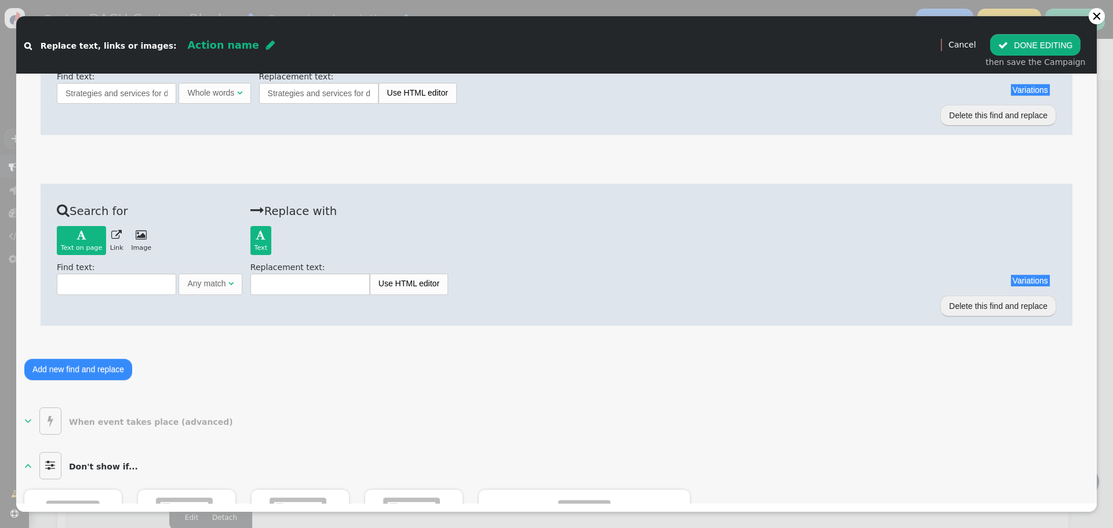
click at [986, 305] on button "Delete this find and replace" at bounding box center [998, 306] width 116 height 21
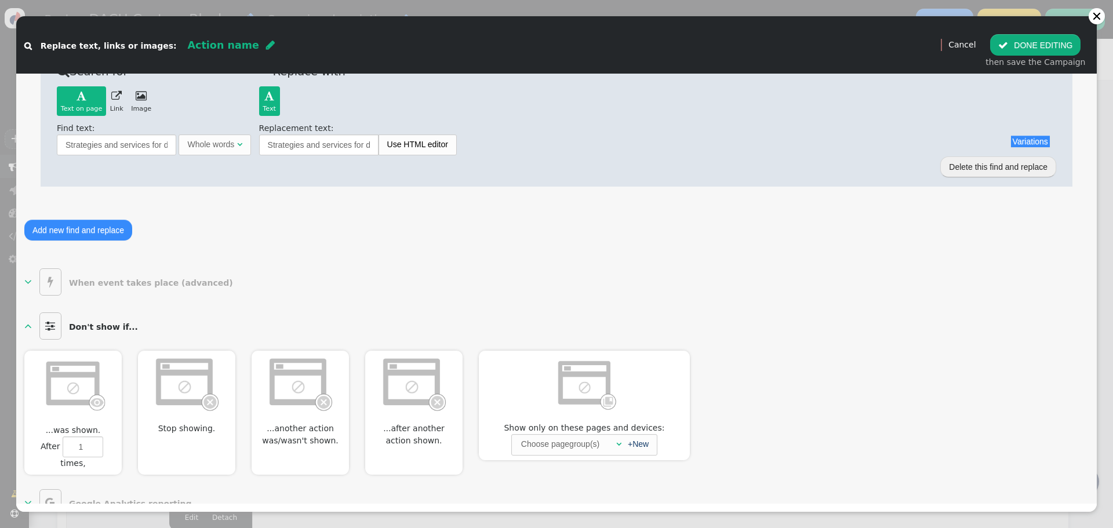
scroll to position [69, 0]
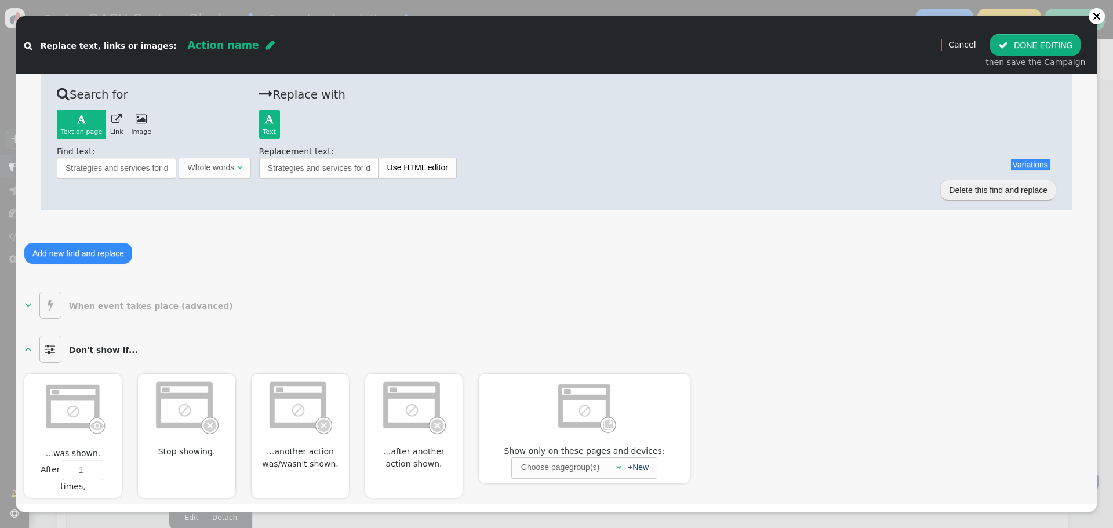
click at [1042, 43] on button " DONE EDITING" at bounding box center [1035, 44] width 90 height 21
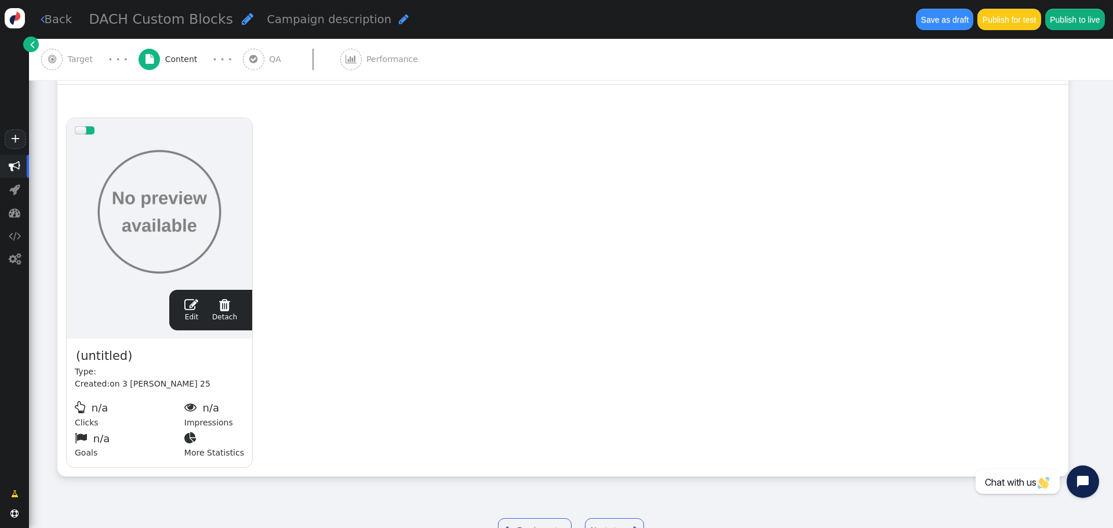
scroll to position [241, 0]
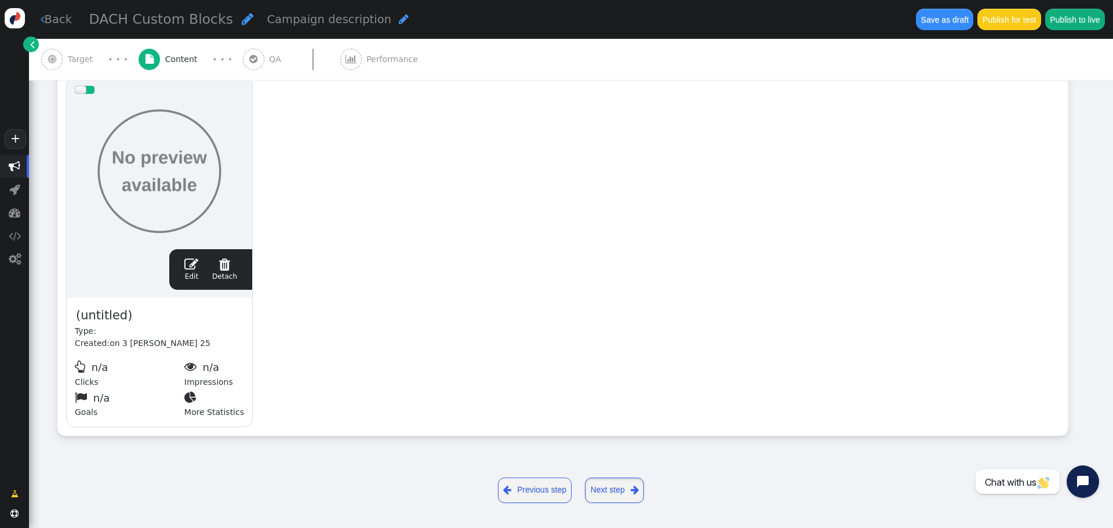
click at [613, 492] on link "Next step " at bounding box center [614, 491] width 59 height 26
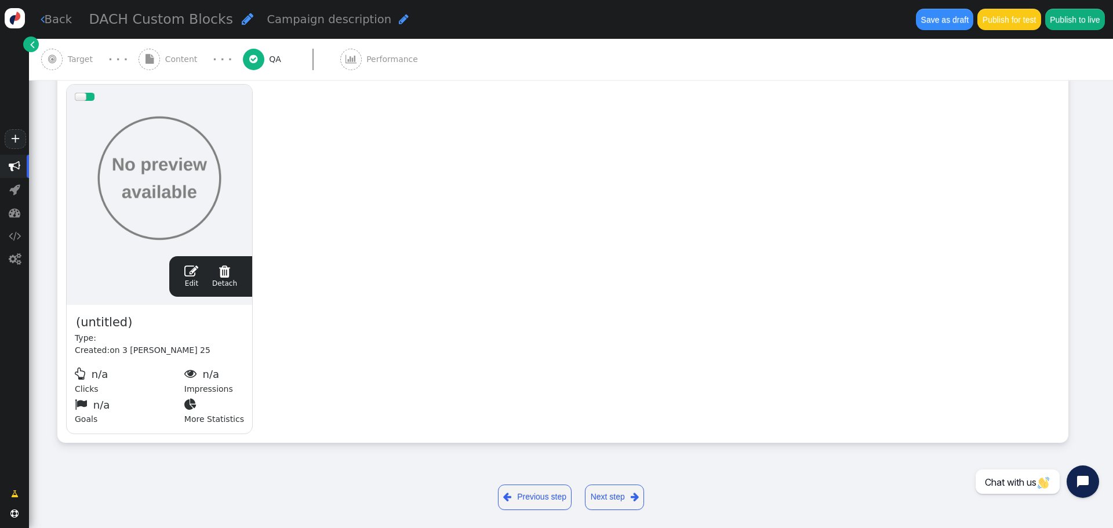
scroll to position [0, 0]
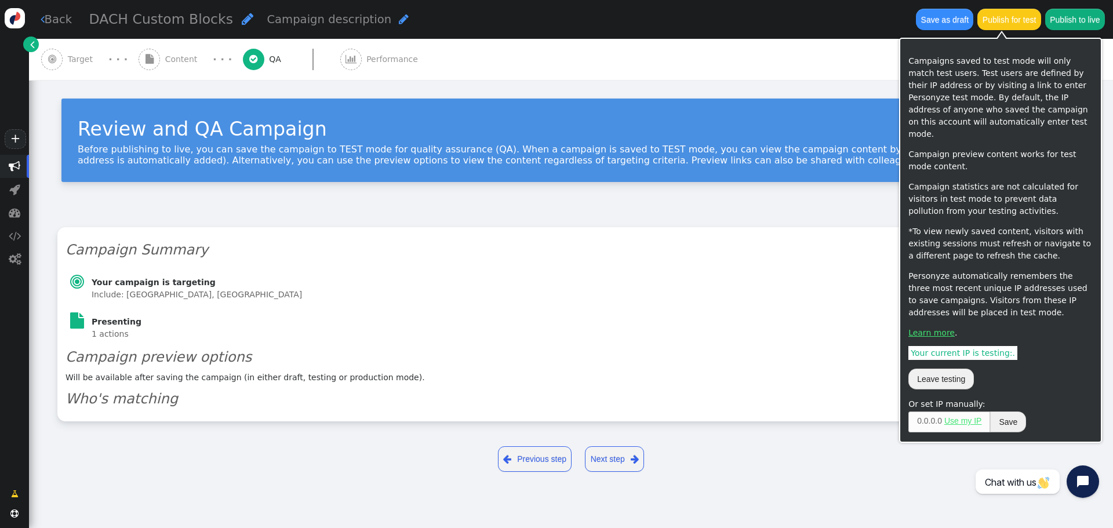
click at [1011, 20] on button "Publish for test" at bounding box center [1008, 19] width 63 height 21
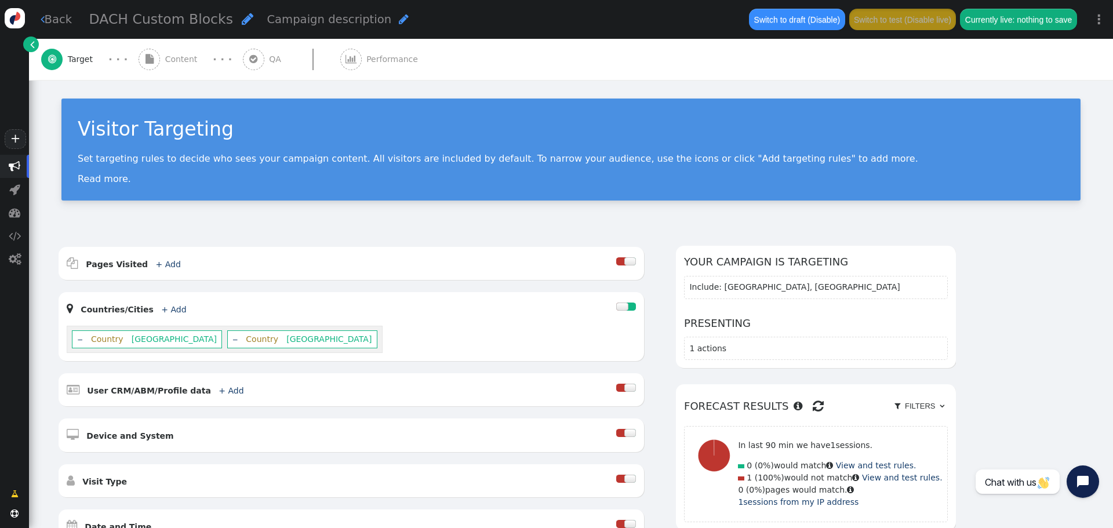
click at [13, 513] on span "" at bounding box center [14, 513] width 8 height 8
click at [385, 56] on span "Performance" at bounding box center [394, 59] width 56 height 12
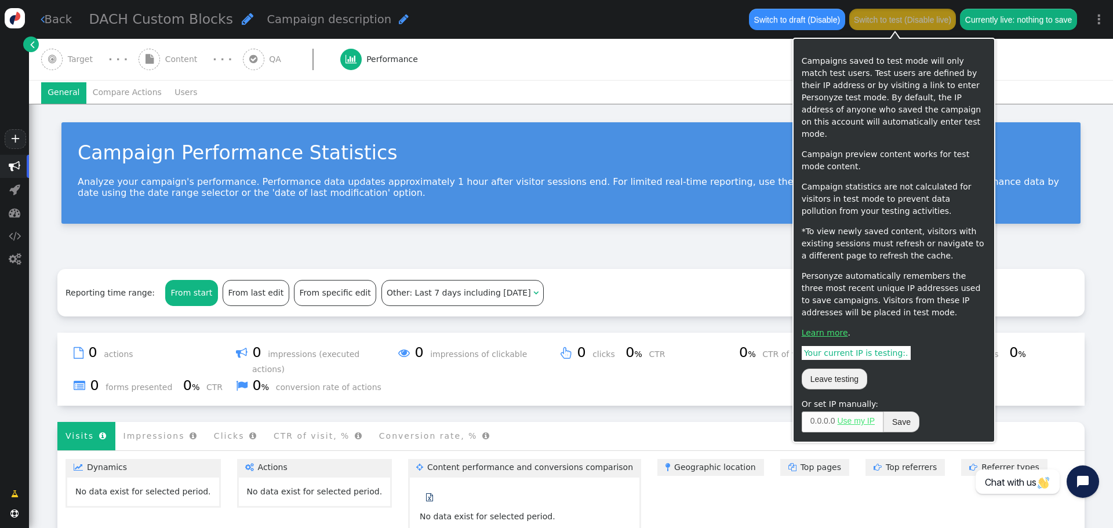
click at [907, 20] on button "Switch to test (Disable live)" at bounding box center [902, 19] width 107 height 21
click at [1047, 46] on div " Target · · ·  Content · · ·  QA  Performance" at bounding box center [570, 59] width 1059 height 41
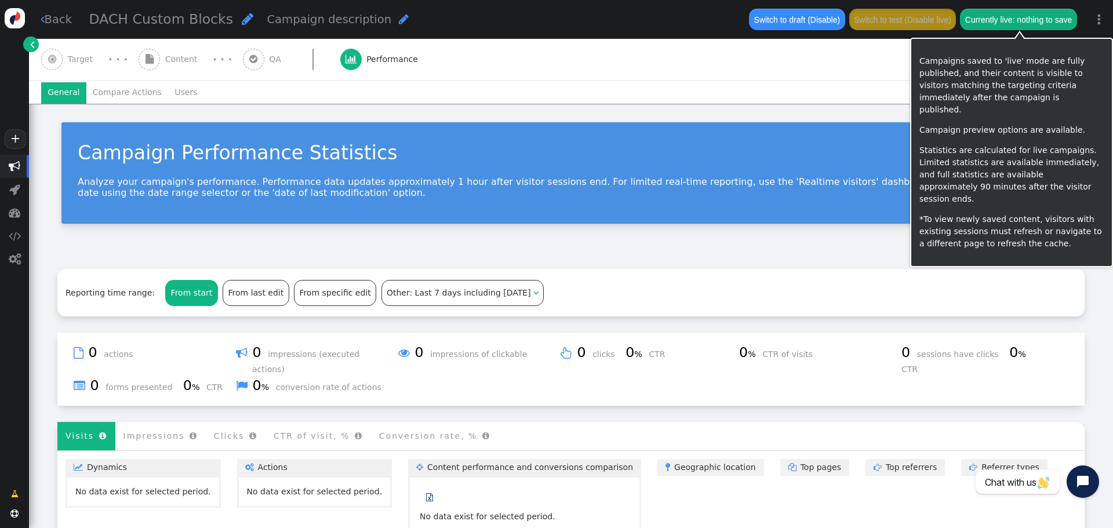
click at [1024, 21] on button "Currently live: nothing to save" at bounding box center [1018, 19] width 116 height 21
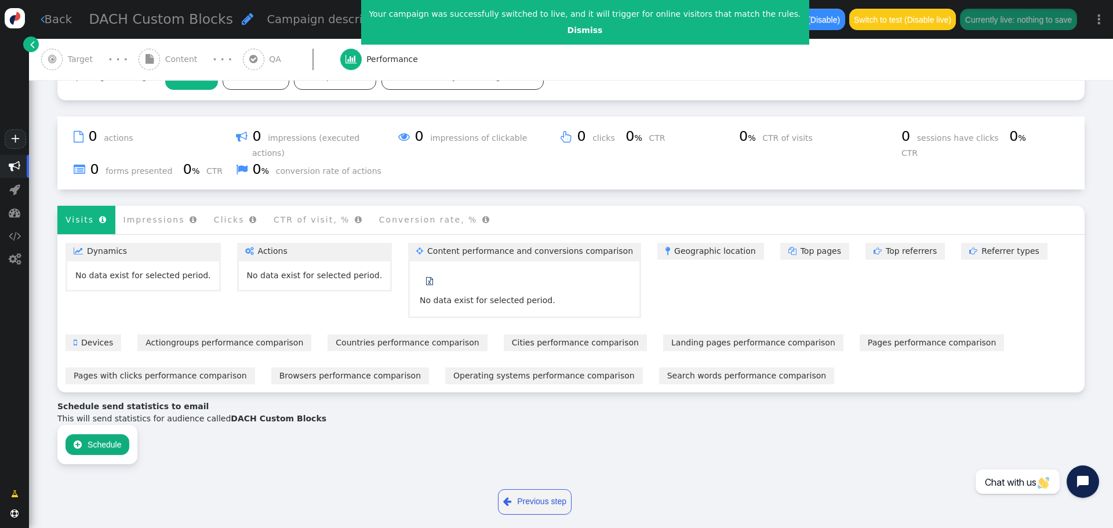
scroll to position [217, 0]
click at [153, 209] on li "Impressions " at bounding box center [160, 219] width 90 height 28
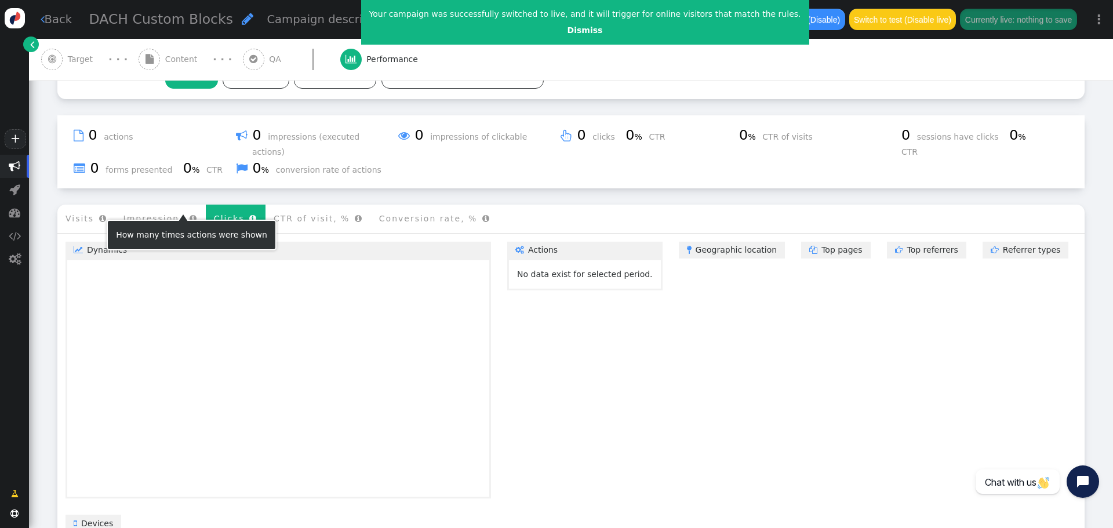
click at [223, 205] on li "Clicks " at bounding box center [236, 219] width 60 height 28
click at [286, 205] on li "CTR of visit, % " at bounding box center [317, 219] width 105 height 28
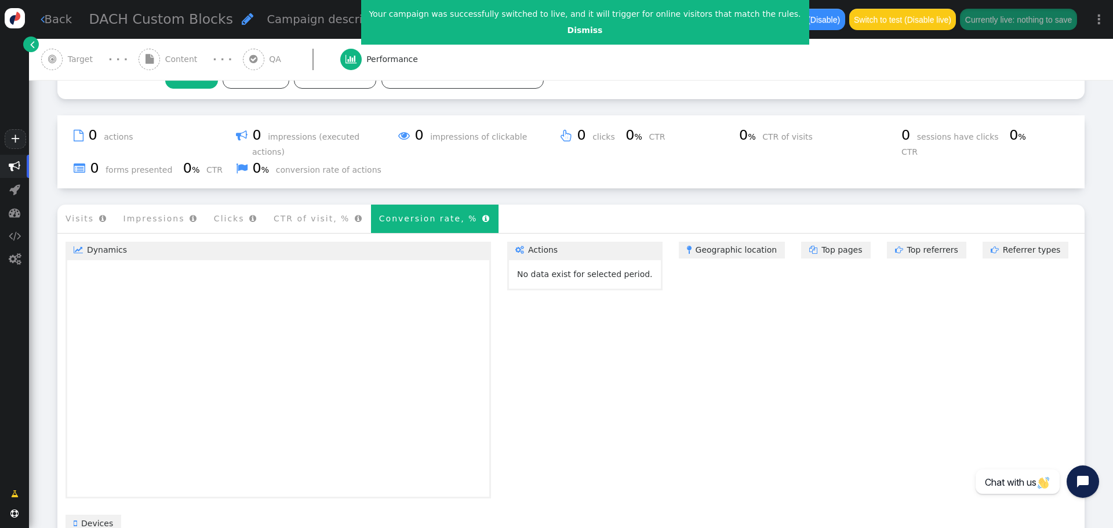
click at [392, 205] on li "Conversion rate, % " at bounding box center [435, 219] width 128 height 28
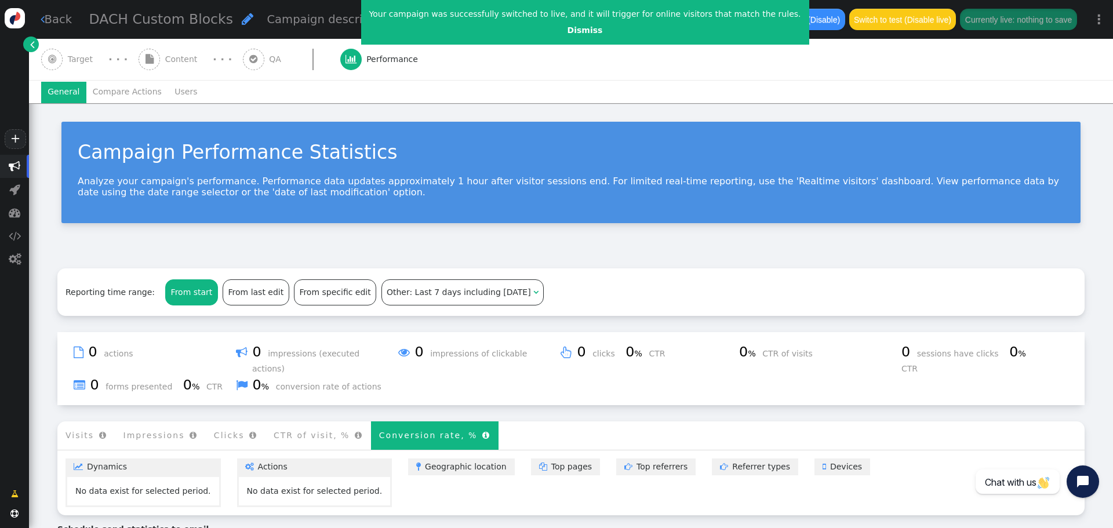
scroll to position [0, 0]
click at [130, 96] on li "Compare Actions" at bounding box center [127, 92] width 82 height 21
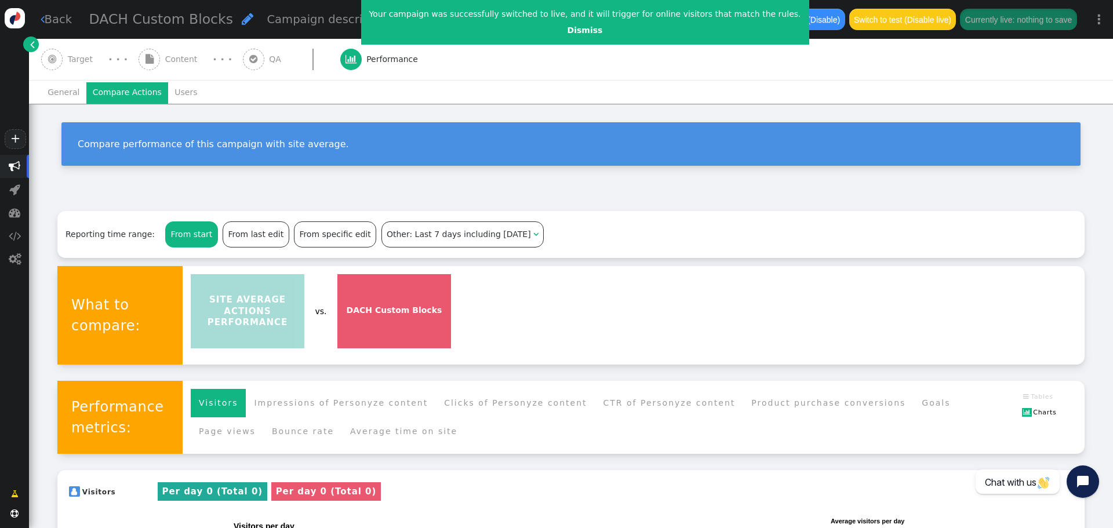
click at [182, 89] on li "Users" at bounding box center [186, 92] width 36 height 21
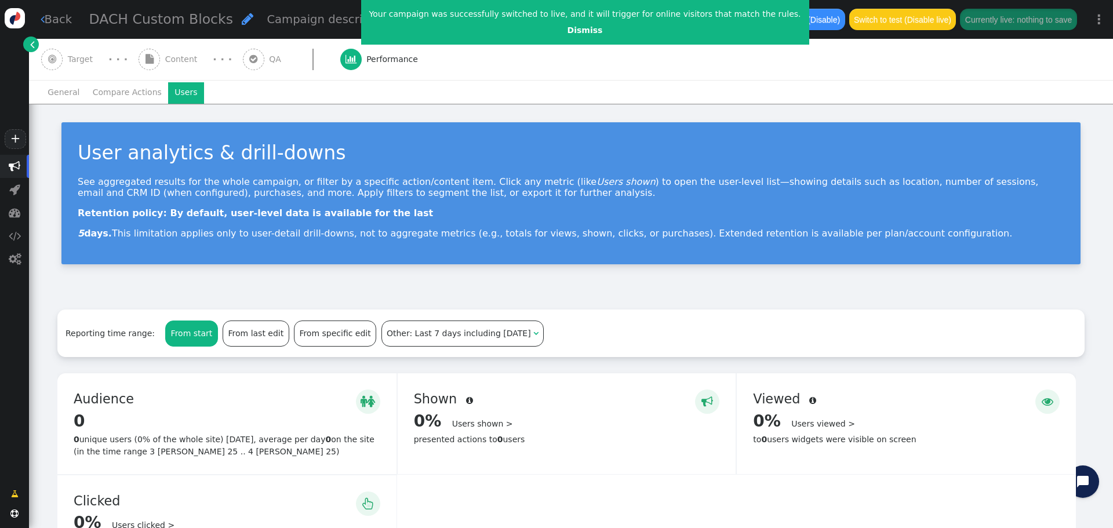
click at [63, 94] on li "General" at bounding box center [63, 92] width 45 height 21
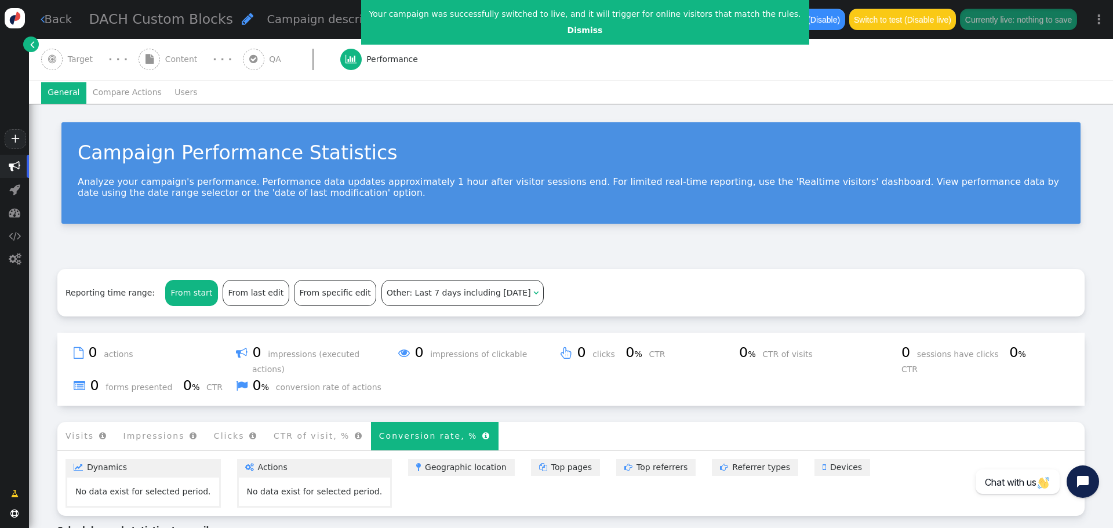
click at [74, 63] on span "Target" at bounding box center [83, 59] width 30 height 12
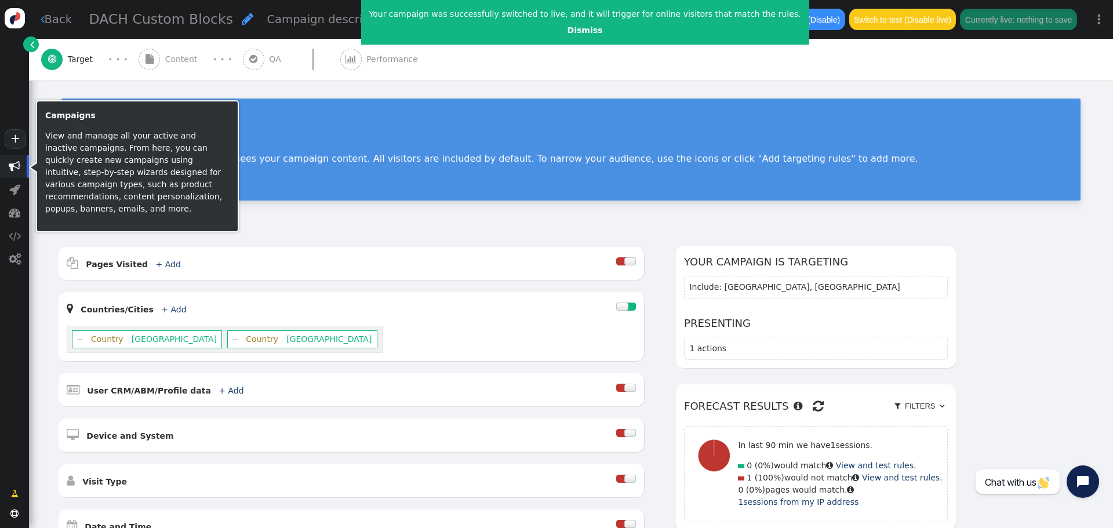
click at [11, 168] on span "" at bounding box center [15, 167] width 12 height 12
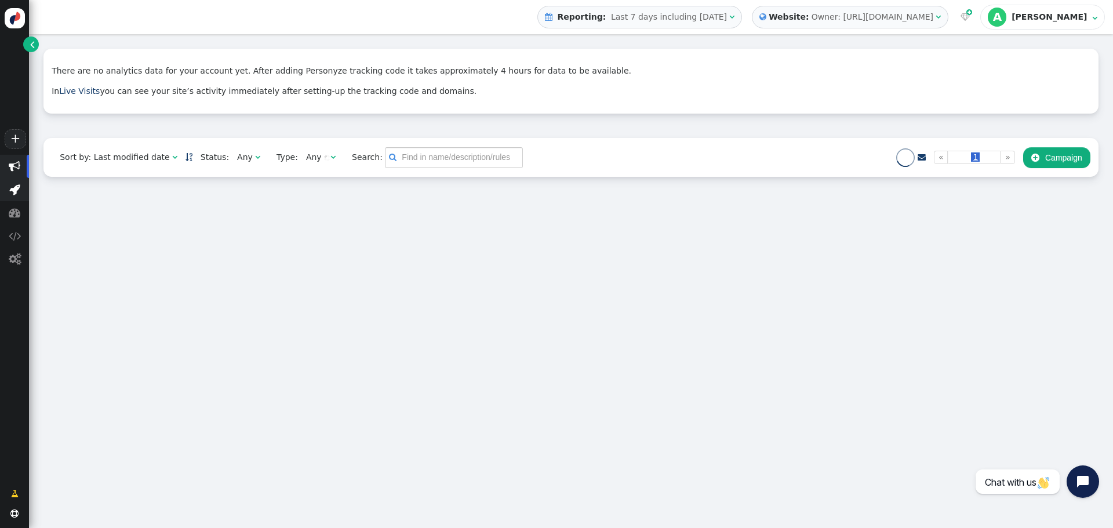
click at [14, 193] on span "" at bounding box center [14, 190] width 11 height 12
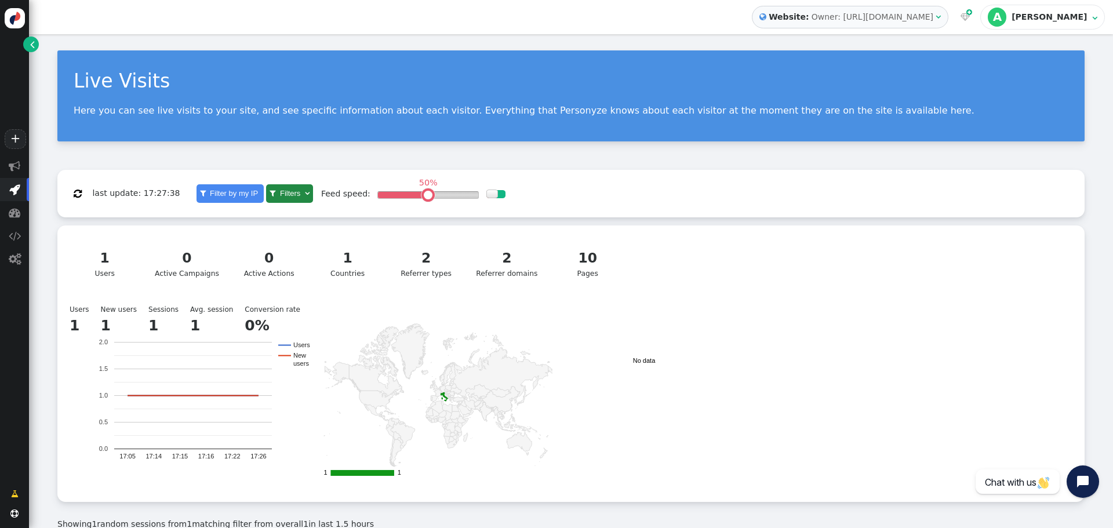
click at [603, 169] on div "Live Visits Here you can see live visits to your site, and see specific informa…" at bounding box center [571, 311] width 1084 height 555
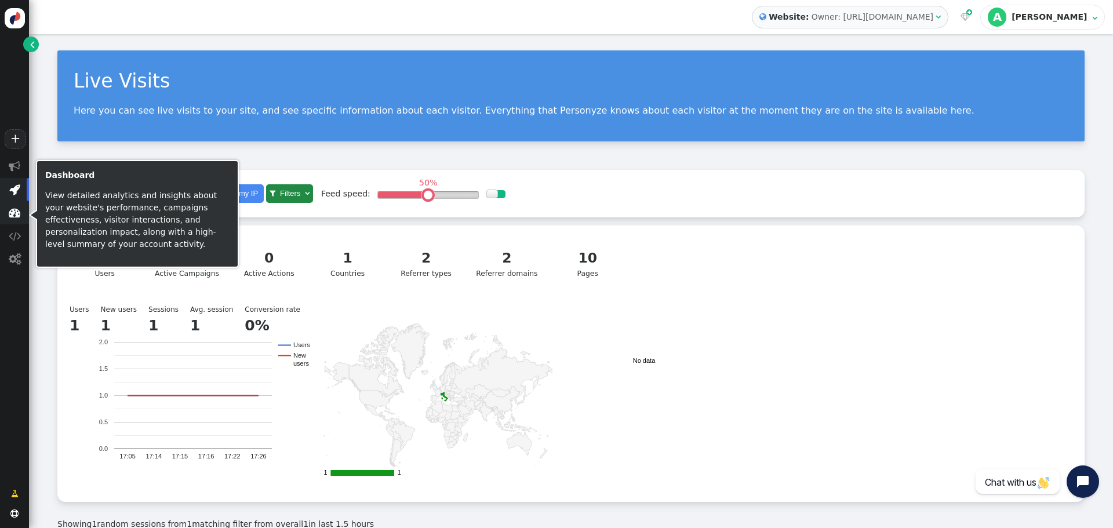
click at [11, 217] on span "" at bounding box center [15, 213] width 12 height 12
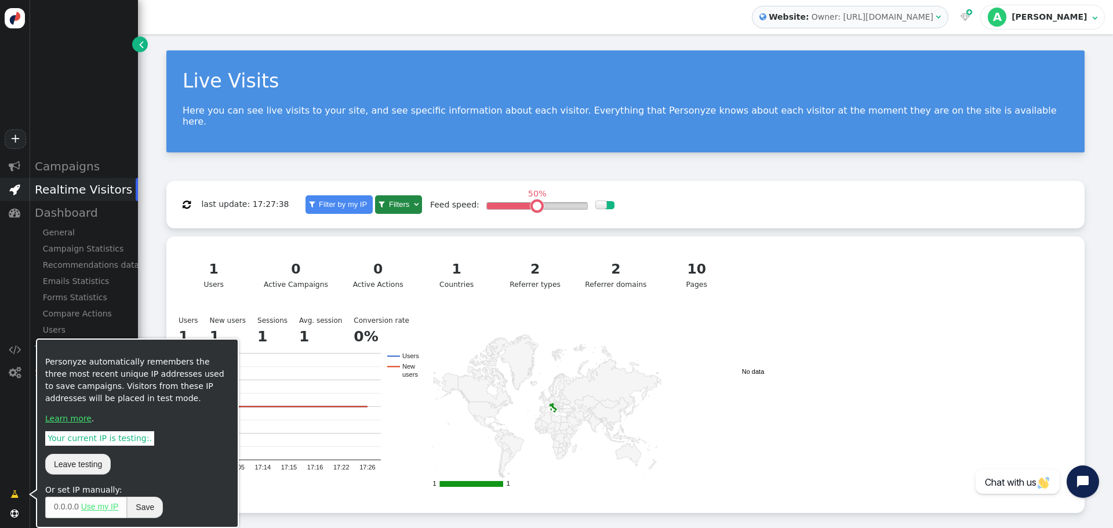
click at [17, 494] on span "" at bounding box center [15, 494] width 8 height 12
click at [68, 420] on link "Learn more" at bounding box center [68, 418] width 46 height 9
click at [17, 493] on span "" at bounding box center [15, 494] width 8 height 12
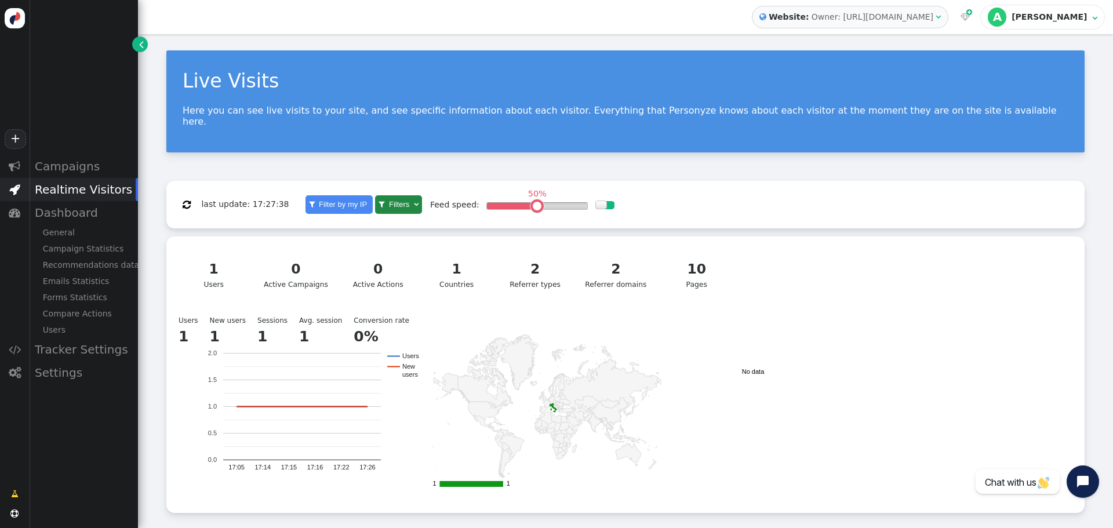
click at [323, 199] on link " Filter by my IP" at bounding box center [338, 204] width 67 height 19
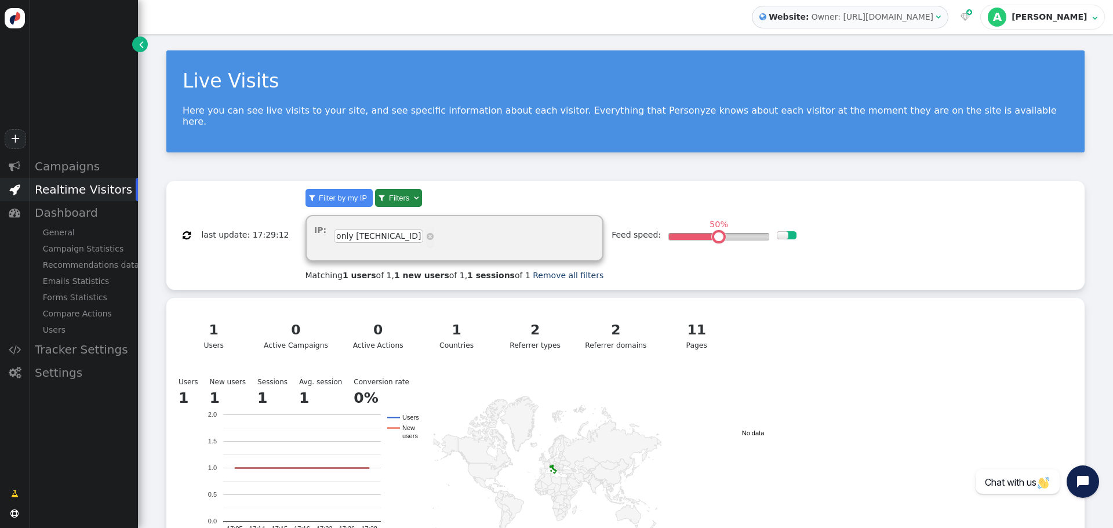
click at [214, 189] on div " last update: 17:29:12  Filter by my IP  Filters  IP: only [TECHNICAL_ID] M…" at bounding box center [625, 235] width 918 height 109
click at [319, 194] on span "Filter by my IP" at bounding box center [342, 198] width 53 height 9
click at [246, 191] on div " last update: 17:29:12  Filter by my IP  Filters  IP: only [TECHNICAL_ID] M…" at bounding box center [625, 235] width 918 height 109
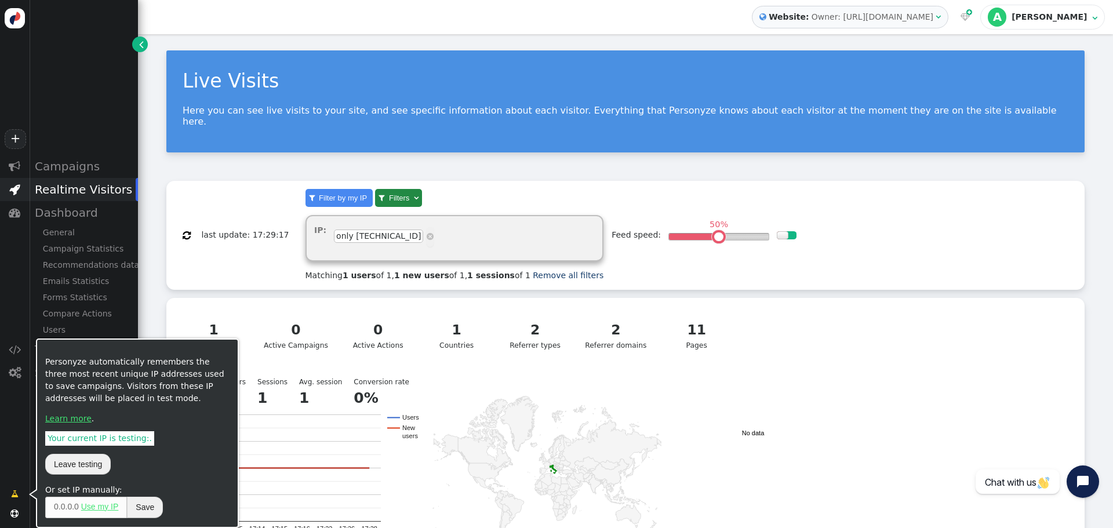
click at [81, 442] on span "Your current IP is testing: ." at bounding box center [99, 438] width 109 height 14
click at [137, 482] on div "Personyze automatically remembers the three most recent unique IP addresses use…" at bounding box center [137, 437] width 184 height 163
click at [113, 509] on link "Use my IP" at bounding box center [100, 506] width 38 height 9
click at [184, 507] on button "Save" at bounding box center [181, 507] width 36 height 21
click at [198, 438] on p "Your current IP is testing: ." at bounding box center [137, 439] width 184 height 12
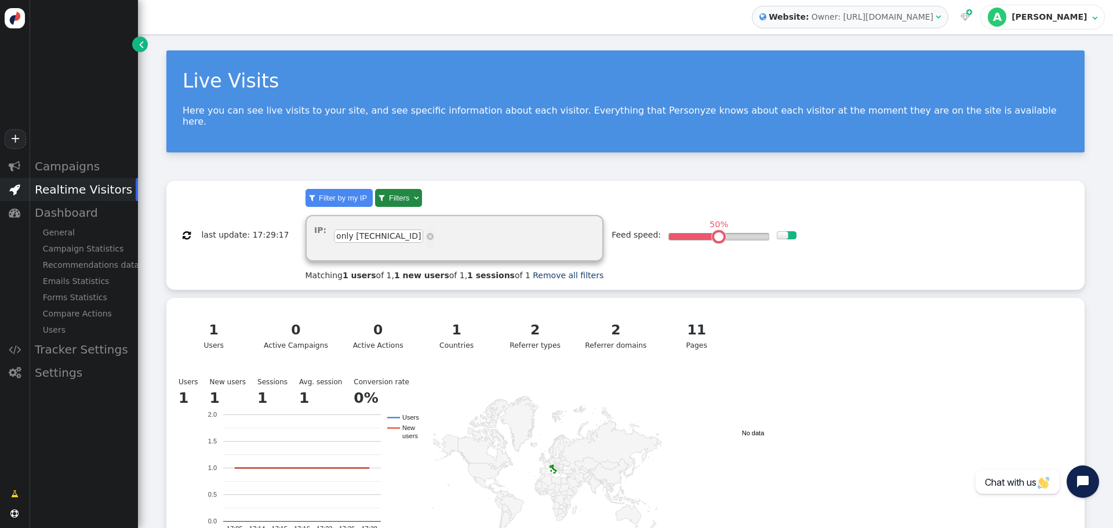
click at [11, 413] on div " Campaigns  Realtime Visitors  Dashboard General Campaign Statistics Recomme…" at bounding box center [69, 315] width 138 height 320
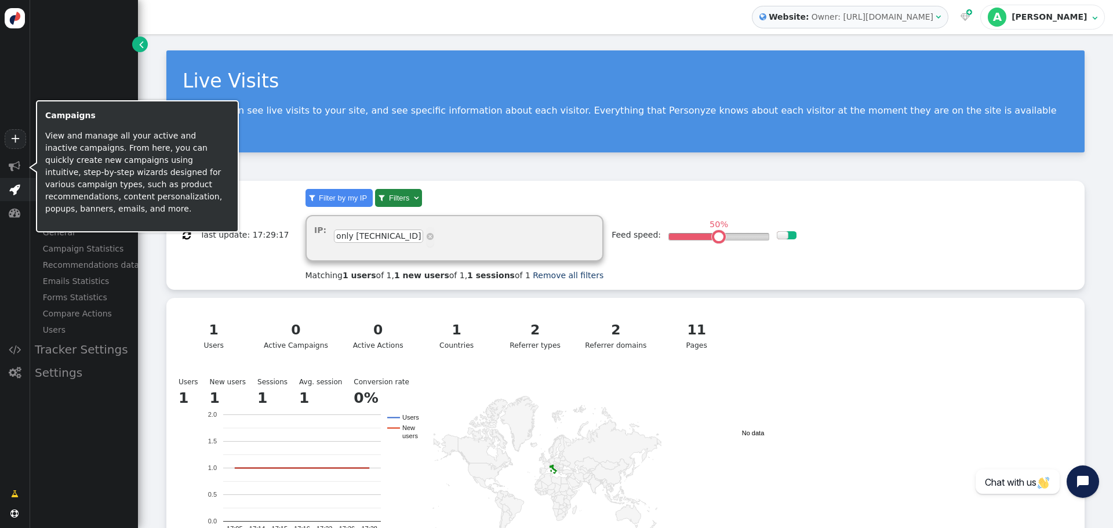
scroll to position [58, 0]
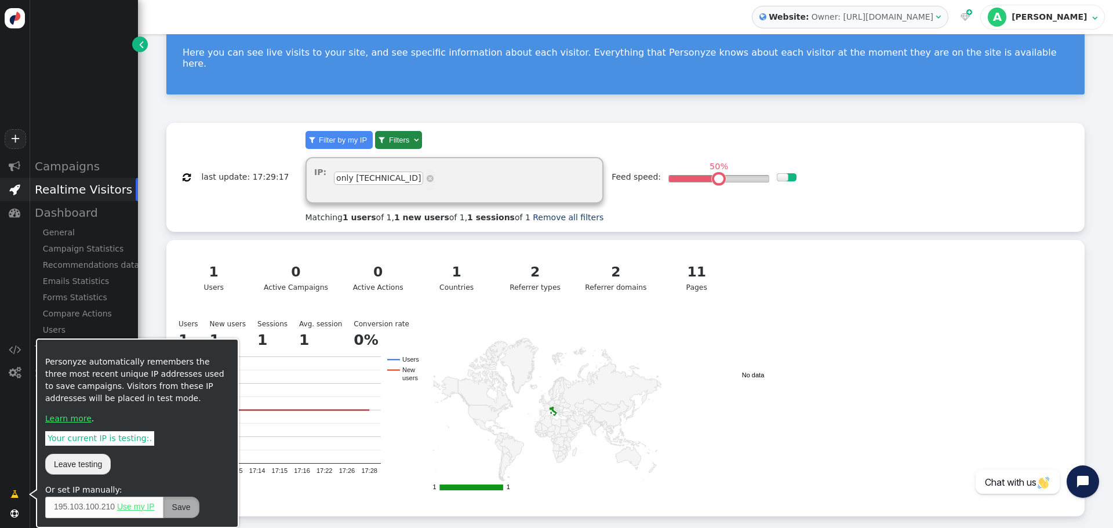
click at [11, 492] on span "" at bounding box center [15, 494] width 8 height 12
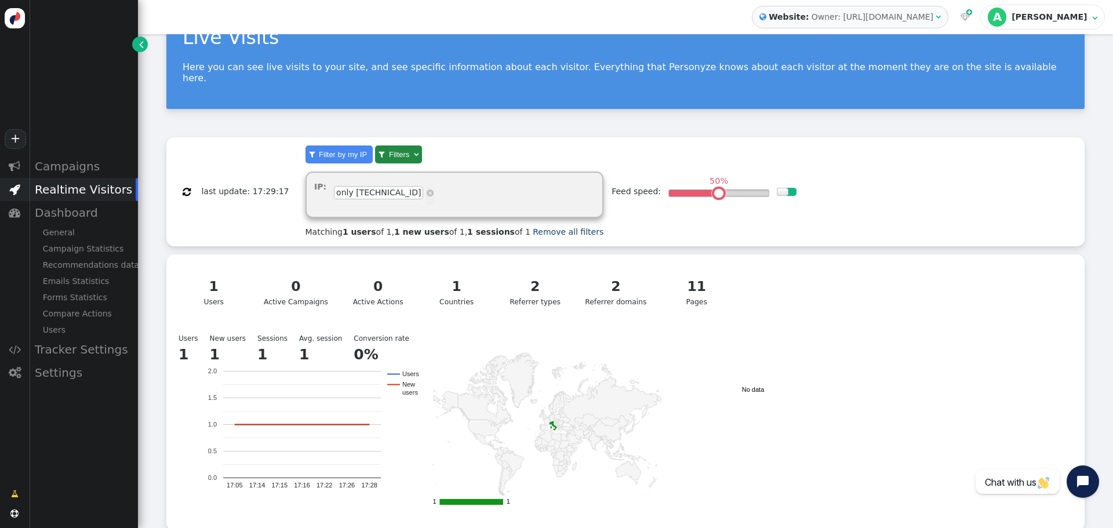
scroll to position [0, 0]
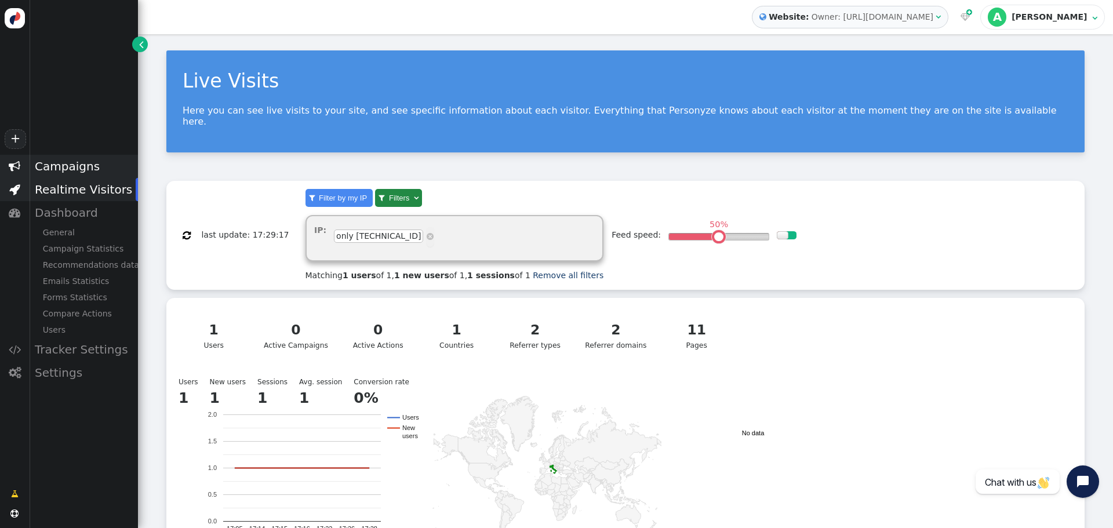
click at [59, 165] on div "Campaigns" at bounding box center [83, 166] width 109 height 23
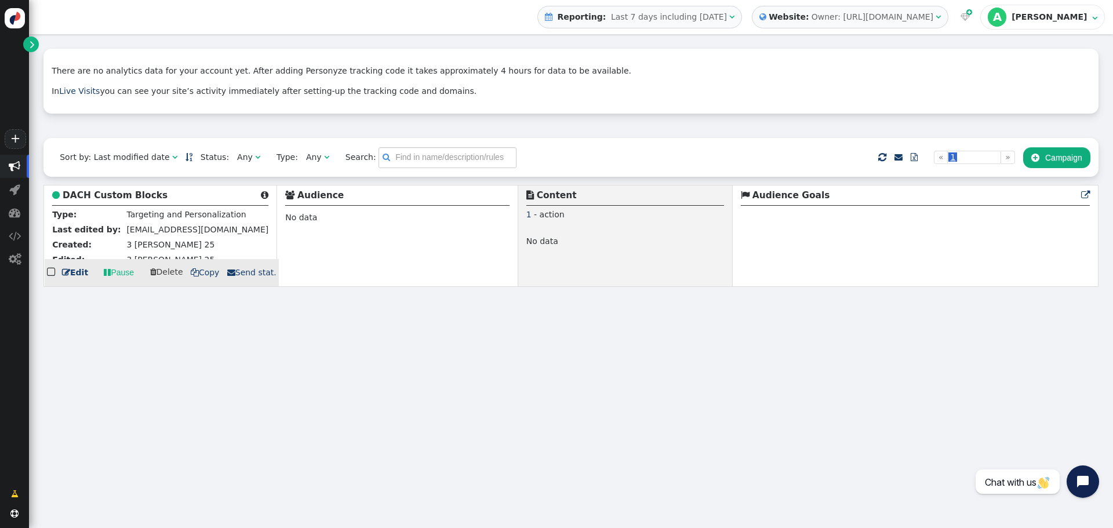
click at [74, 273] on link " Edit" at bounding box center [75, 273] width 26 height 12
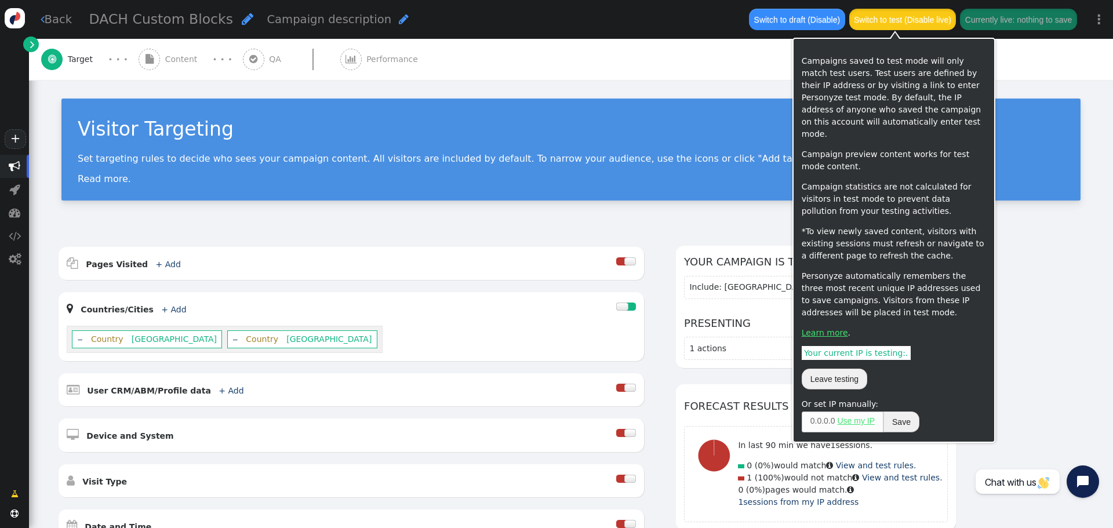
click at [910, 17] on button "Switch to test (Disable live)" at bounding box center [902, 19] width 107 height 21
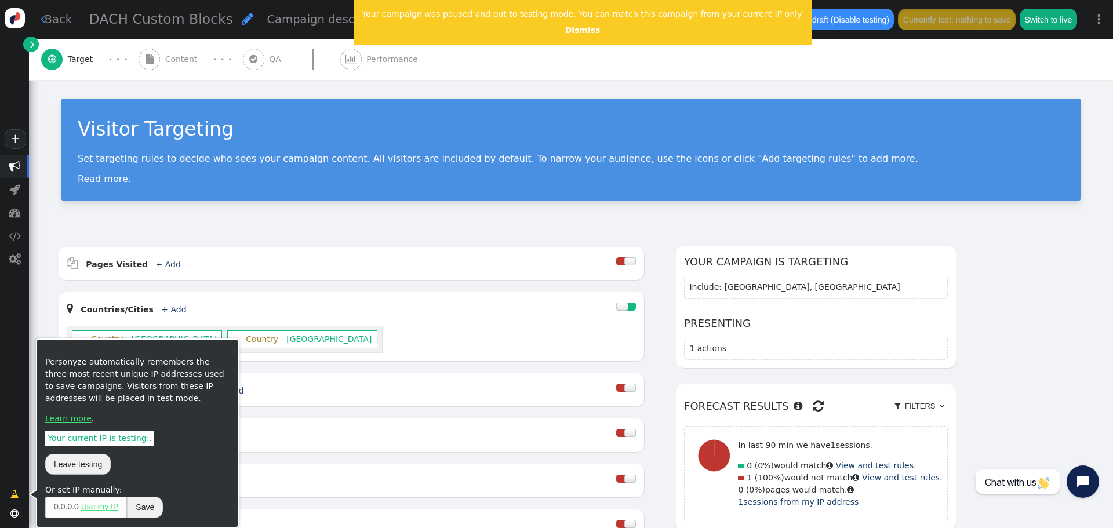
click at [17, 490] on span "" at bounding box center [15, 494] width 8 height 12
click at [96, 439] on span "Your current IP is testing: ." at bounding box center [99, 438] width 109 height 14
click at [81, 462] on button "Leave testing" at bounding box center [77, 464] width 65 height 21
click at [86, 464] on button "Enter testing" at bounding box center [76, 464] width 63 height 21
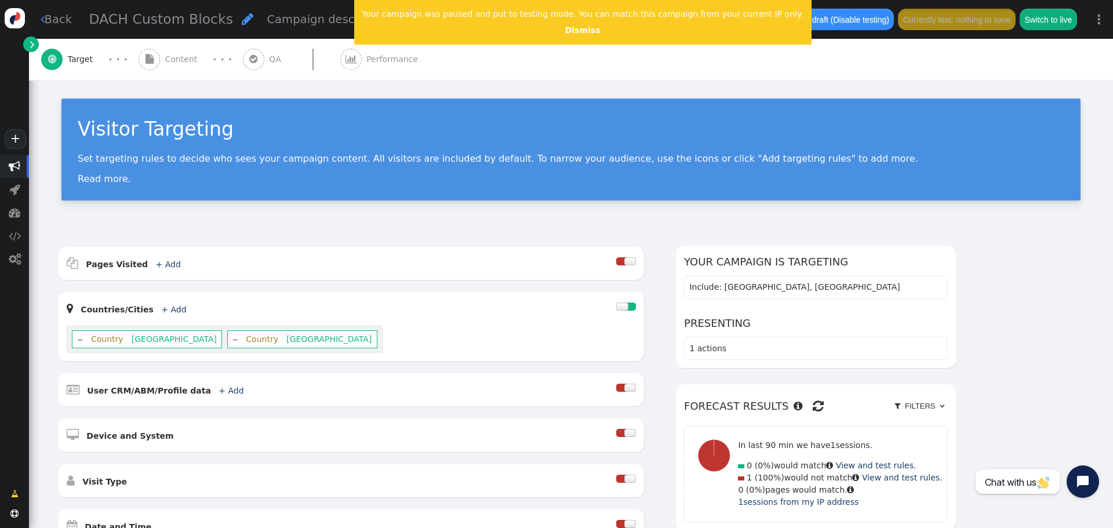
click at [250, 60] on span "" at bounding box center [253, 58] width 8 height 9
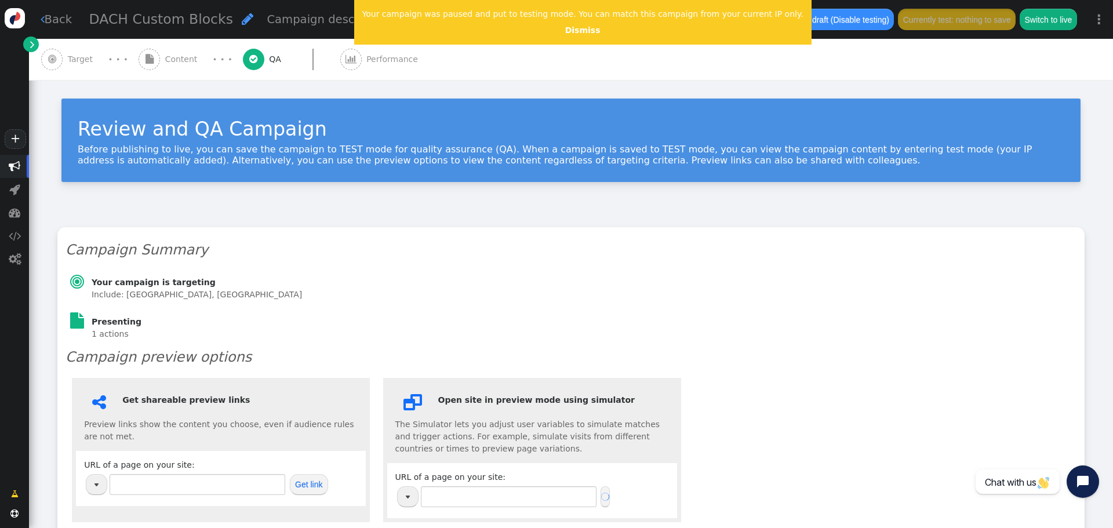
type input "[URL][DOMAIN_NAME]"
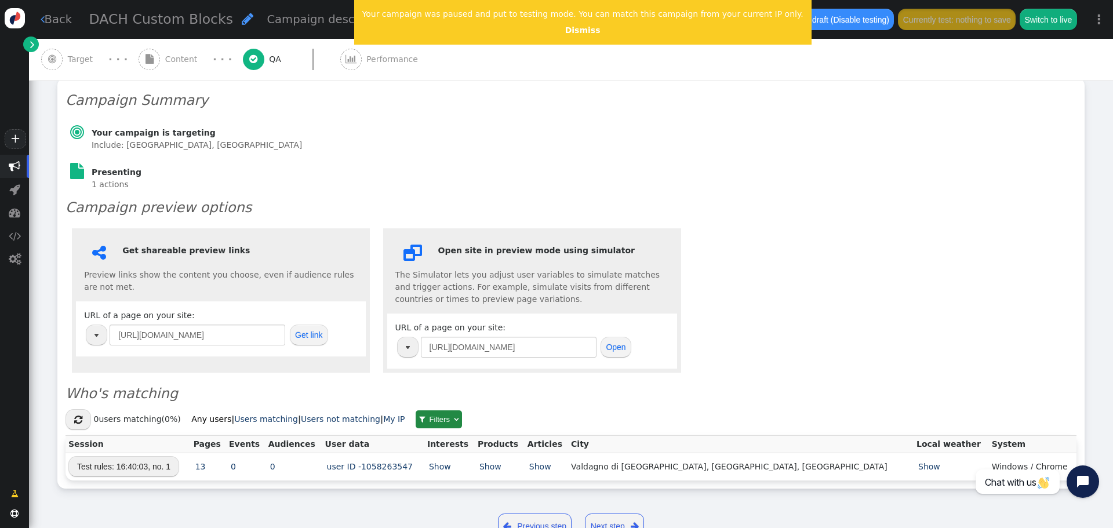
scroll to position [174, 0]
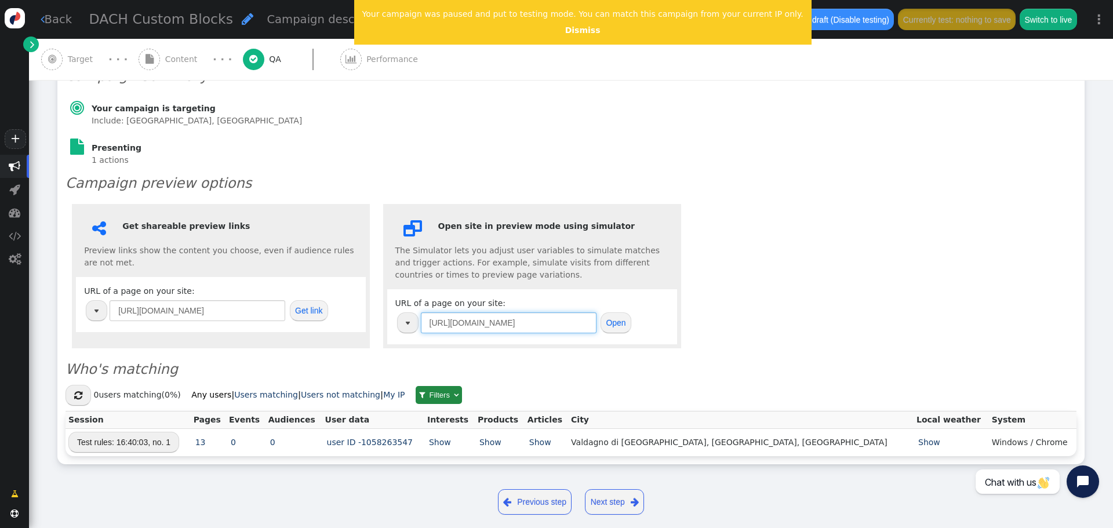
click at [559, 322] on input "[URL][DOMAIN_NAME]" at bounding box center [509, 322] width 176 height 21
paste input "?_S_T=testing"
click at [622, 322] on button "Open" at bounding box center [615, 322] width 31 height 21
click at [611, 327] on button "Open" at bounding box center [615, 322] width 31 height 21
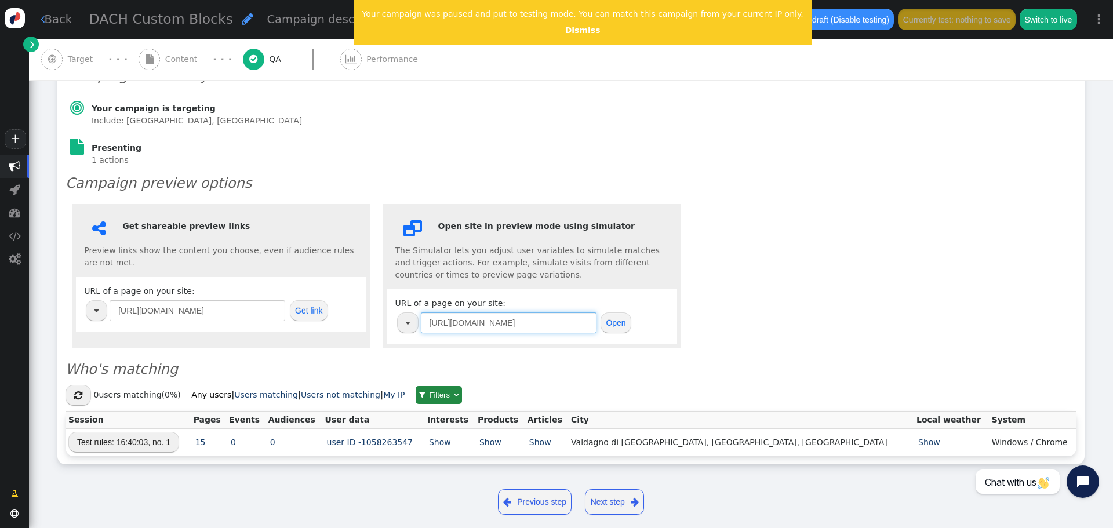
click at [547, 322] on input "[URL][DOMAIN_NAME]" at bounding box center [509, 322] width 176 height 21
click at [550, 323] on input "[URL][DOMAIN_NAME]" at bounding box center [509, 322] width 176 height 21
type input "[URL][DOMAIN_NAME]"
click at [609, 324] on button "Open" at bounding box center [615, 322] width 31 height 21
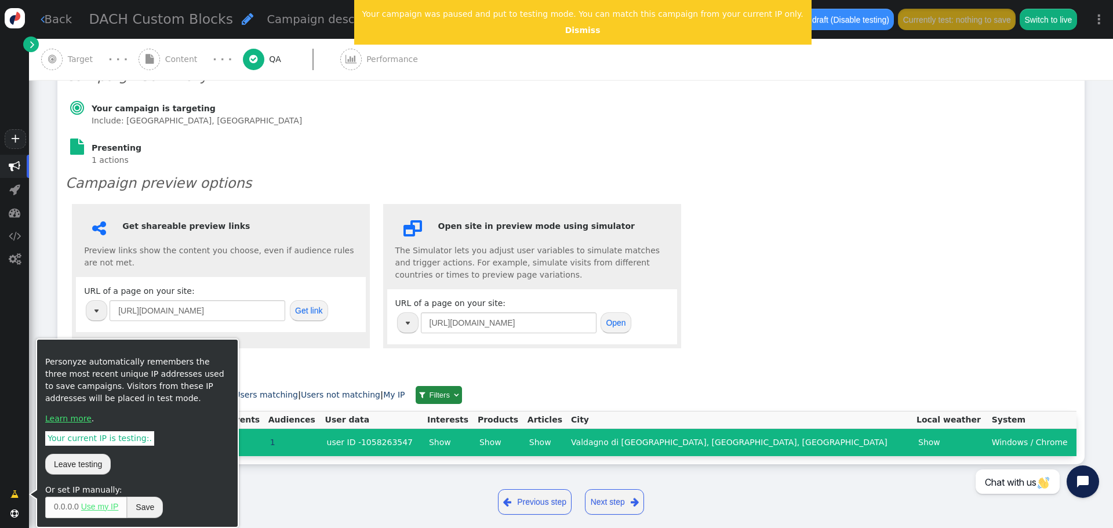
click at [13, 494] on span "" at bounding box center [15, 494] width 8 height 12
click at [67, 470] on button "Leave testing" at bounding box center [77, 464] width 65 height 21
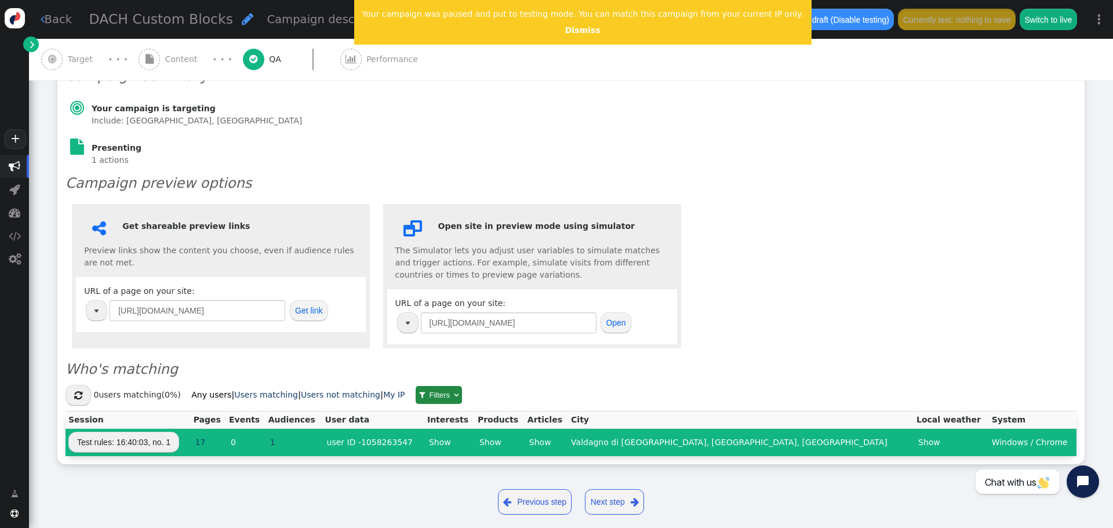
click at [840, 106] on div "Campaign Summary  Your campaign is targeting Include: [GEOGRAPHIC_DATA], [GEOG…" at bounding box center [570, 258] width 1027 height 411
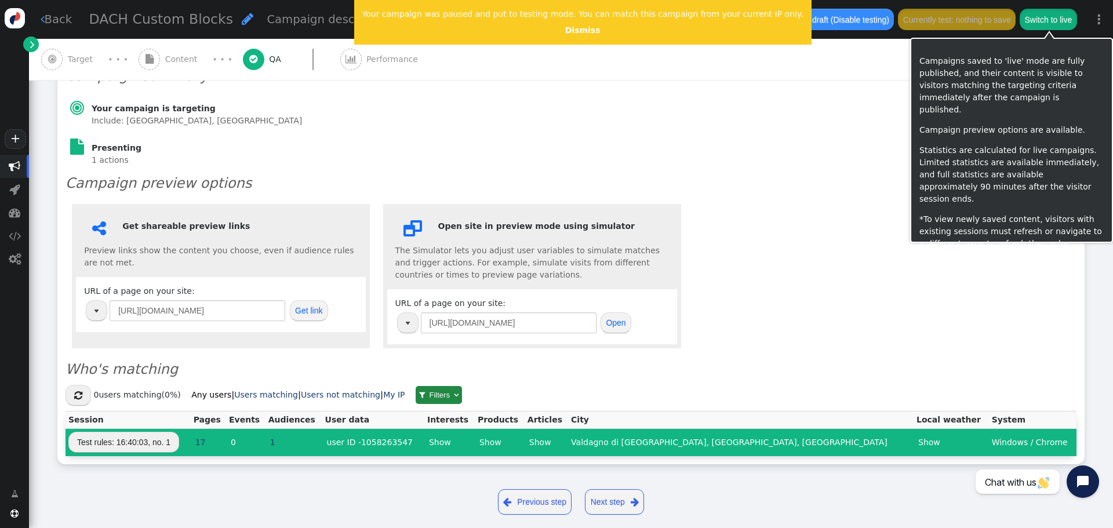
click at [1053, 20] on button "Switch to live" at bounding box center [1047, 19] width 57 height 21
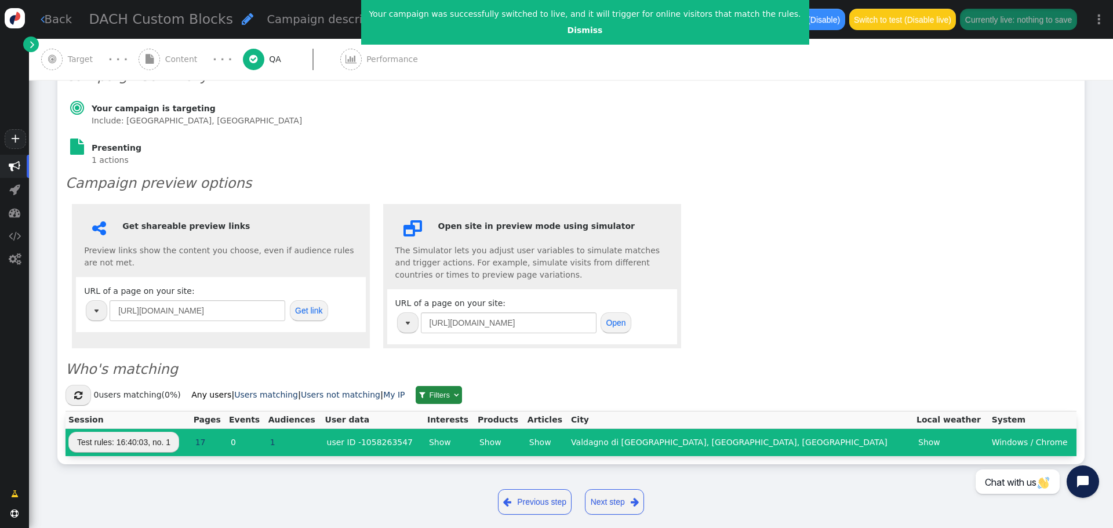
click at [43, 19] on span "" at bounding box center [43, 19] width 4 height 12
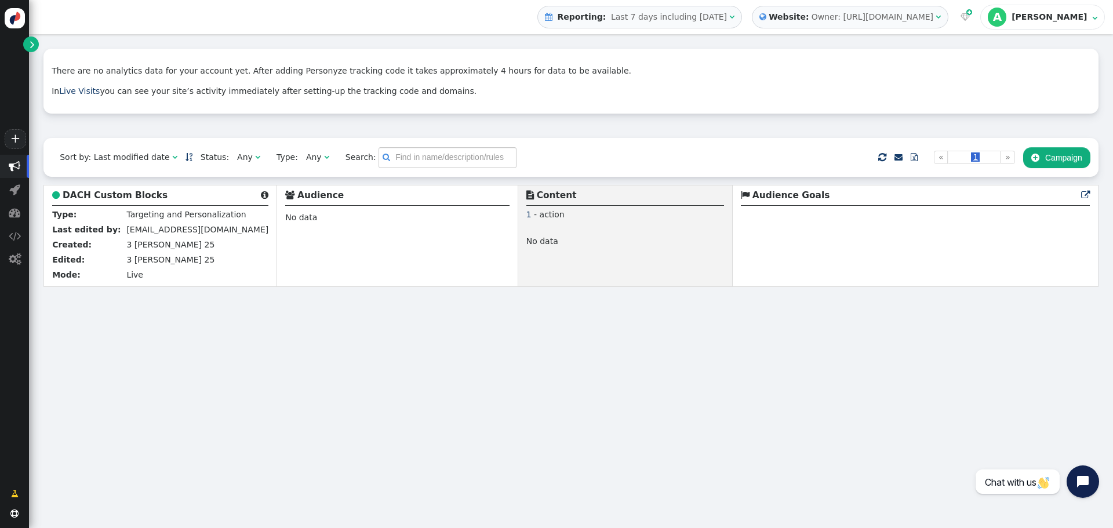
click at [303, 334] on div "There are no analytics data for your account yet. After adding Personyze tracki…" at bounding box center [571, 281] width 1084 height 494
click at [922, 17] on div "Owner: [URL][DOMAIN_NAME]" at bounding box center [872, 17] width 122 height 12
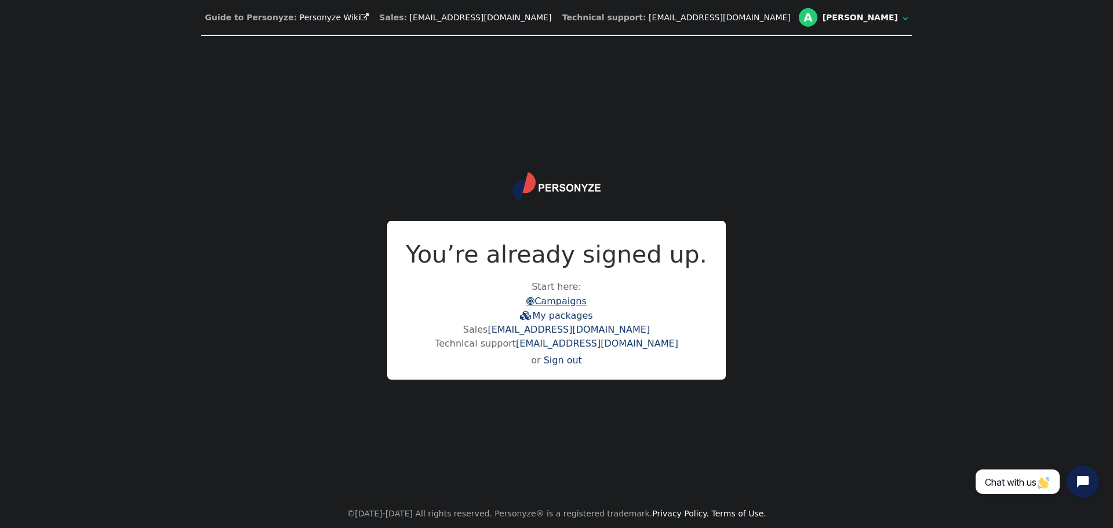
click at [571, 301] on link " Campaigns" at bounding box center [556, 301] width 60 height 11
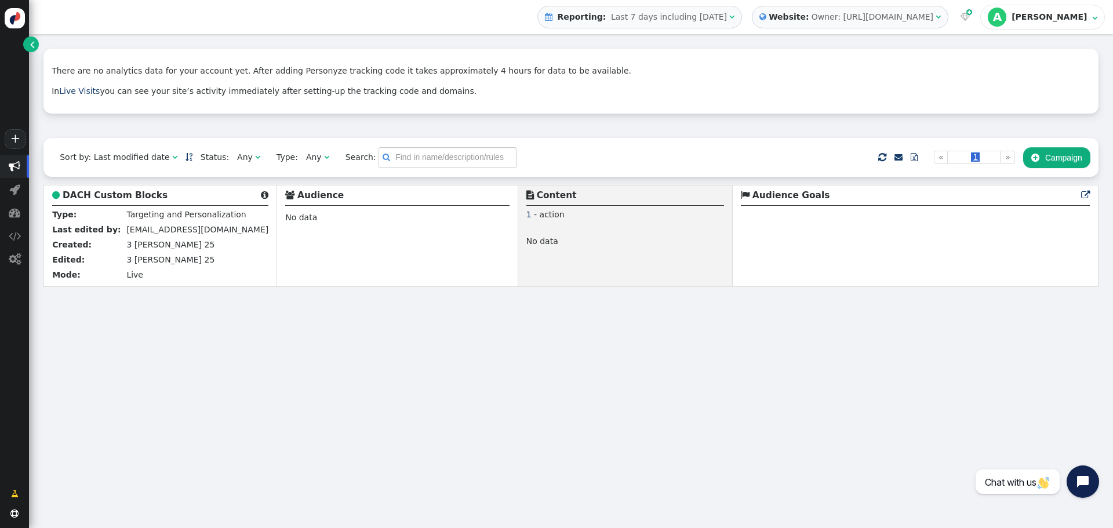
click at [730, 340] on div "There are no analytics data for your account yet. After adding Personyze tracki…" at bounding box center [571, 281] width 1084 height 494
click at [9, 136] on link "+" at bounding box center [15, 139] width 21 height 20
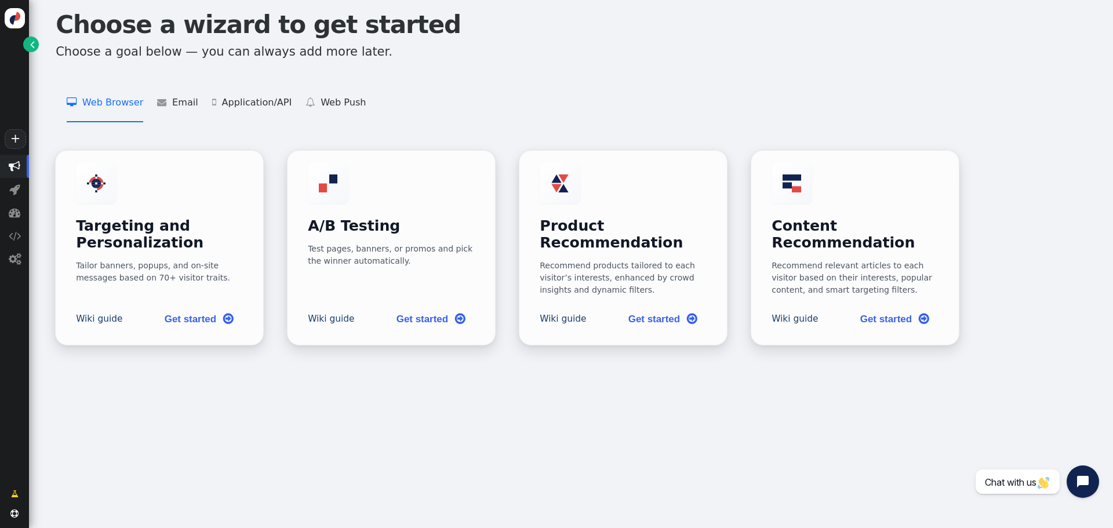
click at [10, 17] on img at bounding box center [15, 18] width 20 height 20
click at [32, 46] on span "" at bounding box center [32, 44] width 5 height 12
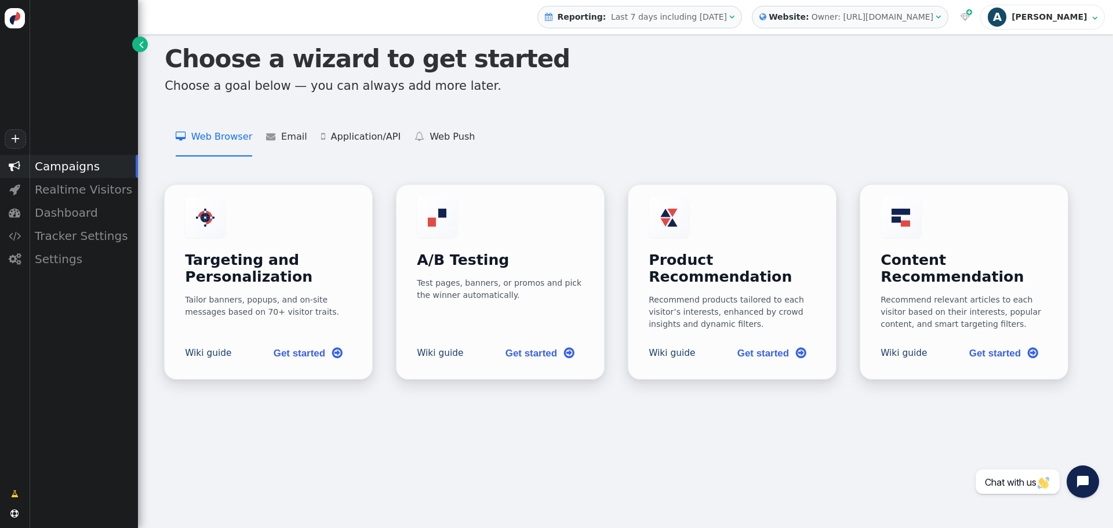
click at [1069, 19] on div "[PERSON_NAME]" at bounding box center [1050, 17] width 78 height 10
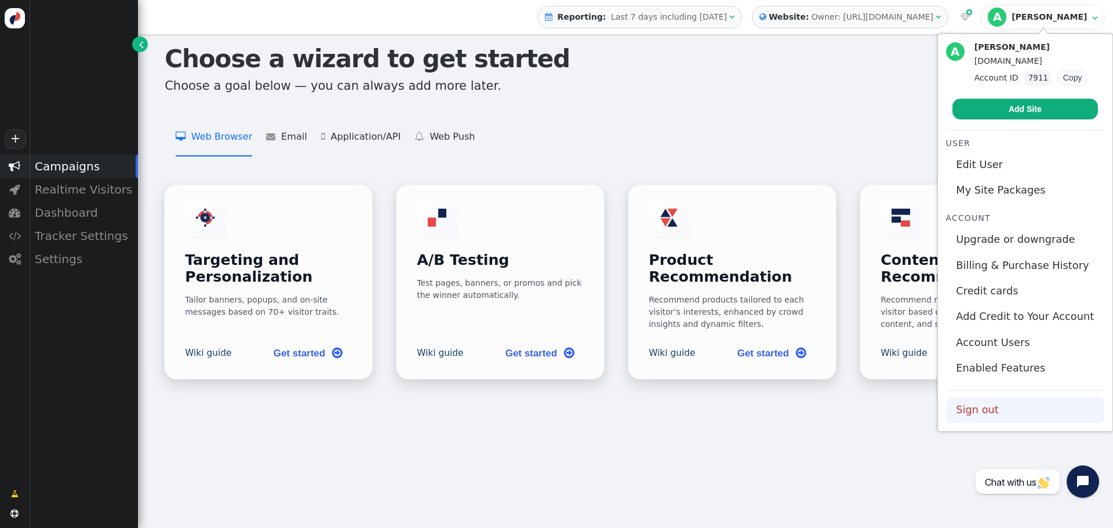
click at [1003, 409] on link "Sign out" at bounding box center [1025, 410] width 158 height 26
